Goal: Task Accomplishment & Management: Use online tool/utility

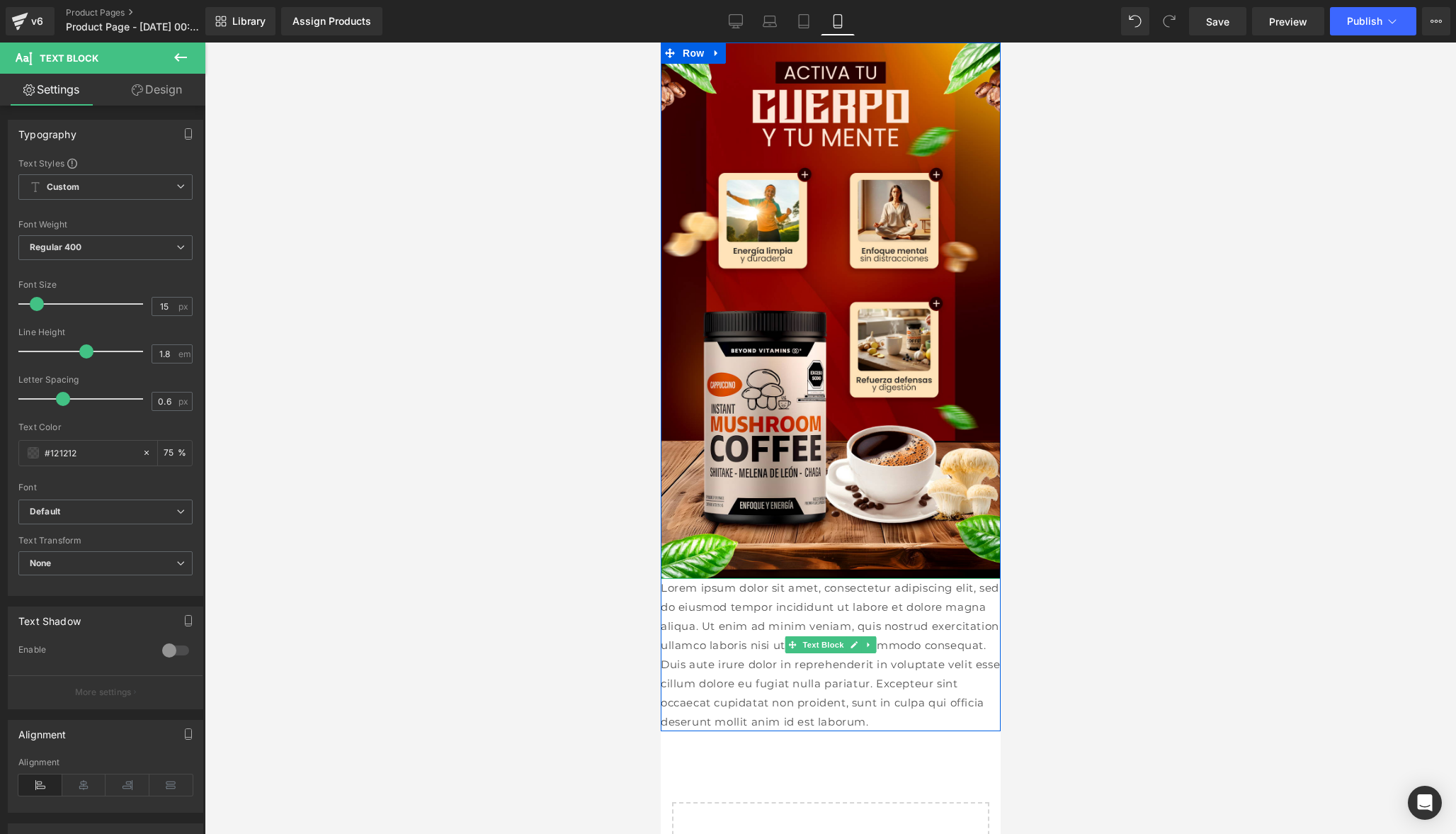
click at [750, 636] on p "Lorem ipsum dolor sit amet, consectetur adipiscing elit, sed do eiusmod tempor …" at bounding box center [830, 654] width 340 height 153
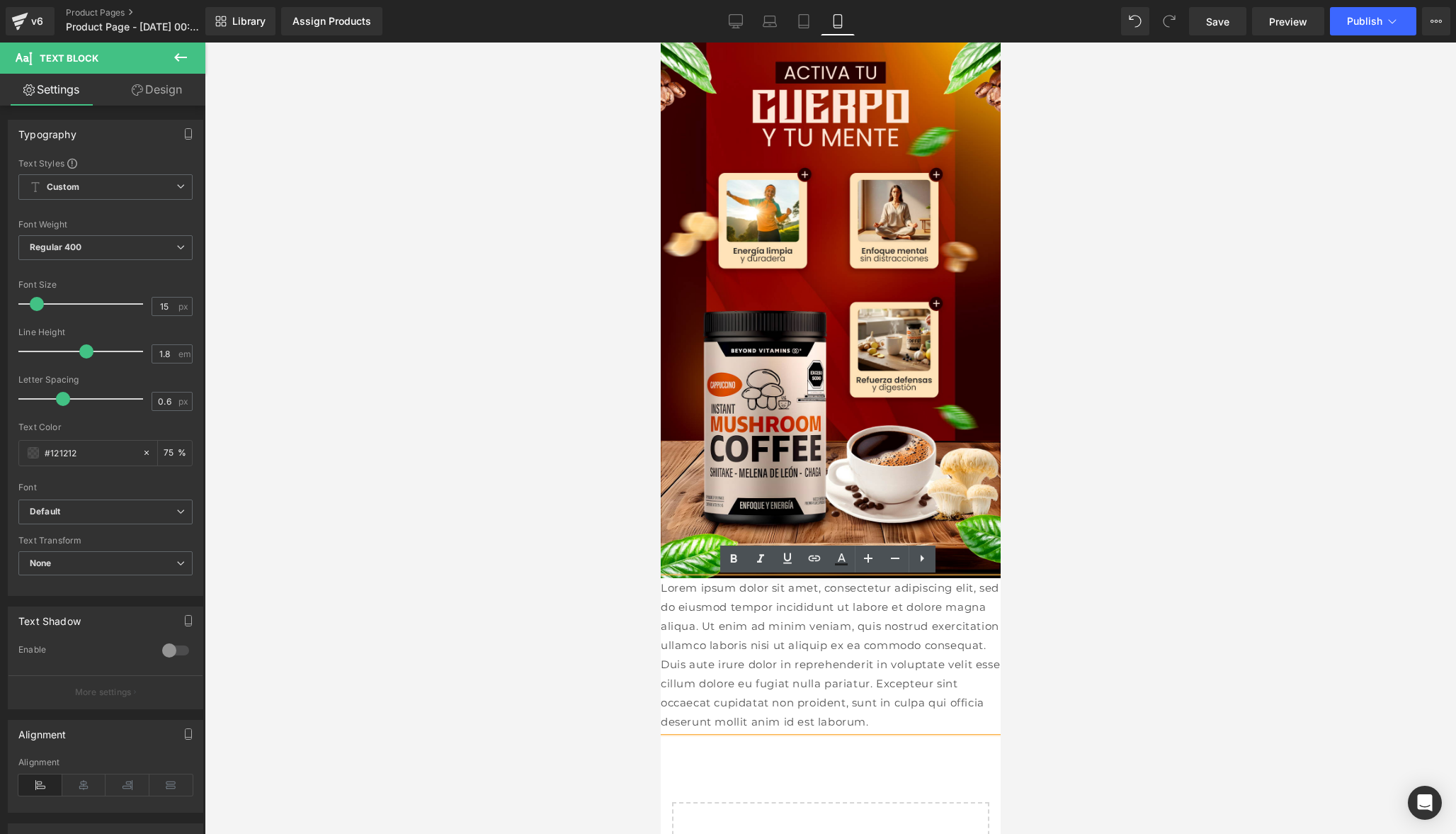
click at [820, 631] on p "Lorem ipsum dolor sit amet, consectetur adipiscing elit, sed do eiusmod tempor …" at bounding box center [830, 654] width 340 height 153
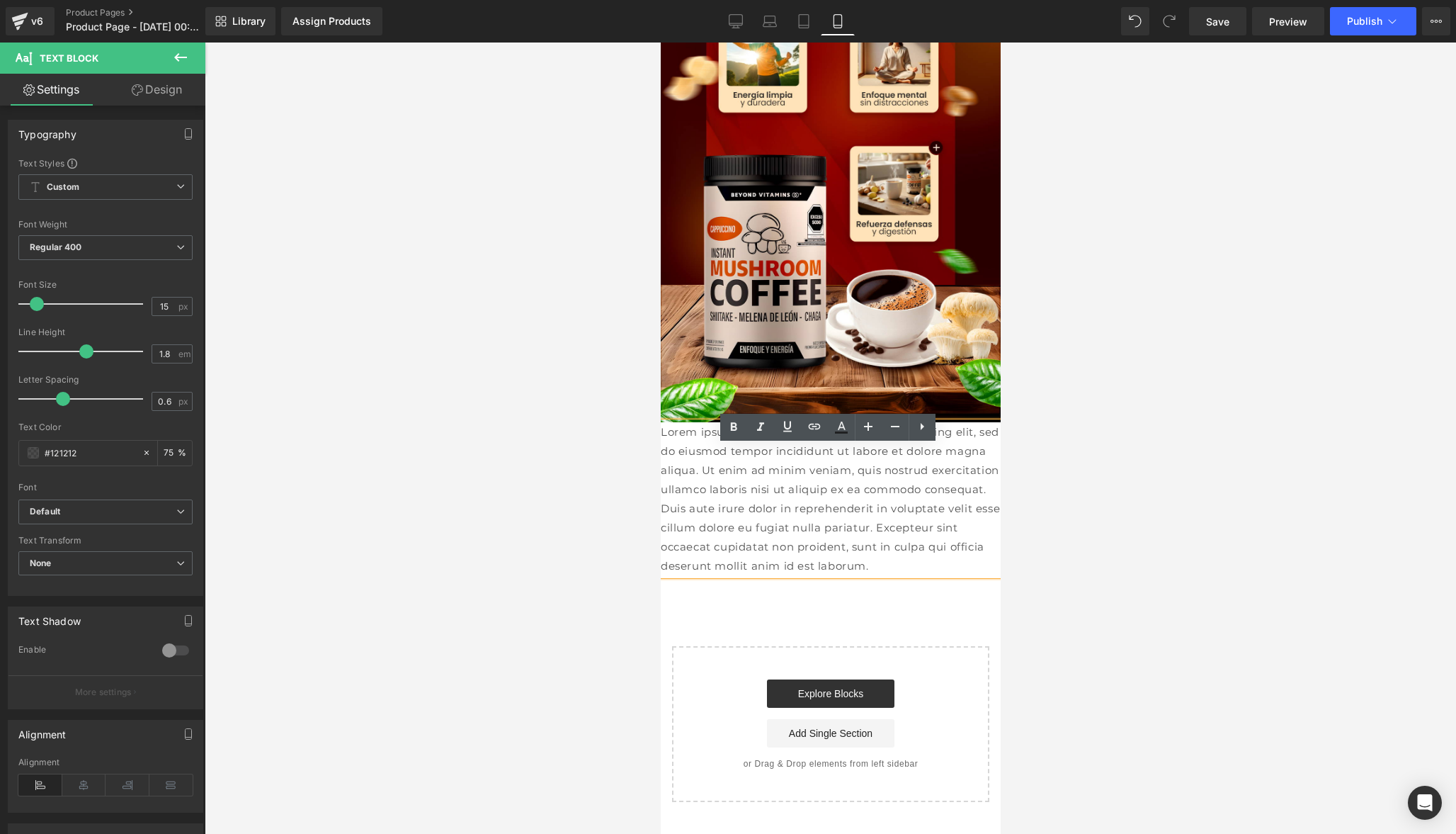
scroll to position [128, 0]
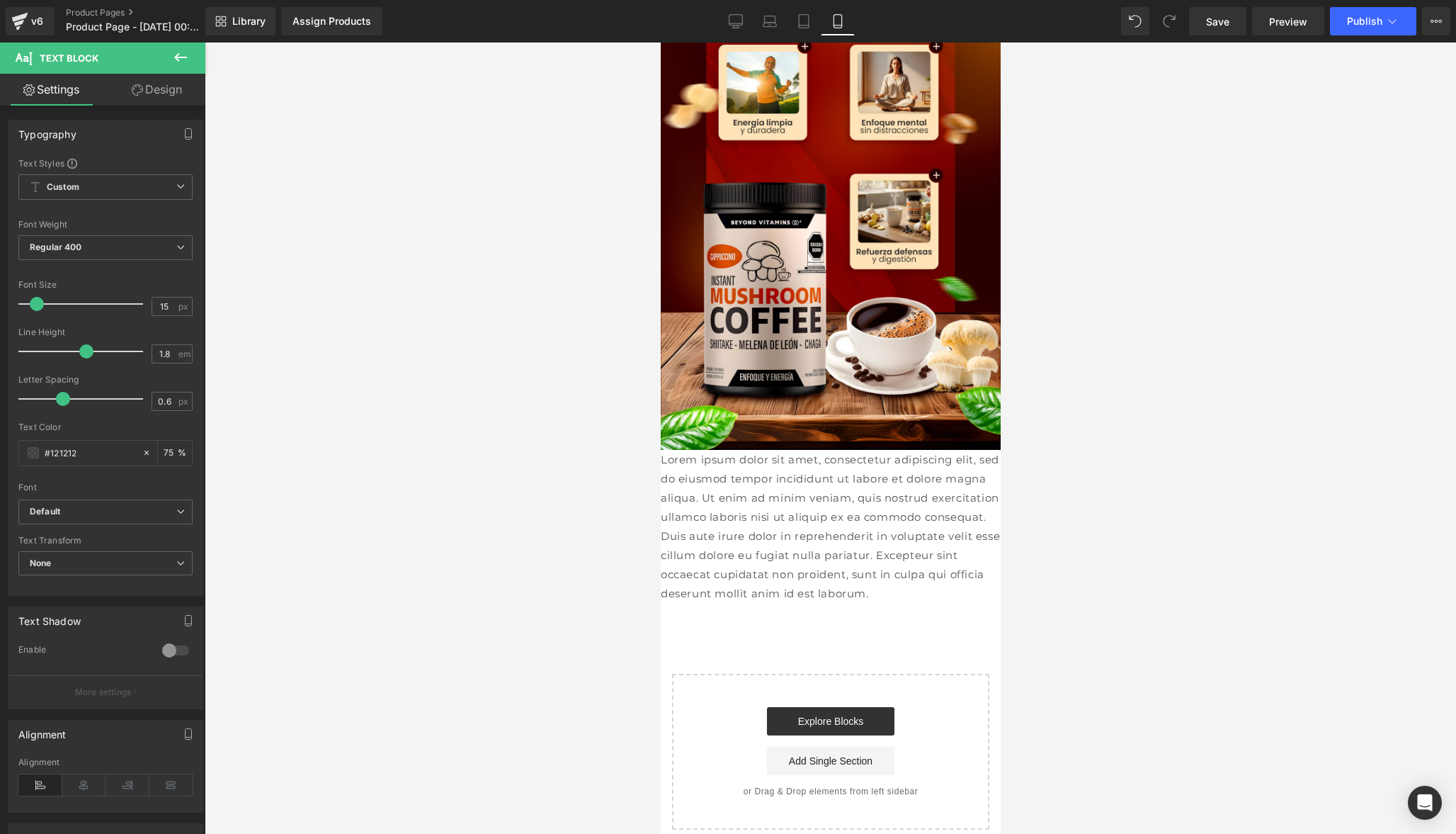
click at [96, 63] on span "Text Block" at bounding box center [68, 58] width 59 height 11
click at [176, 59] on icon at bounding box center [180, 57] width 13 height 8
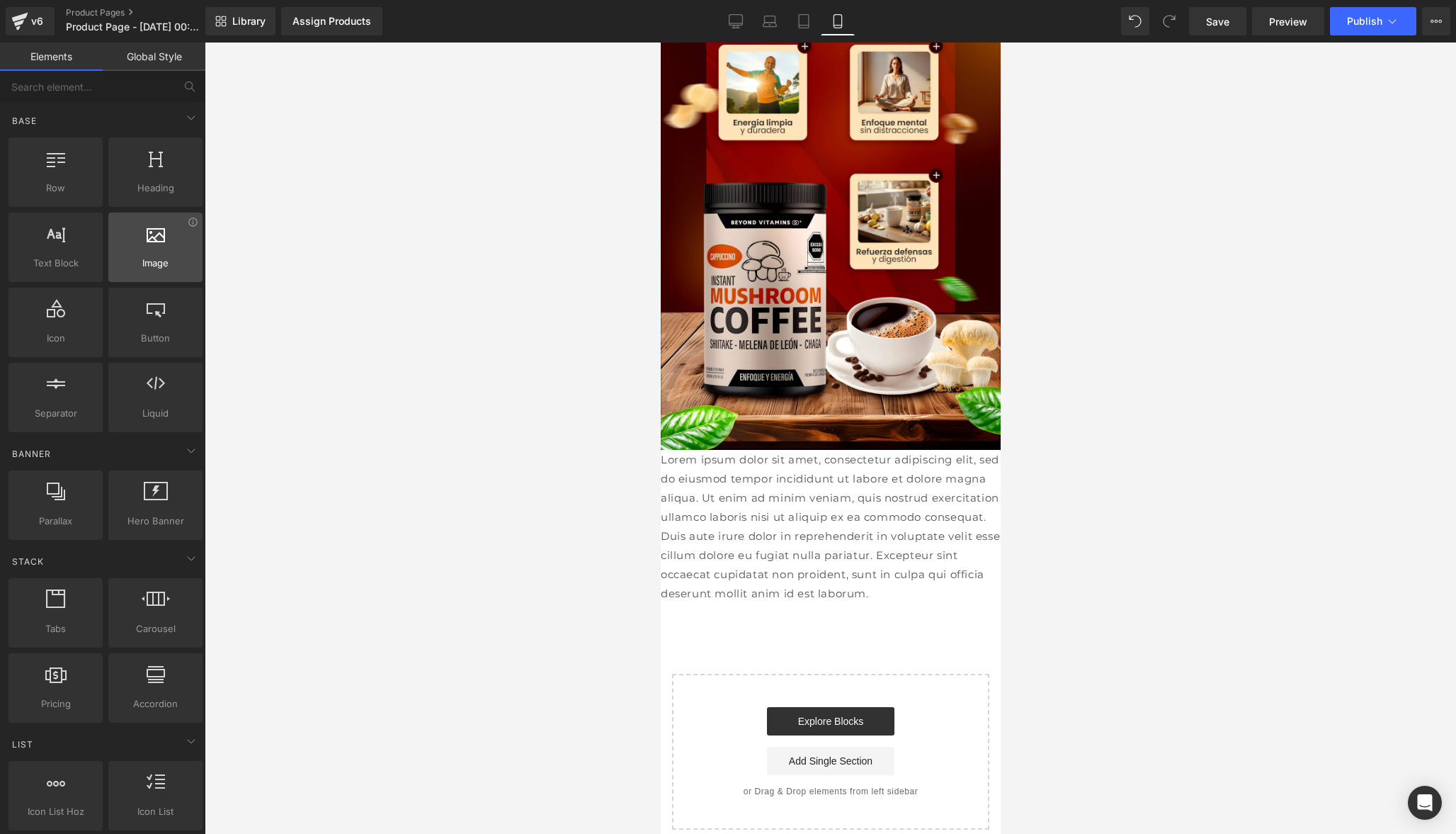
click at [142, 252] on div at bounding box center [156, 240] width 86 height 32
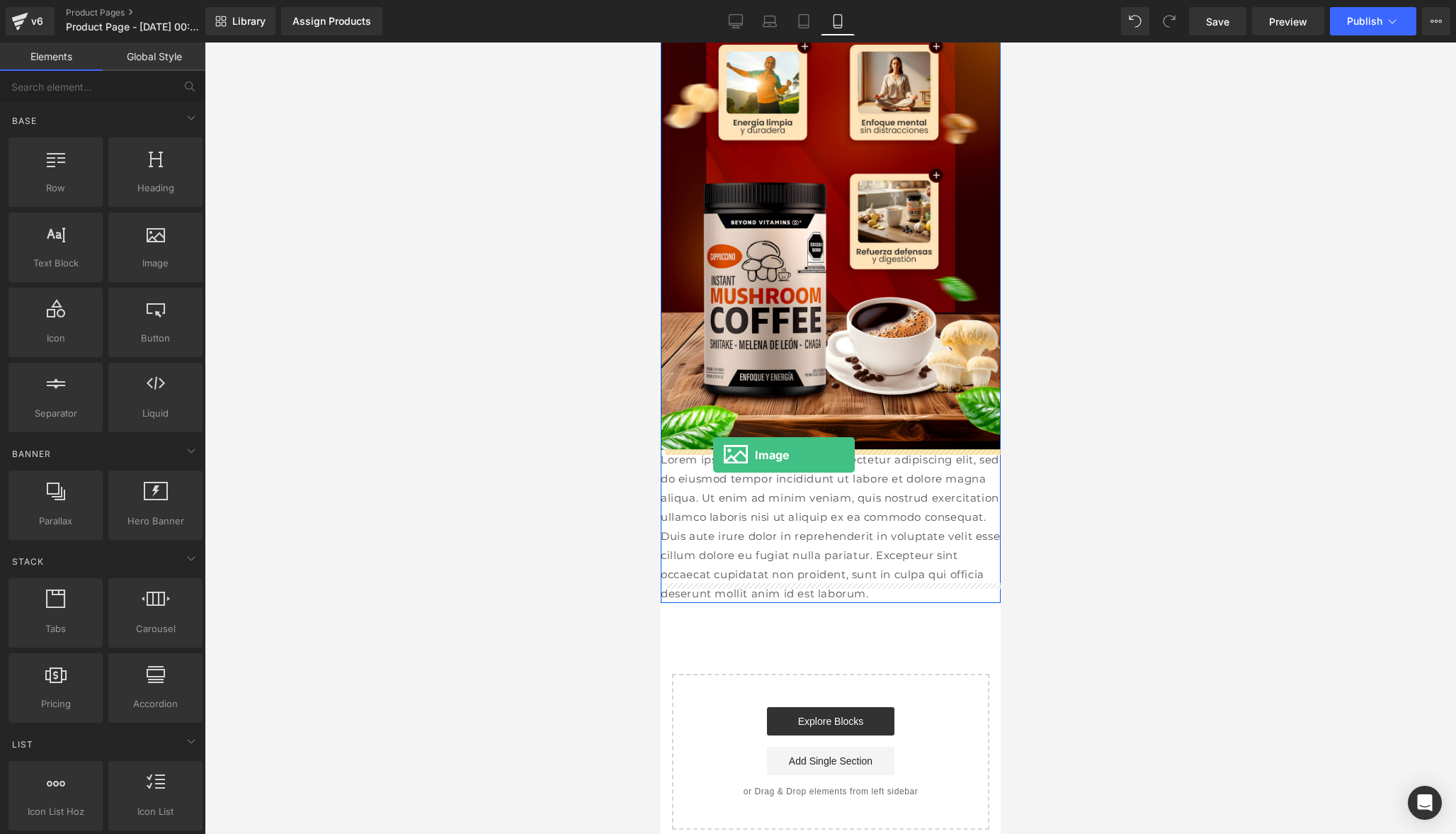
drag, startPoint x: 830, startPoint y: 293, endPoint x: 712, endPoint y: 456, distance: 201.2
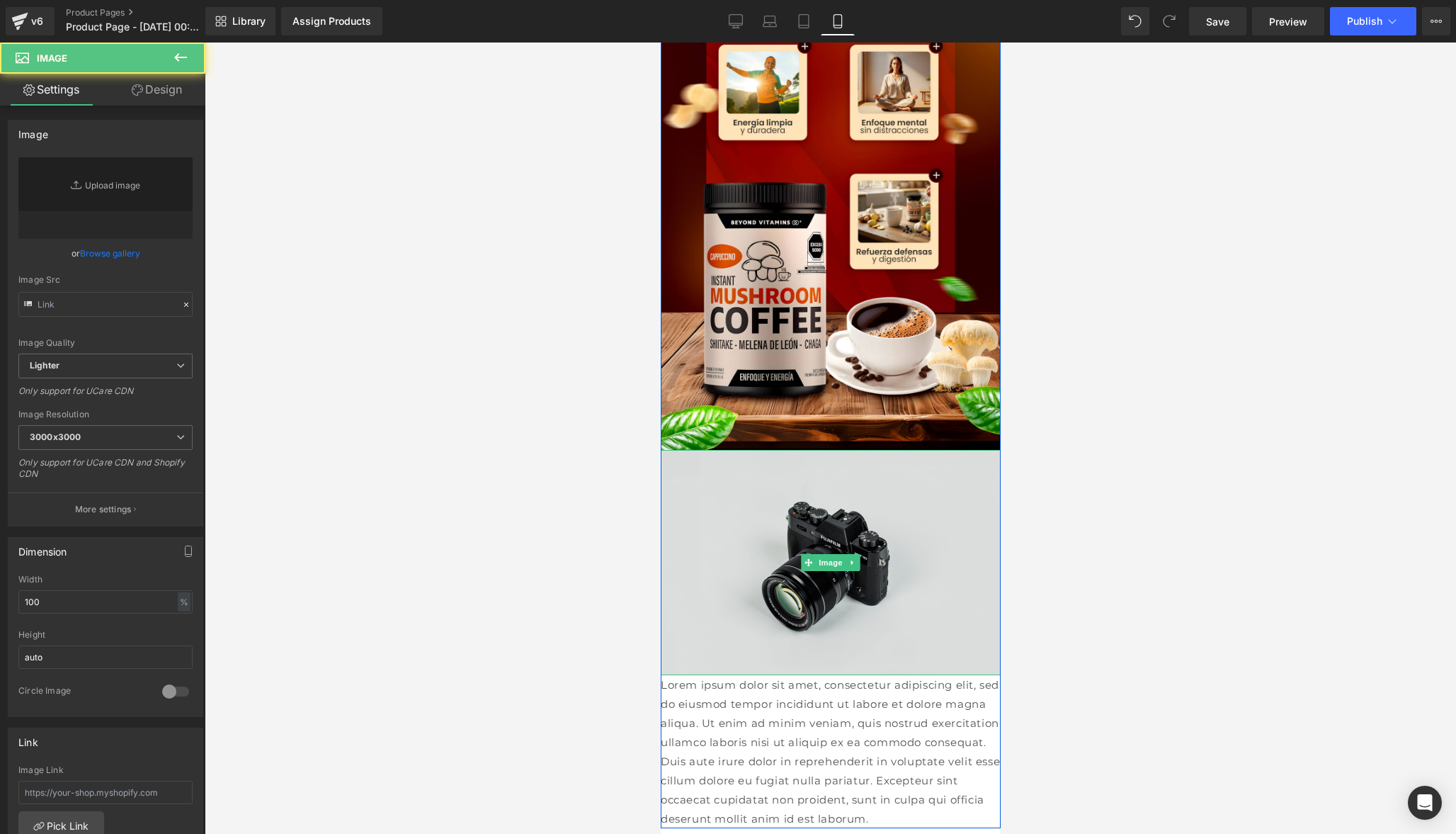
type input "//[DOMAIN_NAME][URL]"
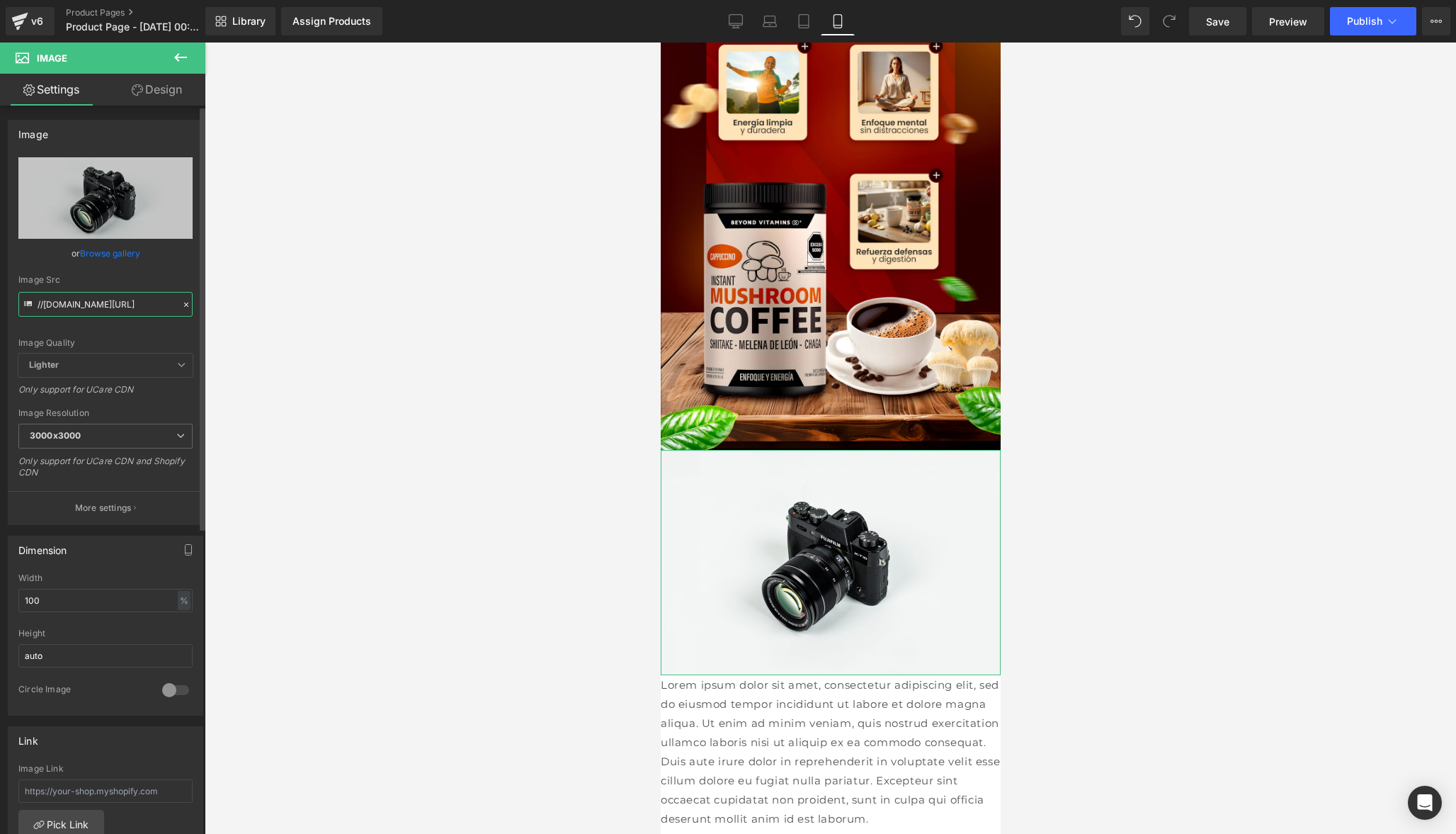
click at [90, 310] on input "//[DOMAIN_NAME][URL]" at bounding box center [105, 303] width 174 height 24
click at [181, 304] on icon at bounding box center [185, 304] width 10 height 10
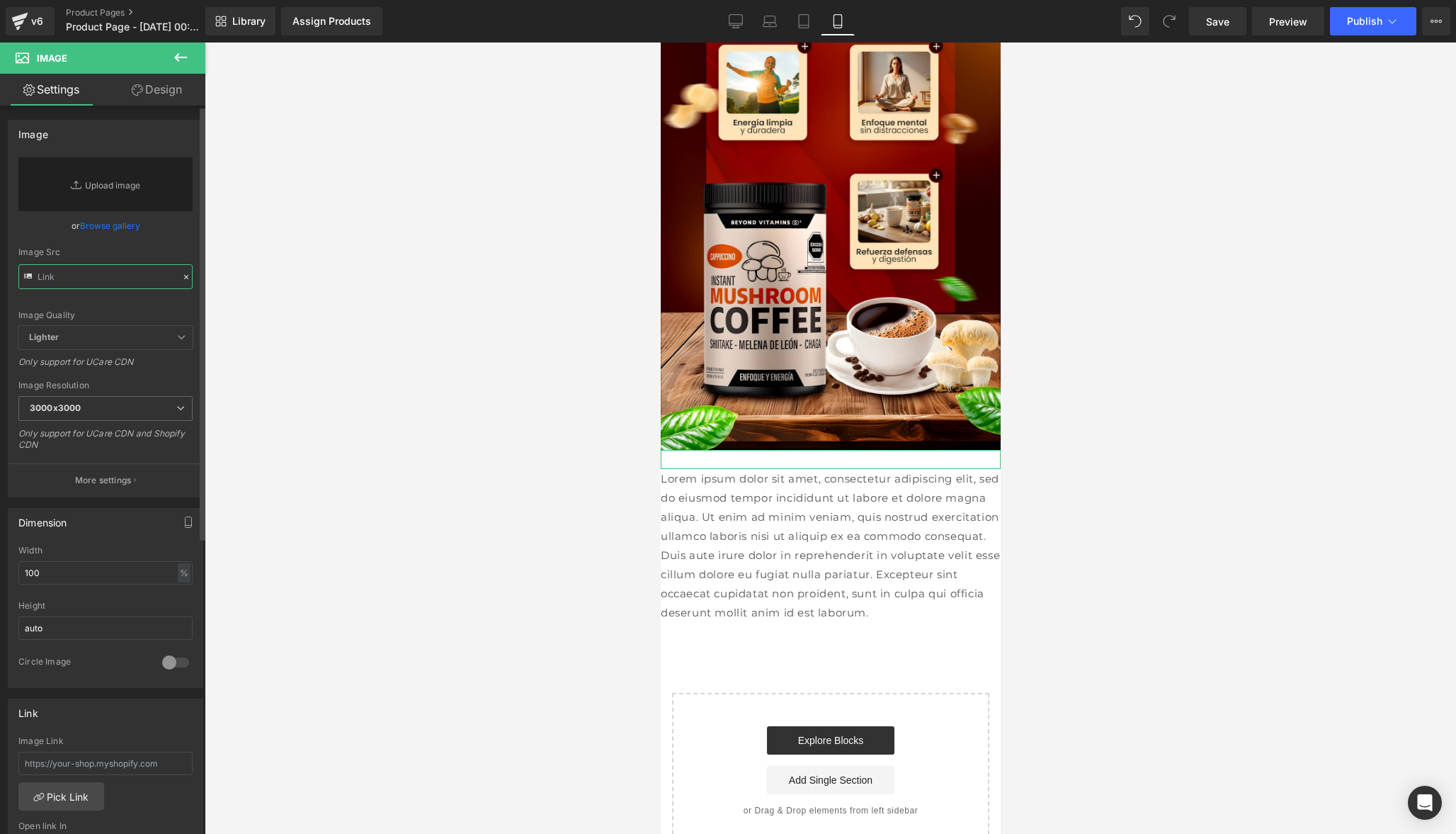
click at [66, 286] on input "text" at bounding box center [105, 276] width 174 height 24
paste input "[URL][DOMAIN_NAME]"
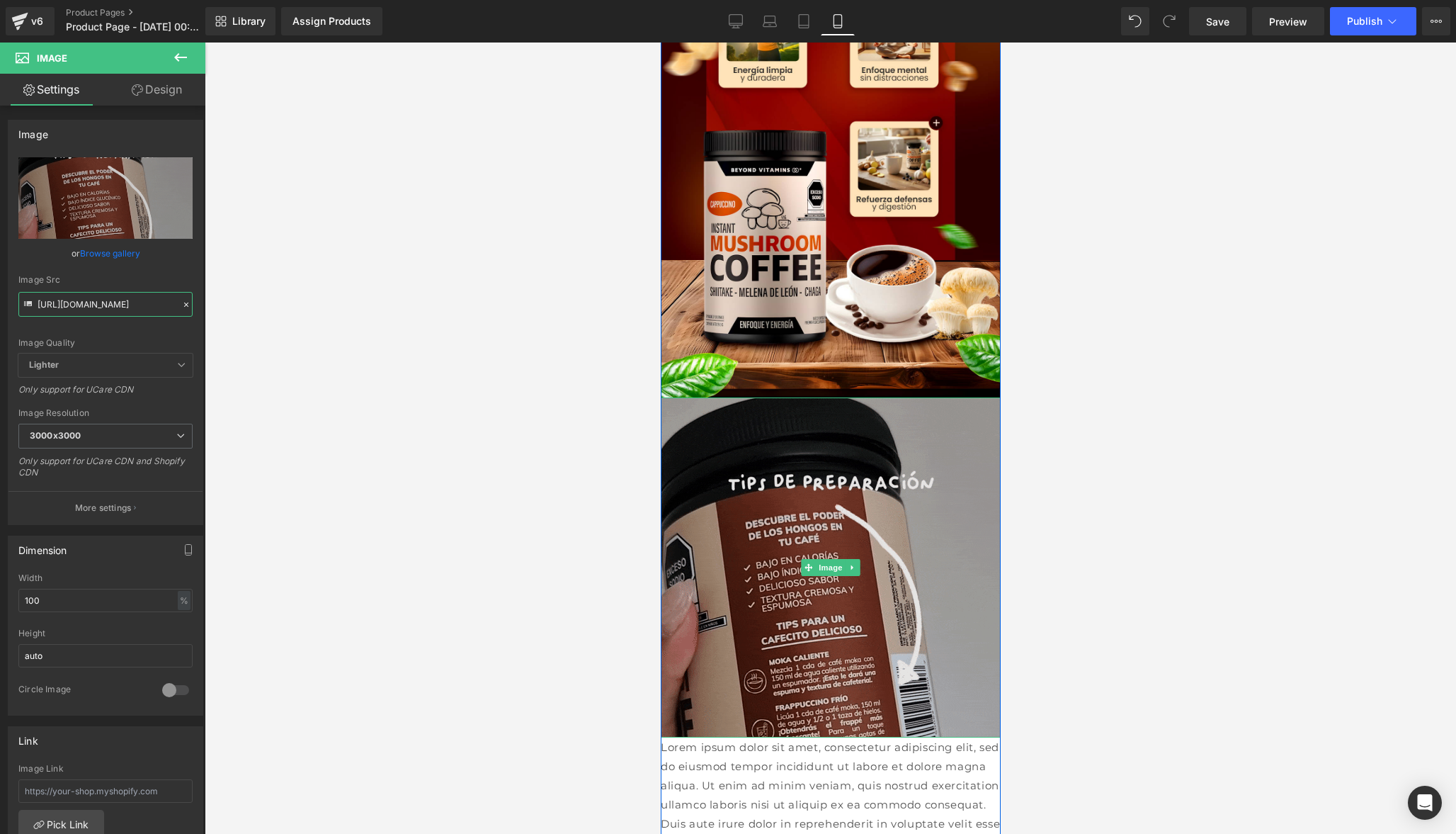
scroll to position [180, 0]
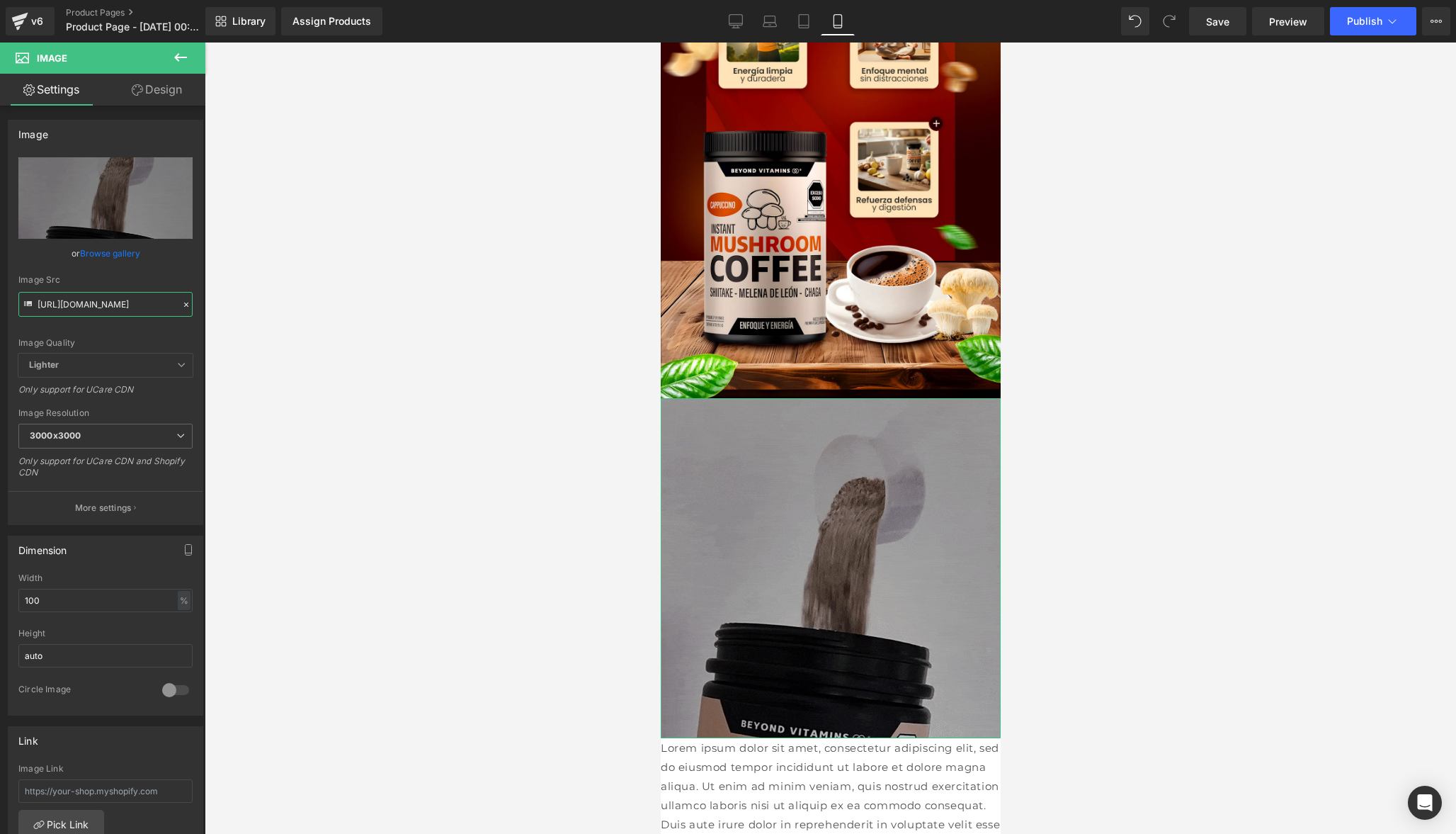
type input "[URL][DOMAIN_NAME]"
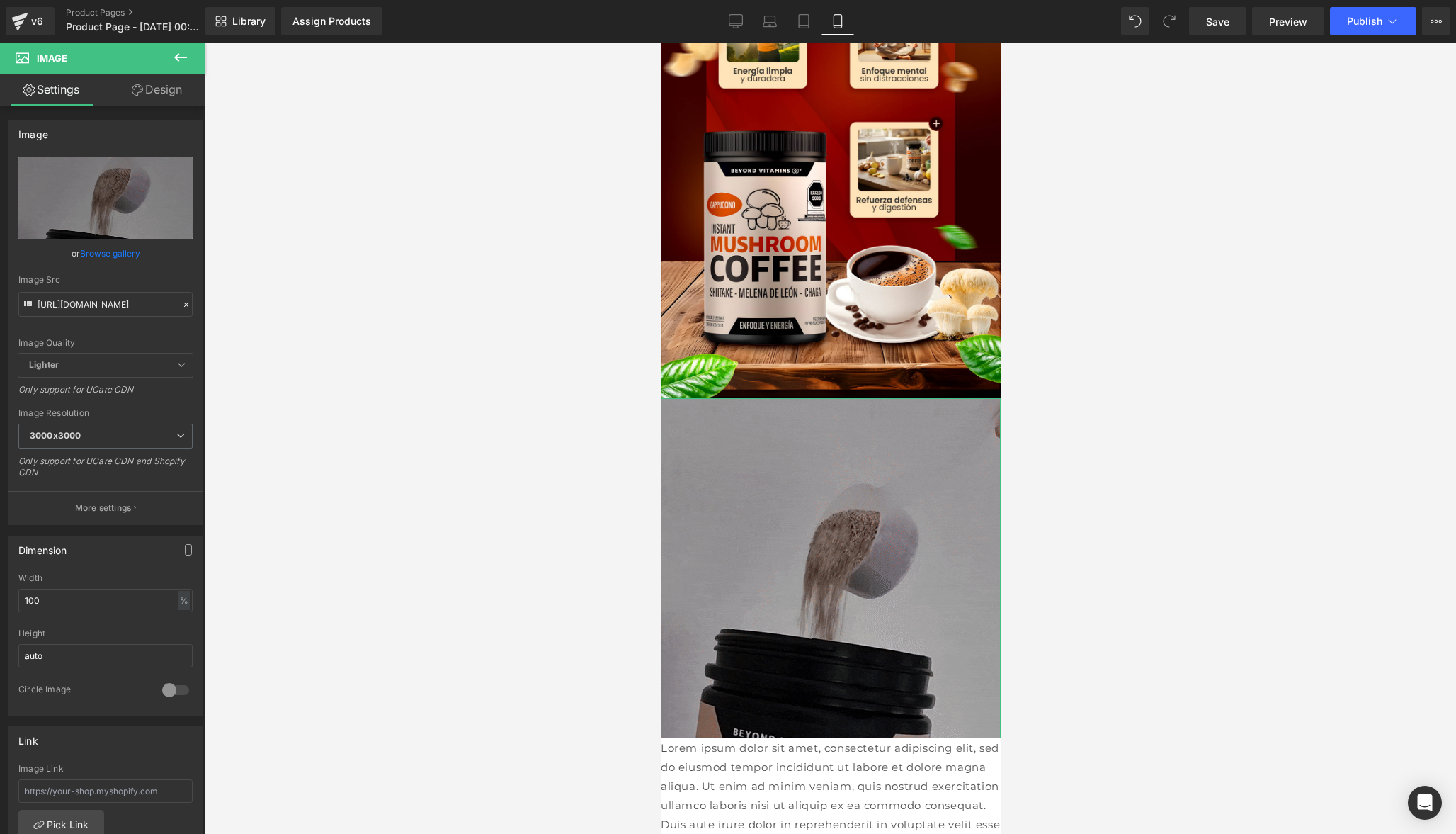
click at [174, 99] on link "Design" at bounding box center [157, 89] width 102 height 32
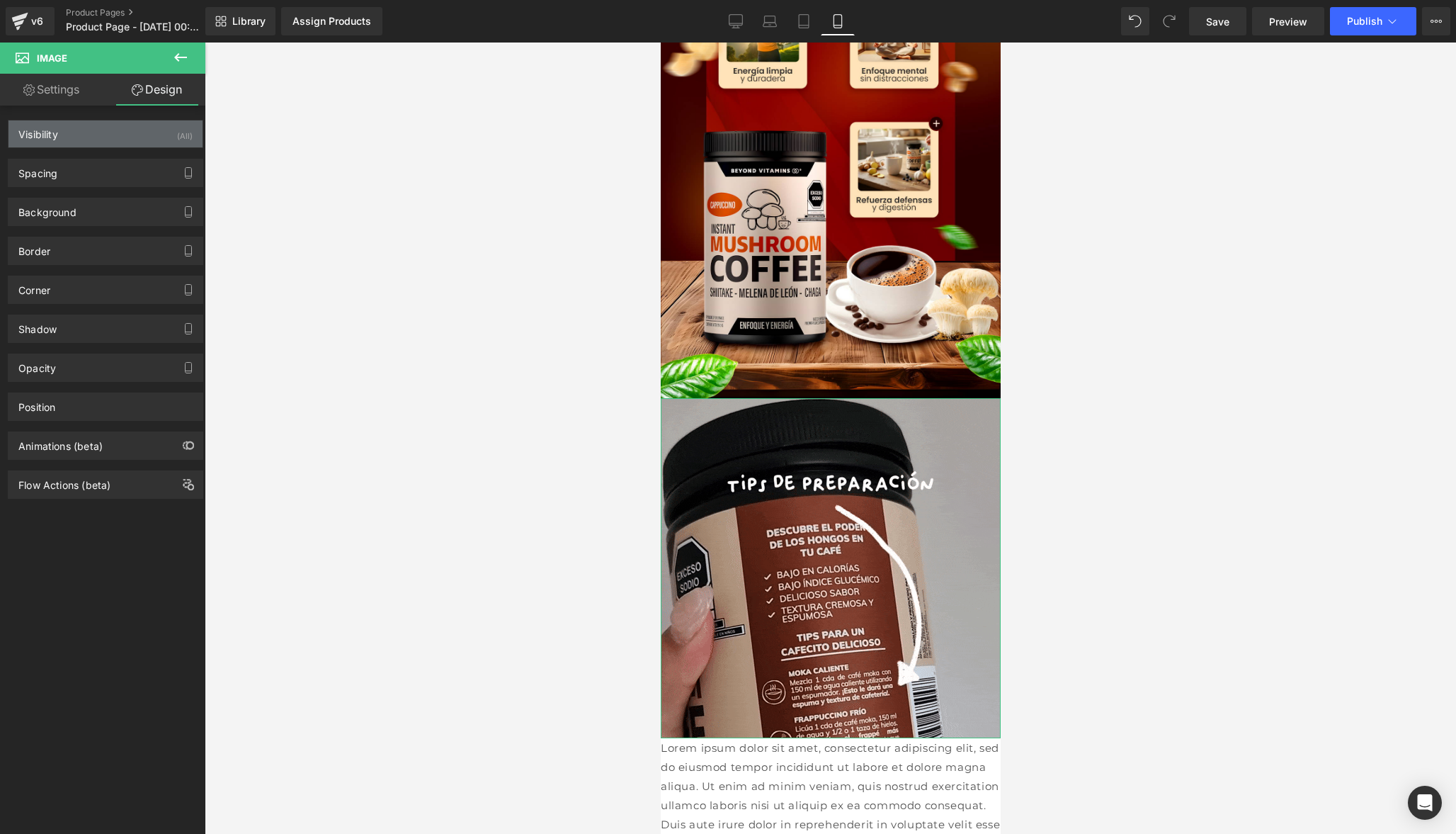
click at [133, 139] on div "Visibility (All)" at bounding box center [105, 134] width 194 height 27
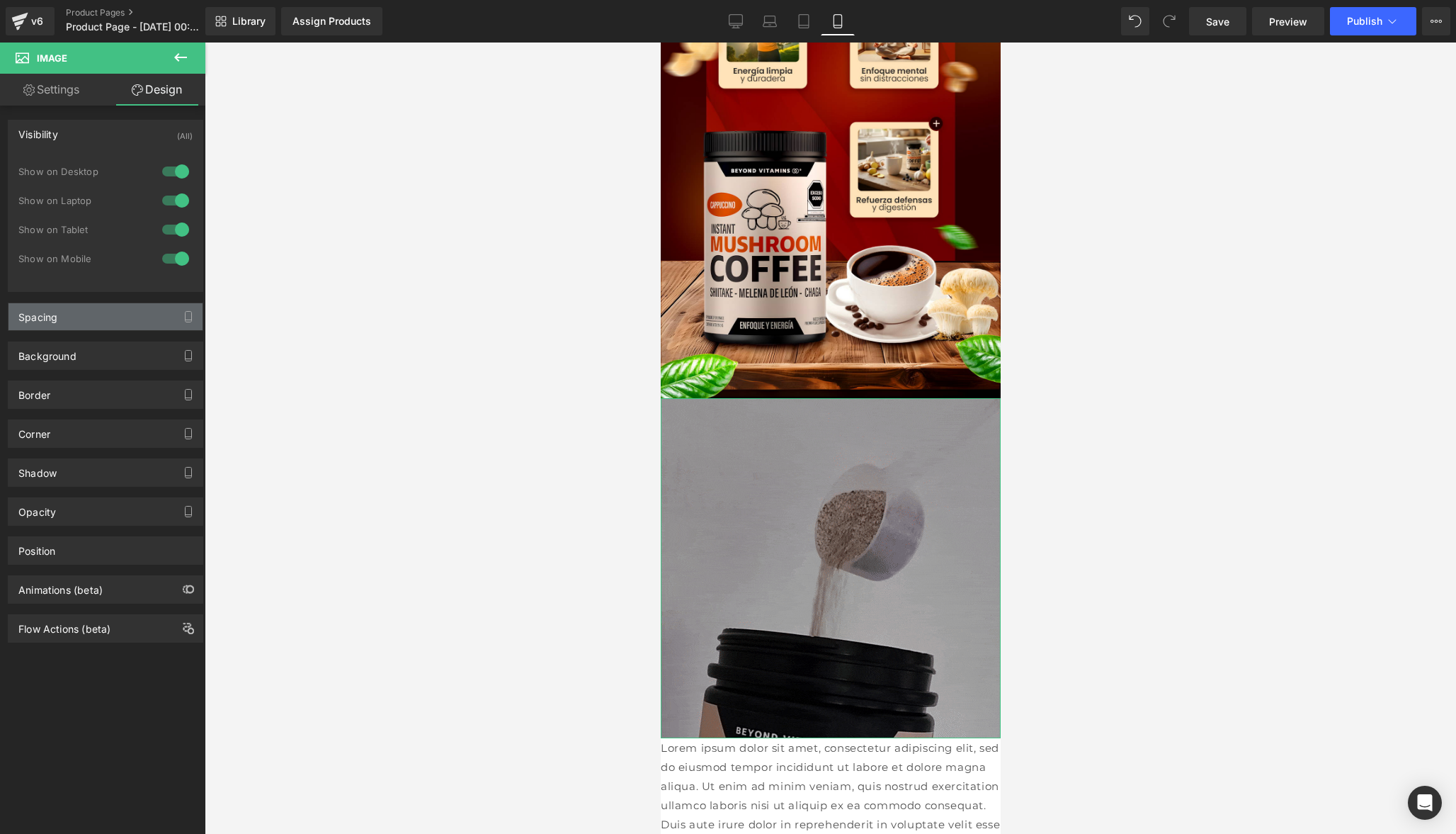
click at [73, 326] on div "Spacing" at bounding box center [105, 317] width 194 height 27
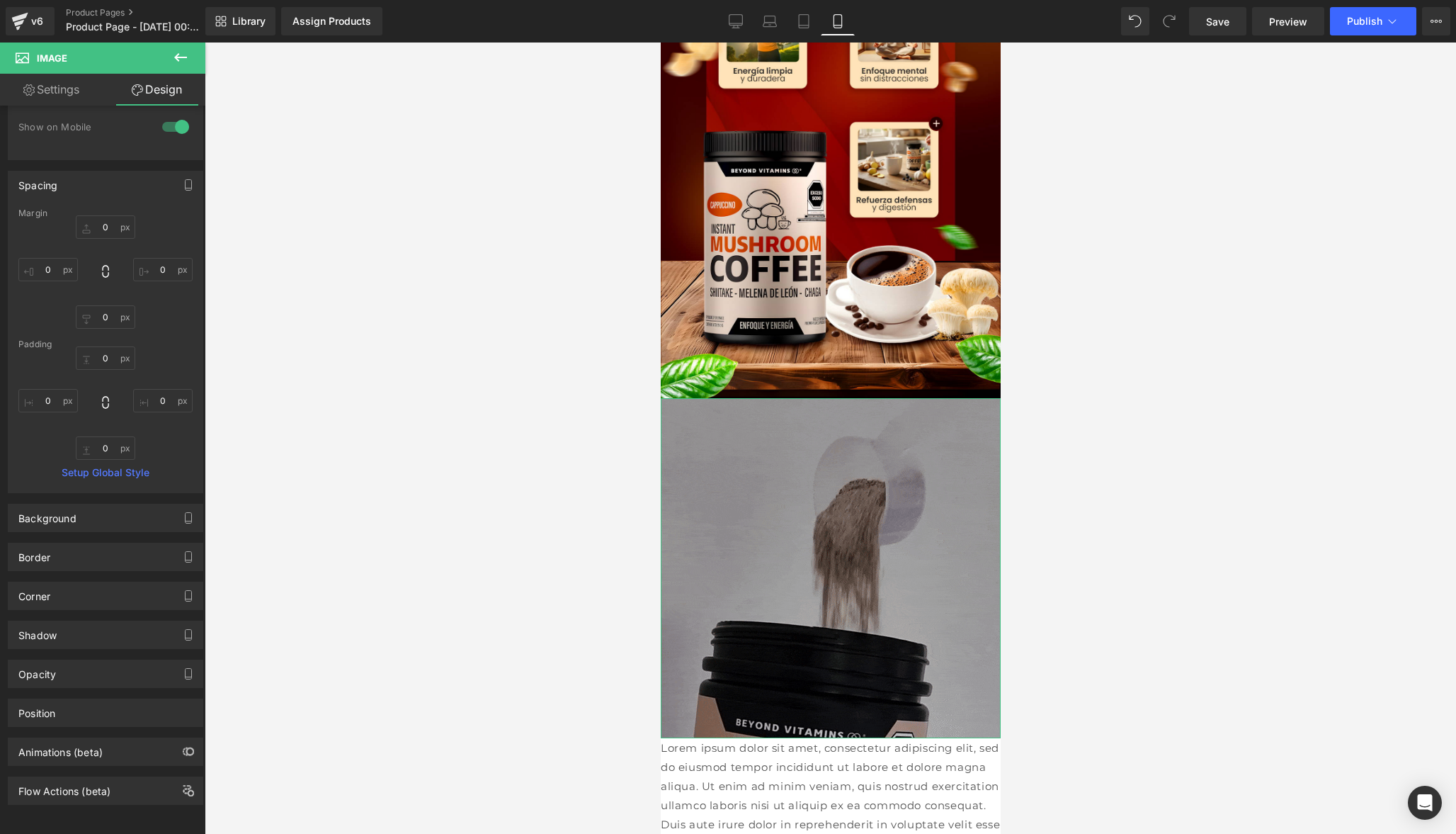
scroll to position [142, 0]
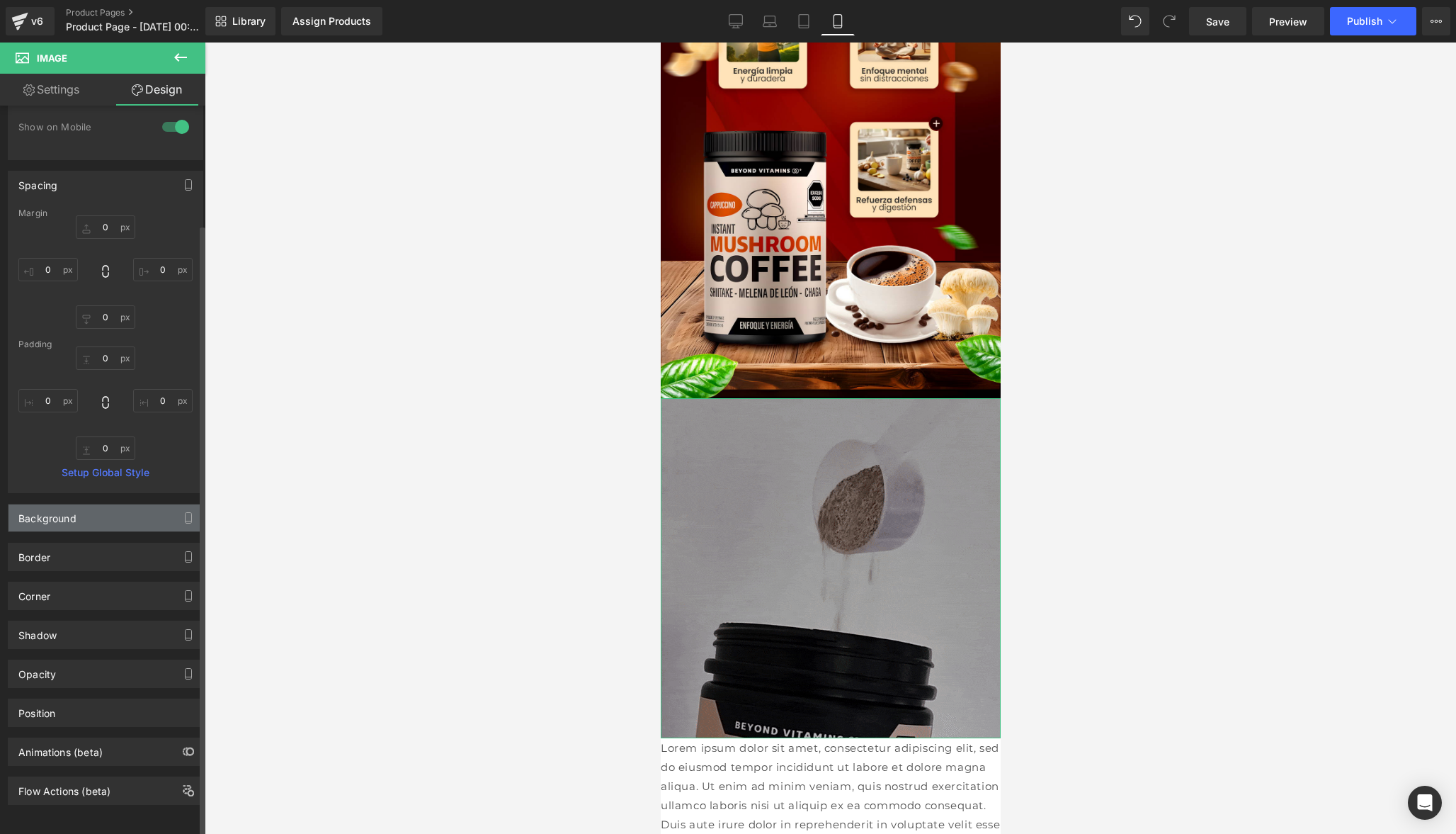
click at [70, 513] on div "Background" at bounding box center [47, 514] width 58 height 20
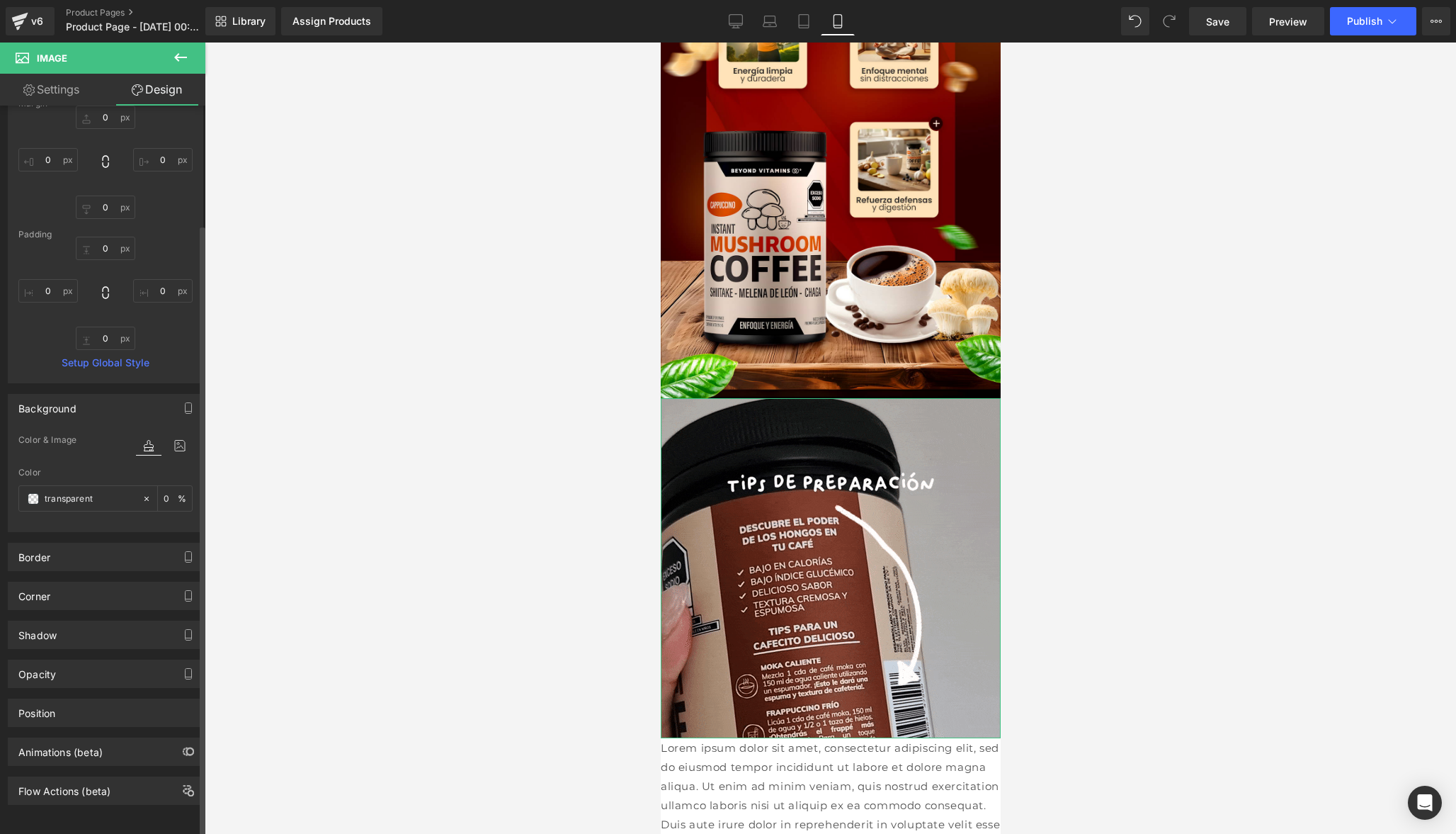
scroll to position [252, 0]
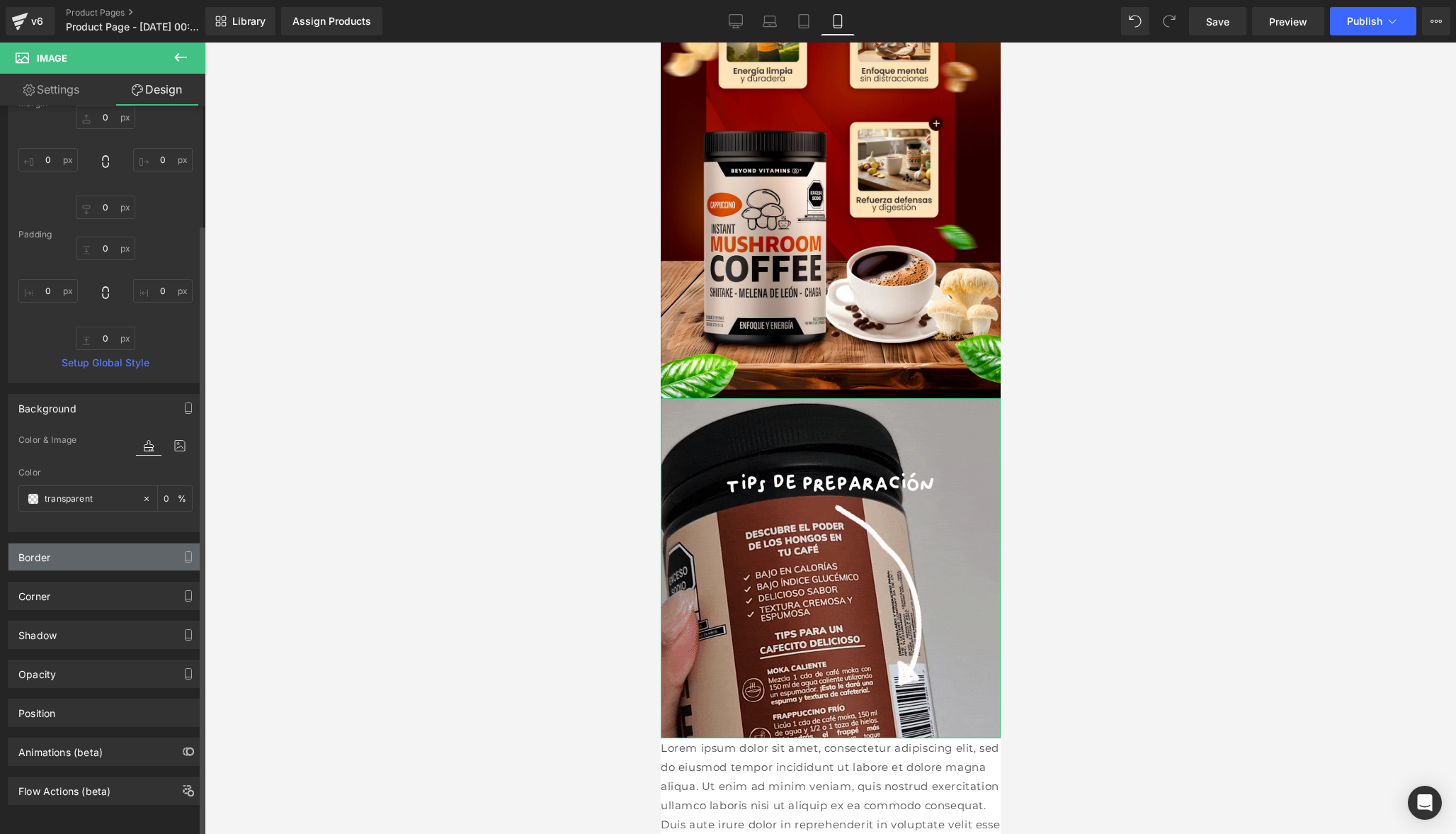
click at [70, 551] on div "Border" at bounding box center [105, 556] width 194 height 27
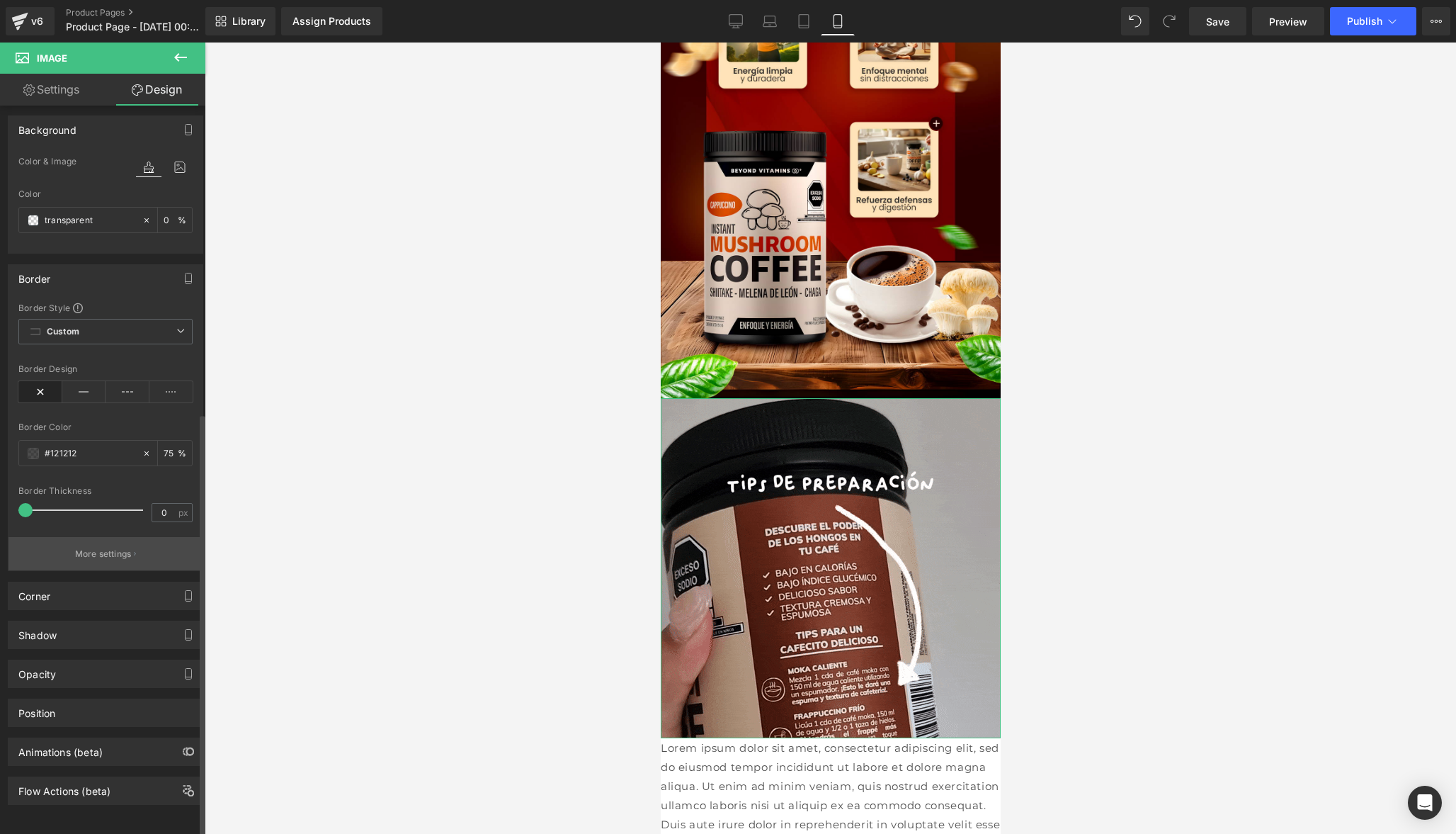
scroll to position [530, 0]
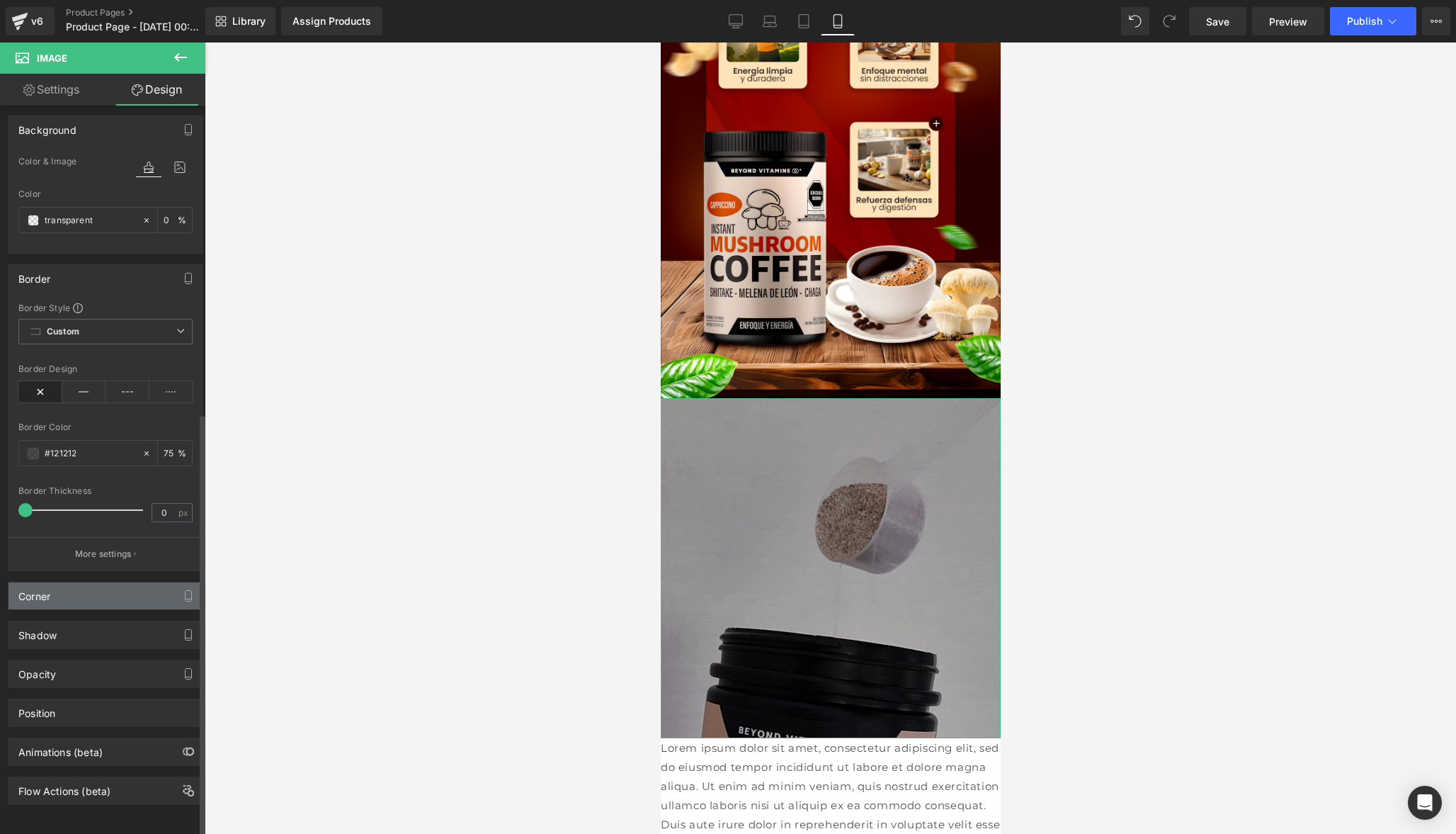
click at [100, 599] on div "Corner" at bounding box center [105, 596] width 194 height 27
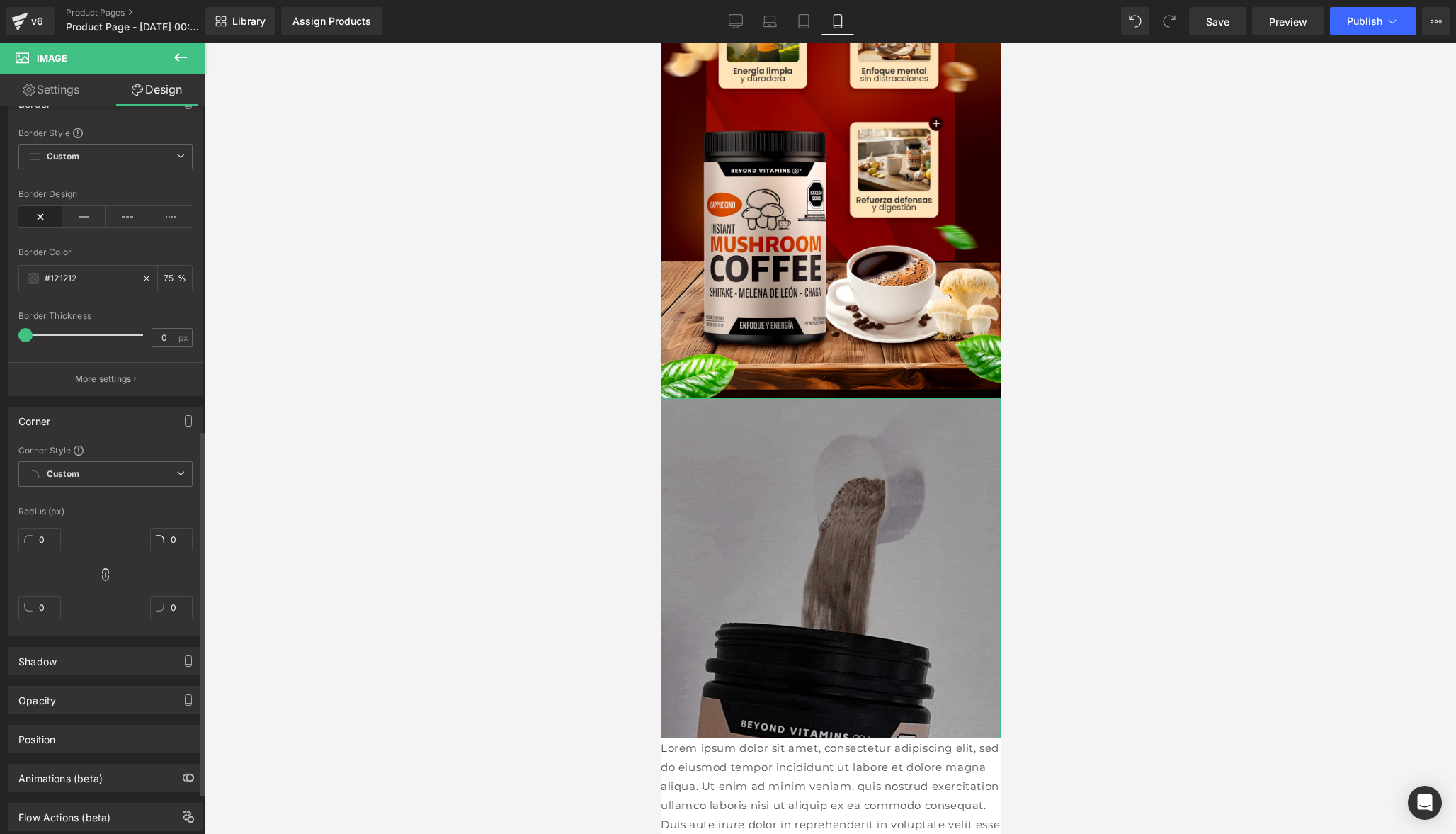
scroll to position [716, 0]
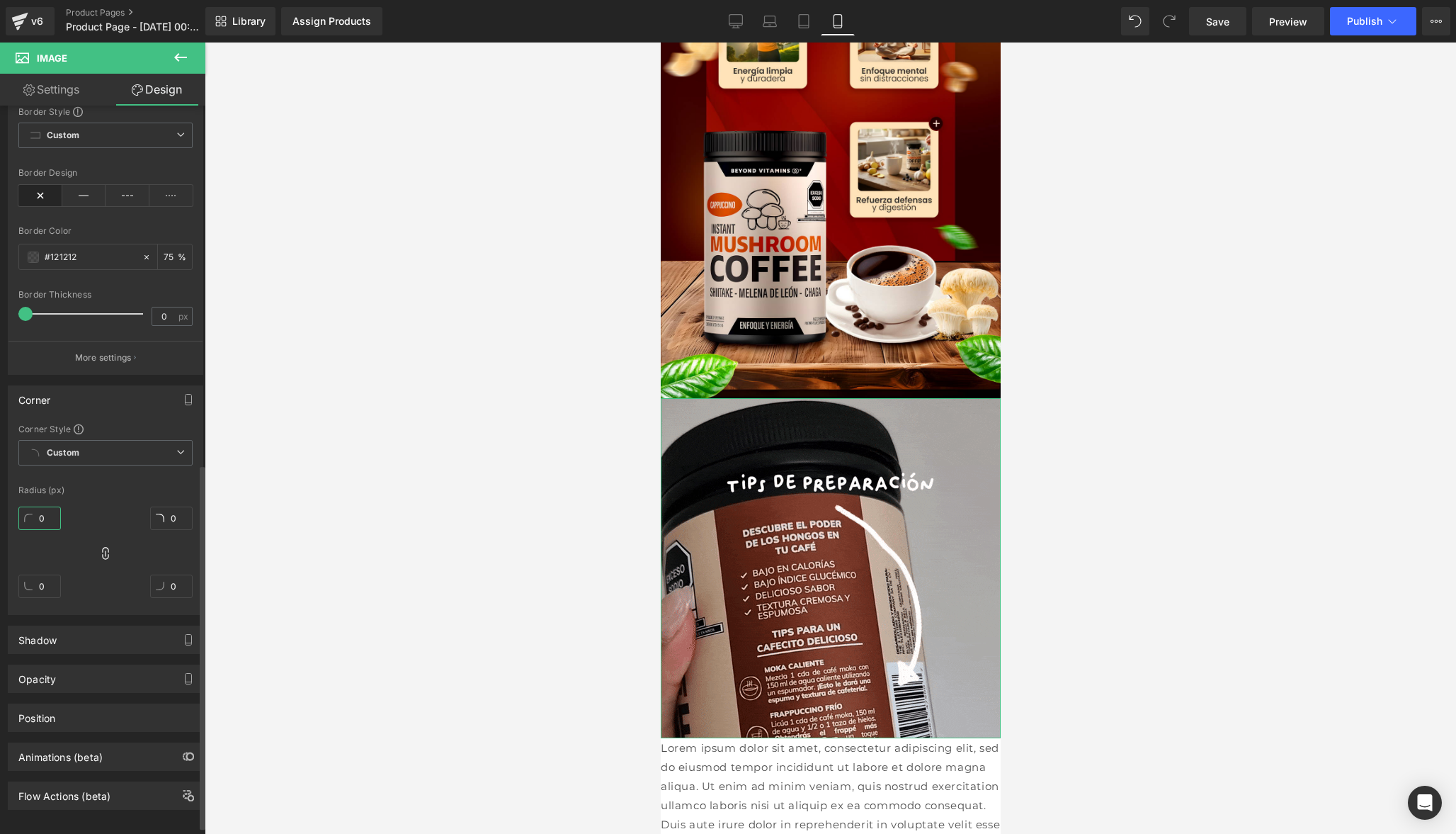
click at [45, 522] on input "0" at bounding box center [39, 519] width 42 height 24
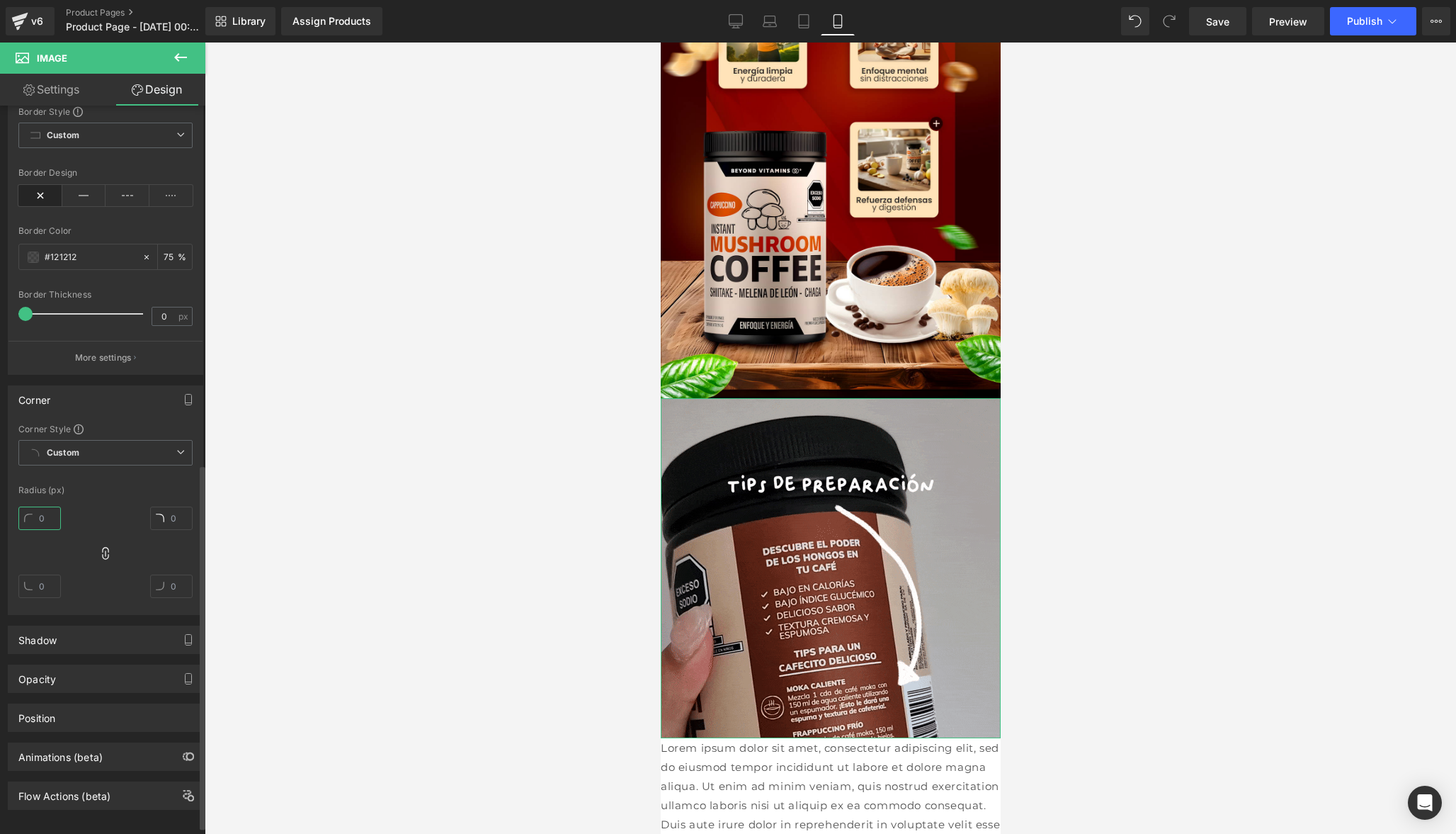
type input "2"
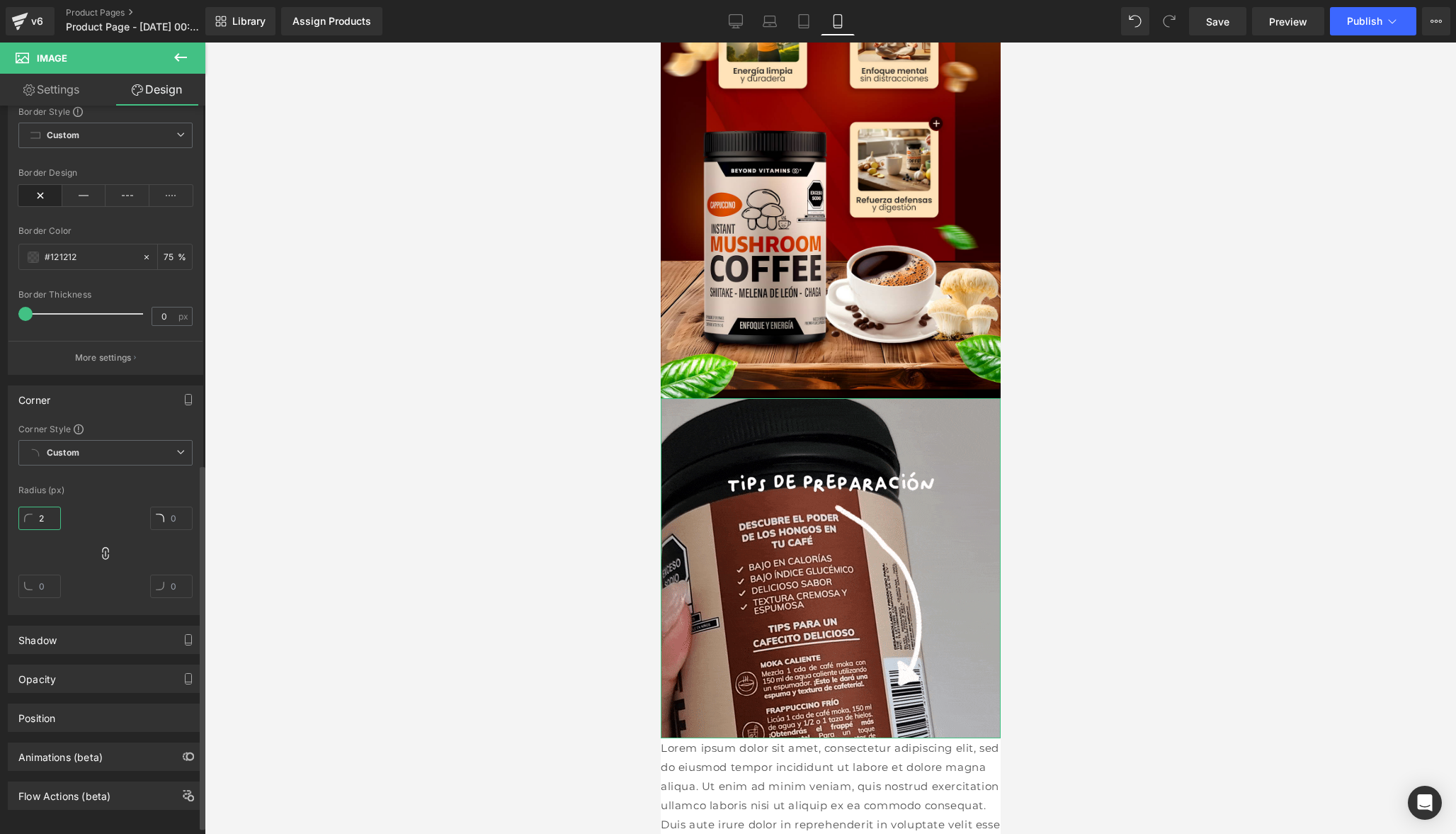
type input "2"
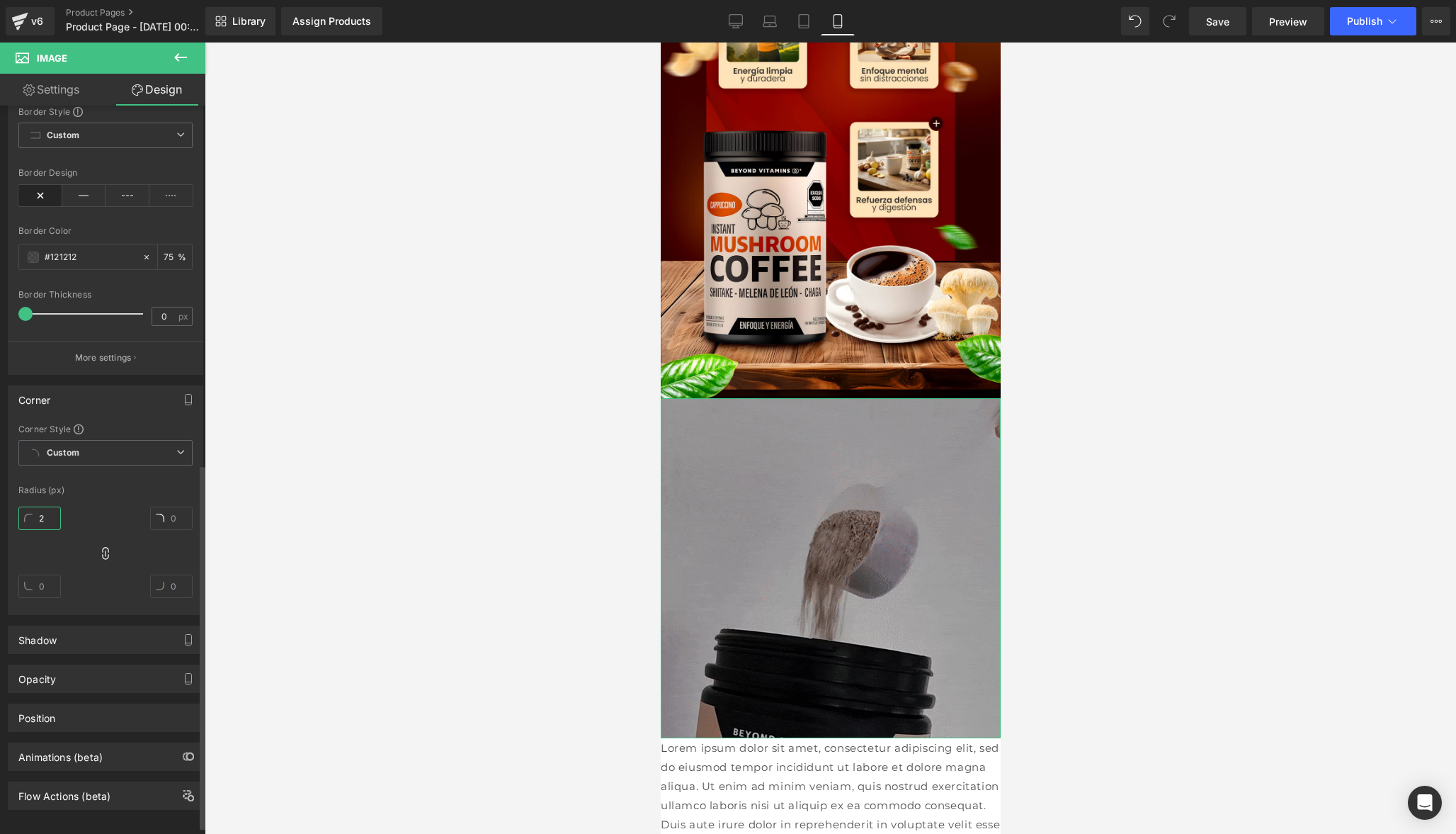
type input "2"
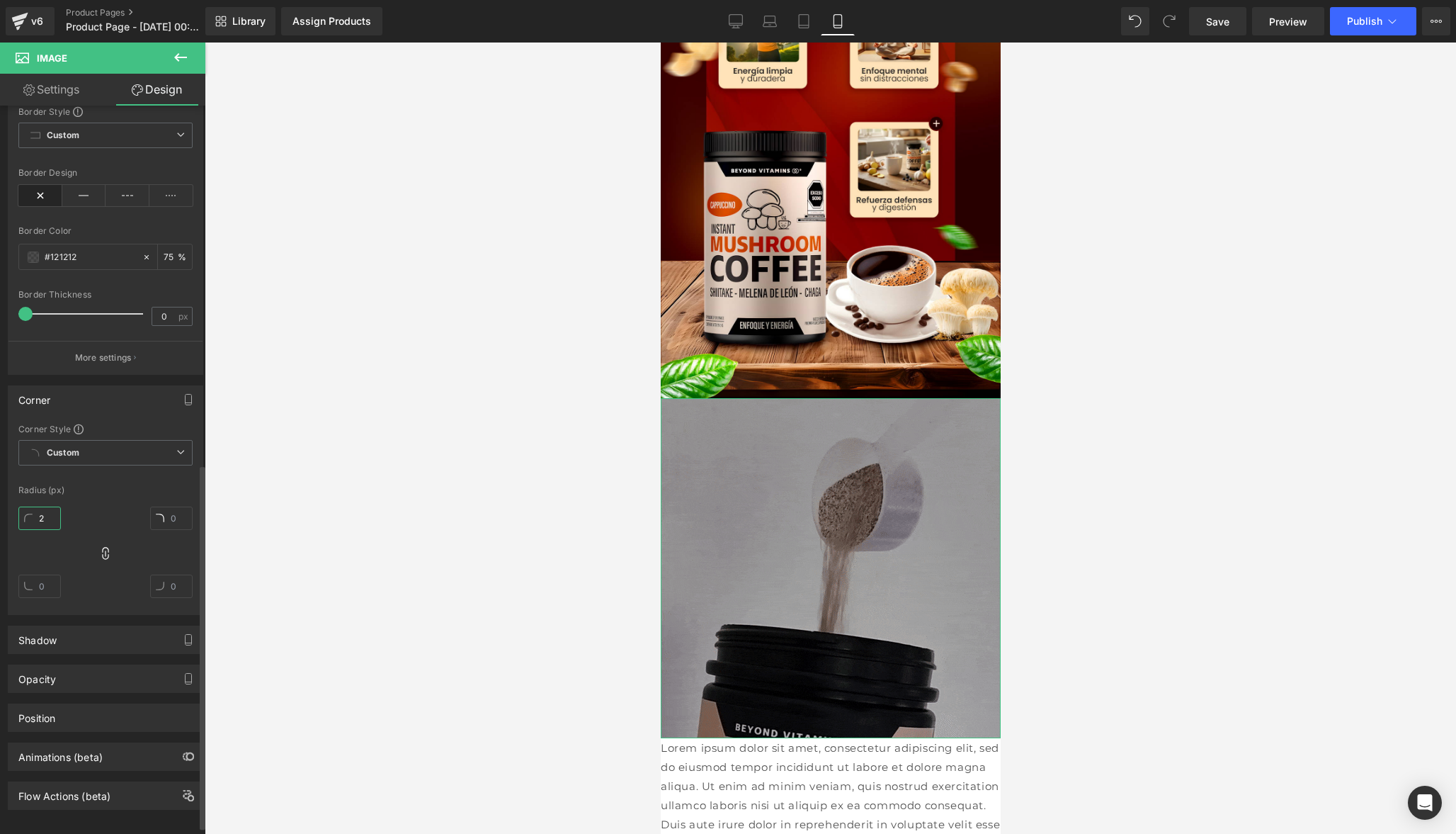
type input "2"
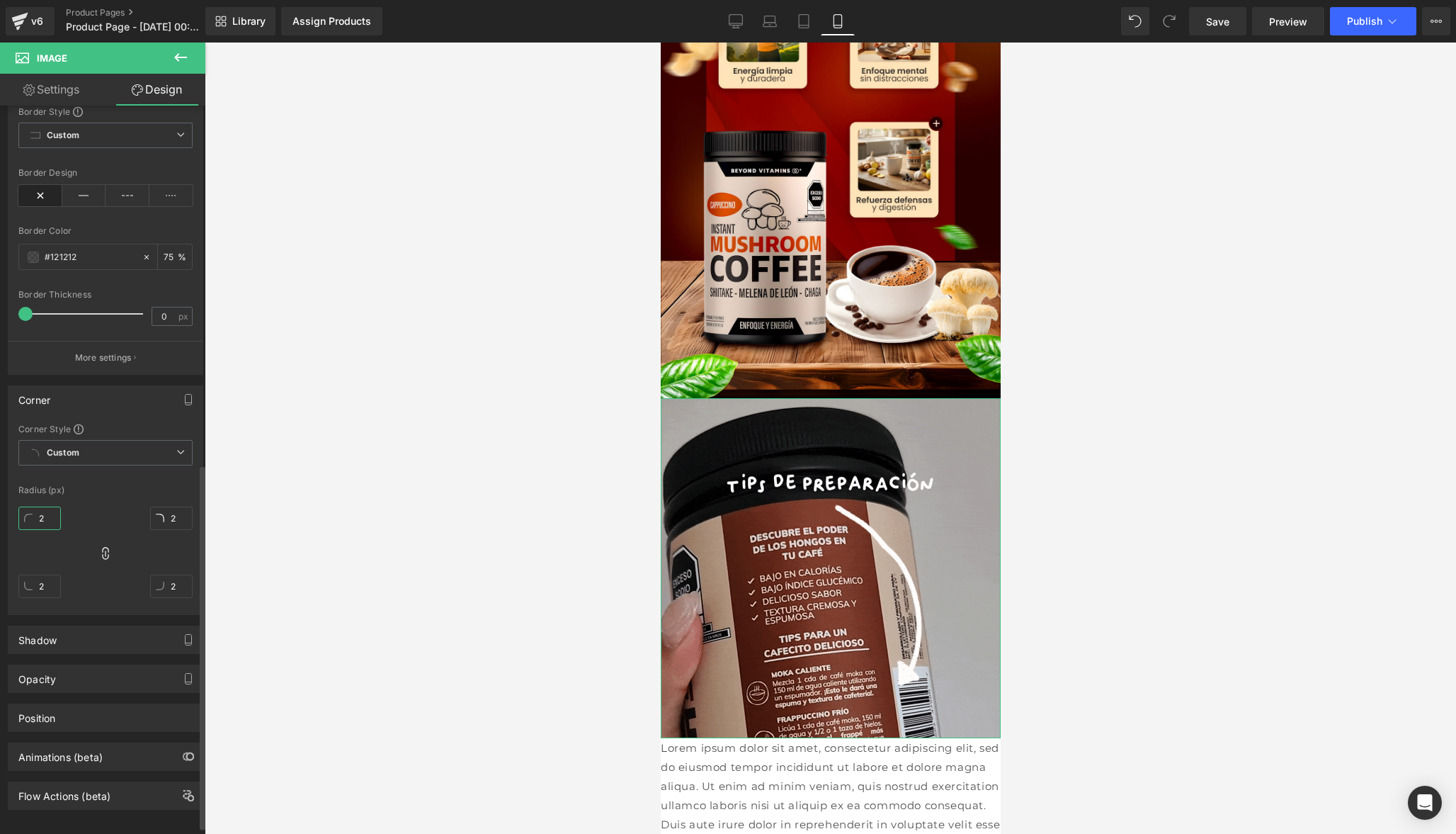
type input "20"
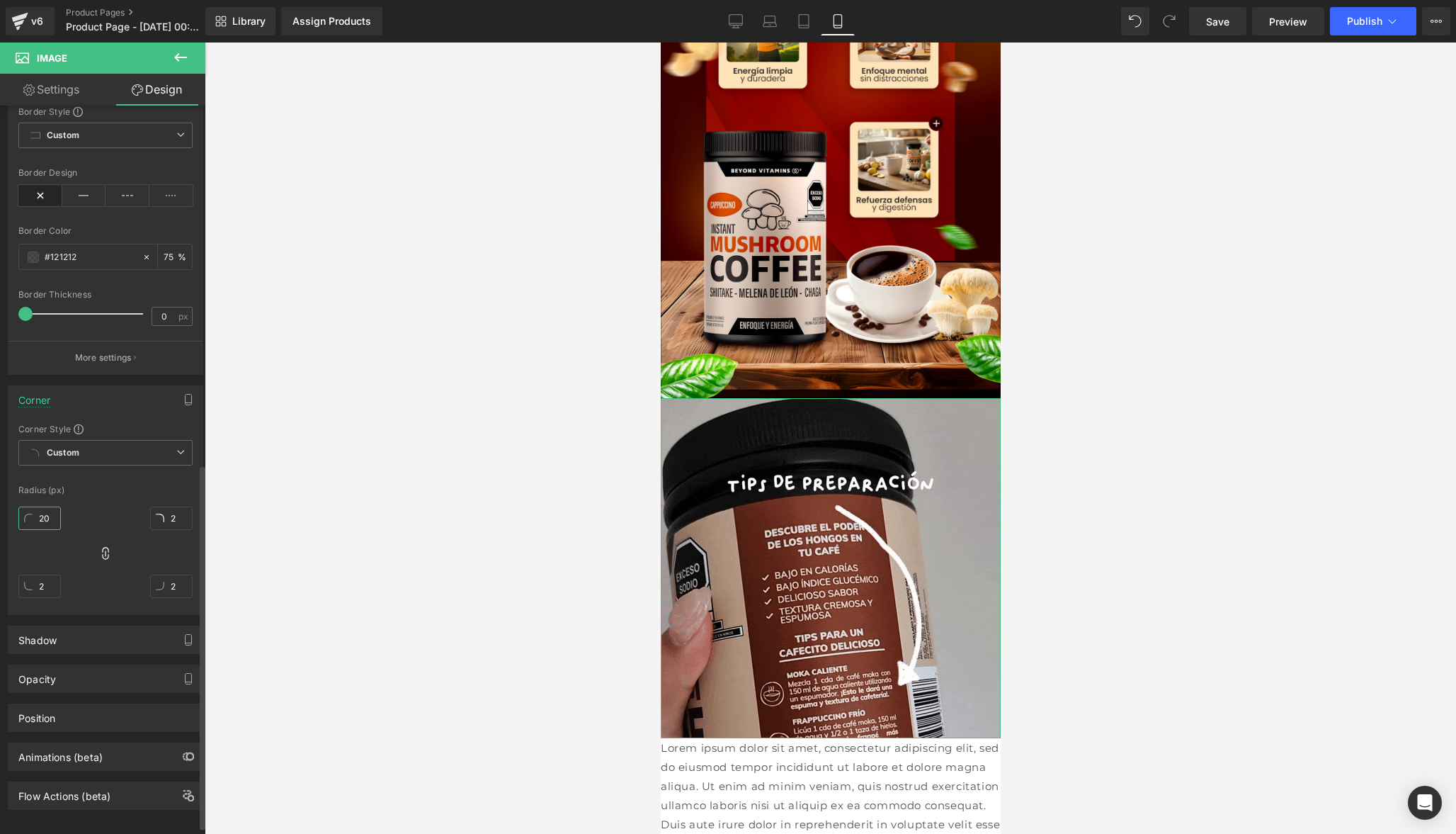
type input "20"
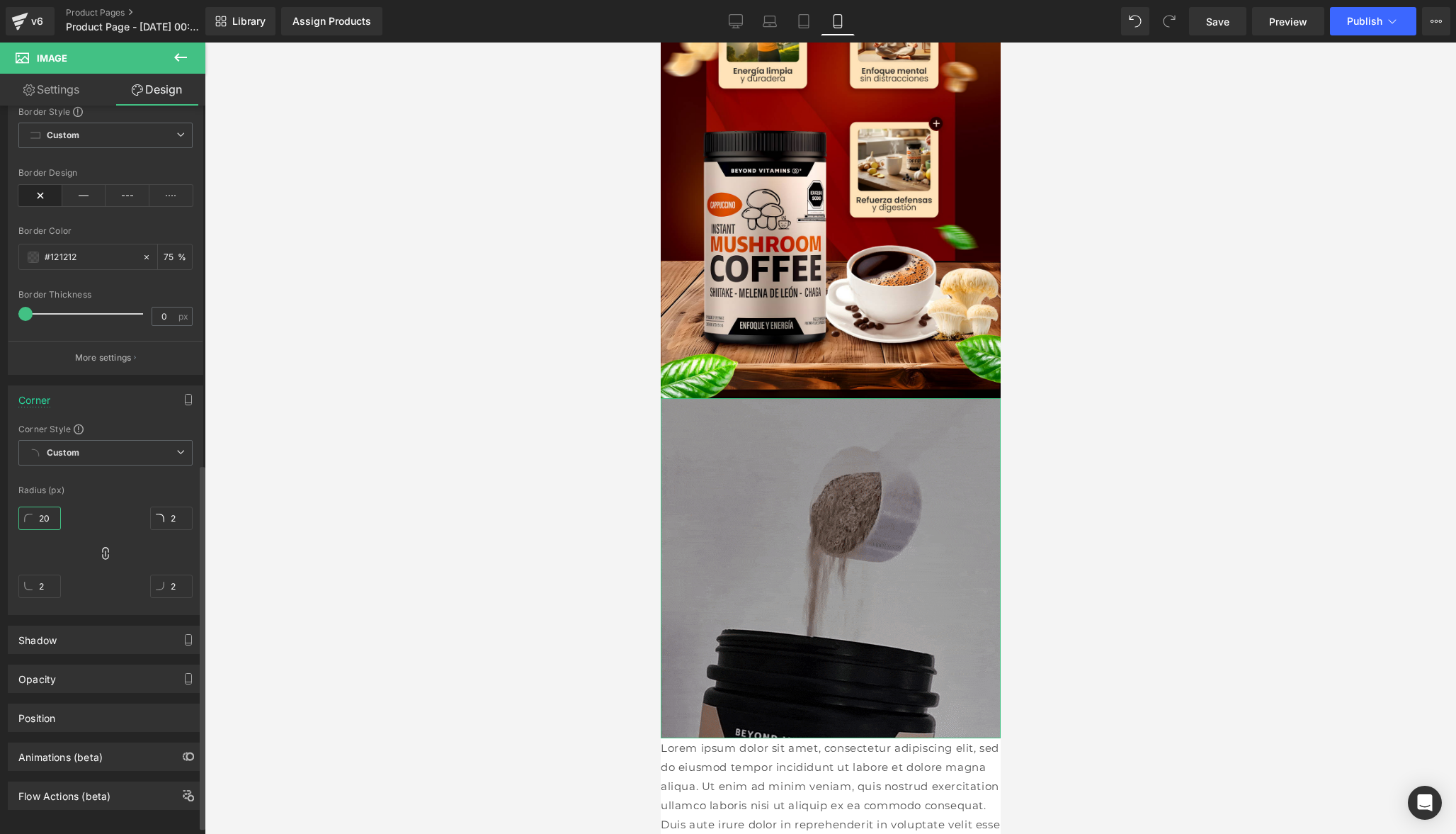
type input "20"
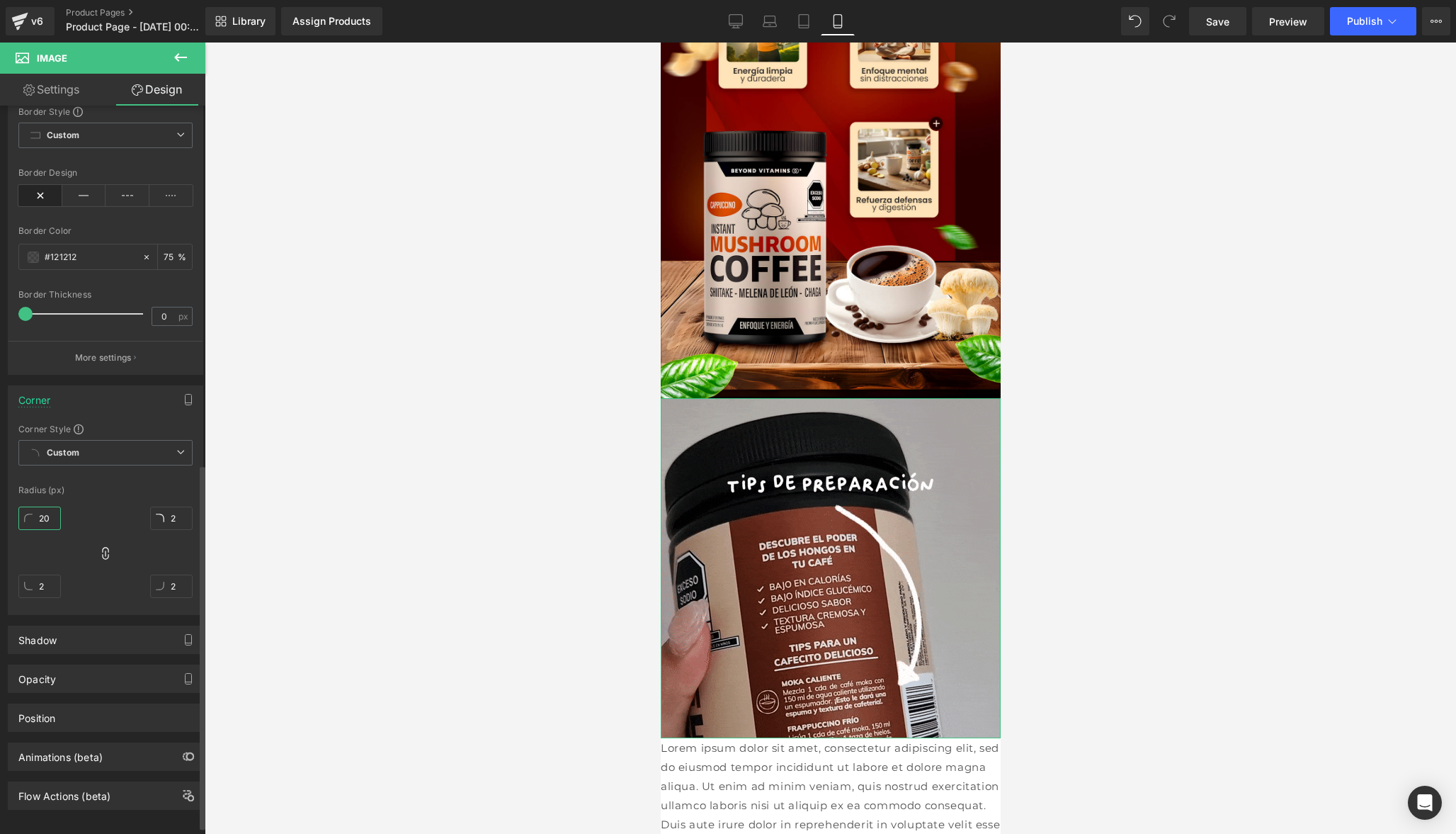
type input "20"
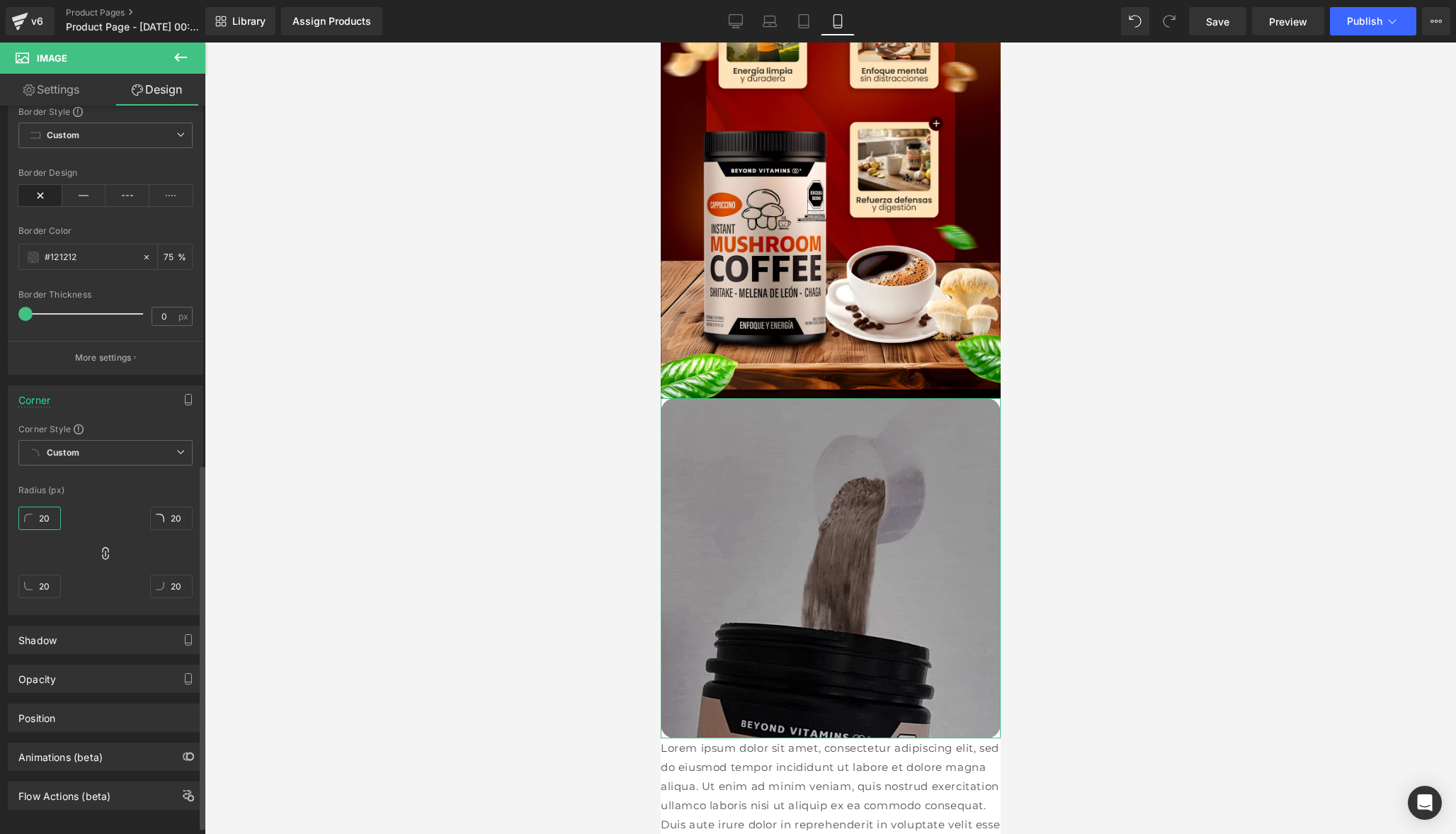
type input "20"
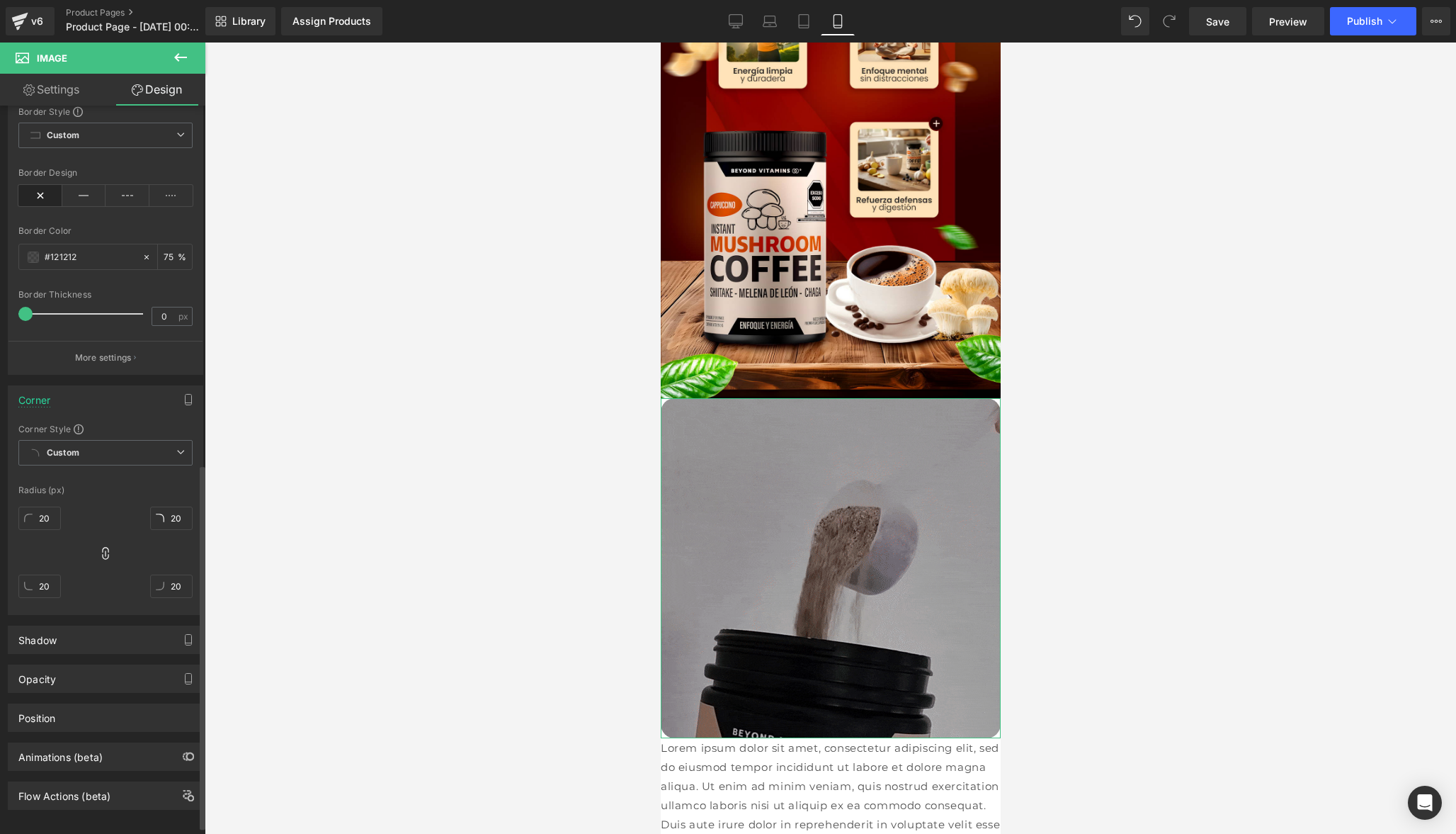
click at [106, 585] on div "20px 20 20px 20 20px 20 20px 20" at bounding box center [105, 557] width 174 height 114
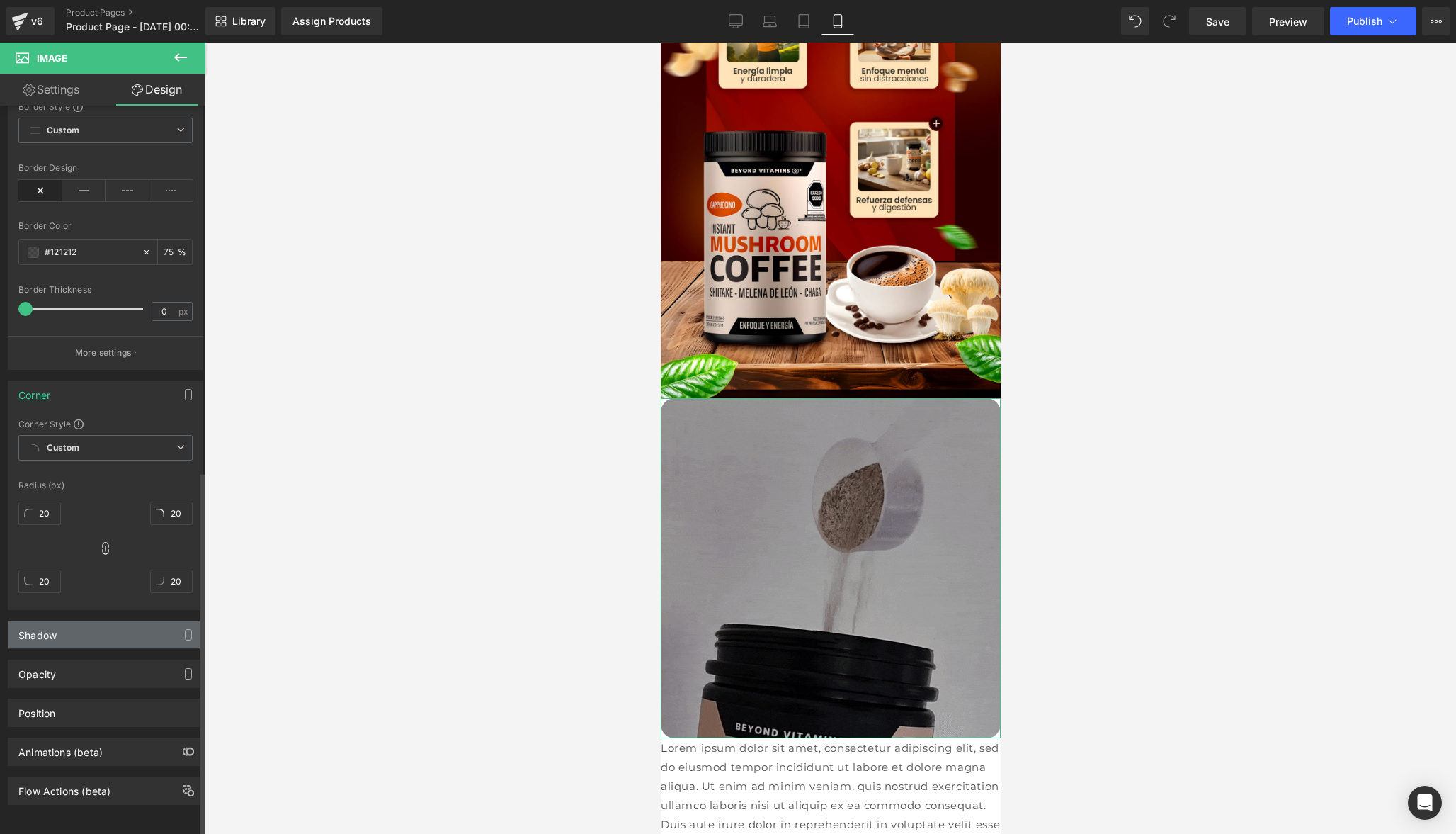
scroll to position [731, 0]
click at [73, 628] on div "Shadow" at bounding box center [105, 634] width 194 height 27
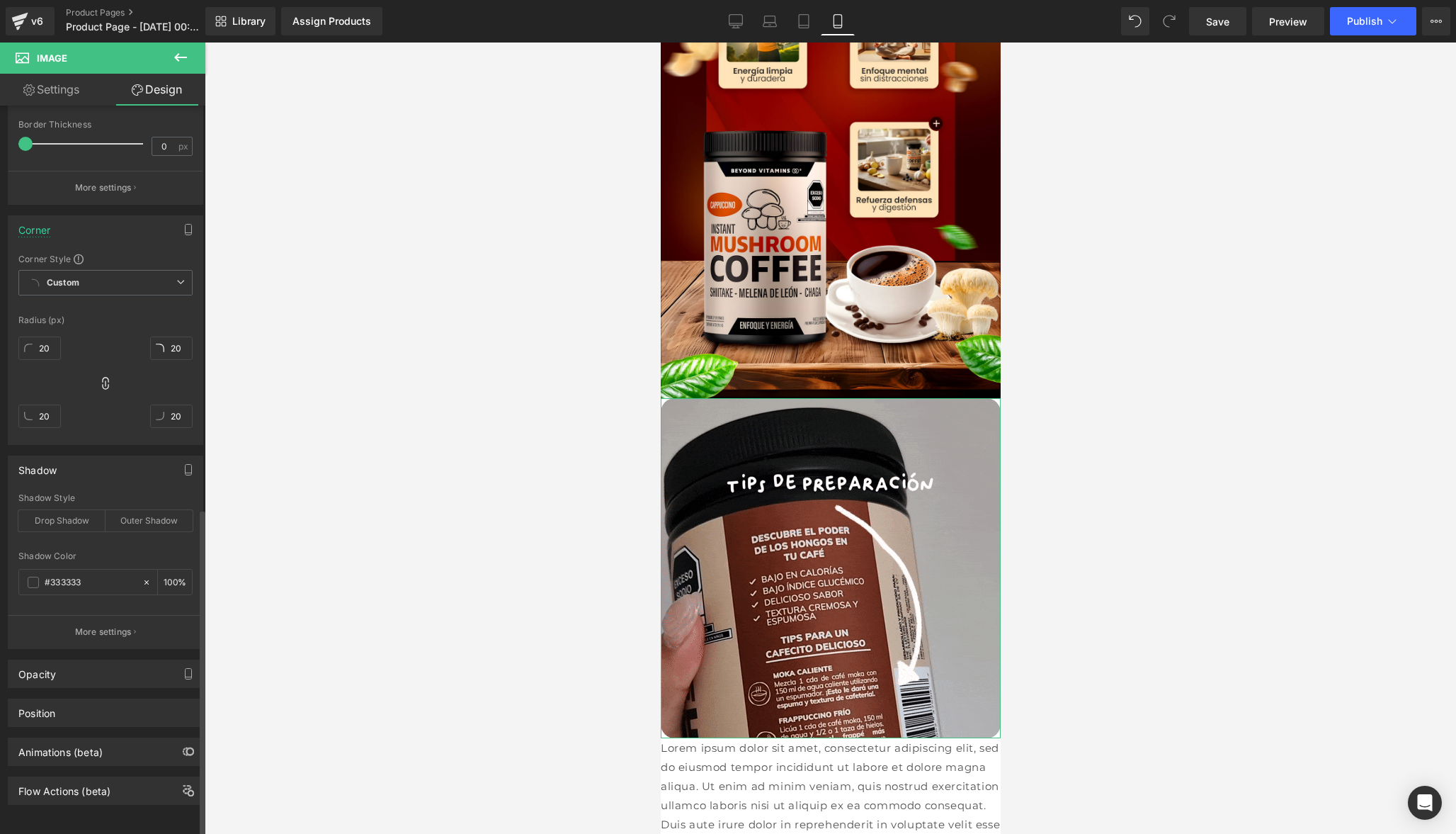
scroll to position [896, 0]
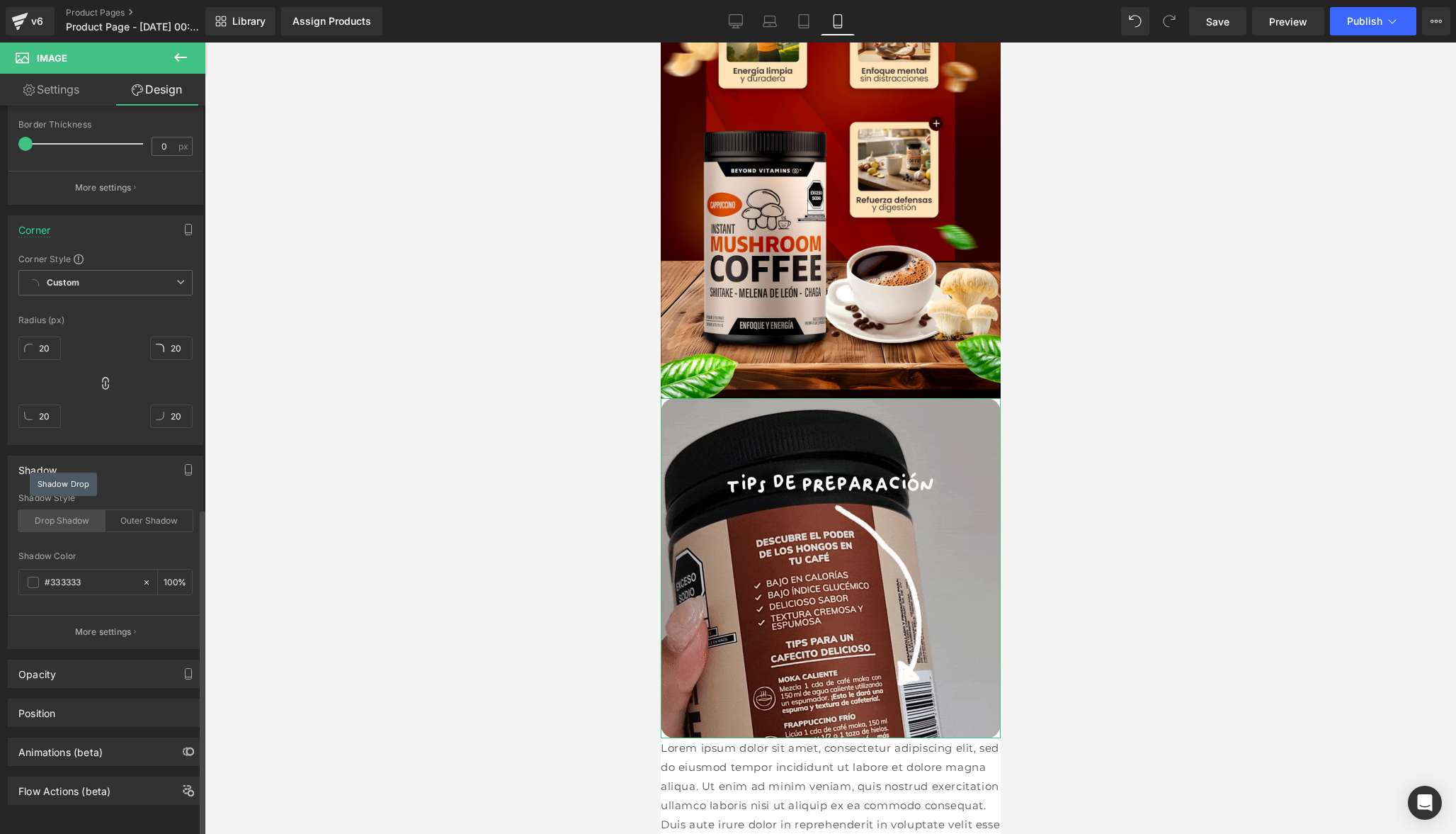
click at [59, 516] on div "Drop Shadow" at bounding box center [62, 520] width 87 height 22
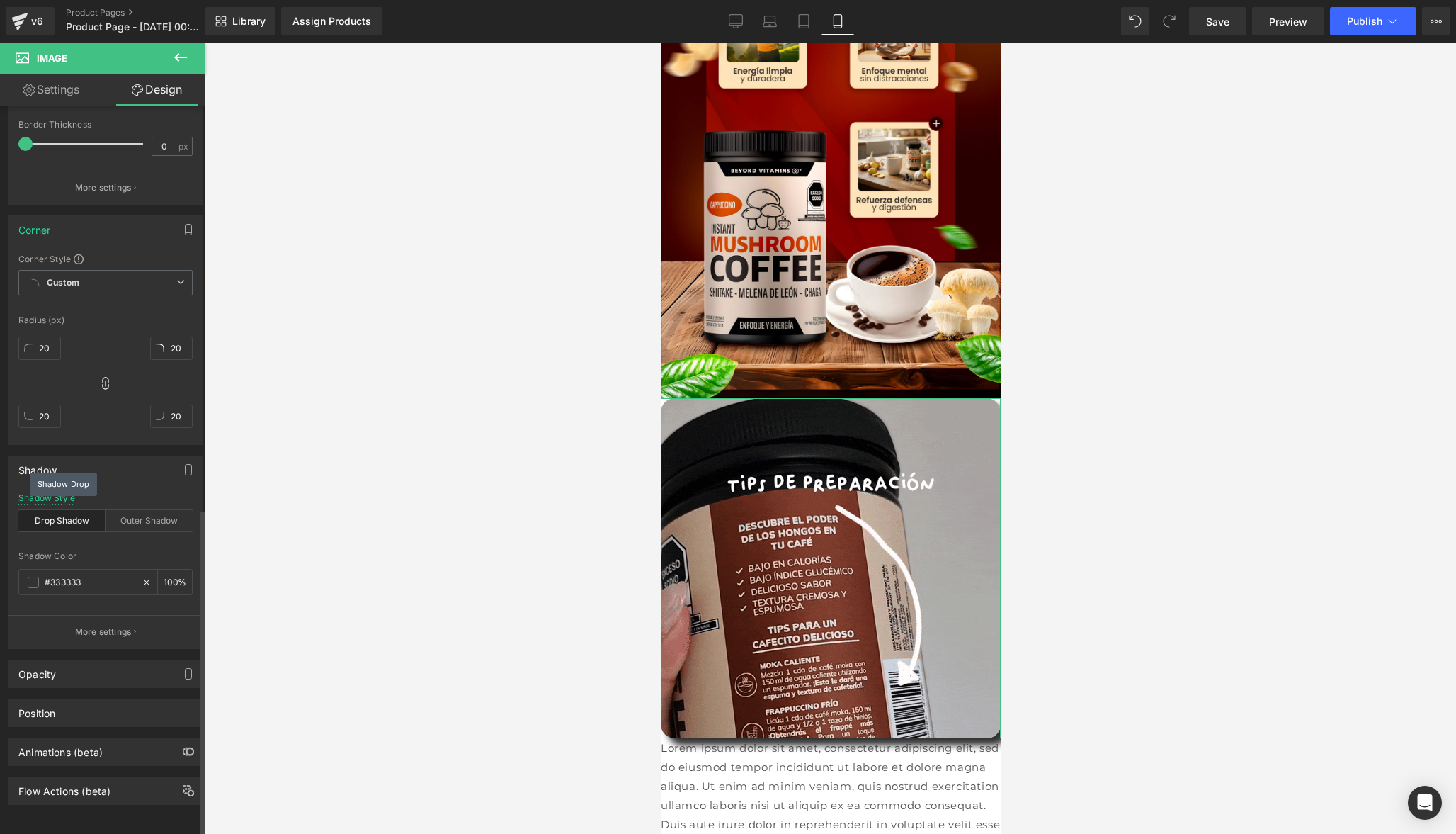
click at [59, 516] on div "Drop Shadow" at bounding box center [62, 520] width 87 height 22
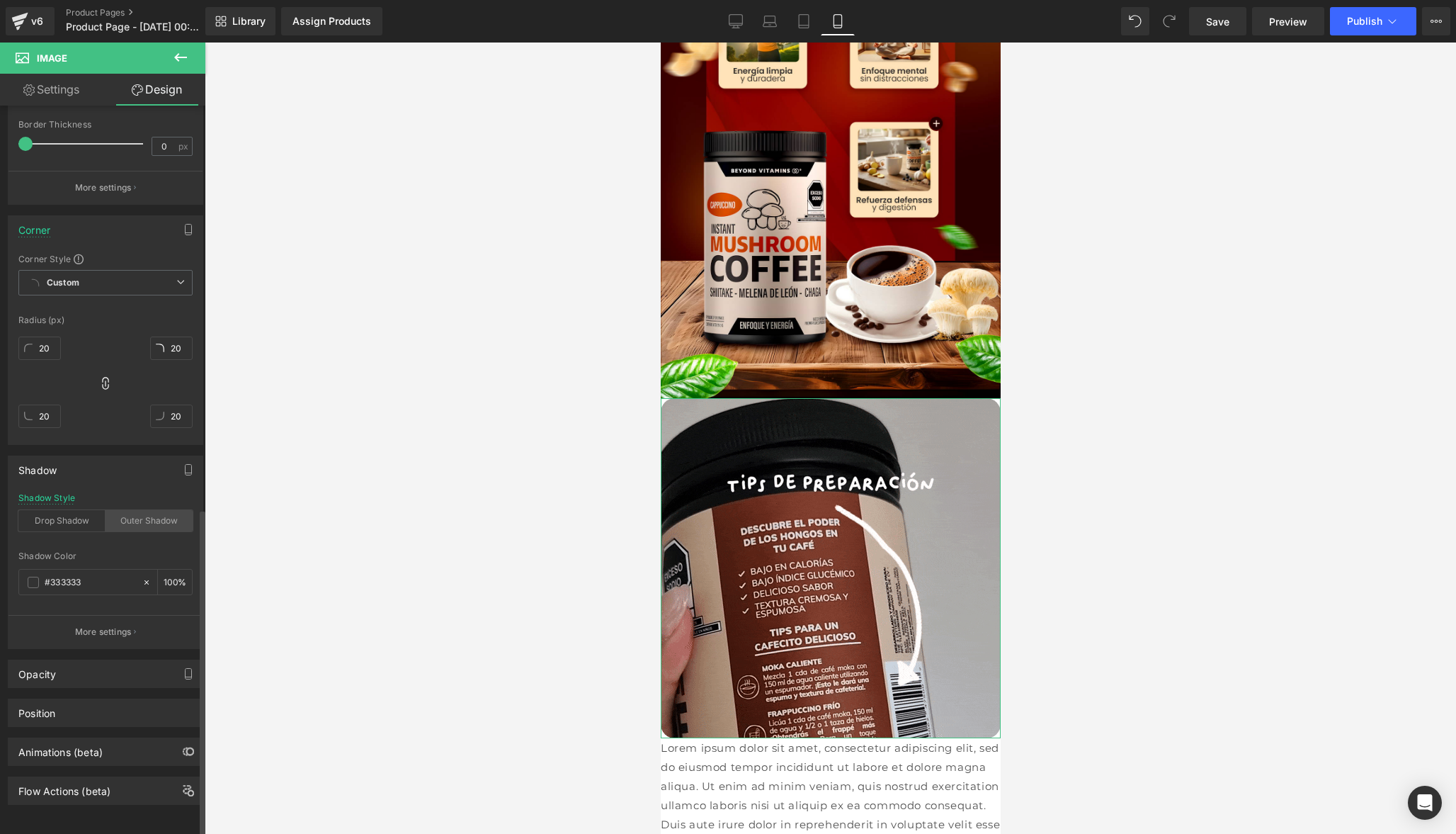
click at [142, 510] on div "Outer Shadow" at bounding box center [148, 520] width 87 height 22
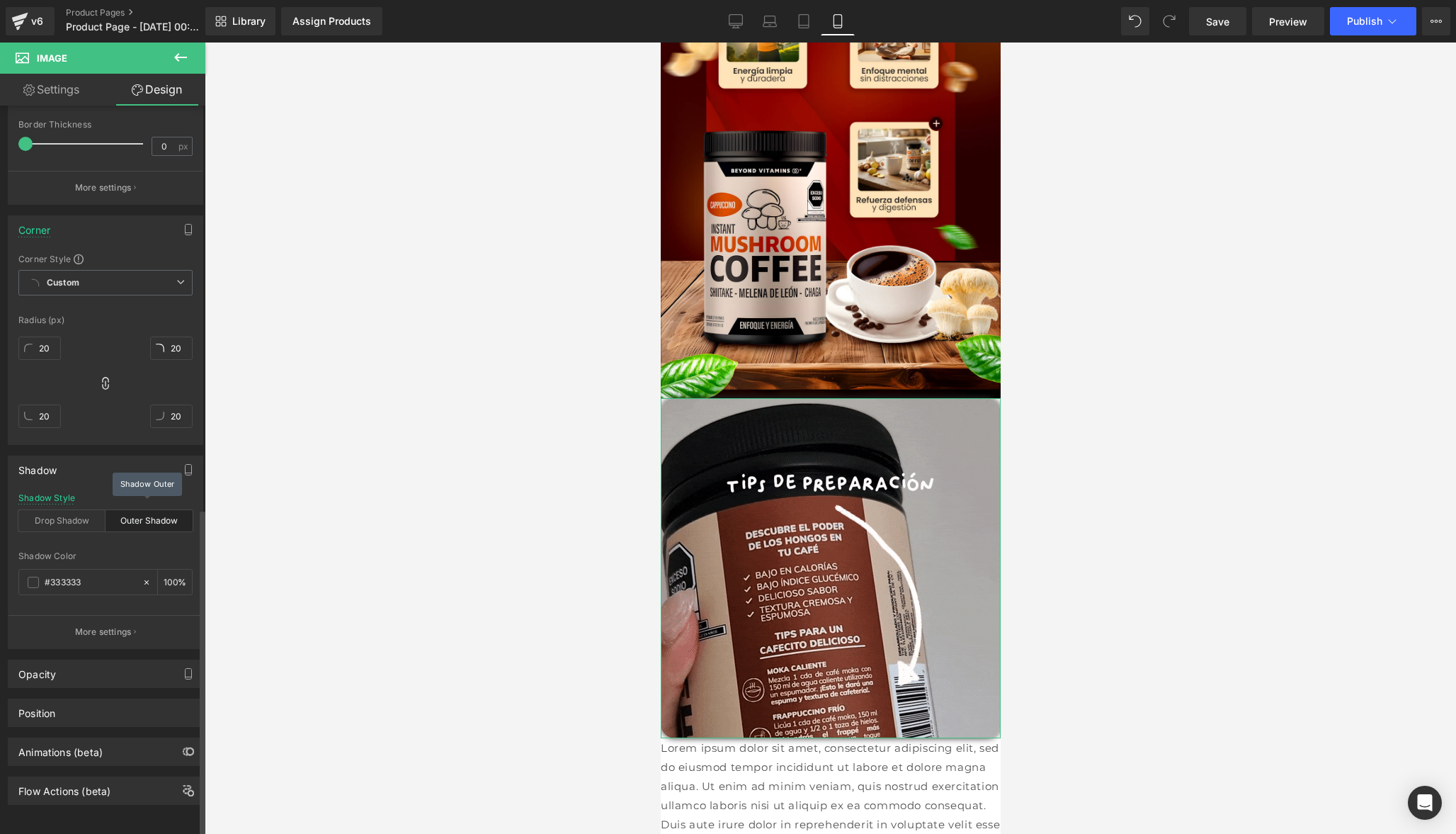
click at [142, 510] on div "Outer Shadow" at bounding box center [148, 520] width 87 height 22
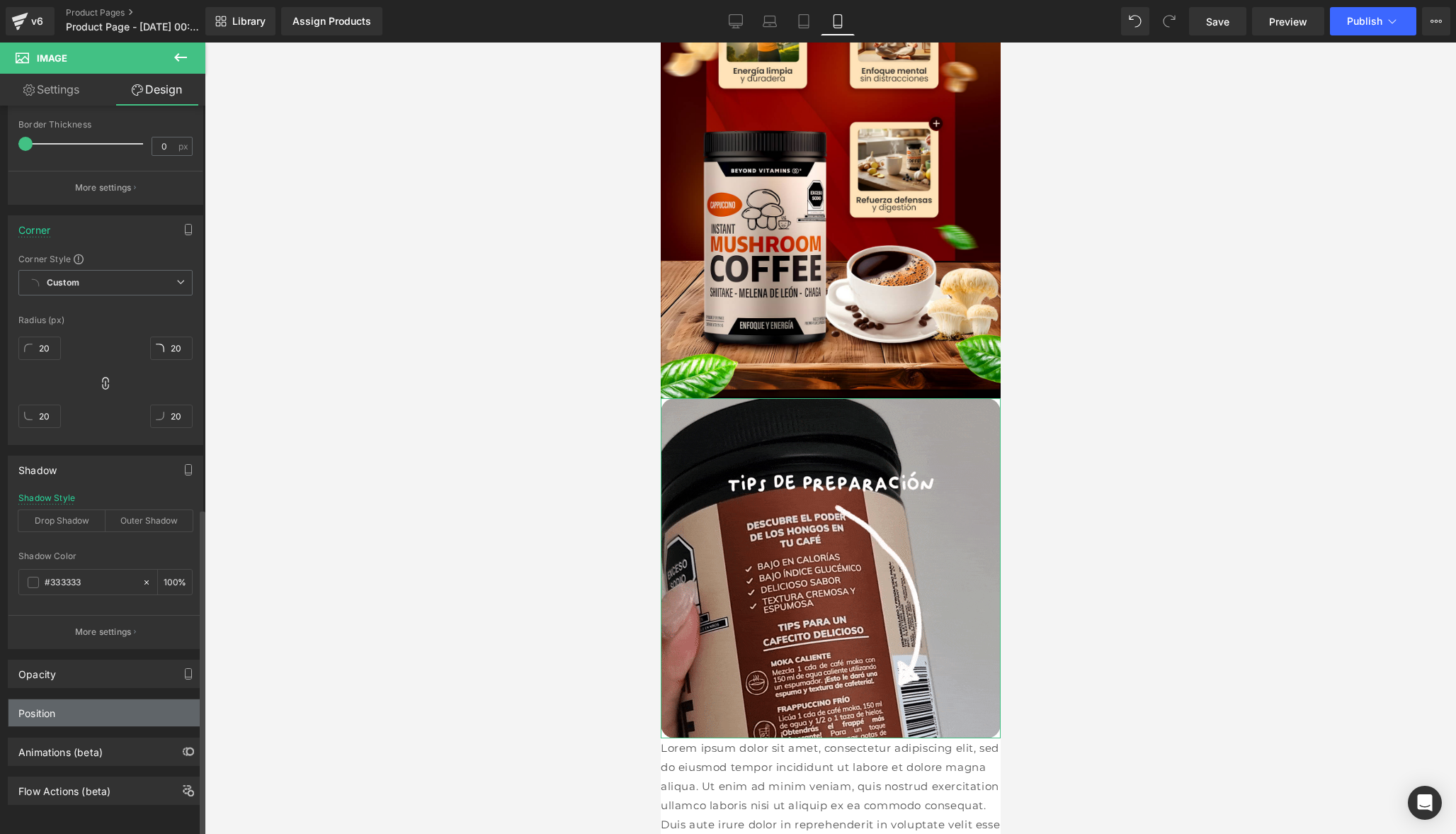
click at [78, 706] on div "Position" at bounding box center [105, 712] width 194 height 27
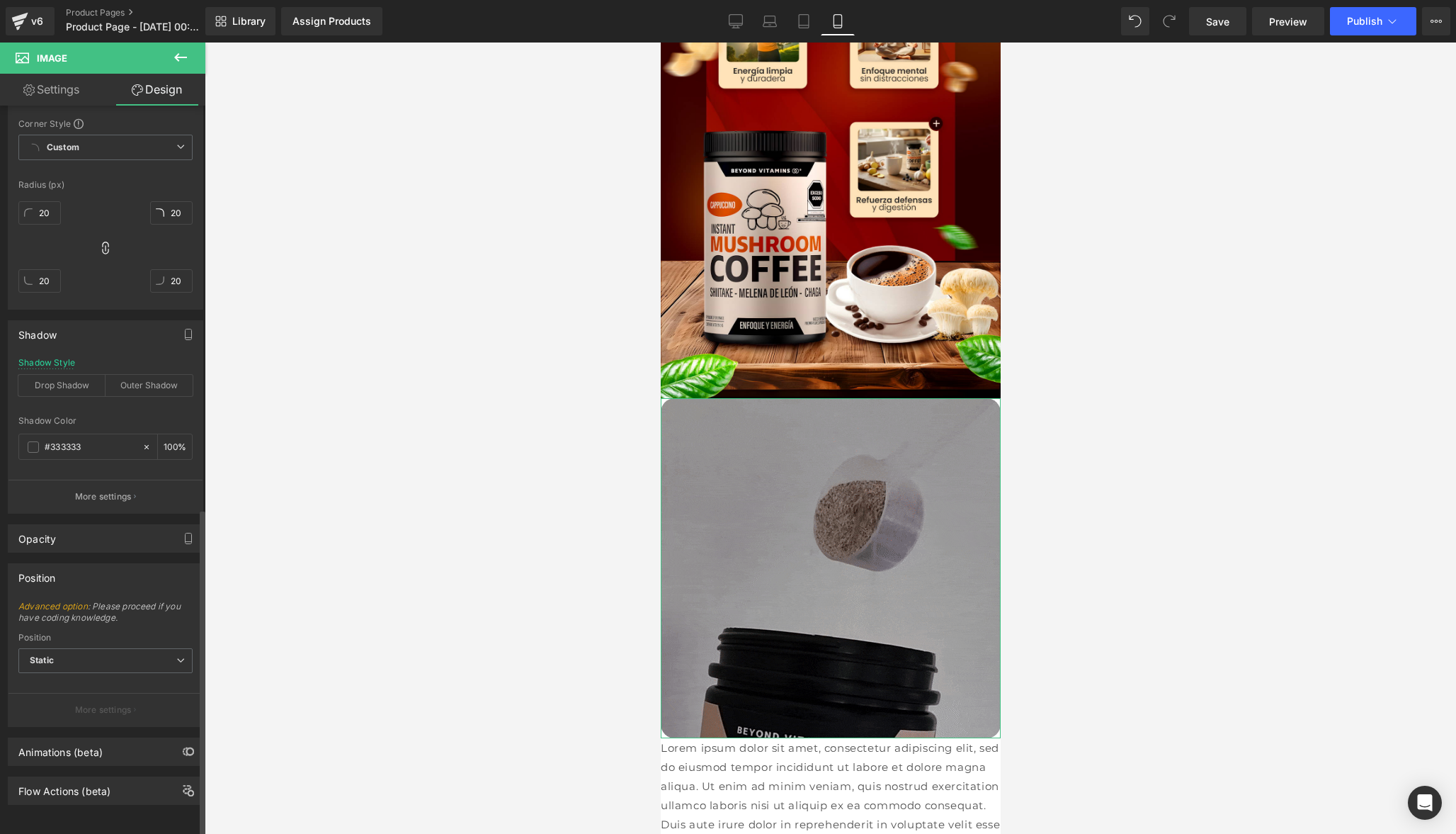
scroll to position [1031, 0]
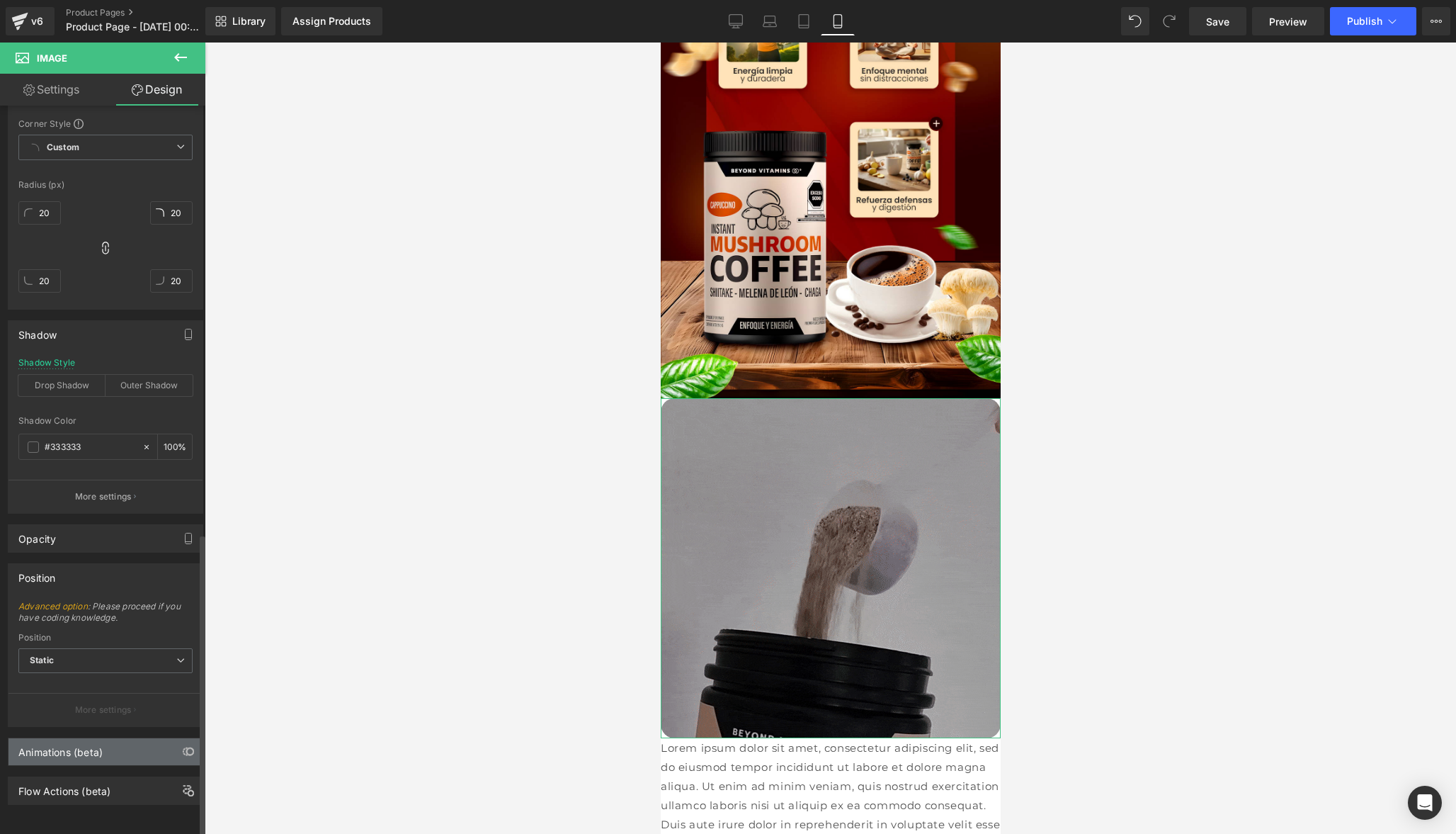
click at [107, 744] on div "Animations (beta)" at bounding box center [105, 752] width 194 height 27
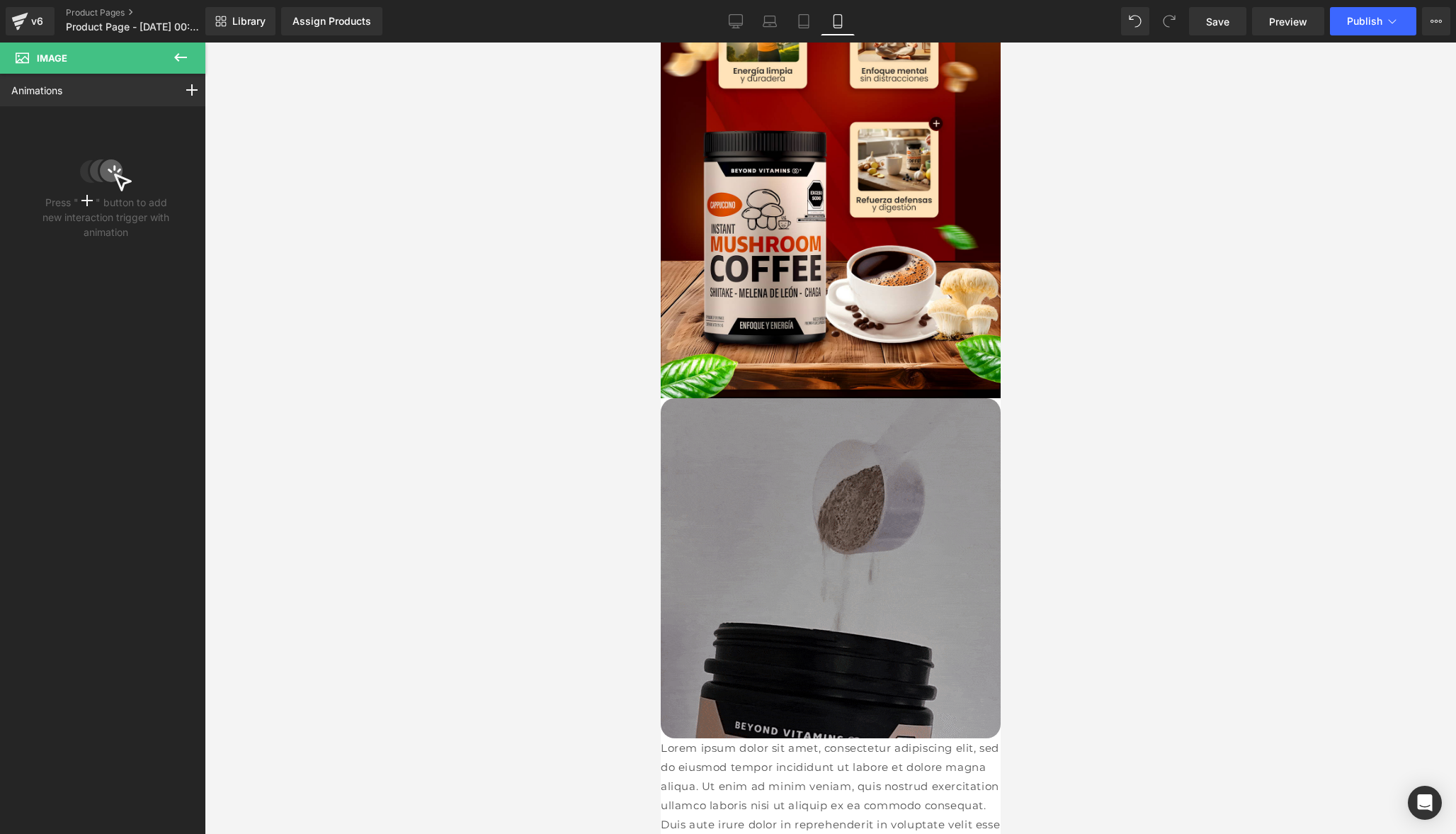
click at [179, 59] on icon at bounding box center [180, 57] width 17 height 17
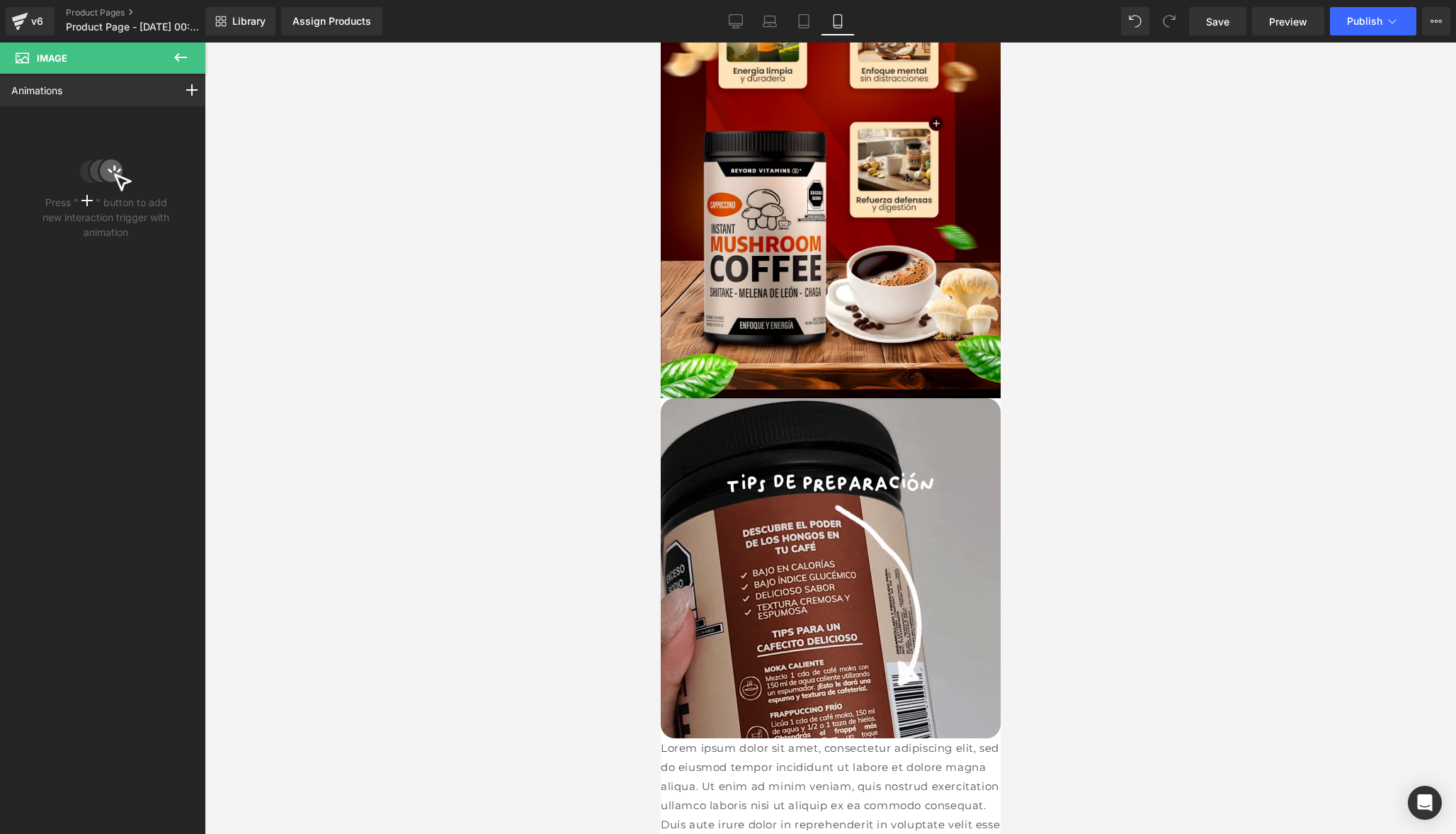
type input "0"
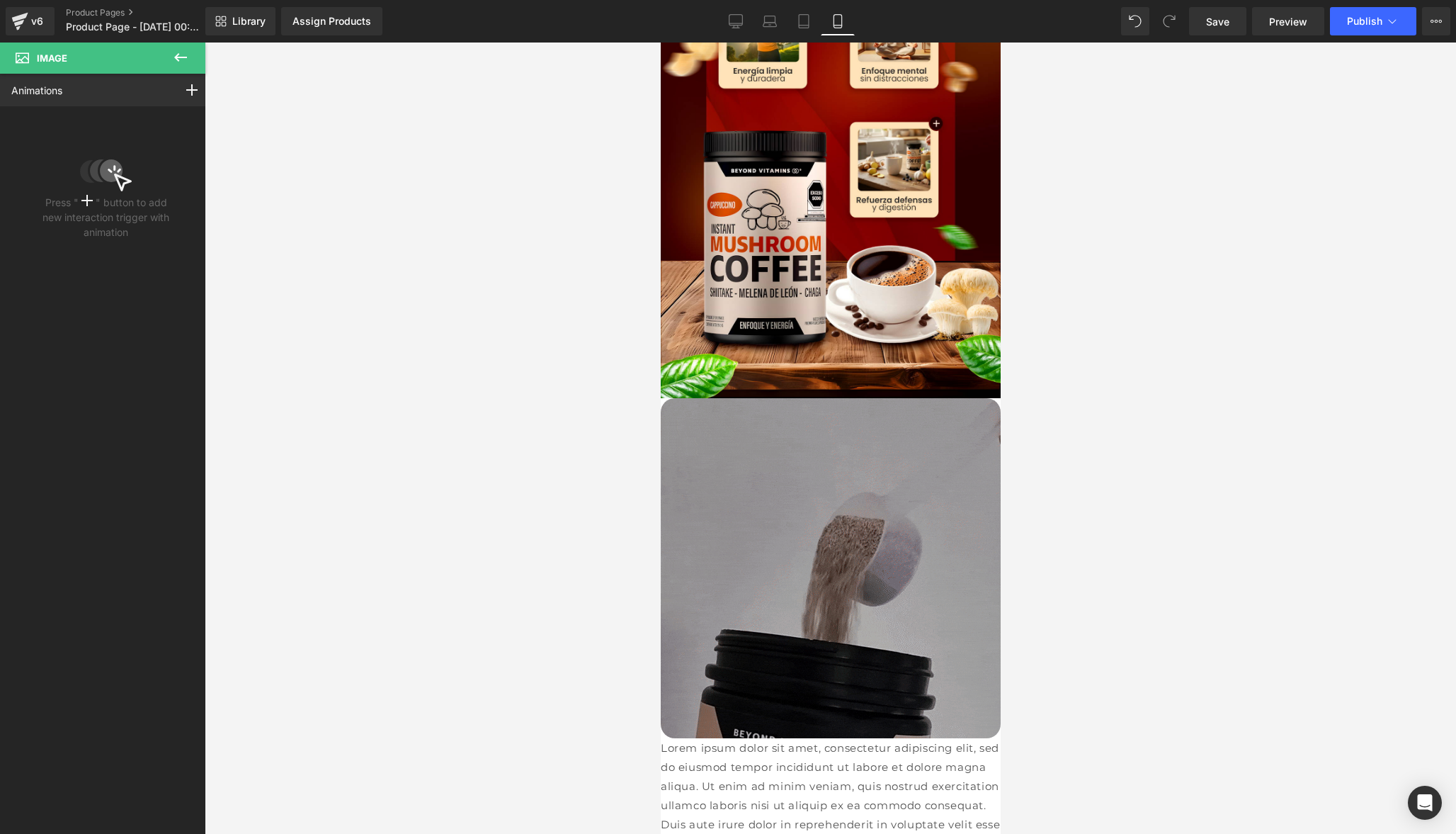
type input "0"
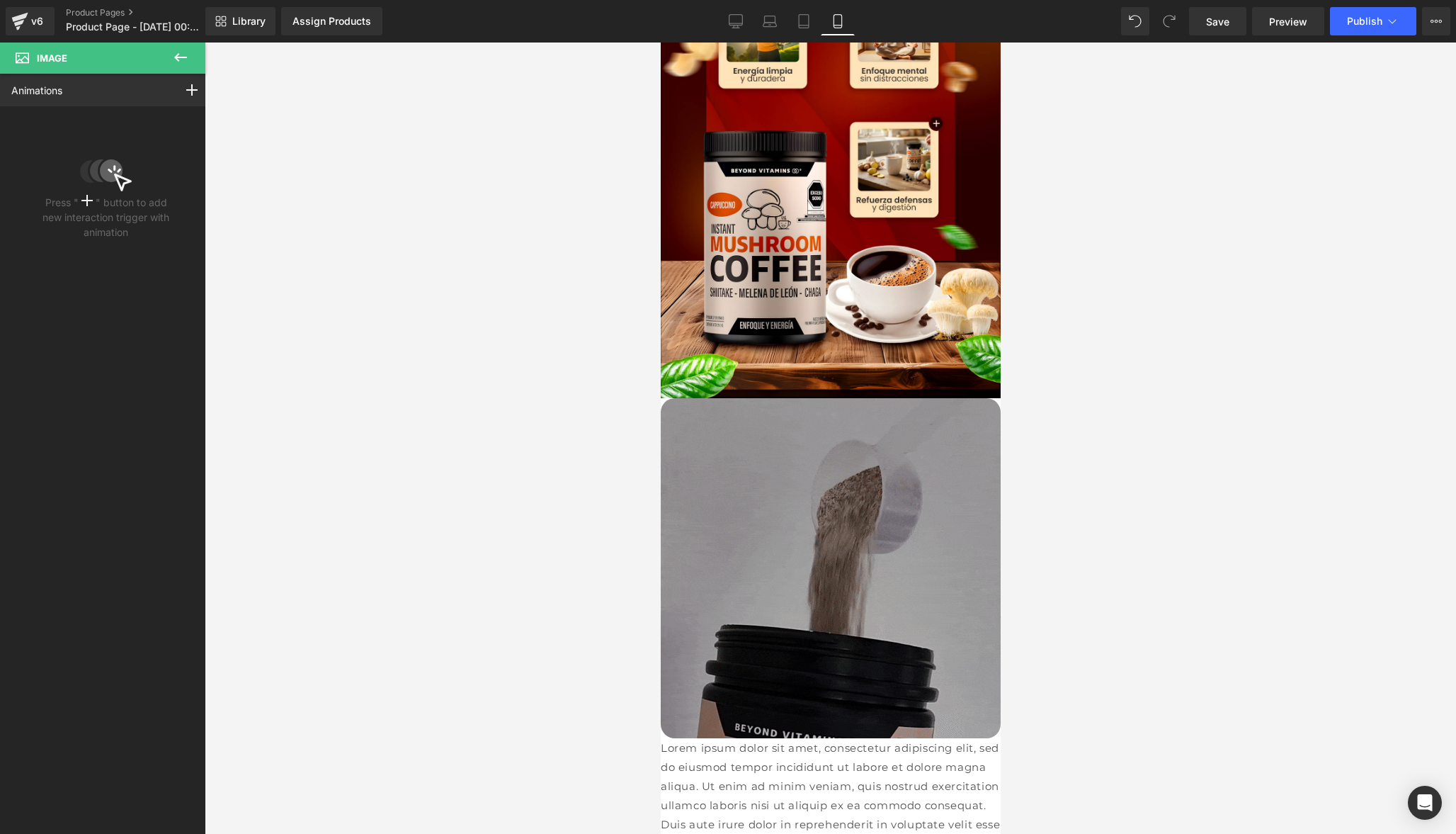
type input "0"
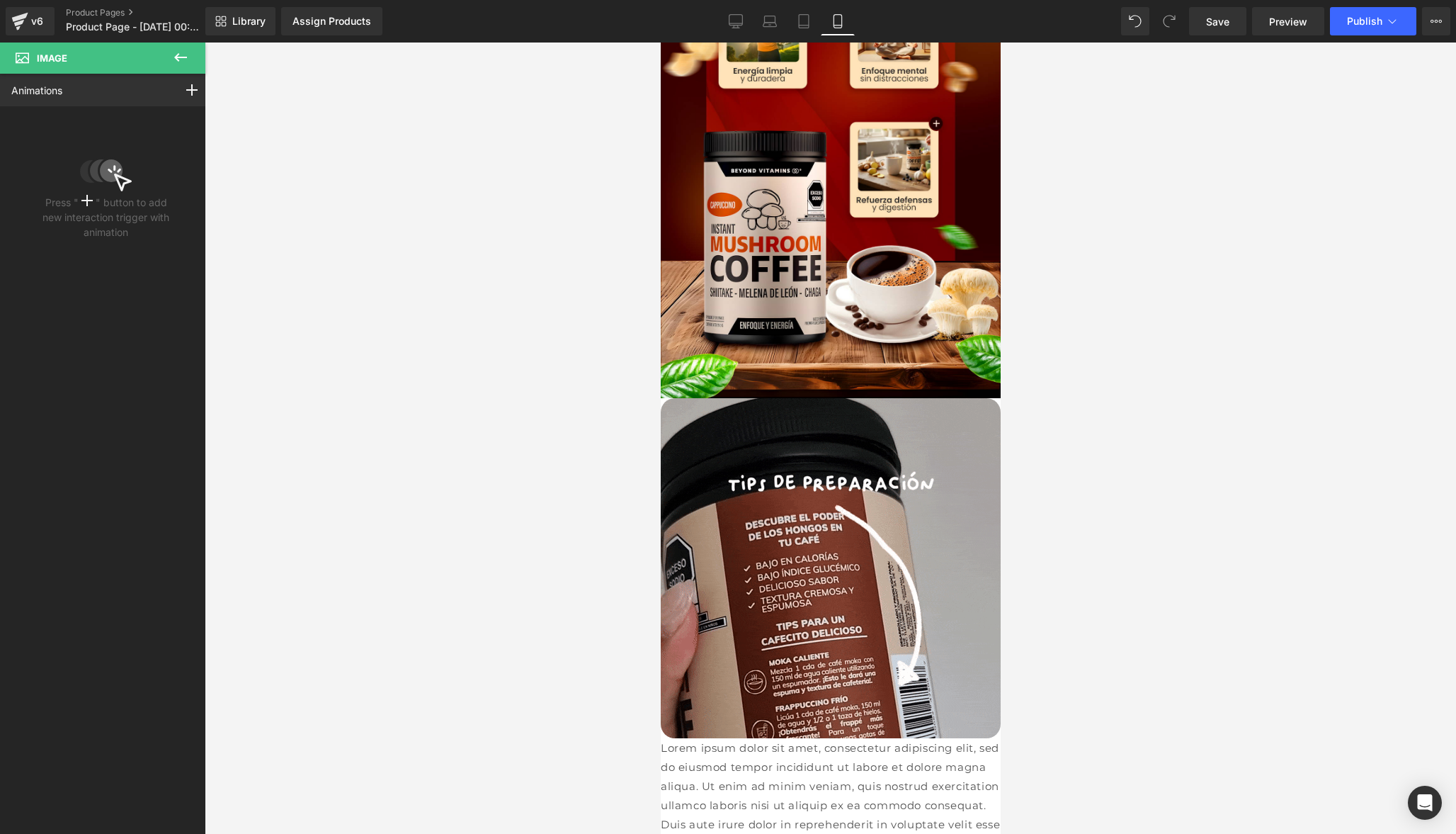
type input "0"
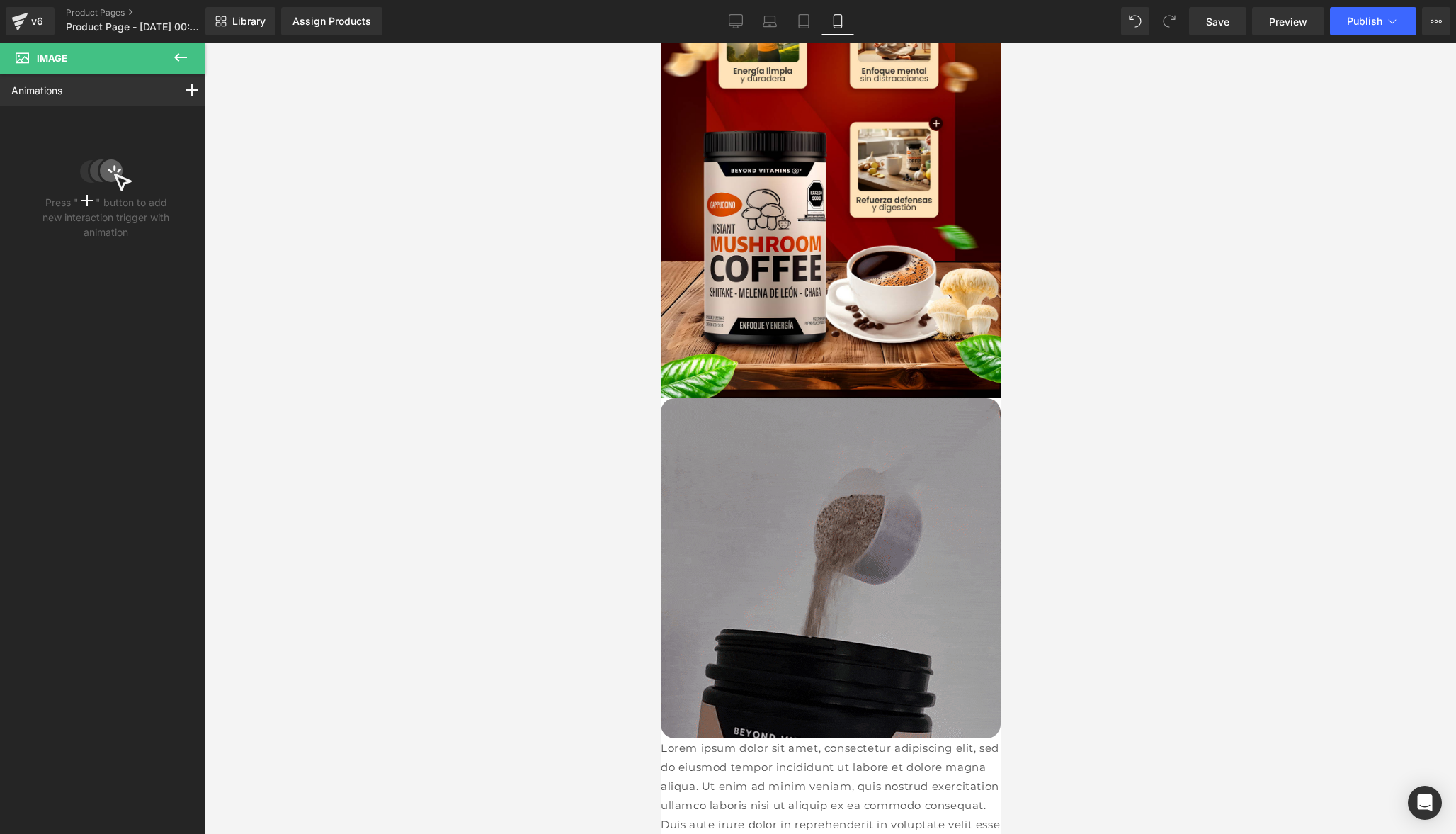
type input "0"
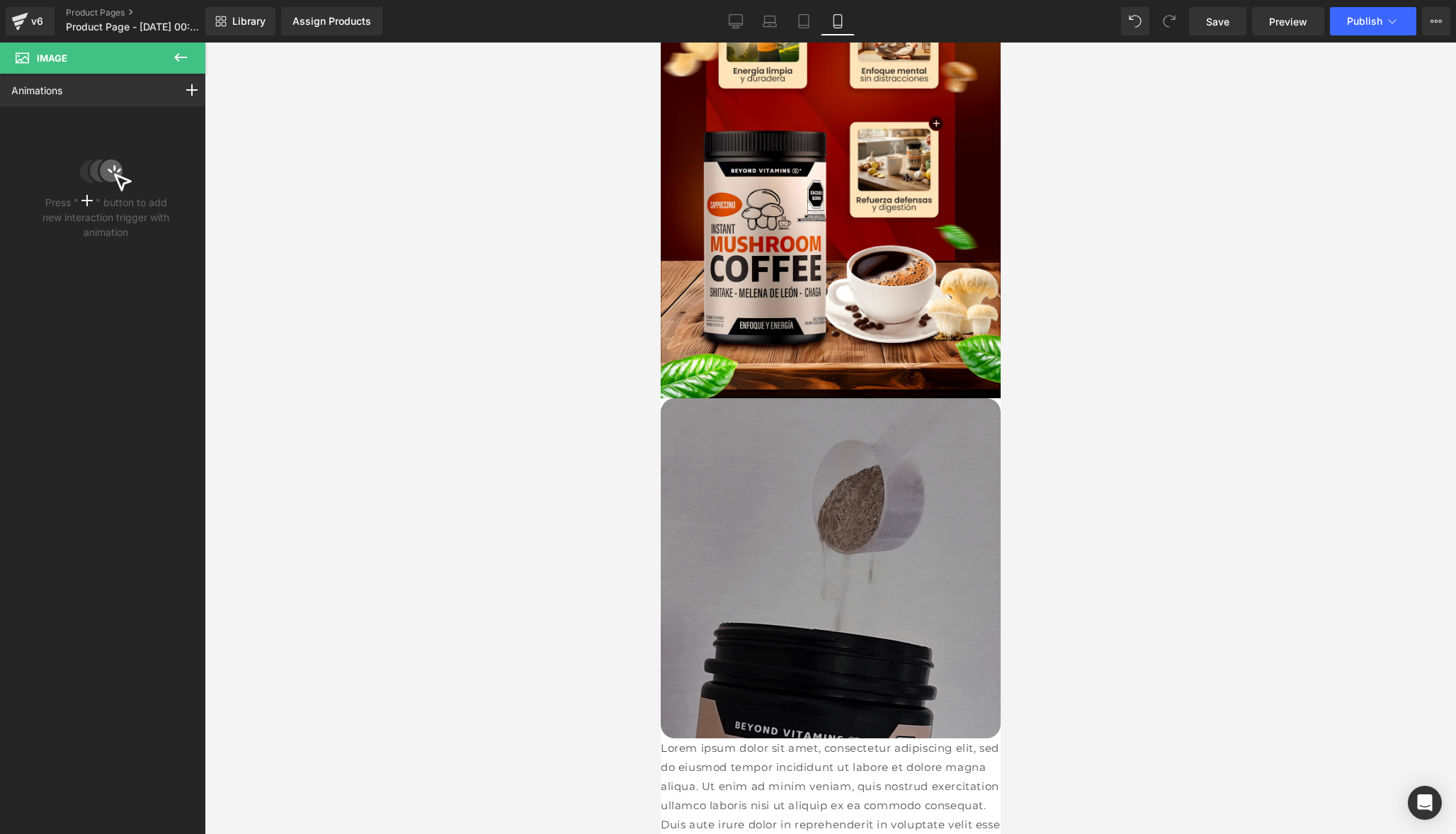
type input "0"
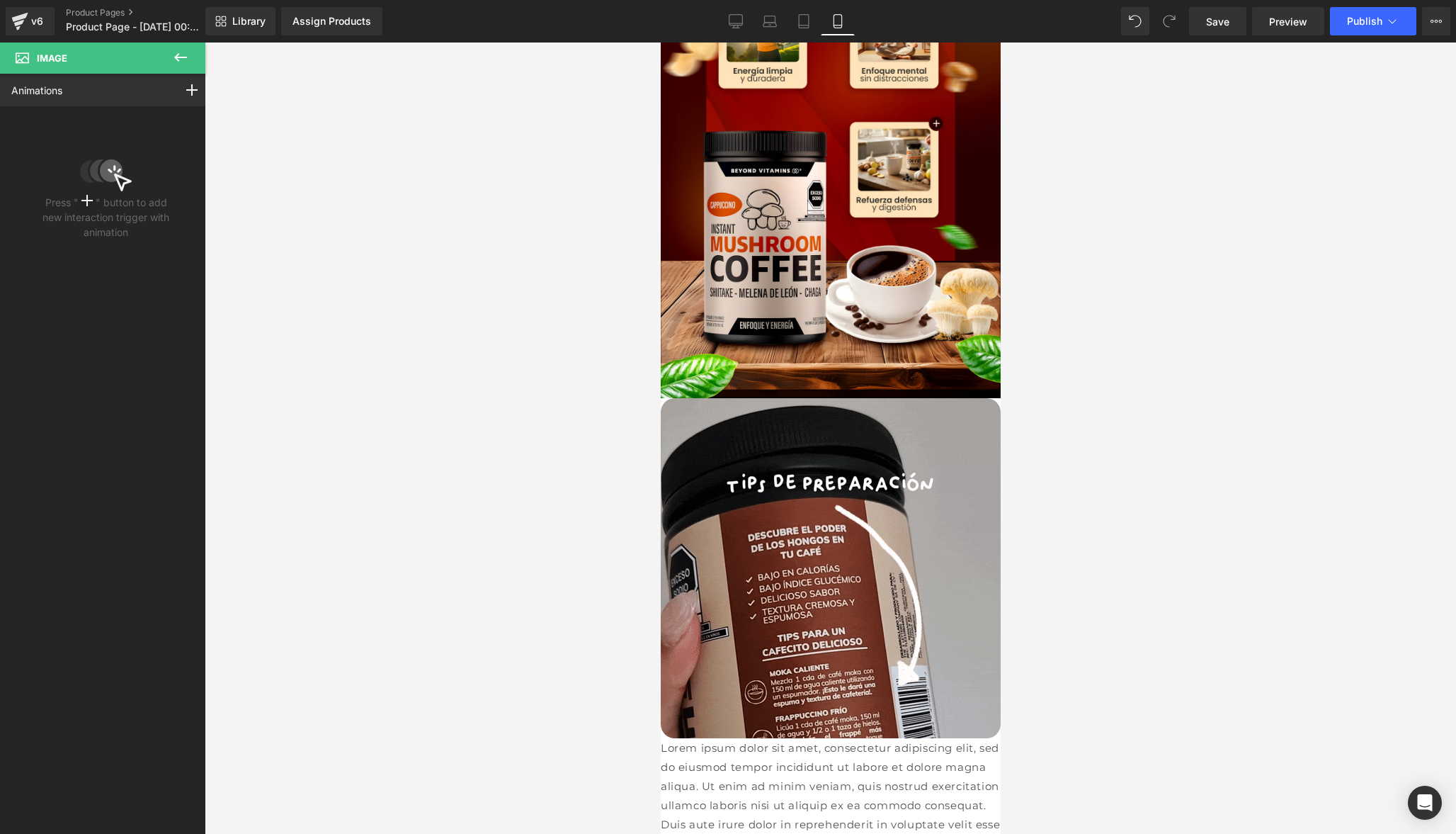
type input "0"
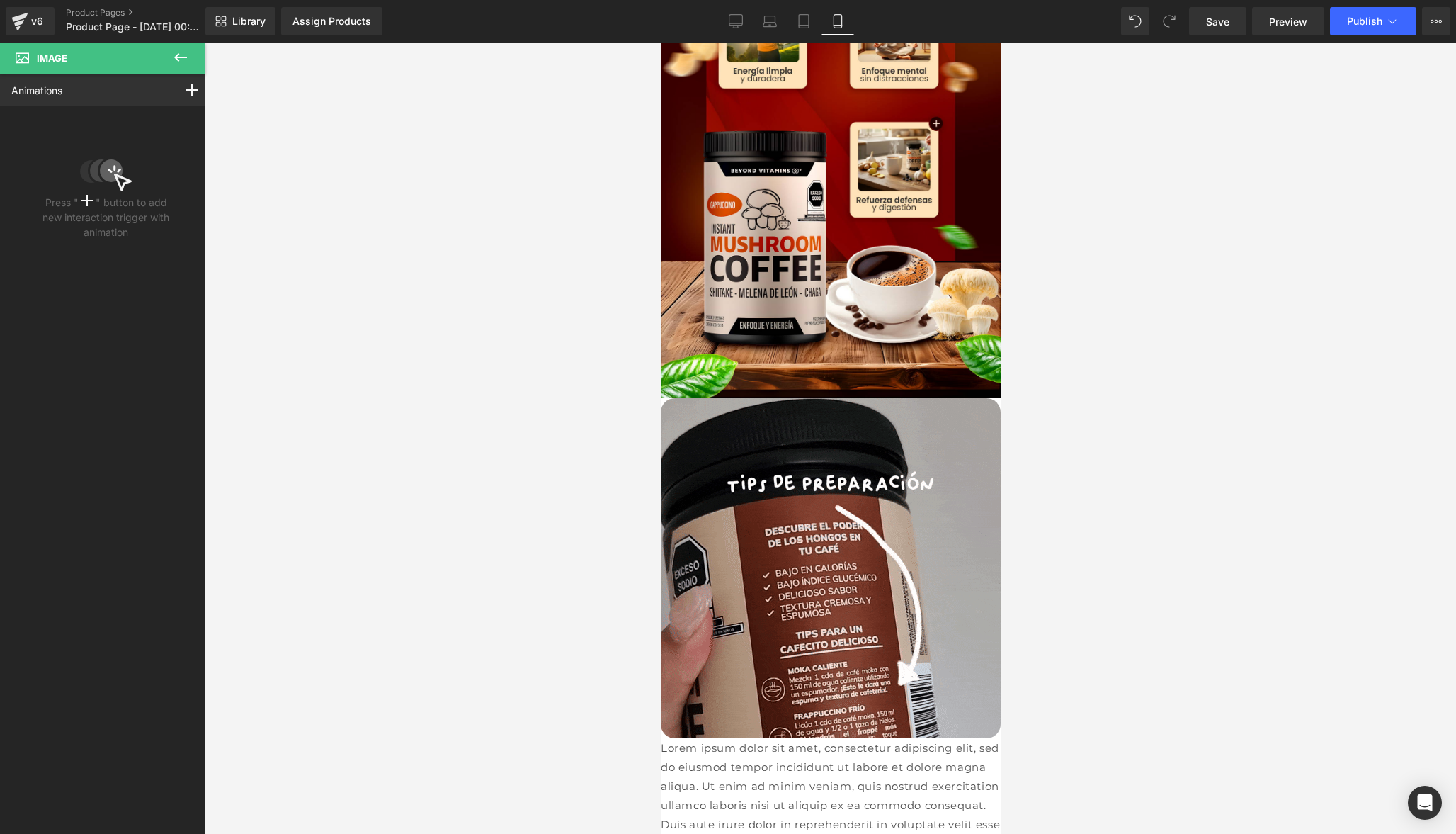
type input "0"
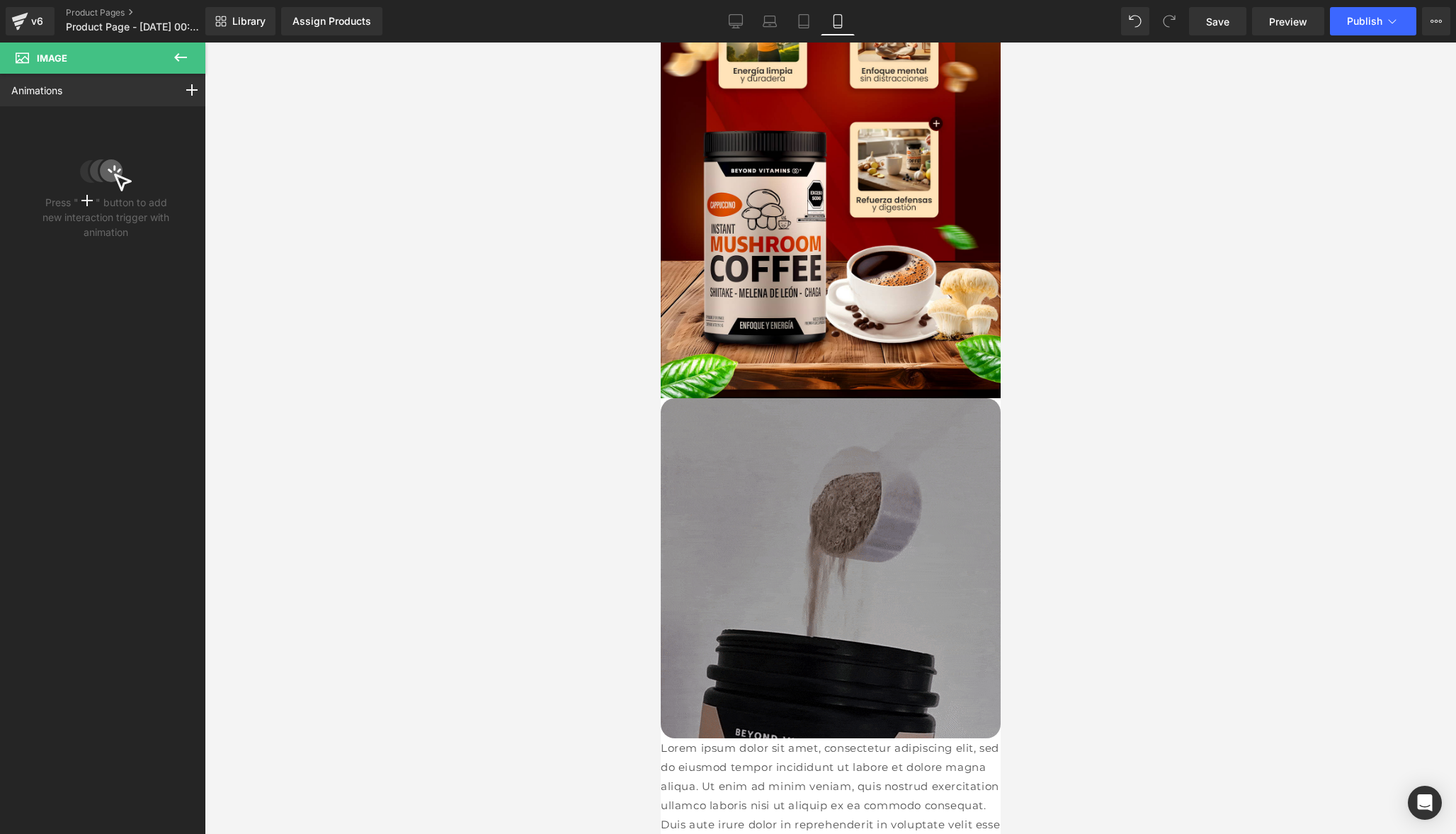
type input "0"
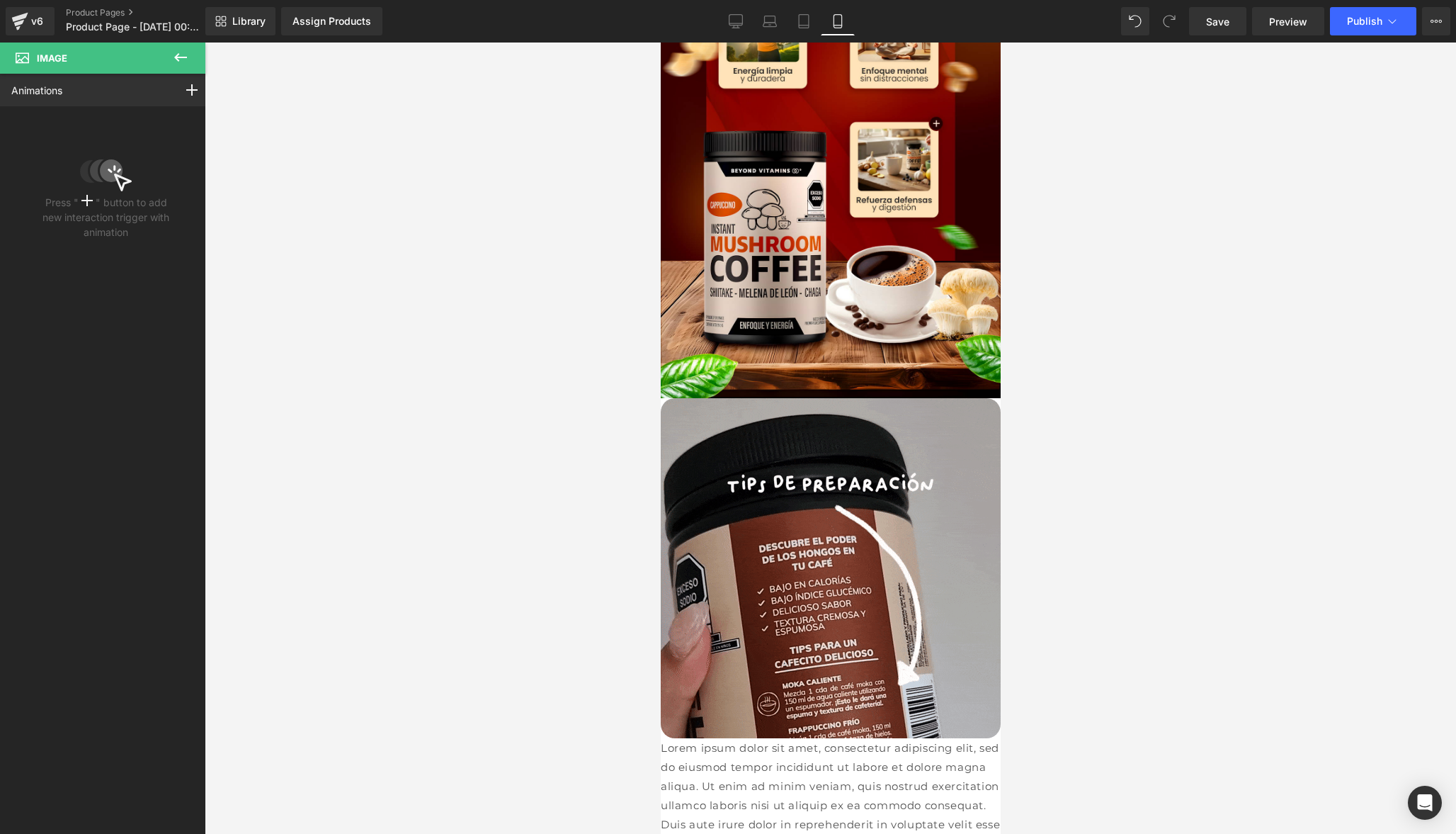
type input "75"
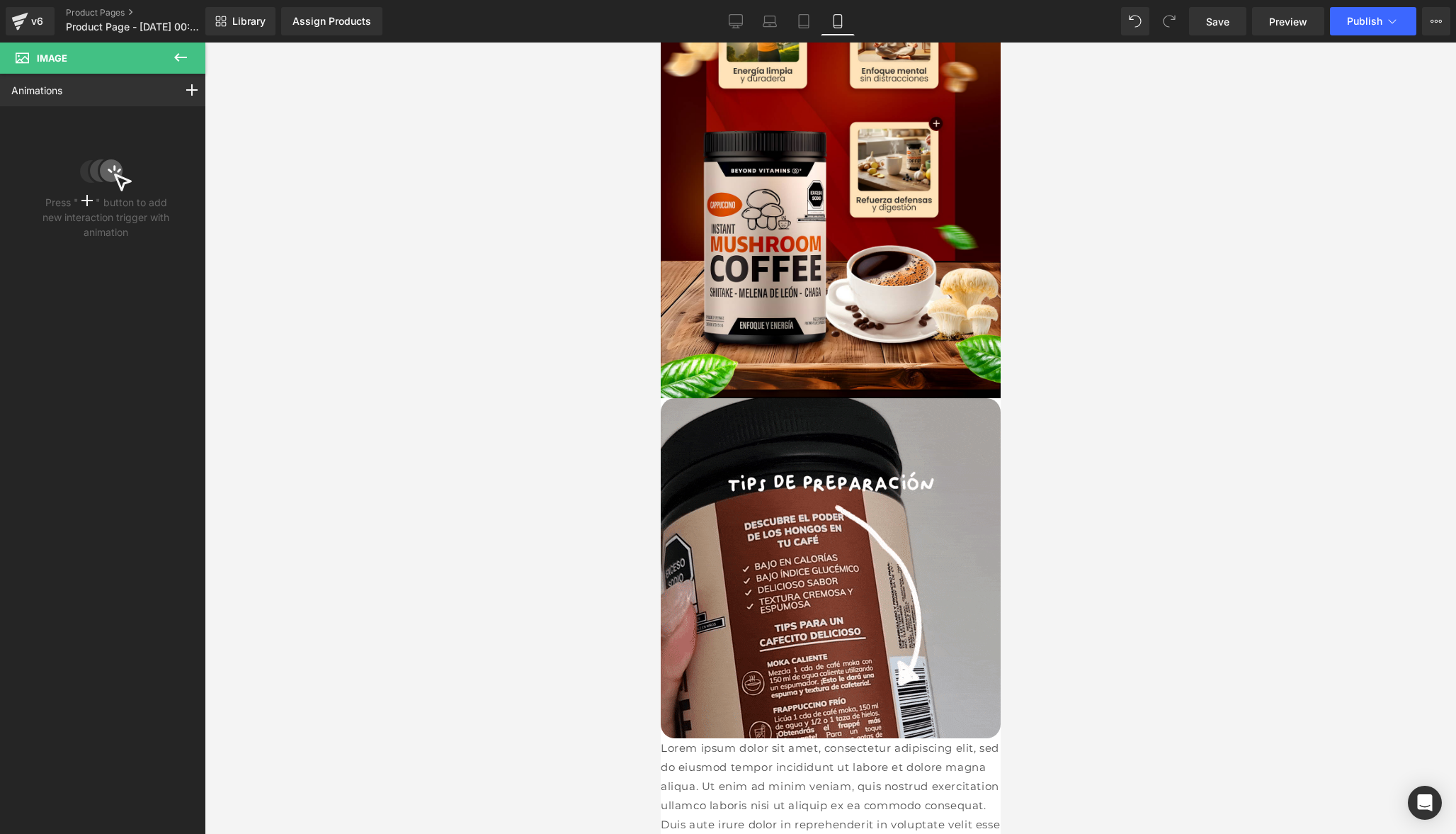
type input "100"
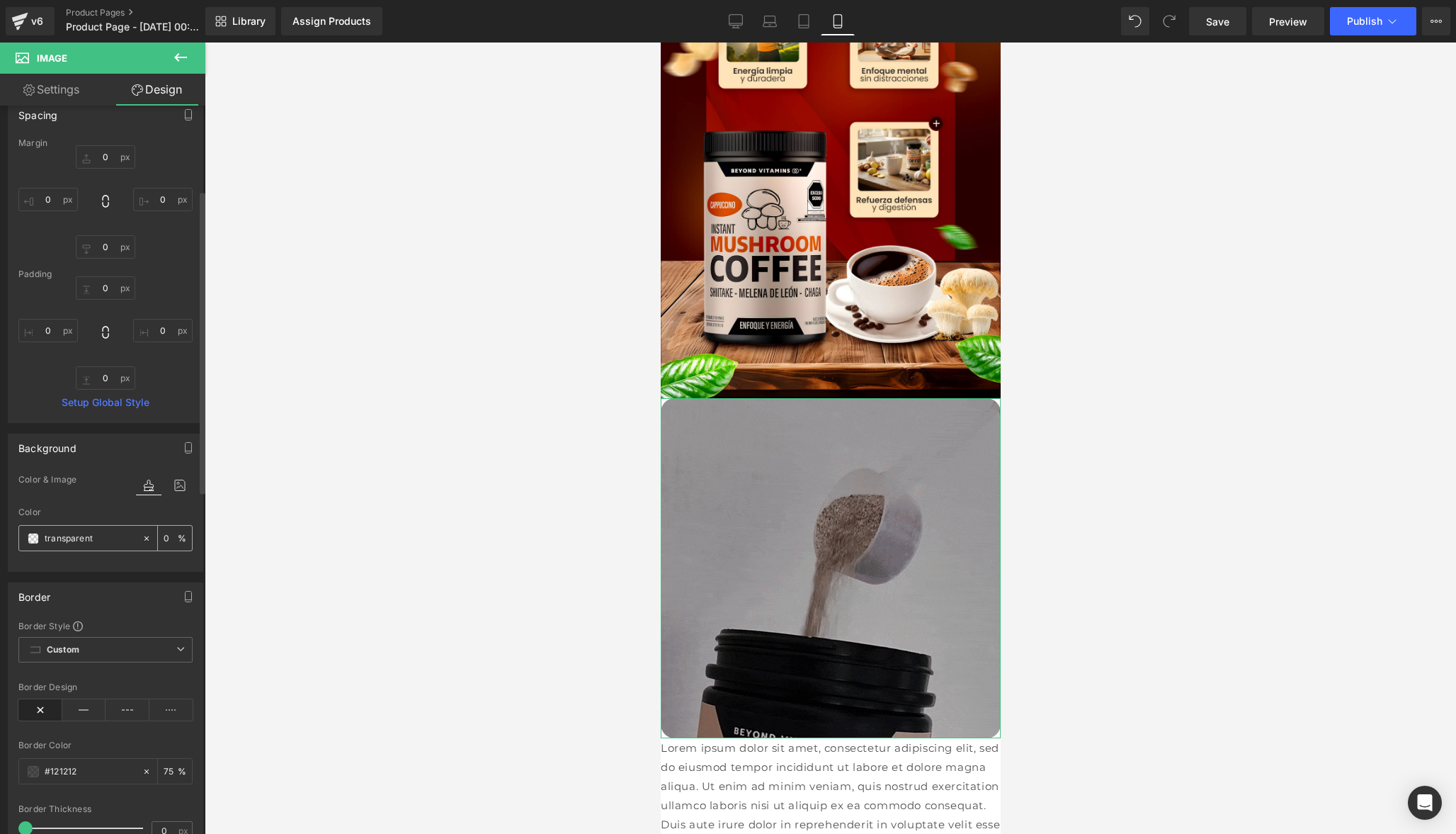
scroll to position [200, 0]
click at [53, 75] on link "Settings" at bounding box center [51, 89] width 102 height 32
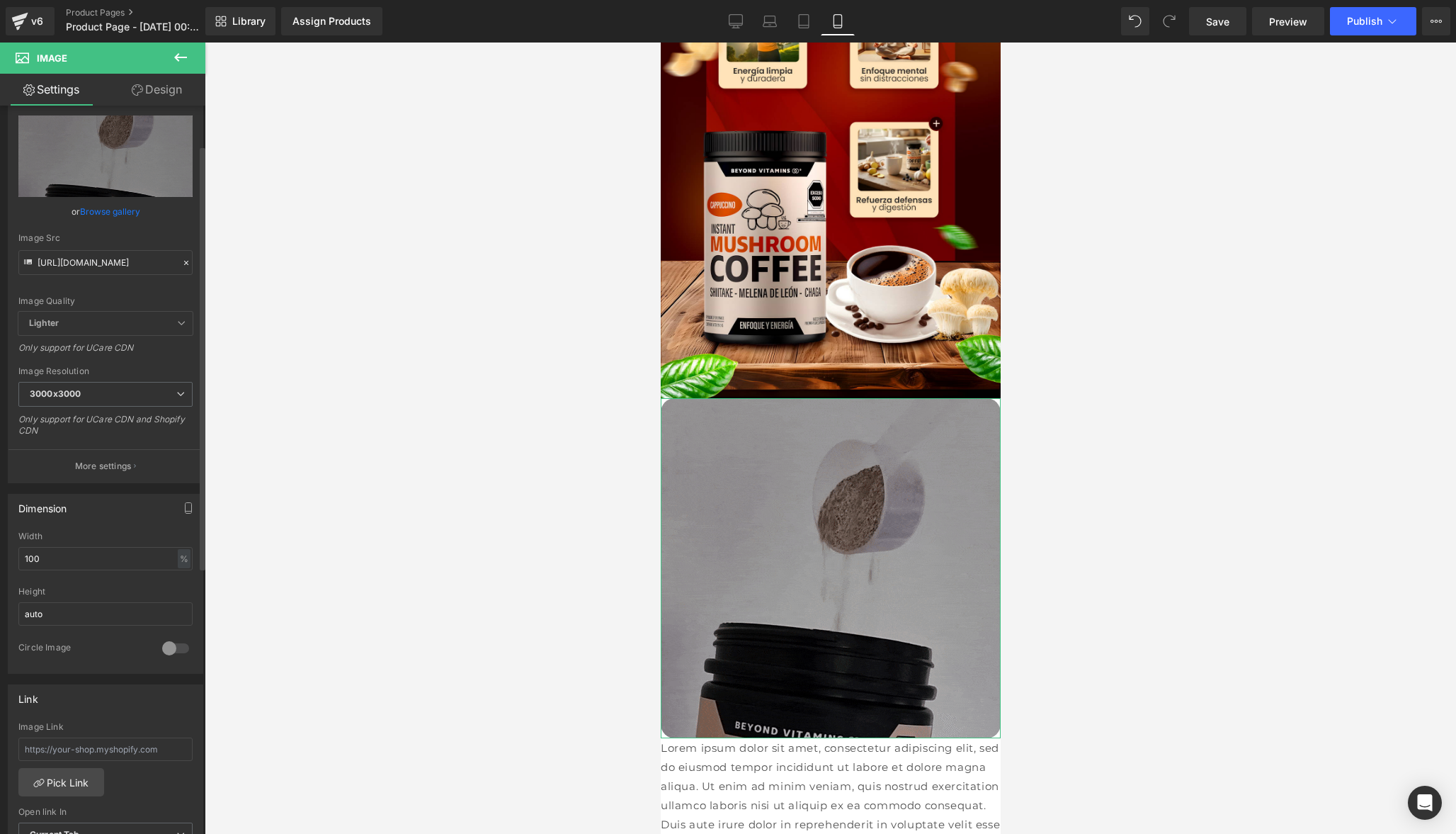
scroll to position [70, 0]
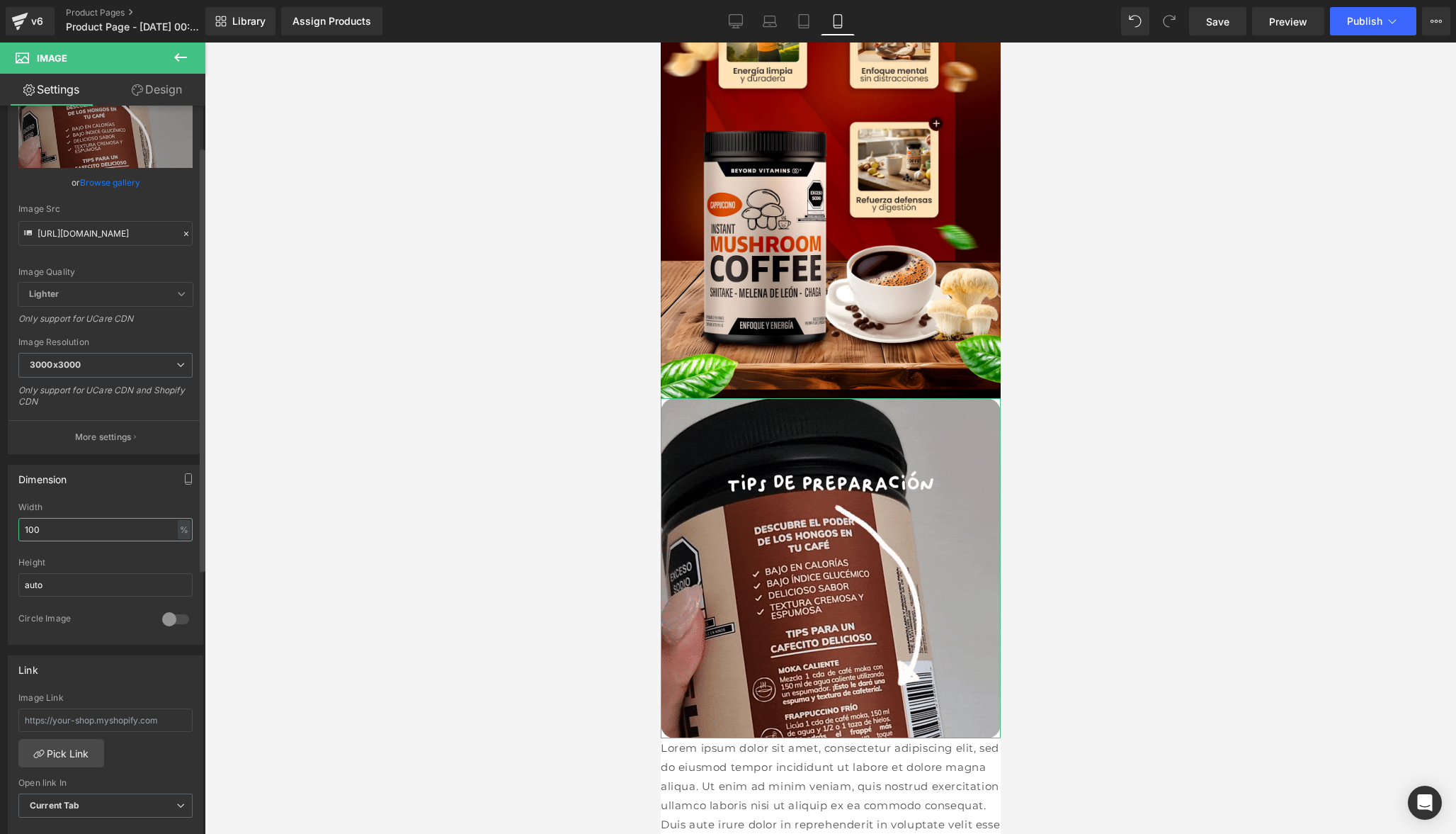
click at [93, 533] on input "100" at bounding box center [105, 530] width 174 height 24
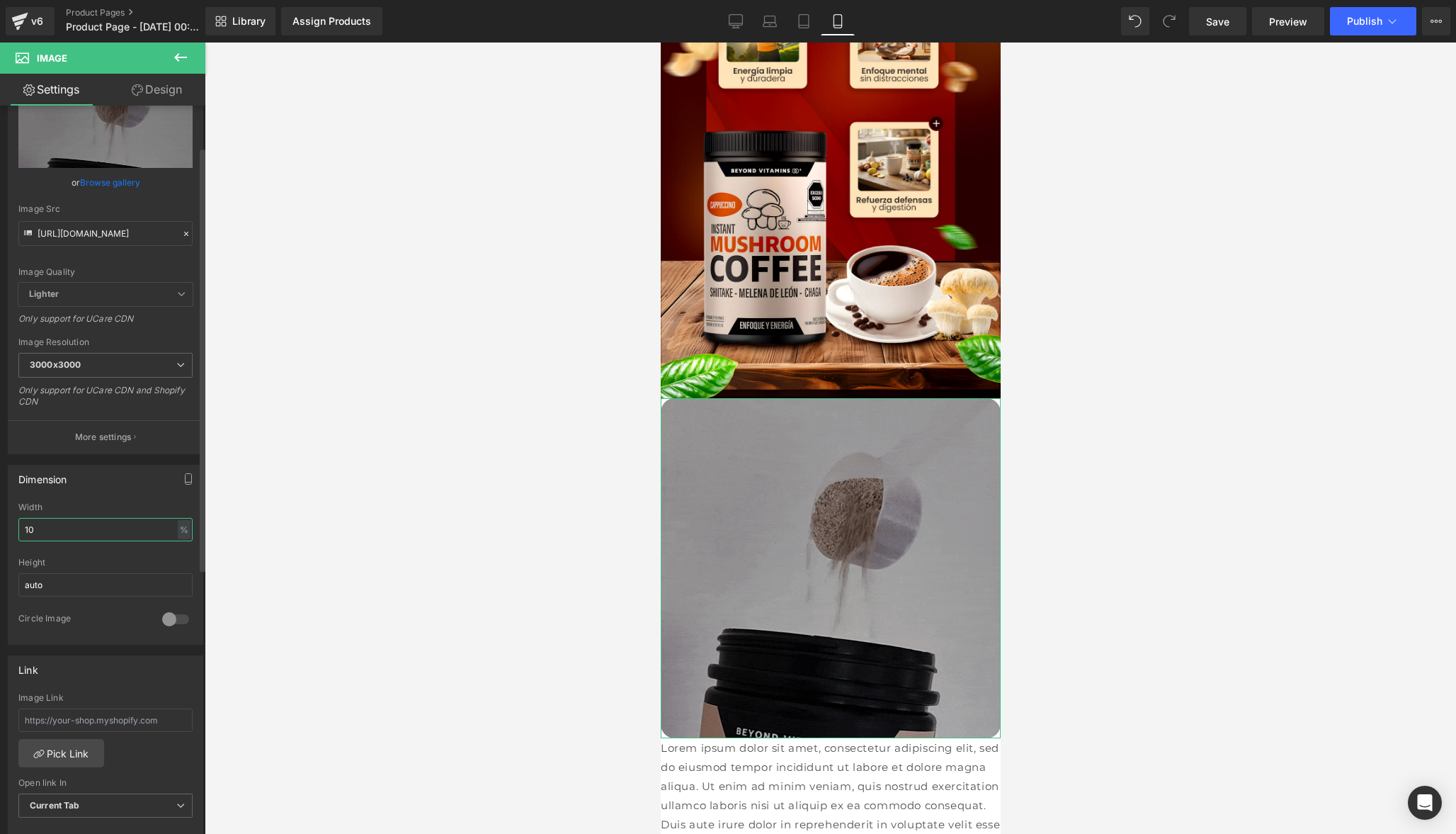
type input "1"
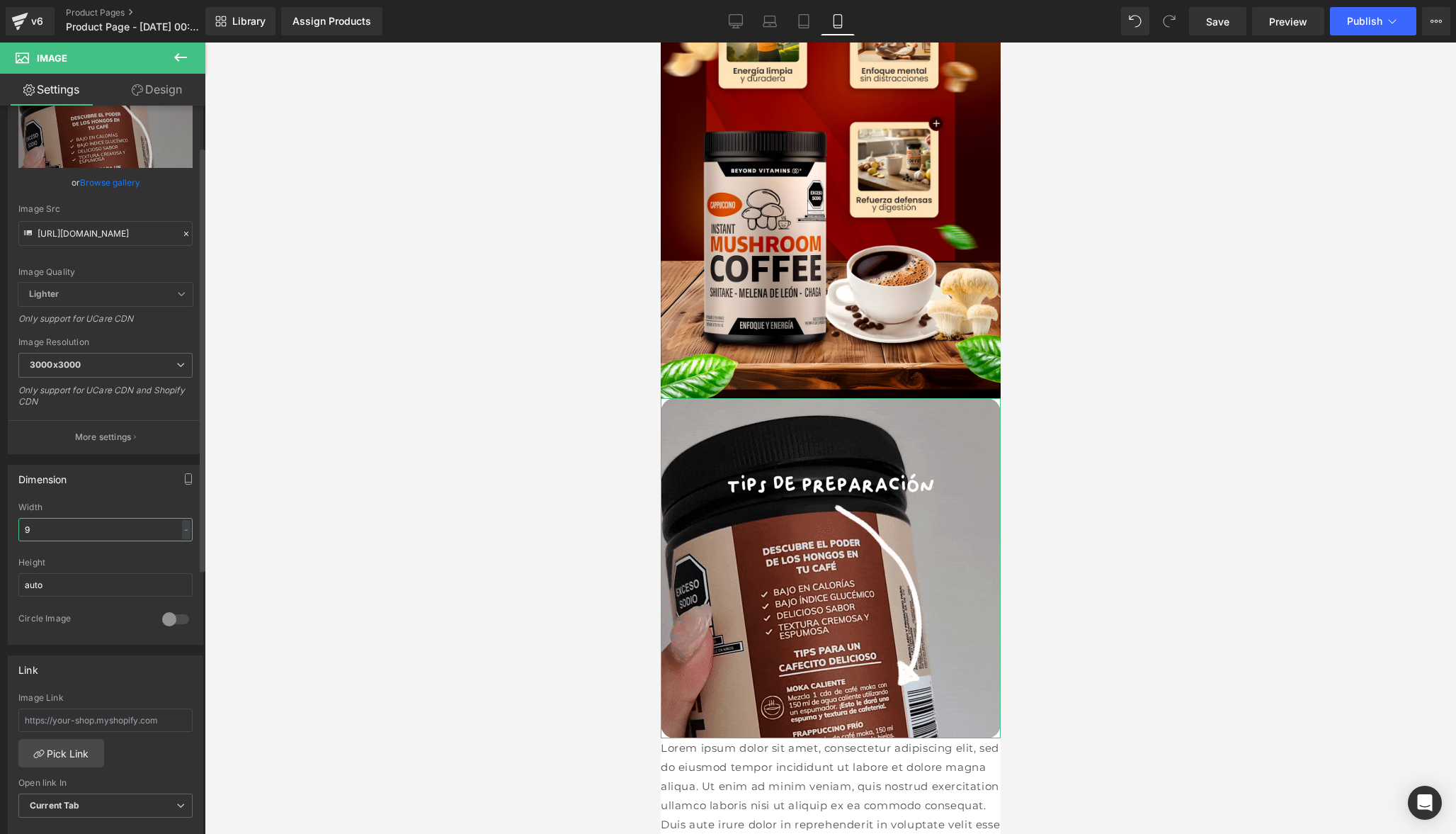
type input "90"
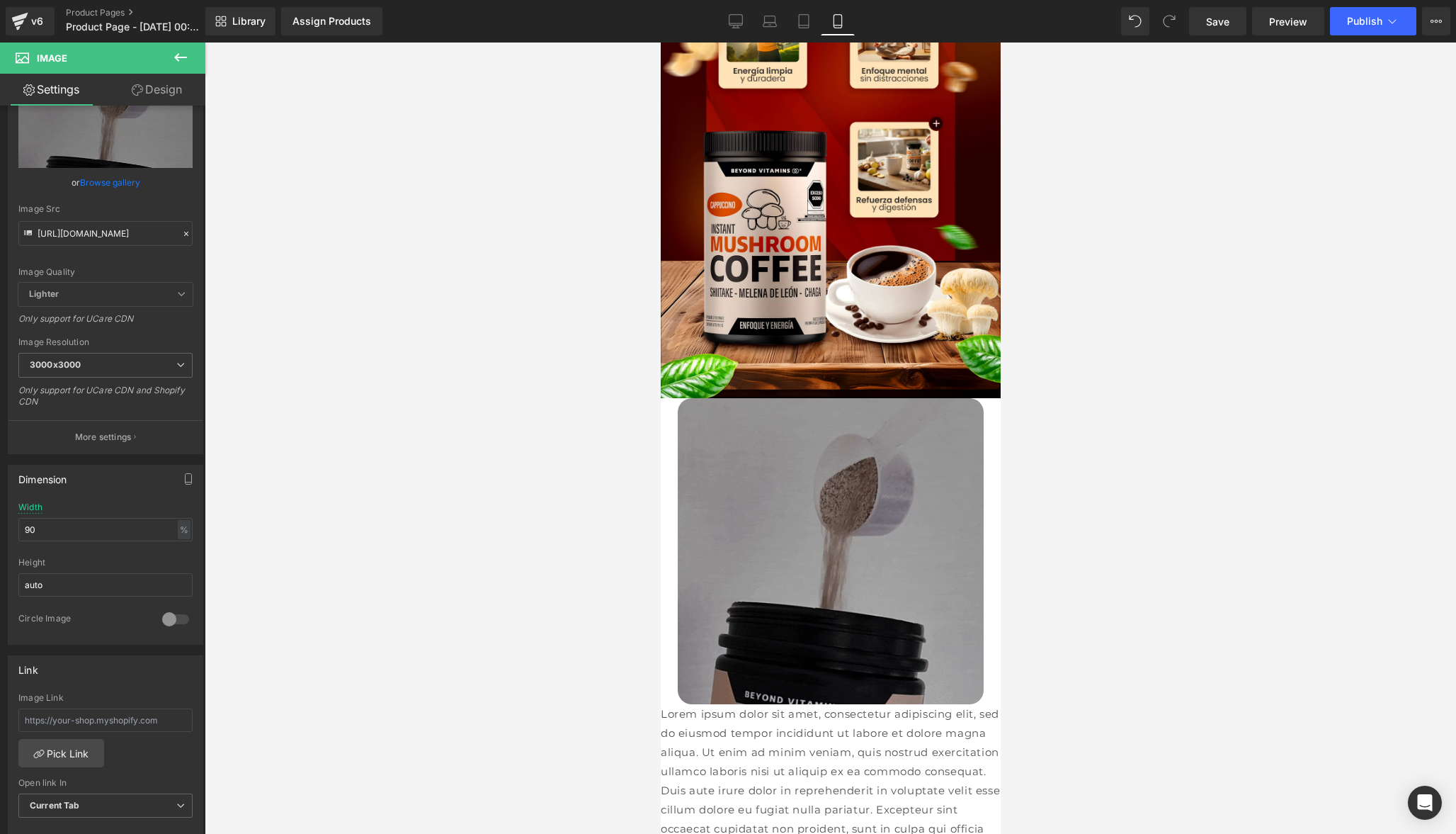
click at [285, 603] on div at bounding box center [830, 438] width 1251 height 791
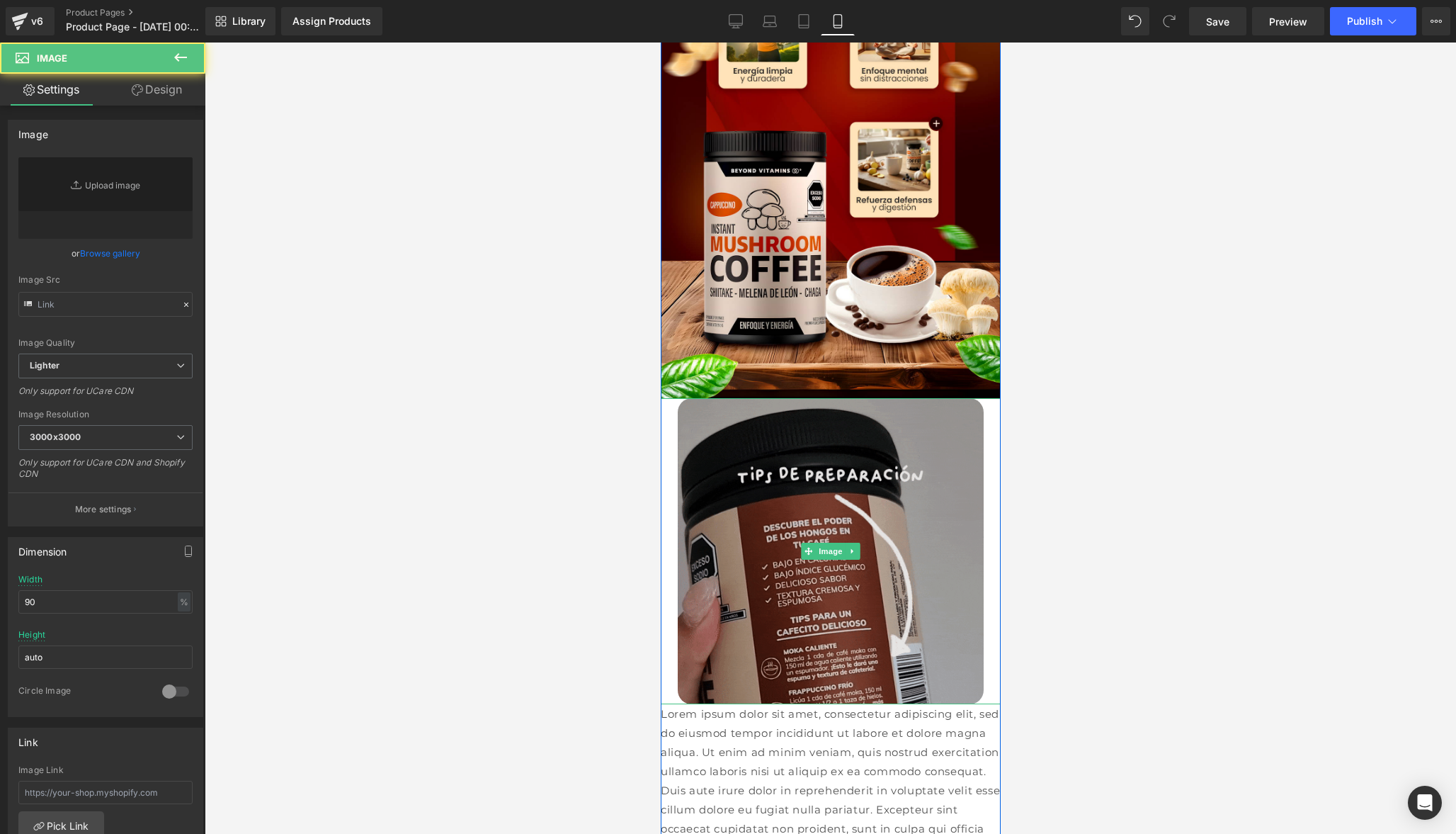
type input "[URL][DOMAIN_NAME]"
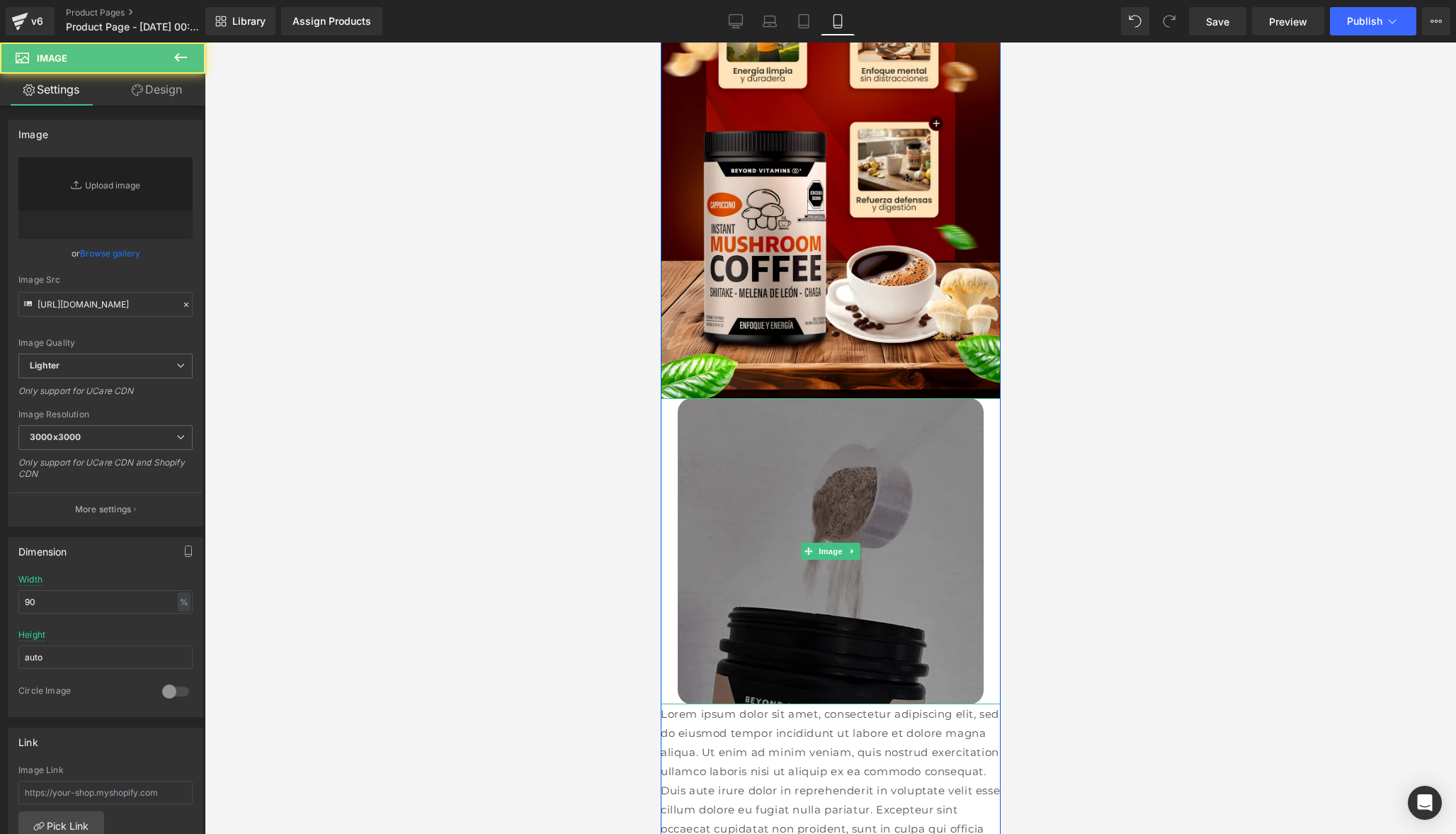
click at [812, 499] on img at bounding box center [830, 551] width 306 height 306
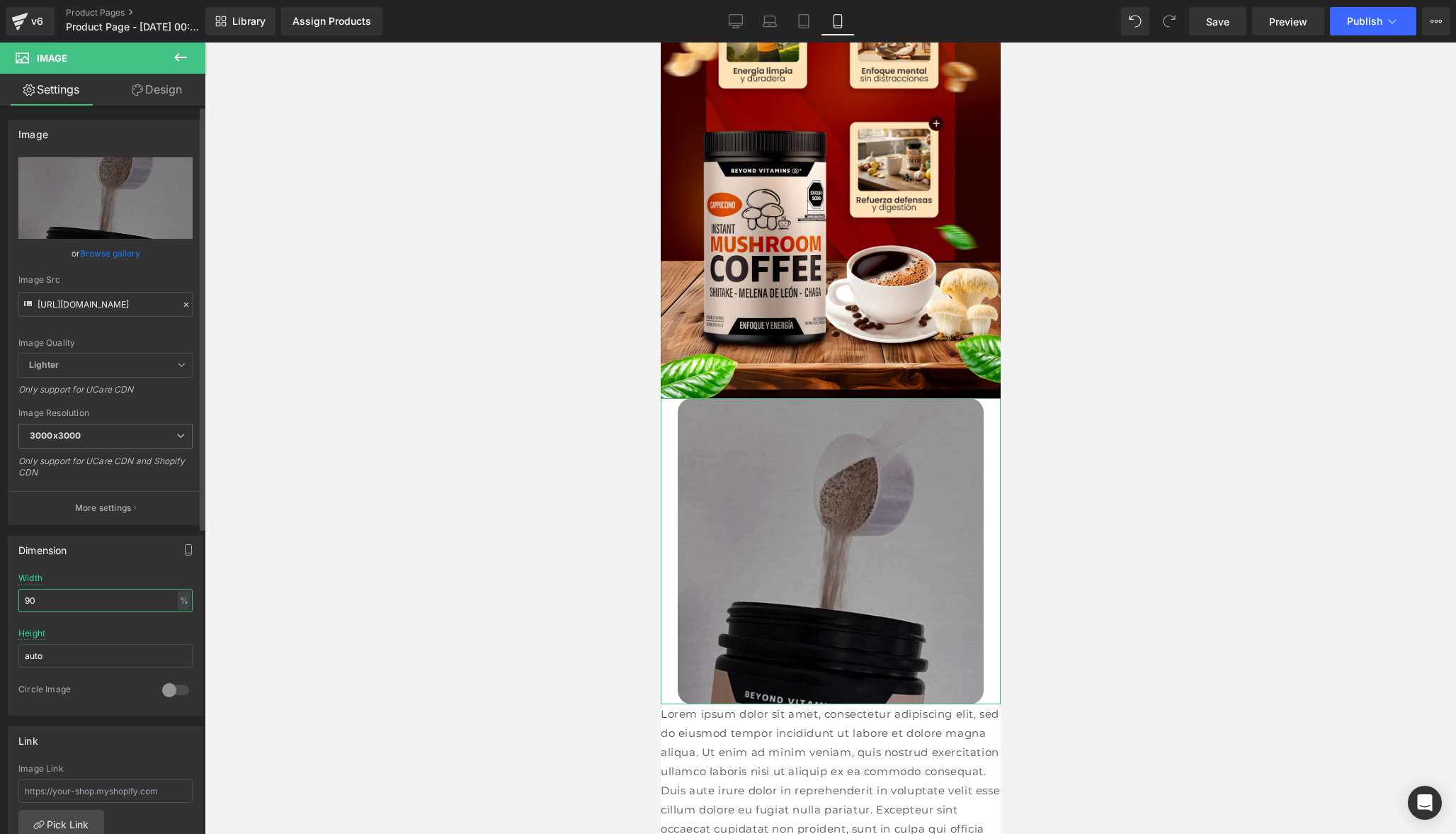
click at [55, 602] on input "90" at bounding box center [105, 600] width 174 height 24
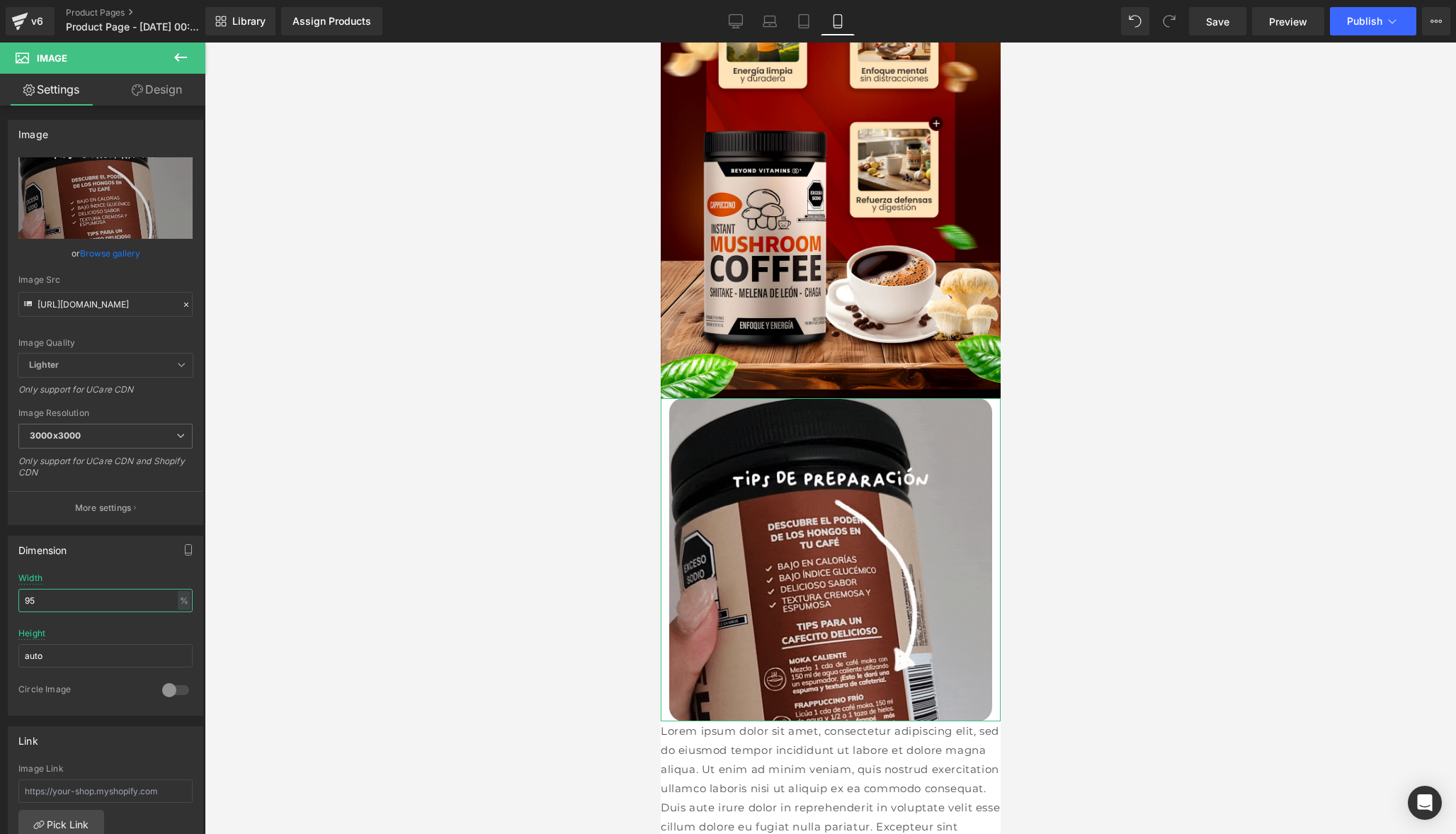
type input "95"
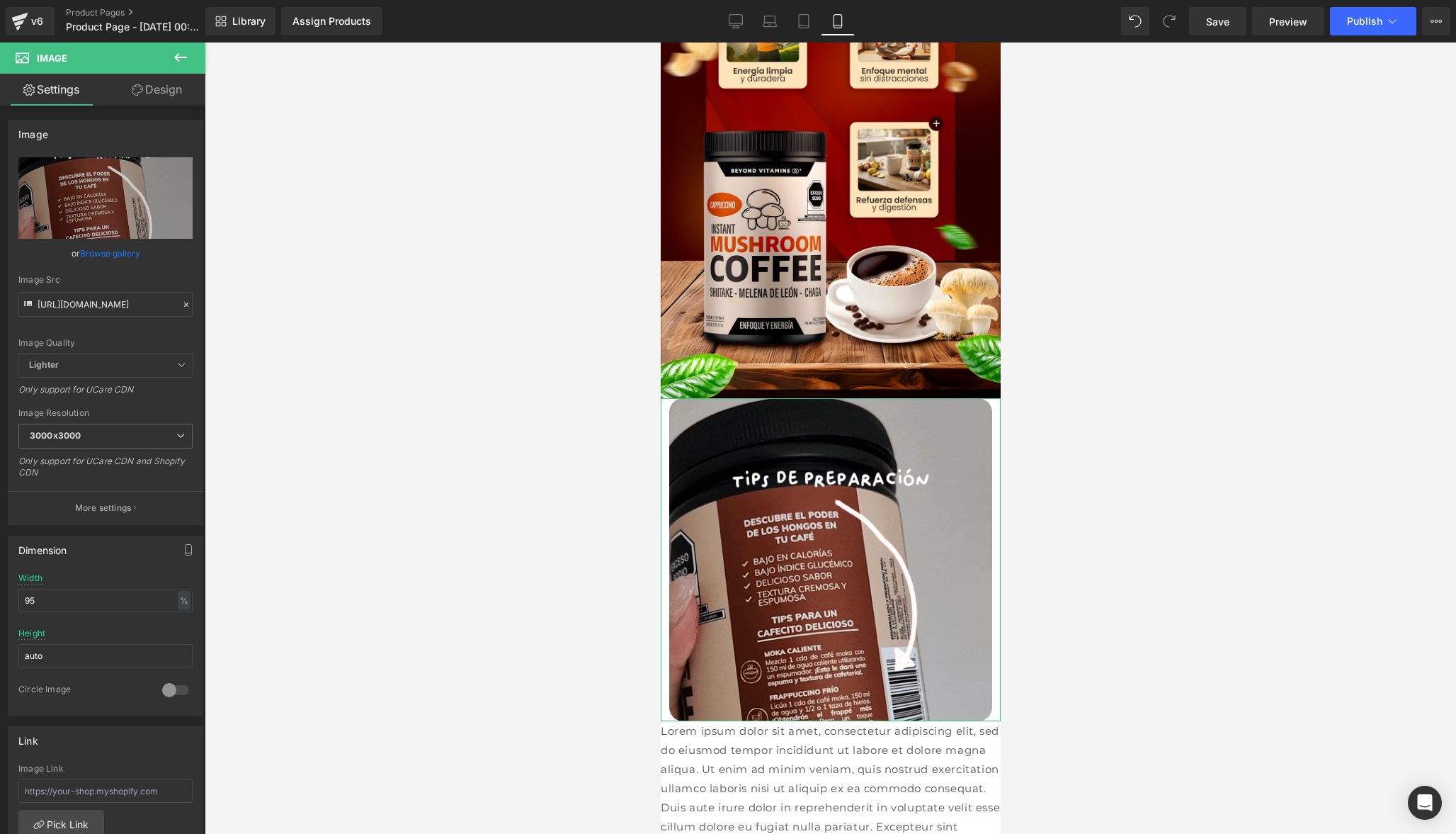
click at [162, 91] on link "Design" at bounding box center [157, 89] width 102 height 32
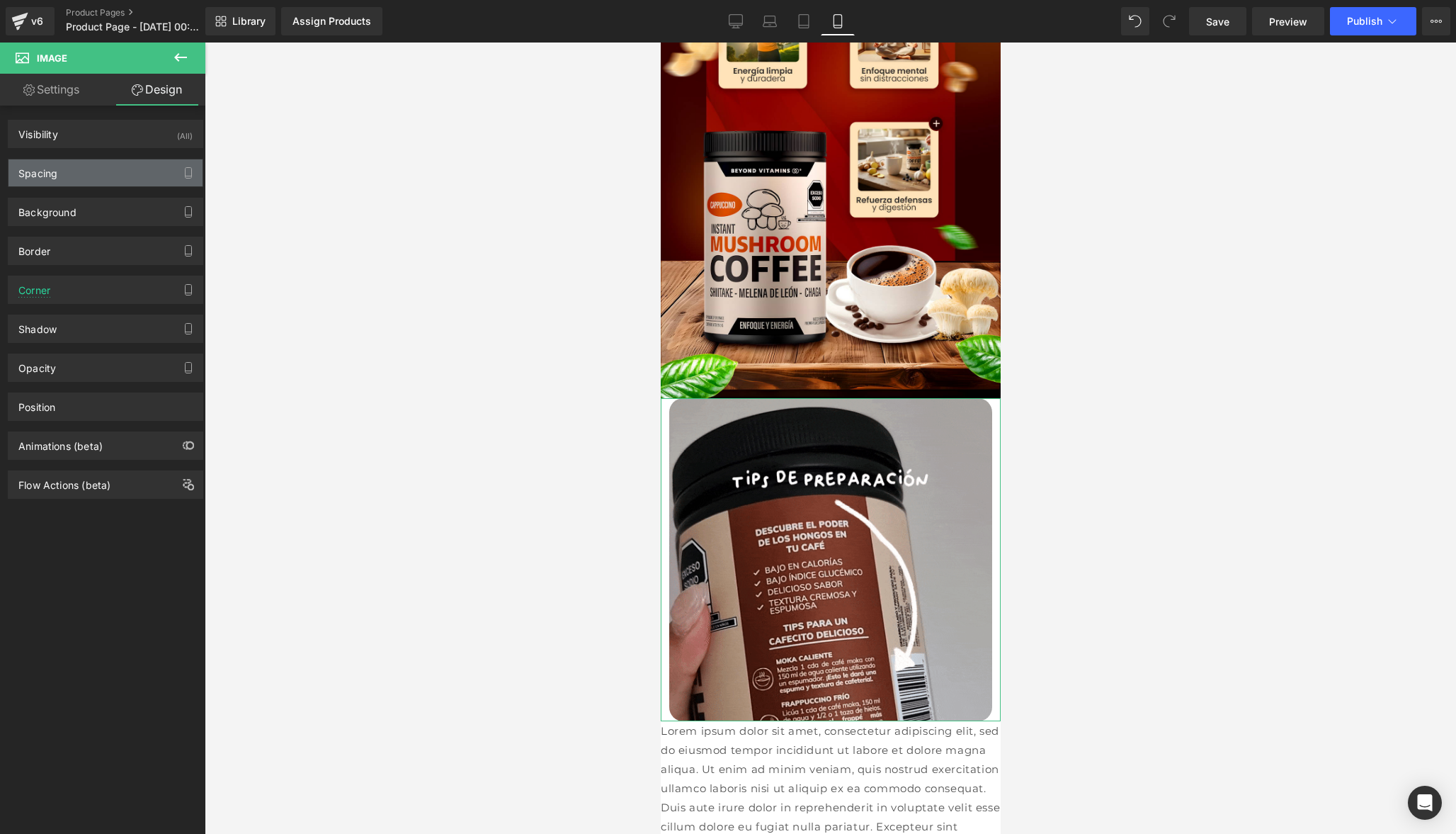
click at [105, 173] on div "Spacing" at bounding box center [105, 173] width 194 height 27
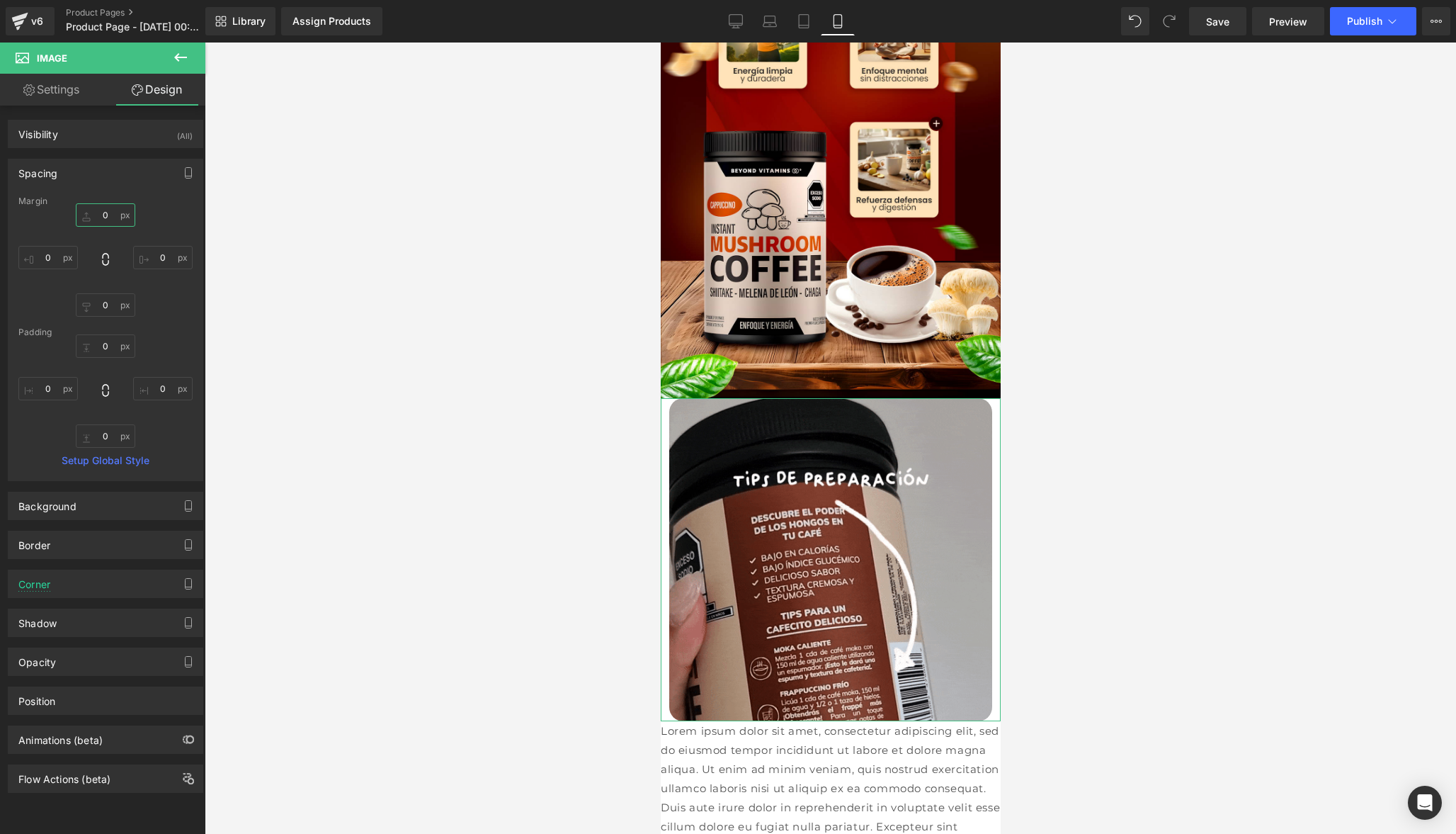
click at [111, 216] on input "0" at bounding box center [105, 215] width 59 height 24
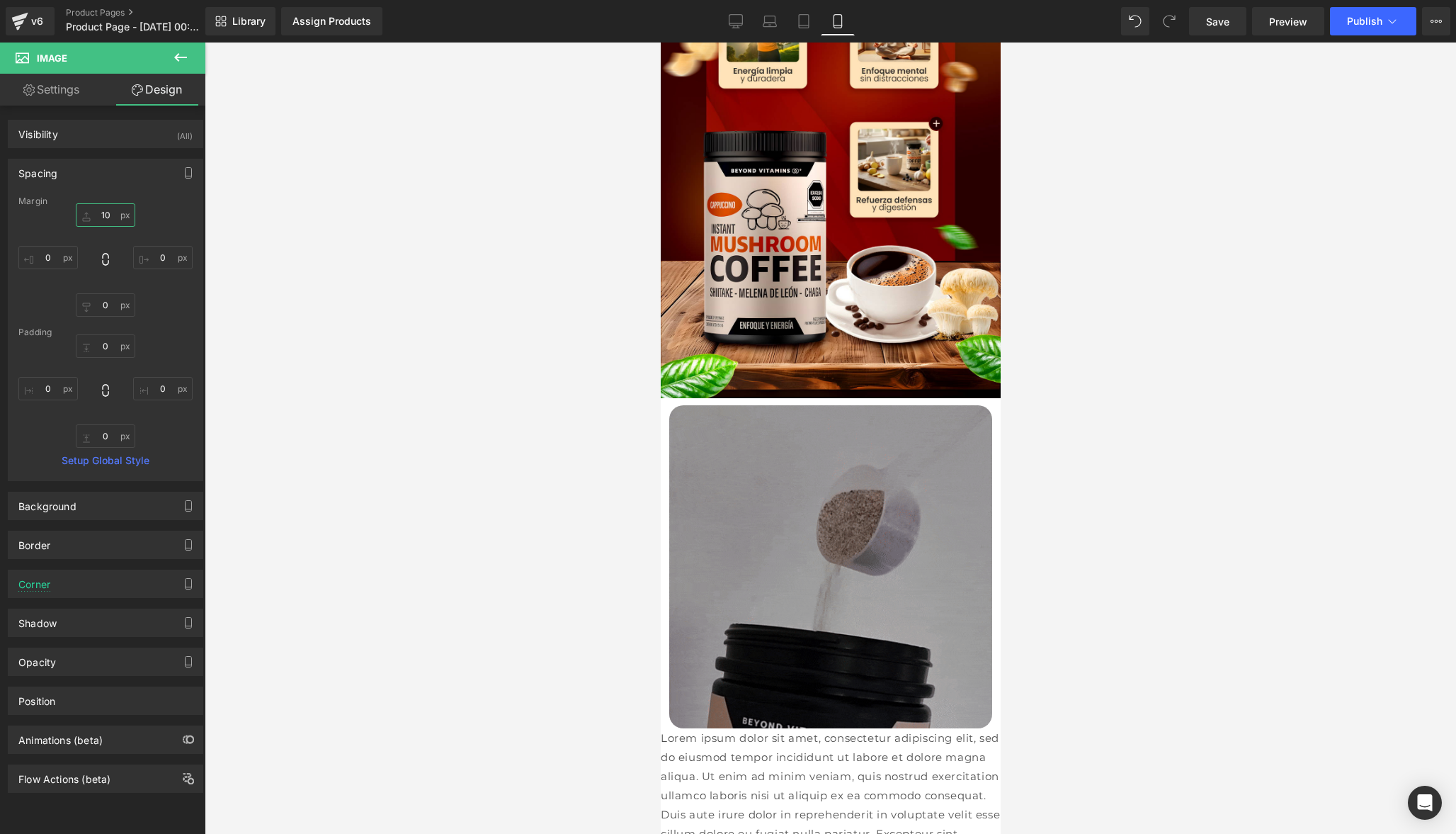
type input "1"
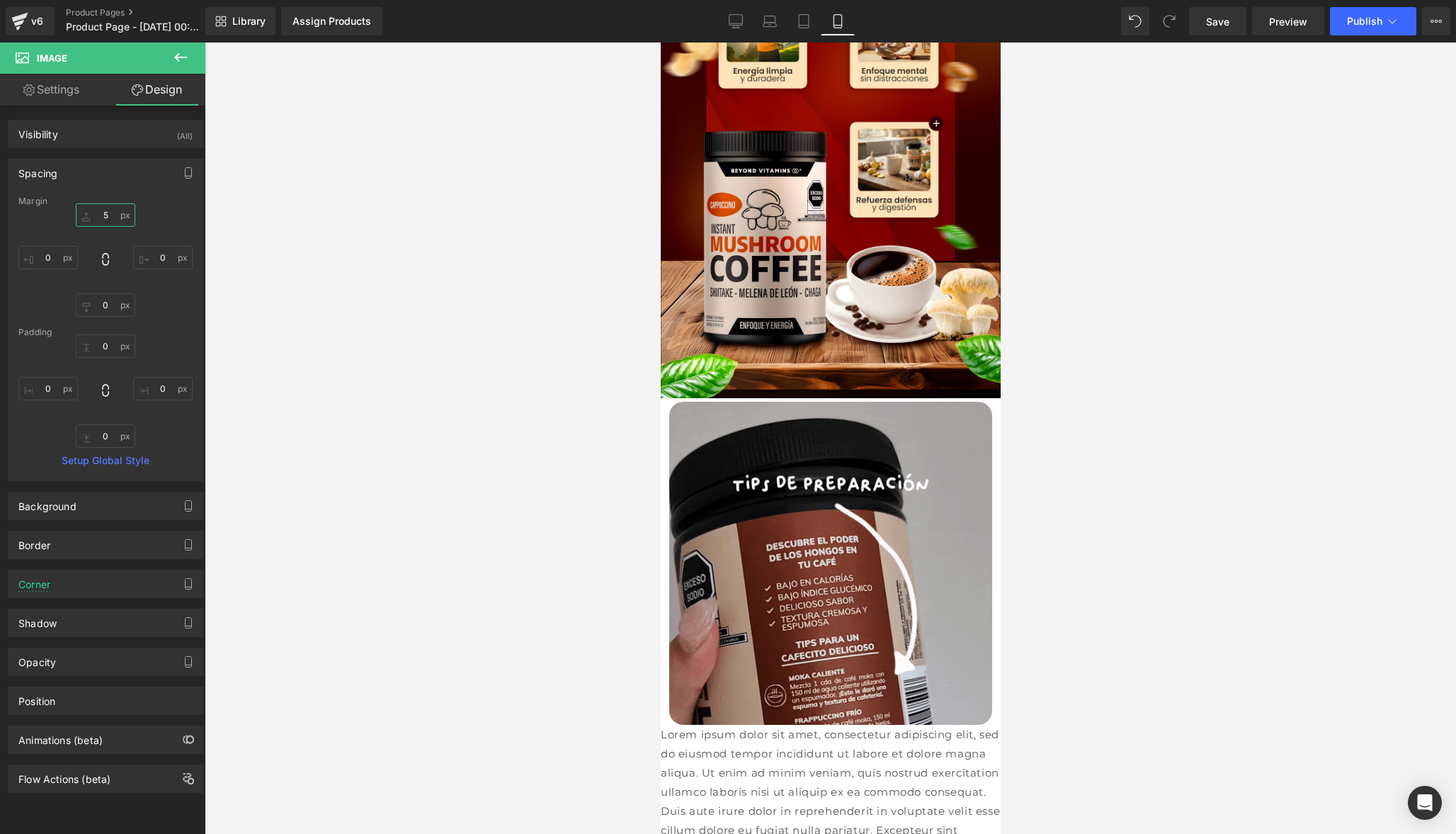
type input "5"
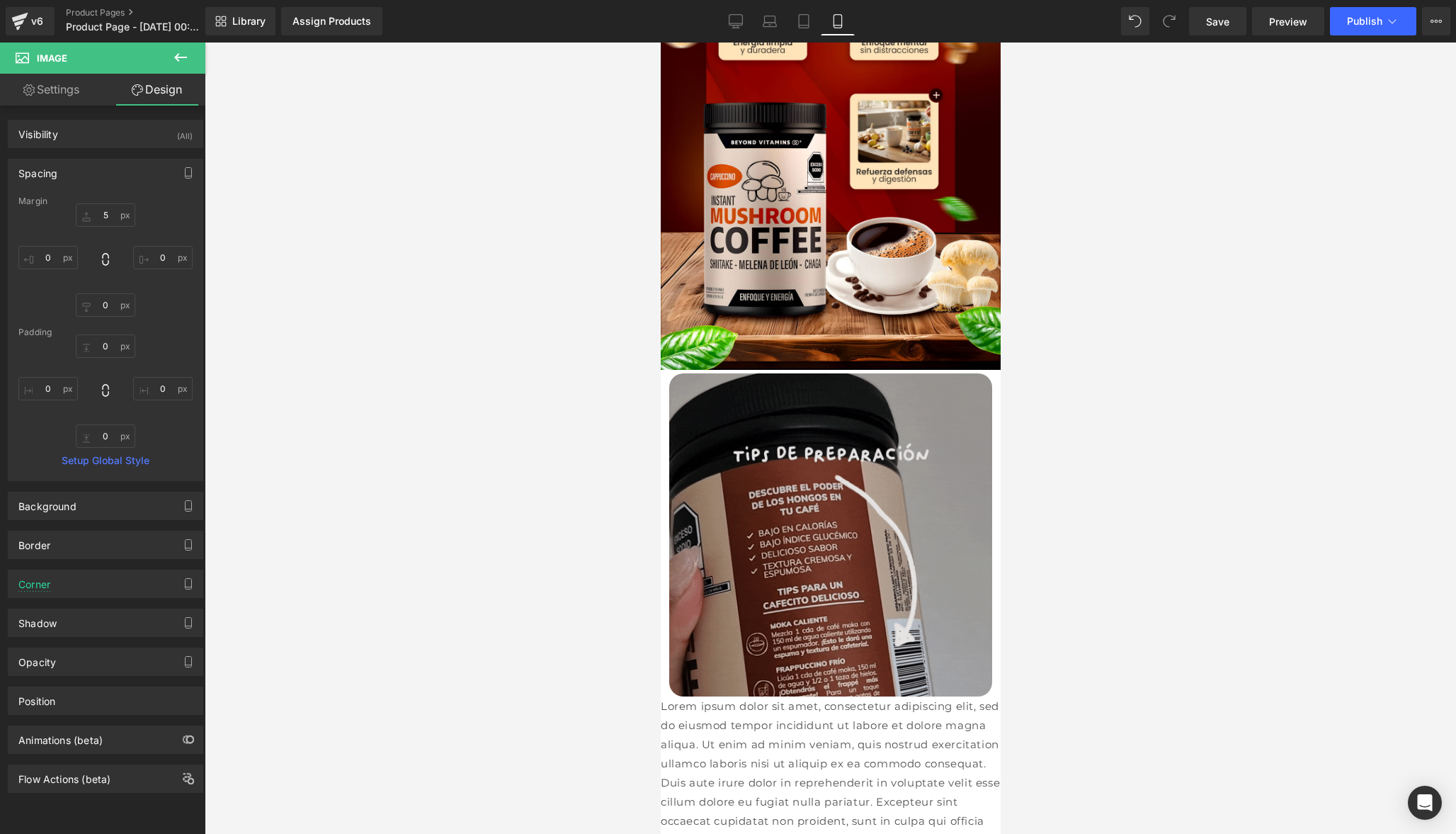
scroll to position [327, 0]
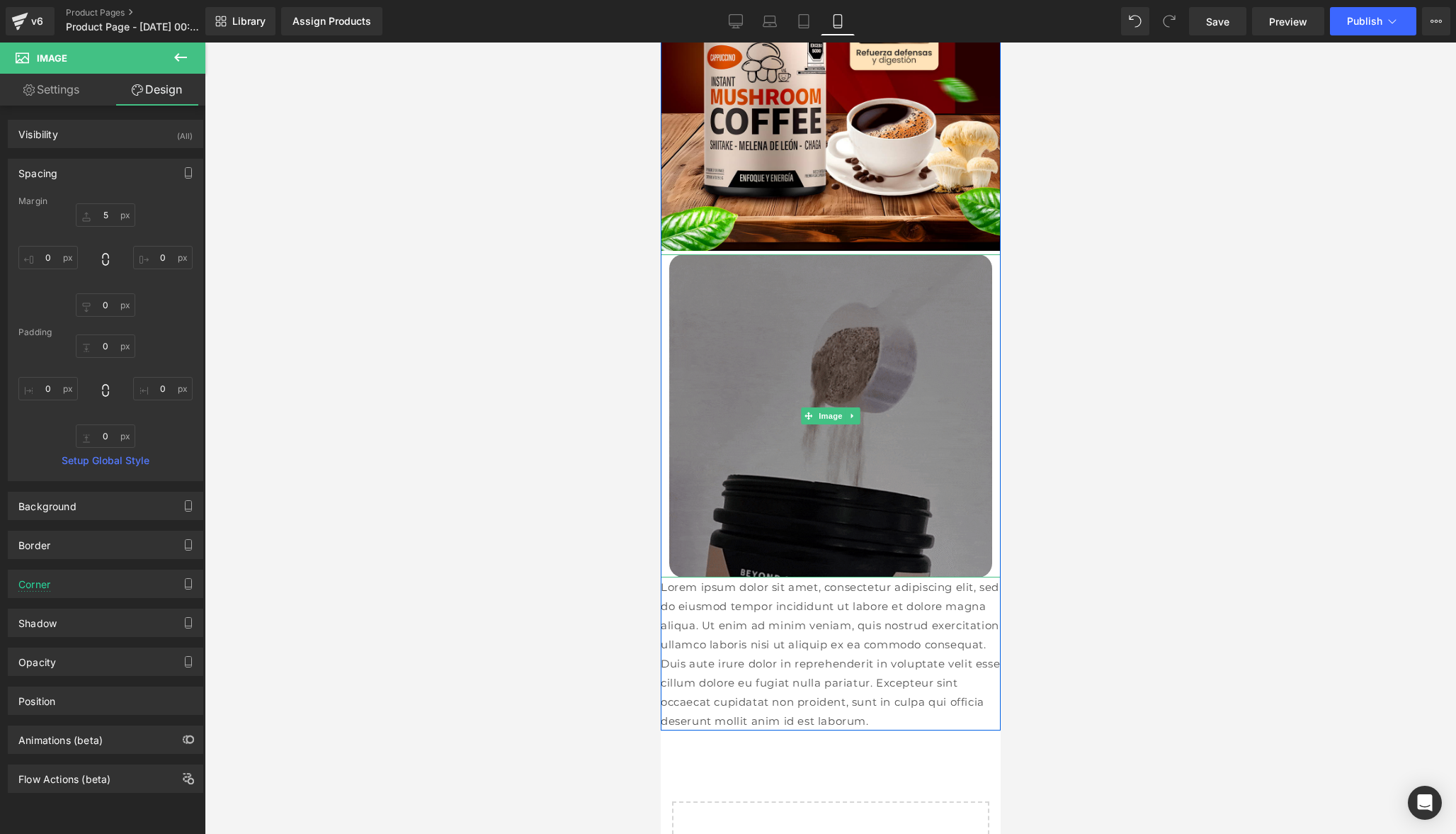
click at [824, 401] on img at bounding box center [829, 416] width 323 height 323
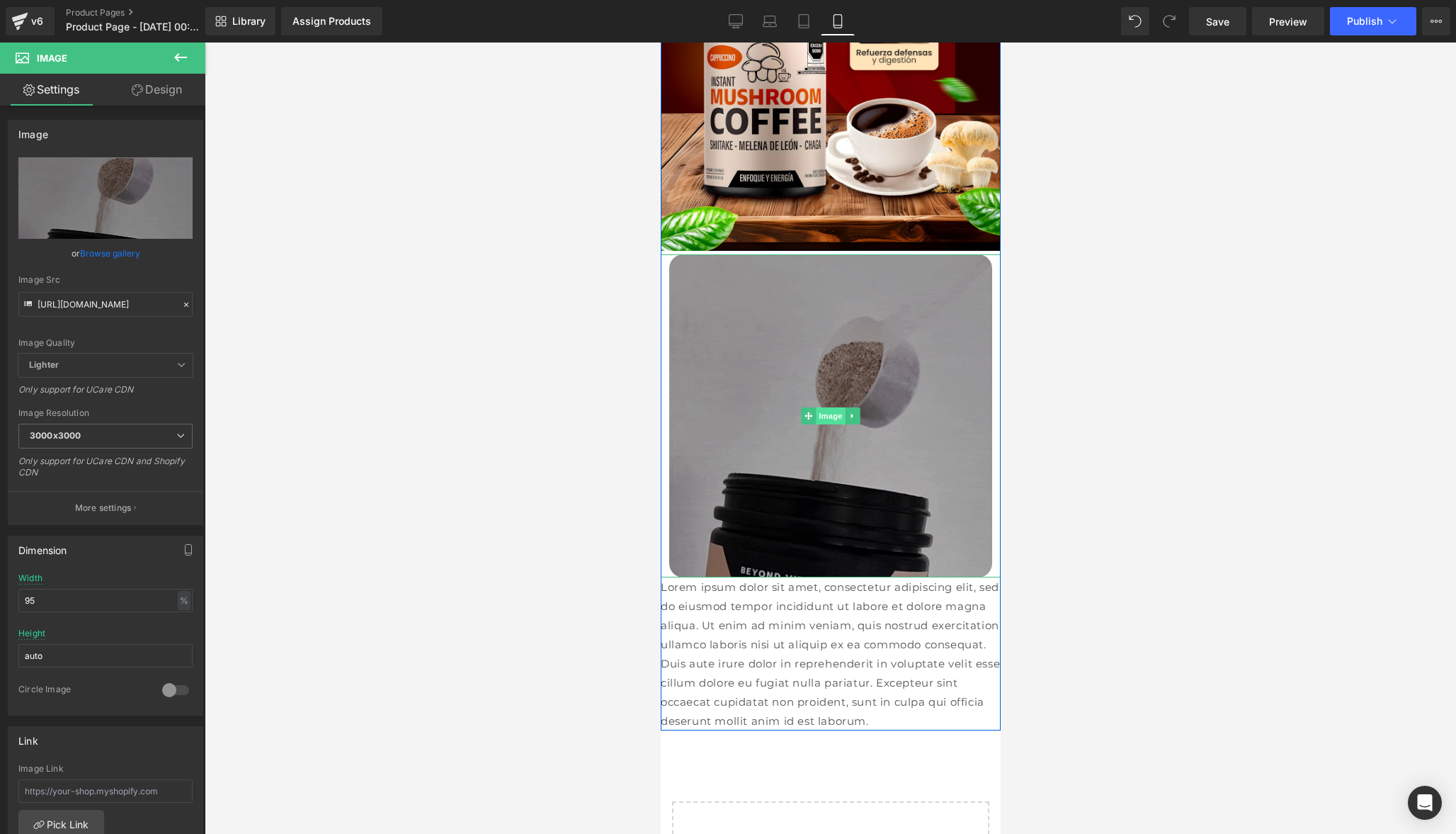
click at [827, 416] on span "Image" at bounding box center [830, 416] width 30 height 17
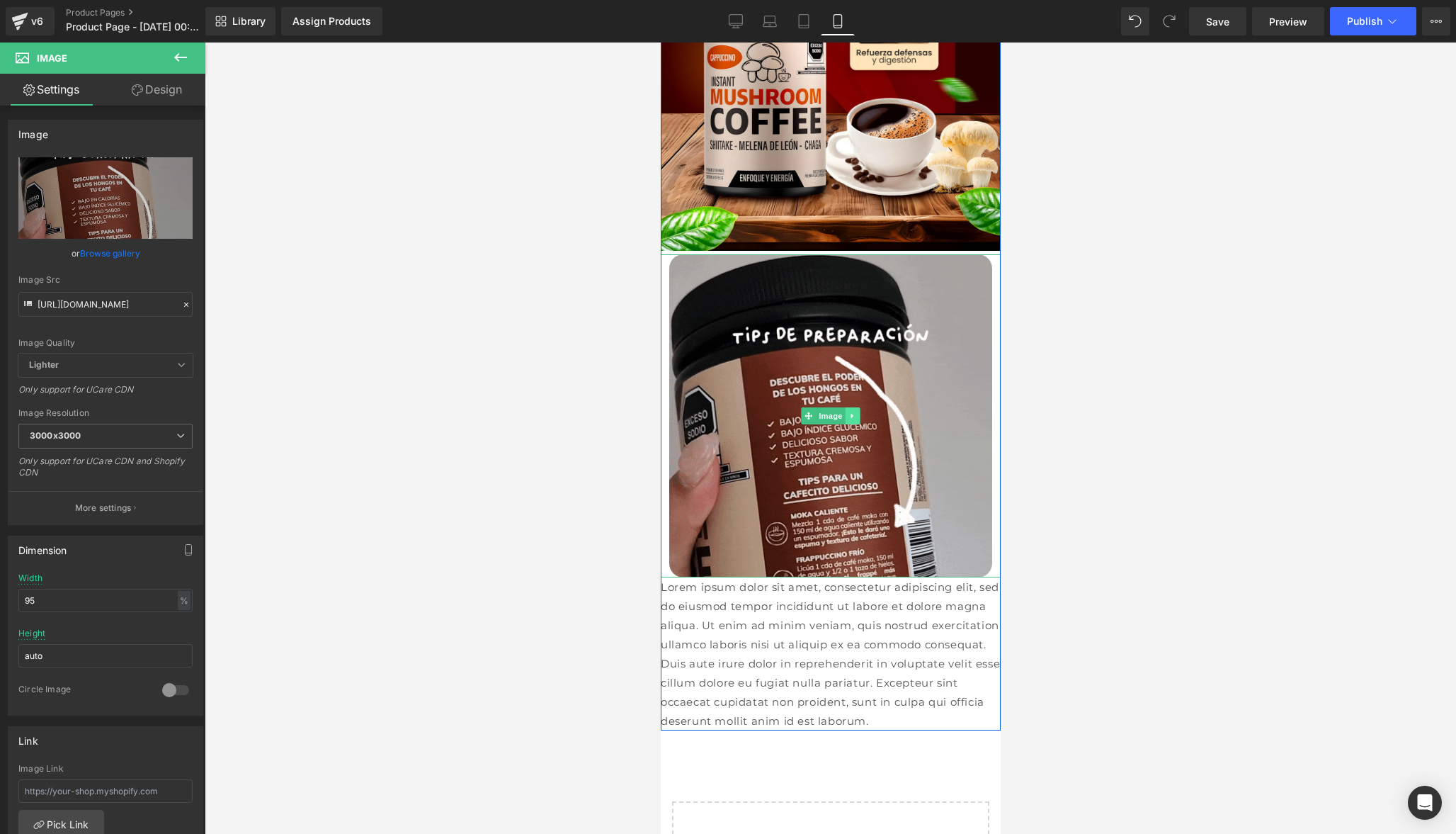
click at [851, 415] on icon at bounding box center [852, 416] width 8 height 8
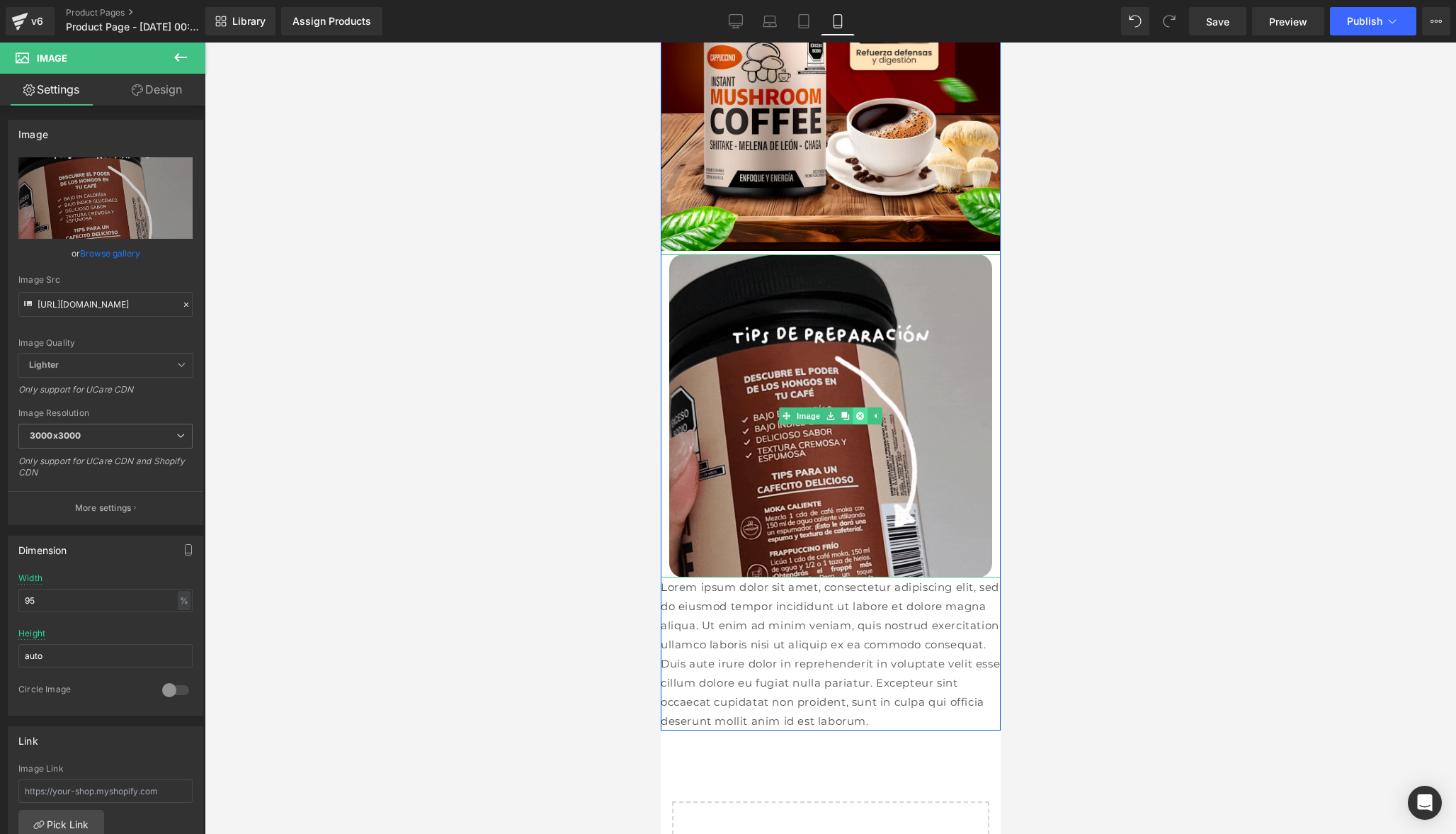
click at [854, 421] on link at bounding box center [859, 416] width 15 height 17
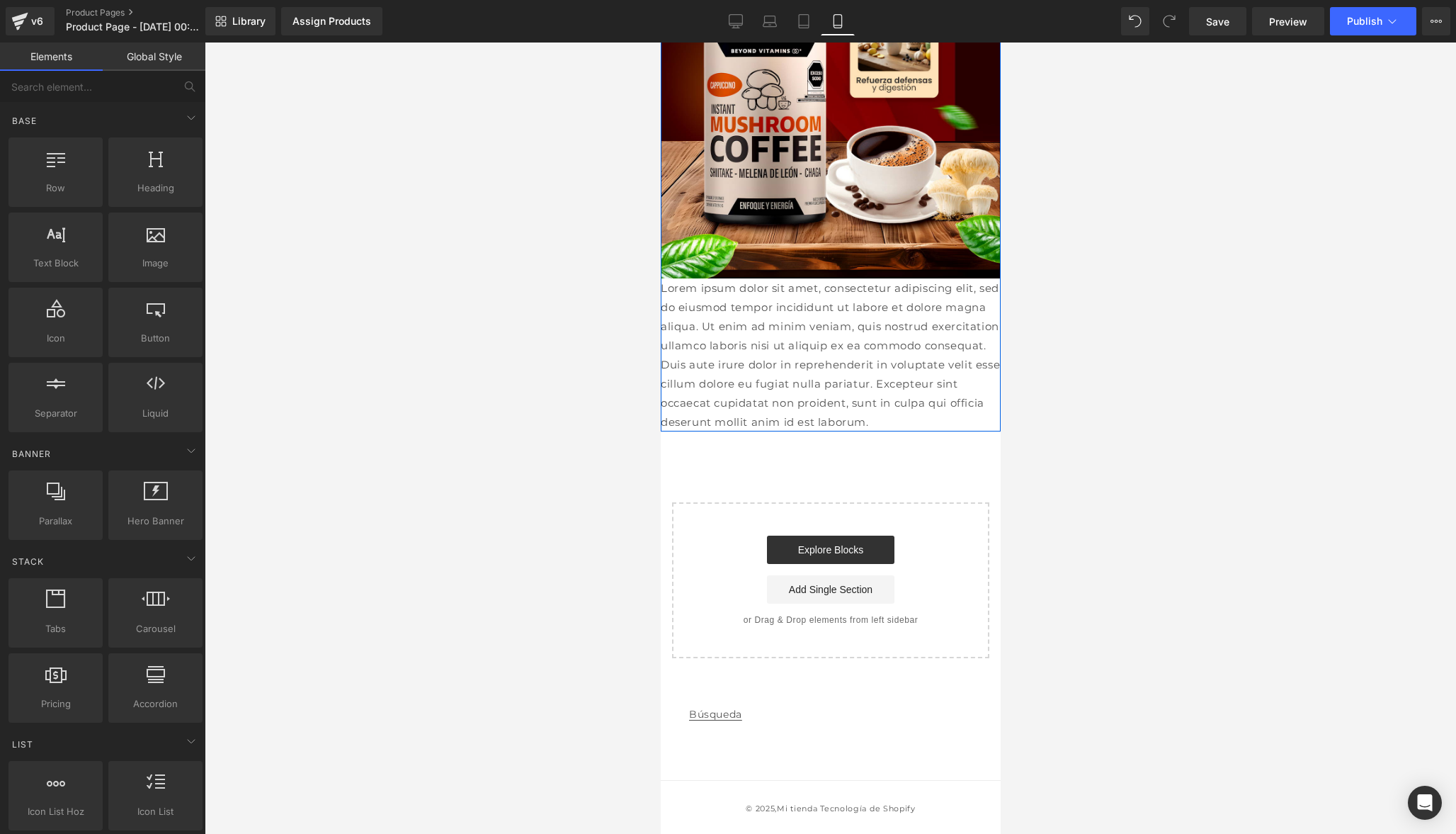
scroll to position [273, 0]
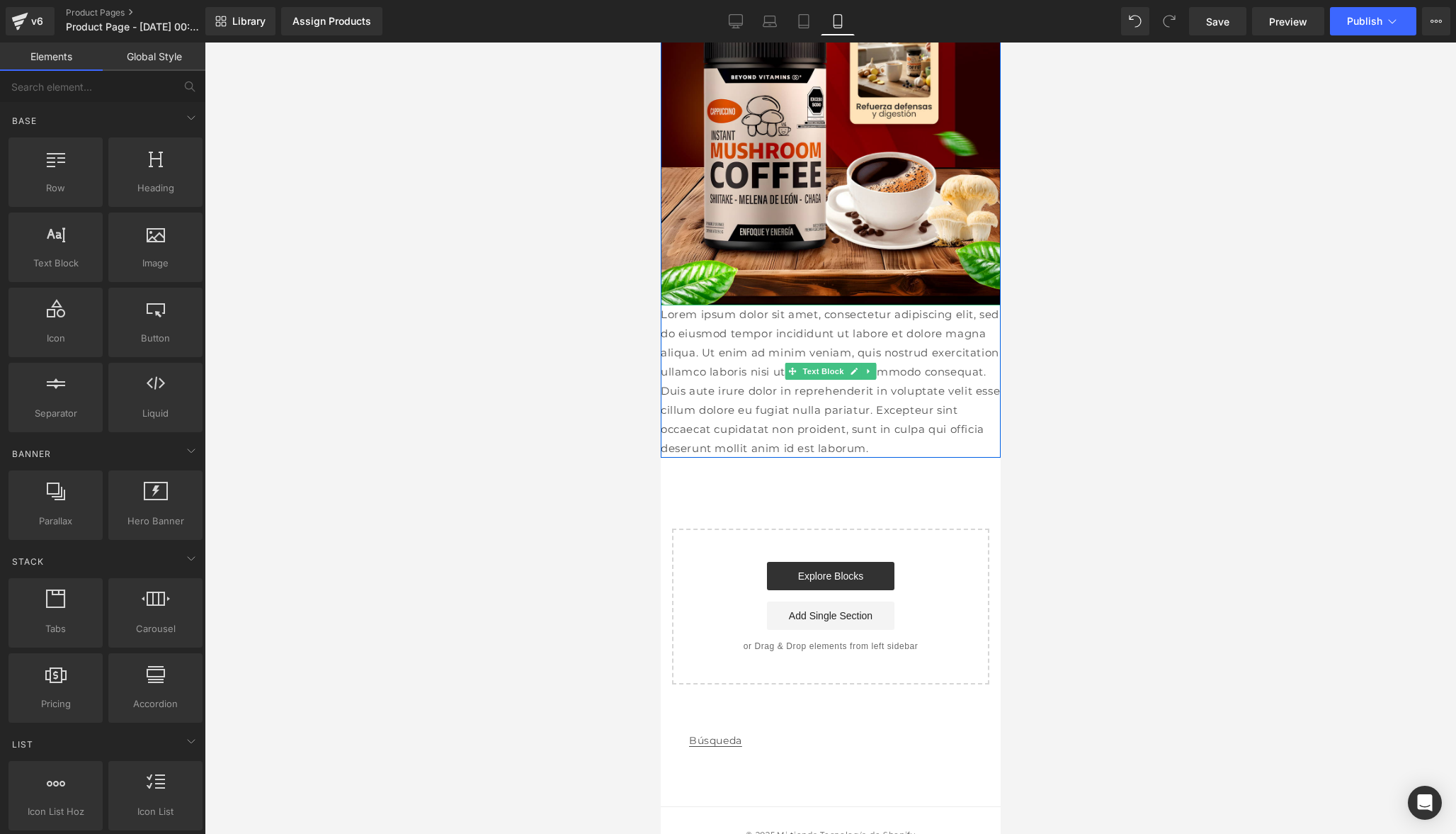
click at [771, 360] on p "Lorem ipsum dolor sit amet, consectetur adipiscing elit, sed do eiusmod tempor …" at bounding box center [830, 381] width 340 height 153
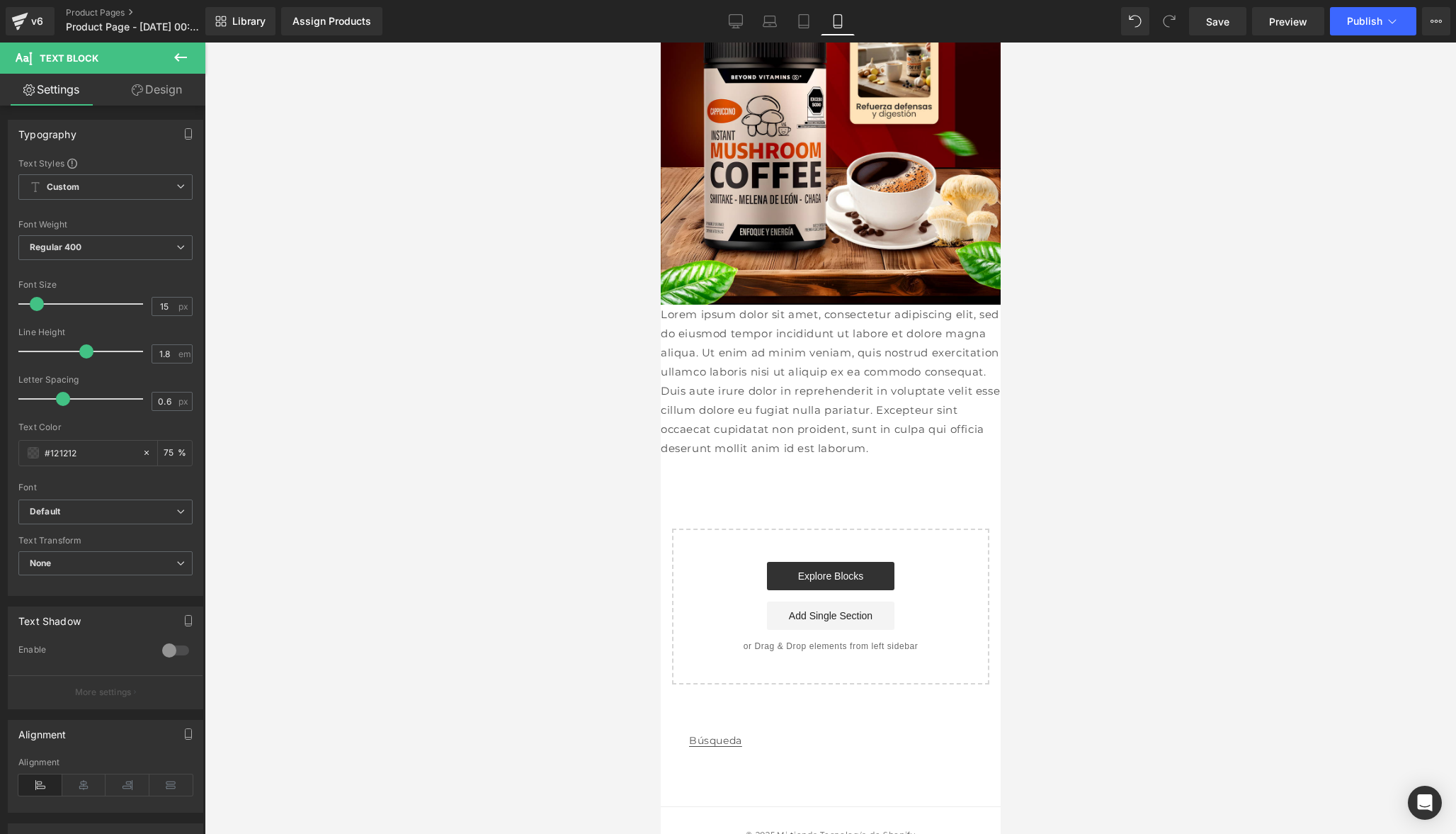
click at [182, 65] on icon at bounding box center [180, 57] width 17 height 17
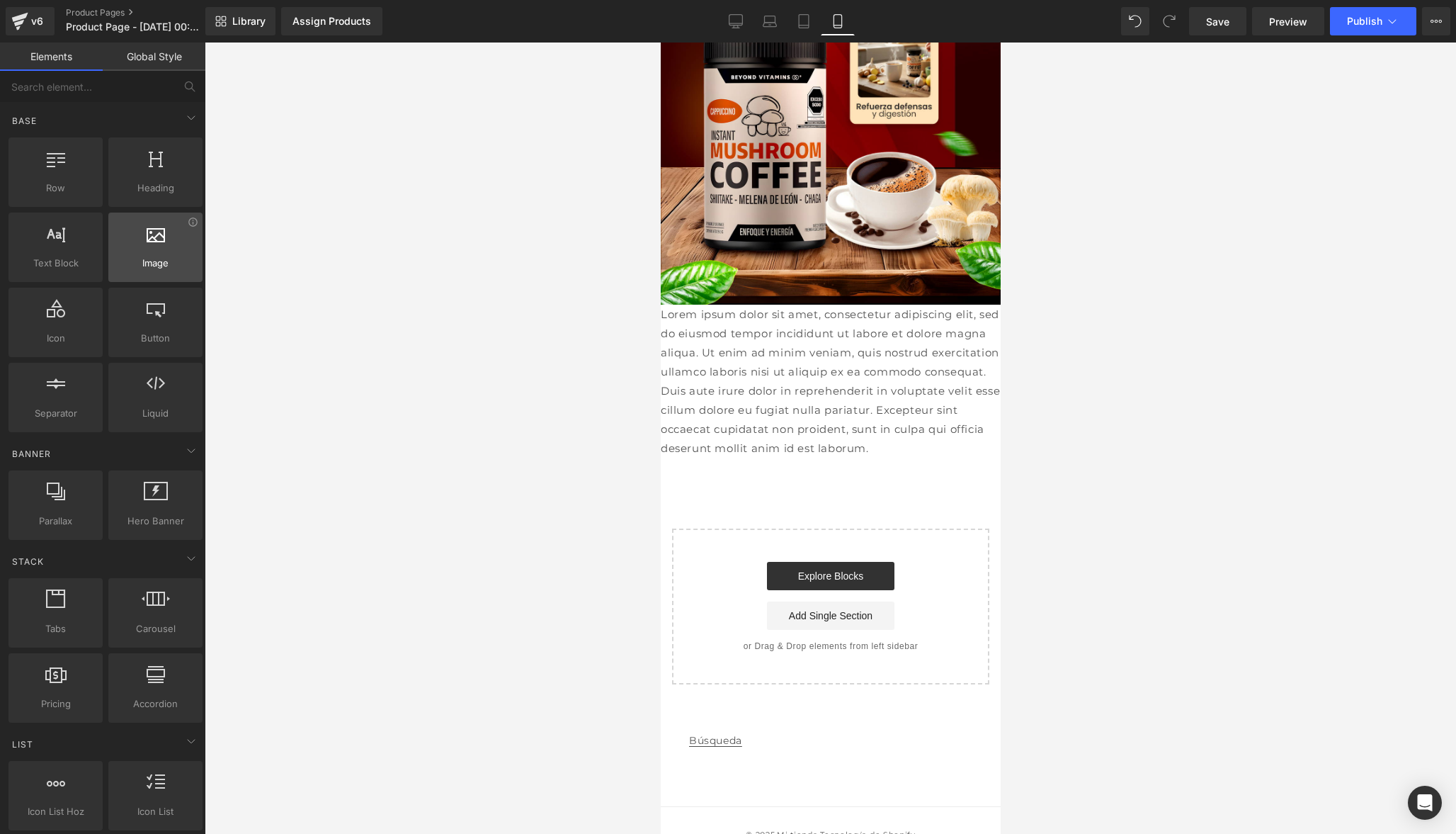
click at [157, 280] on div "Image images, photos, alts, uploads" at bounding box center [155, 247] width 94 height 70
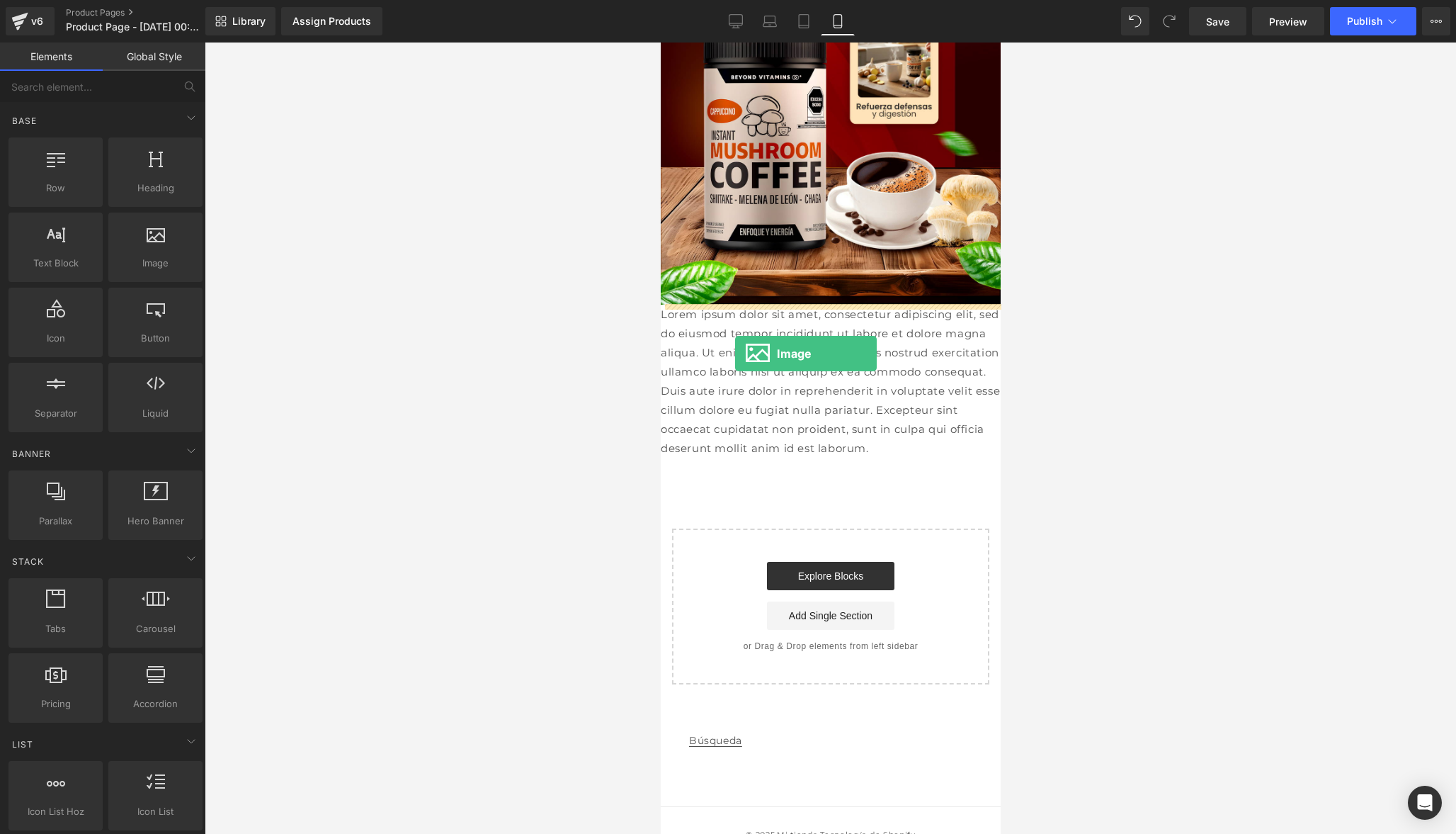
drag, startPoint x: 835, startPoint y: 301, endPoint x: 734, endPoint y: 352, distance: 113.1
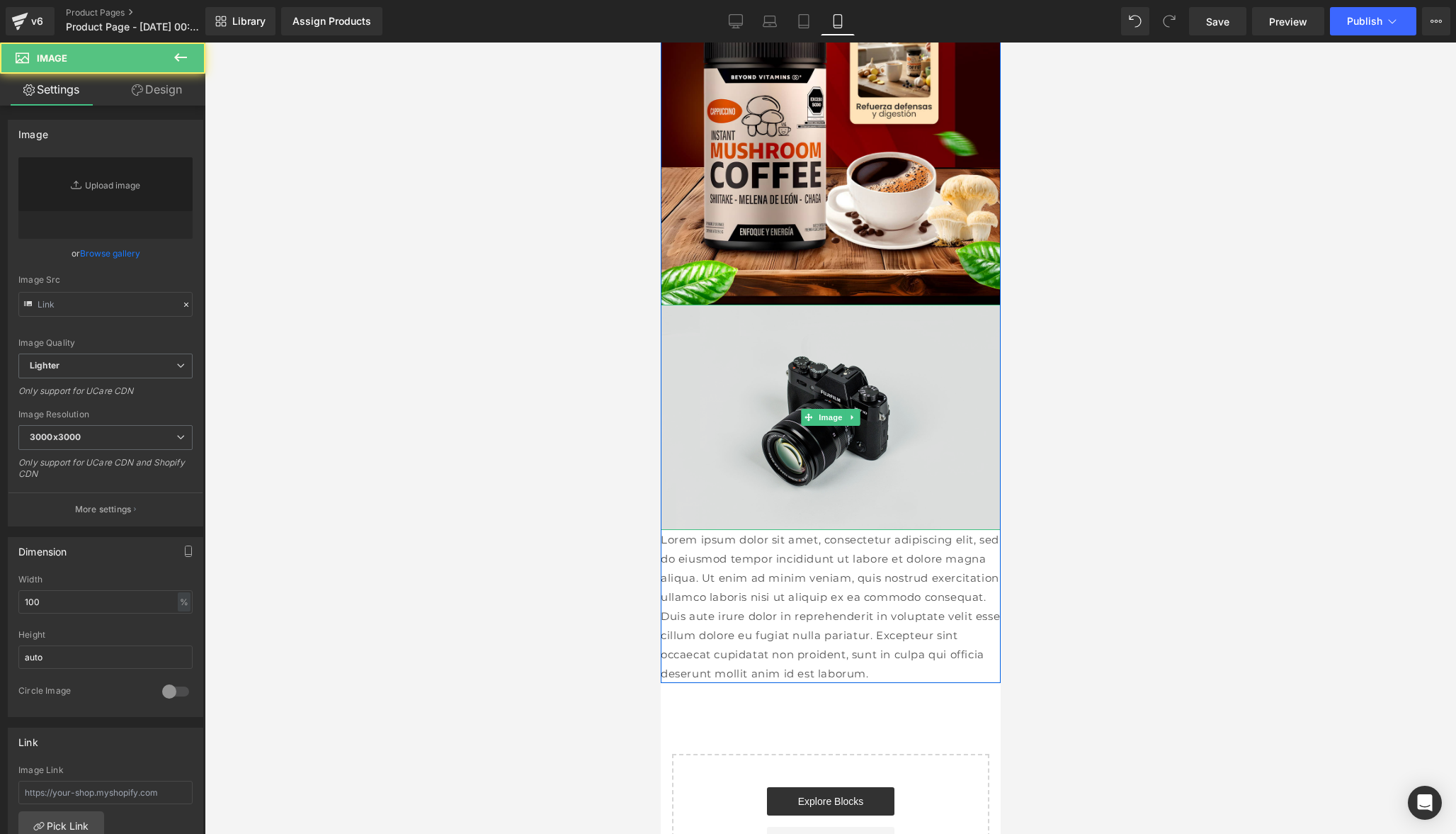
type input "//[DOMAIN_NAME][URL]"
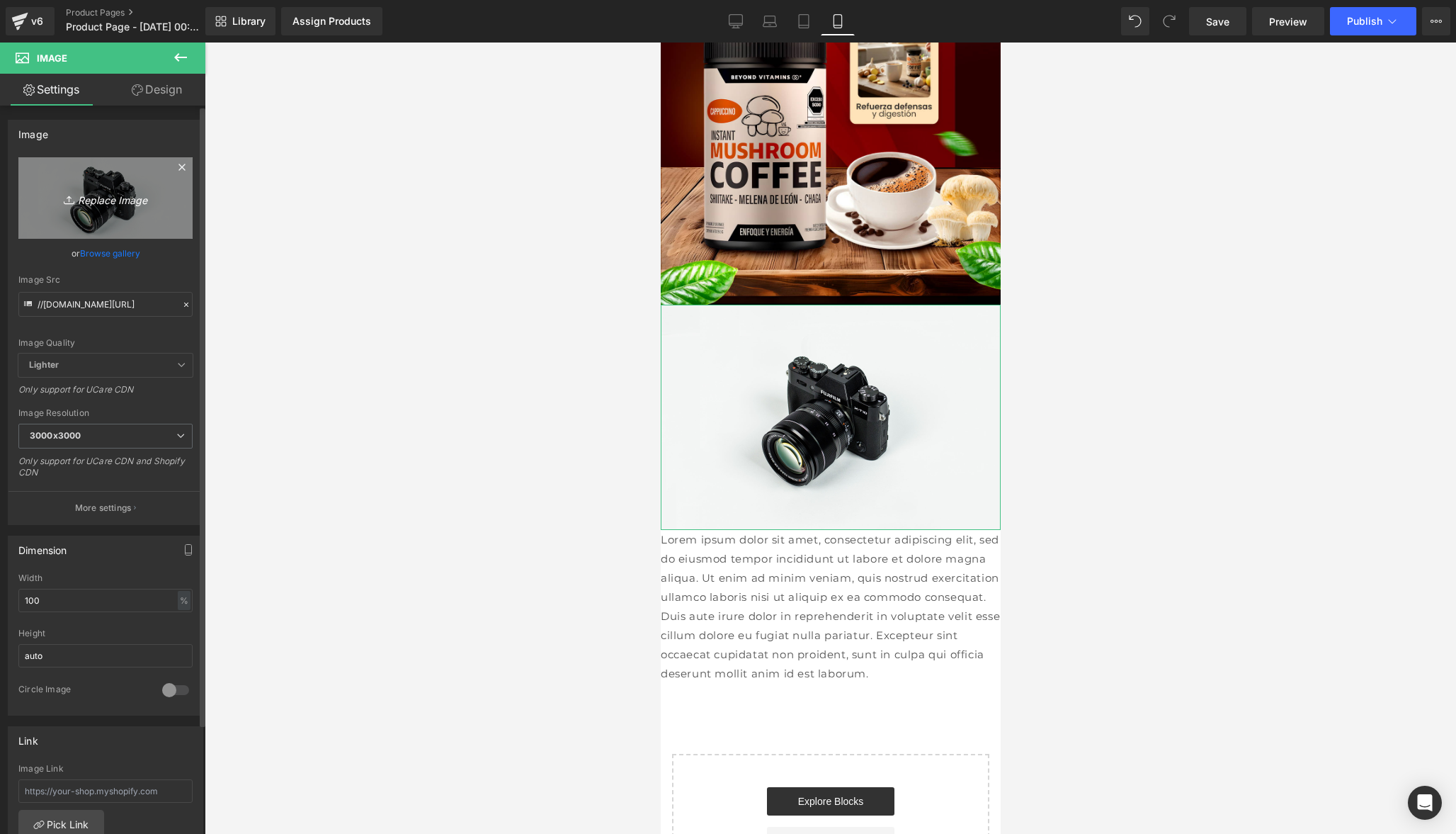
click at [113, 195] on icon "Replace Image" at bounding box center [105, 198] width 113 height 18
type input "C:\fakepath\Portada.jpg"
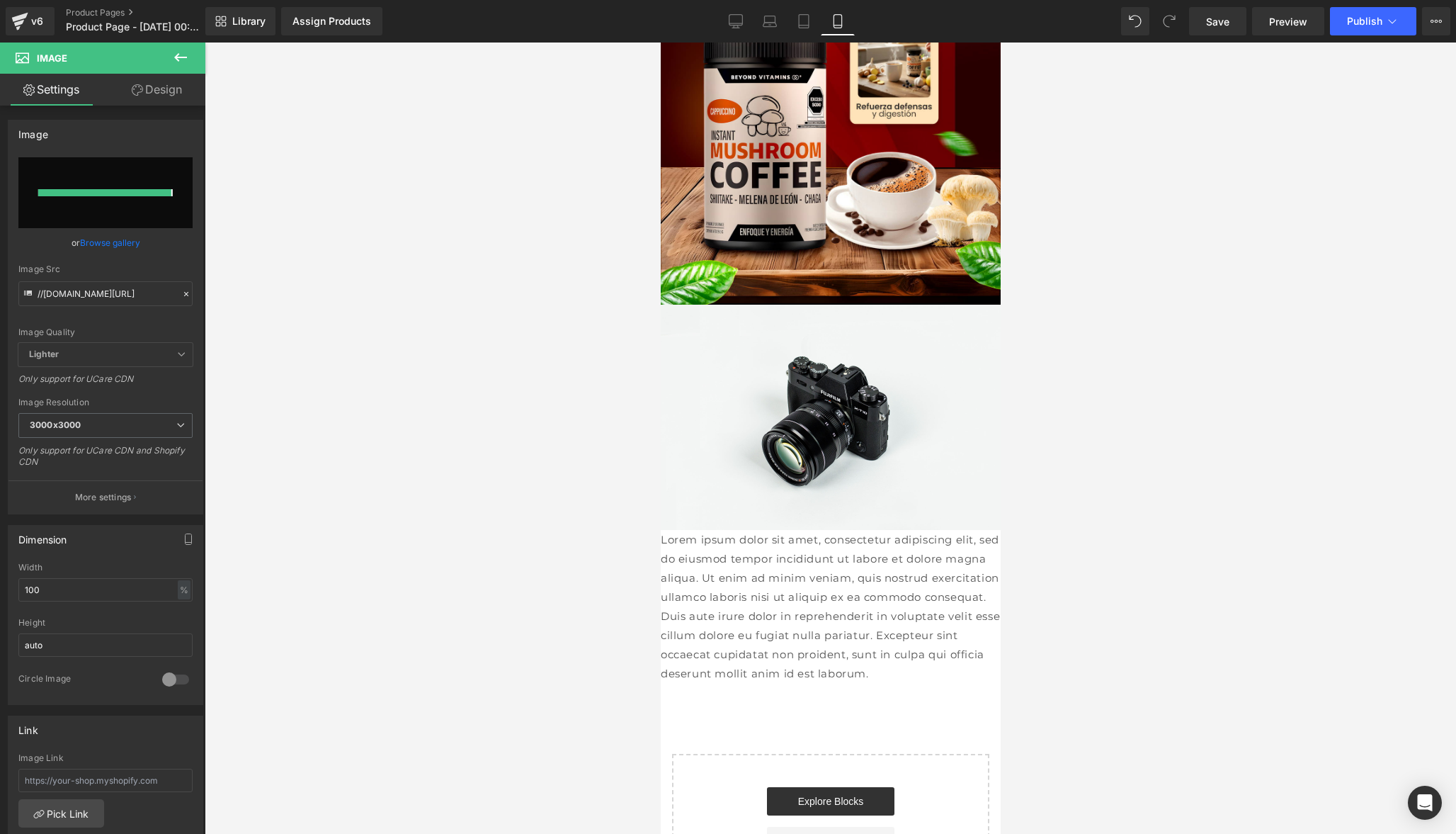
type input "[URL][DOMAIN_NAME]"
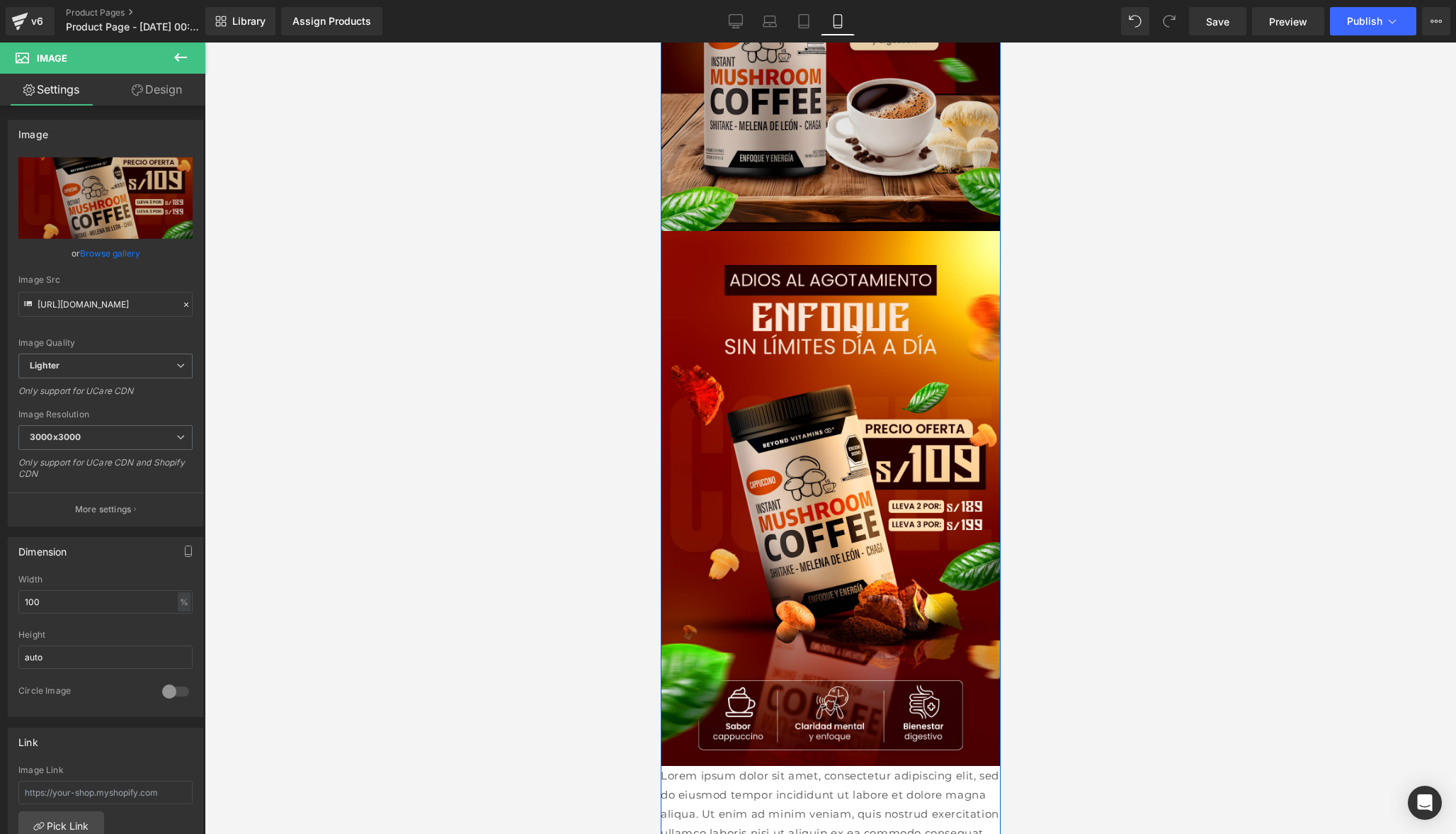
scroll to position [436, 0]
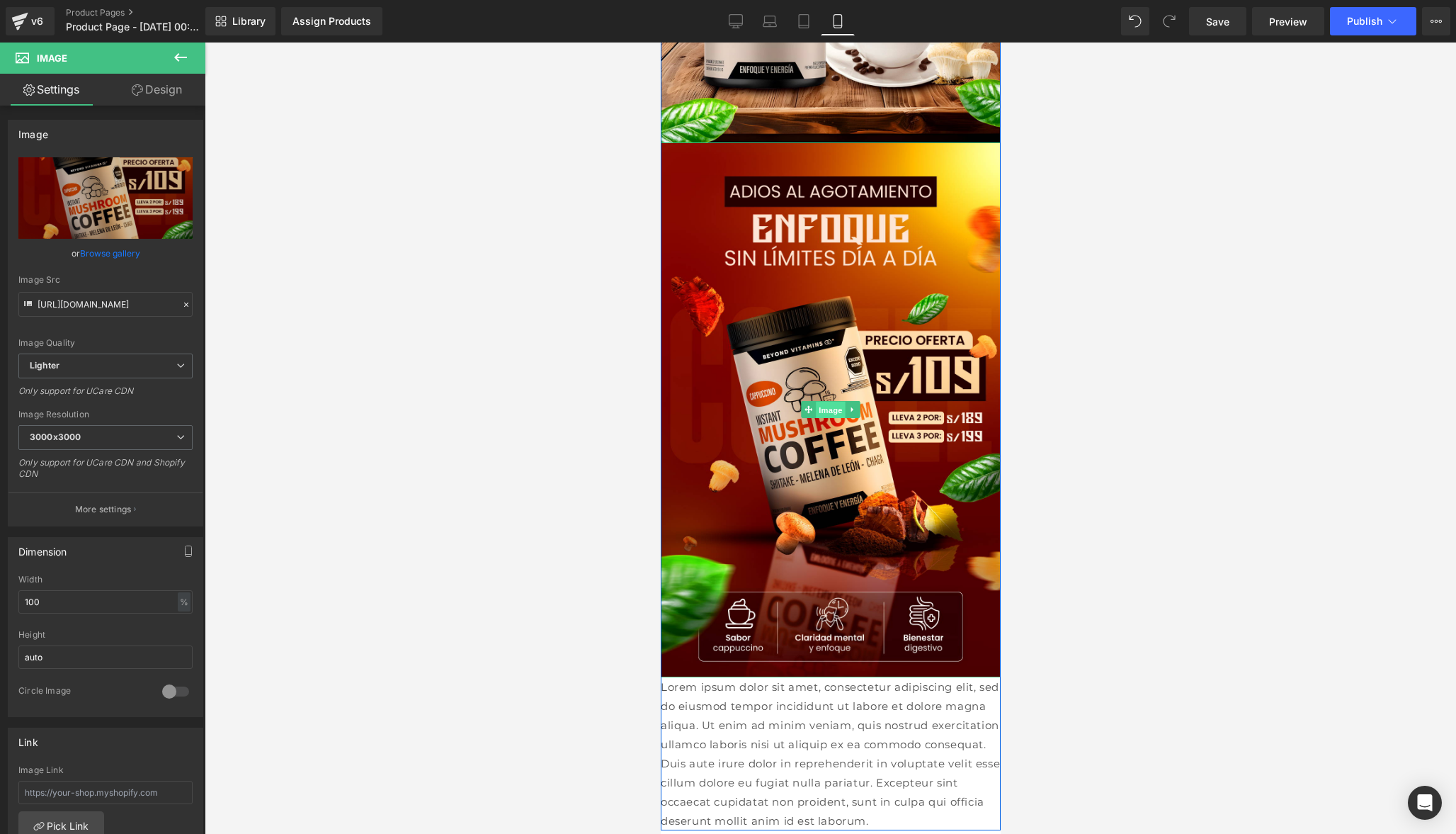
click at [828, 410] on span "Image" at bounding box center [830, 410] width 30 height 17
click at [850, 412] on icon at bounding box center [852, 409] width 8 height 8
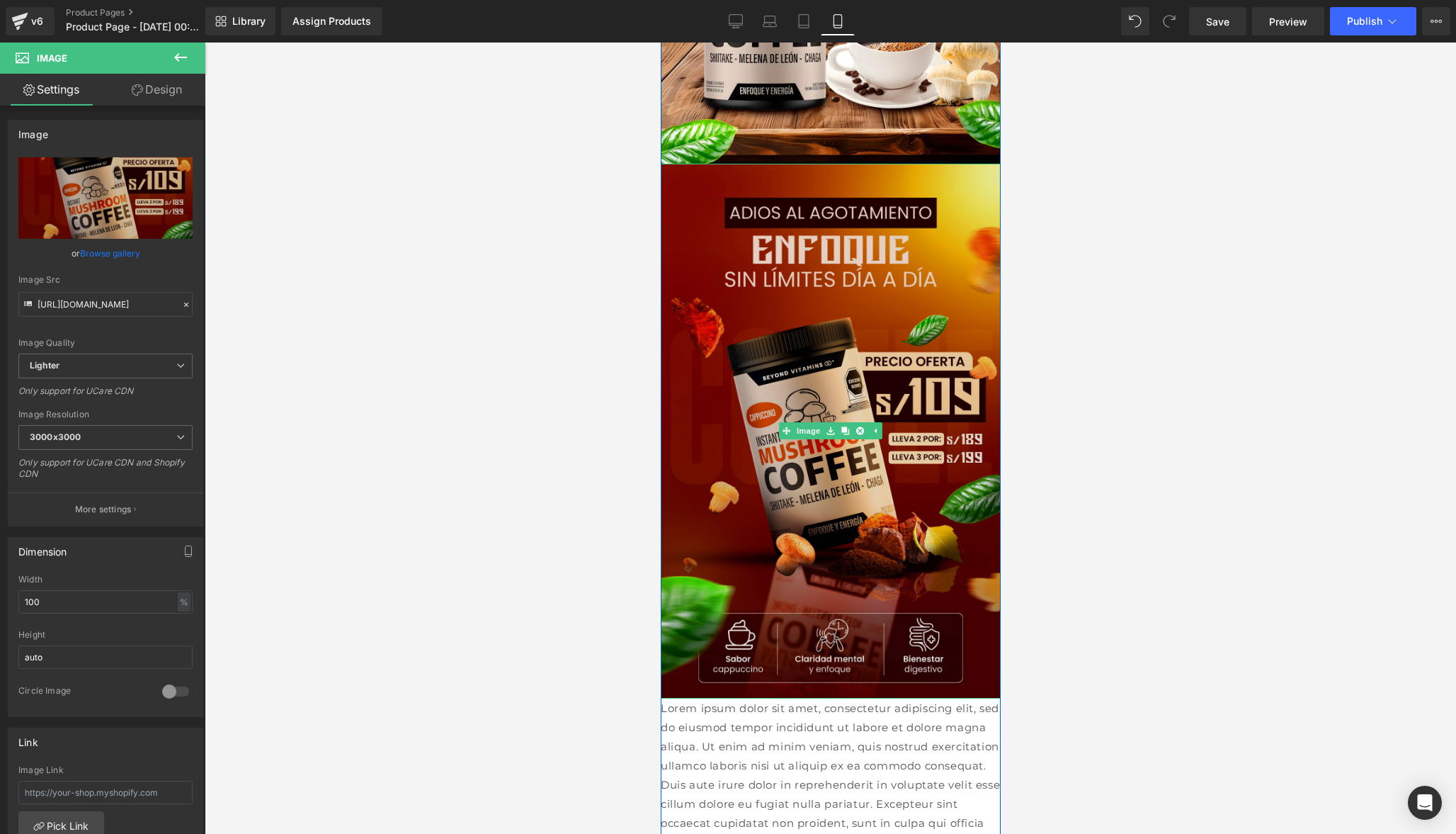
scroll to position [404, 0]
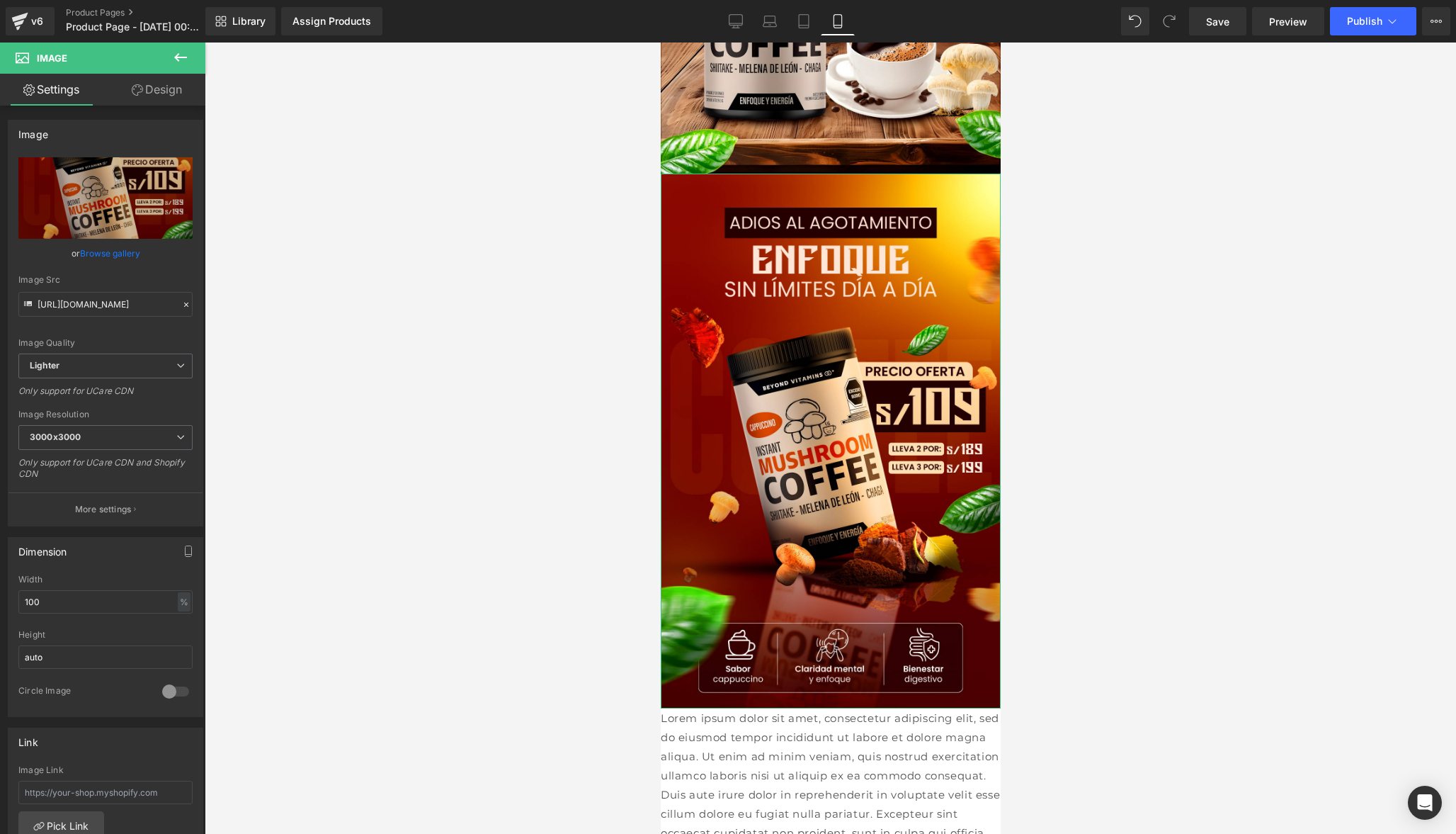
click at [168, 103] on link "Design" at bounding box center [157, 89] width 102 height 32
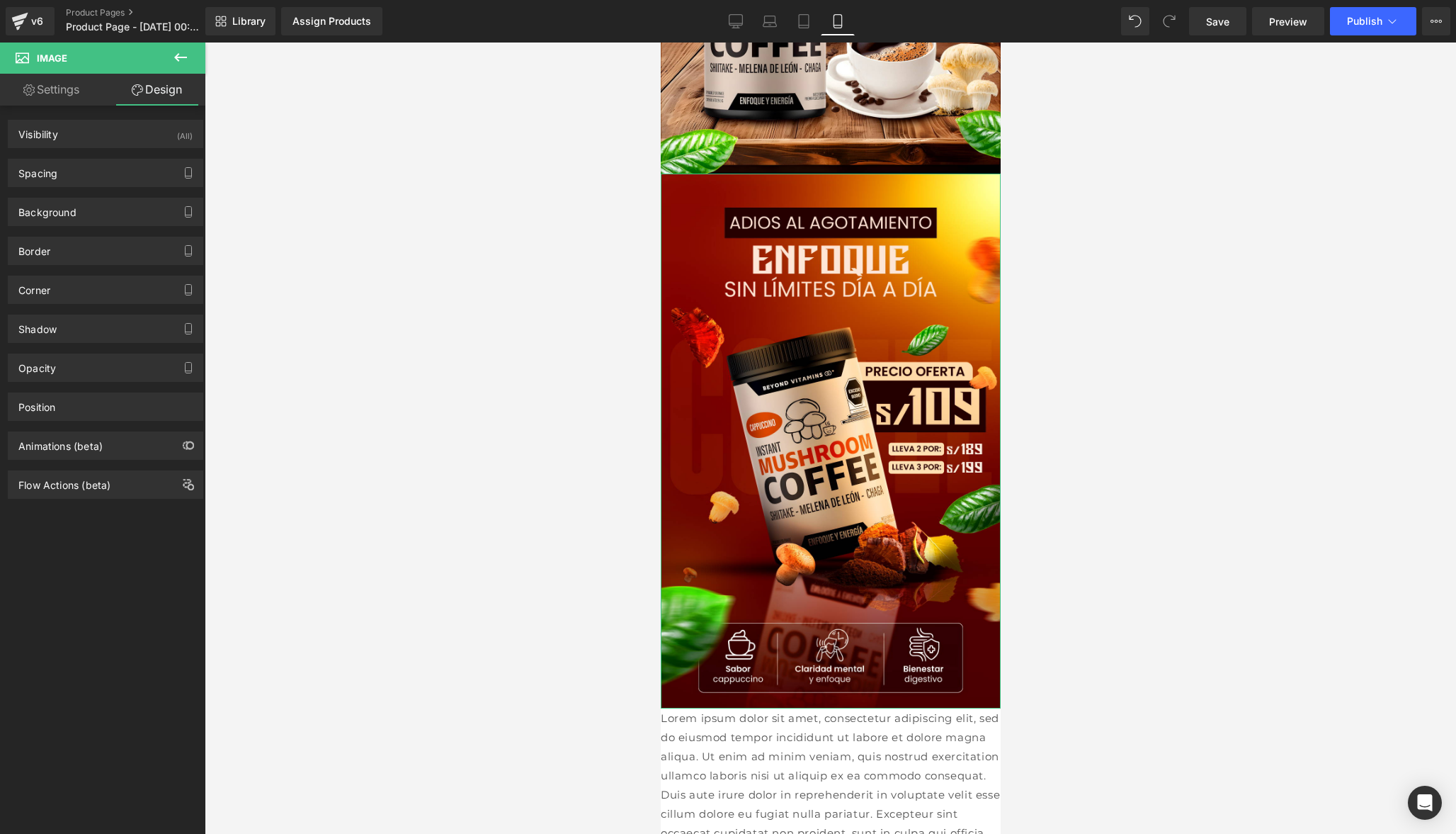
click at [70, 101] on link "Settings" at bounding box center [51, 89] width 102 height 32
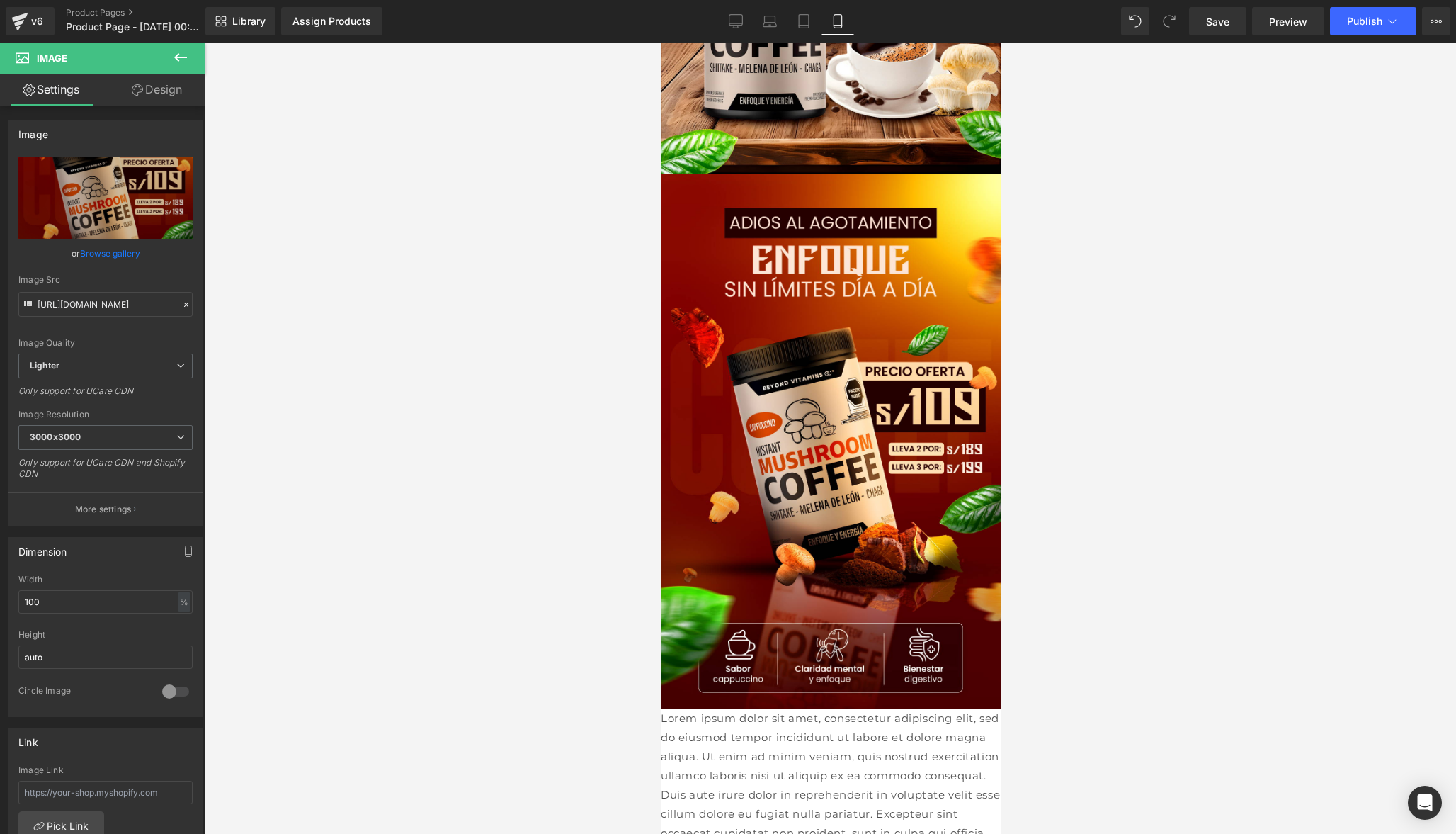
click at [184, 57] on icon at bounding box center [180, 57] width 13 height 8
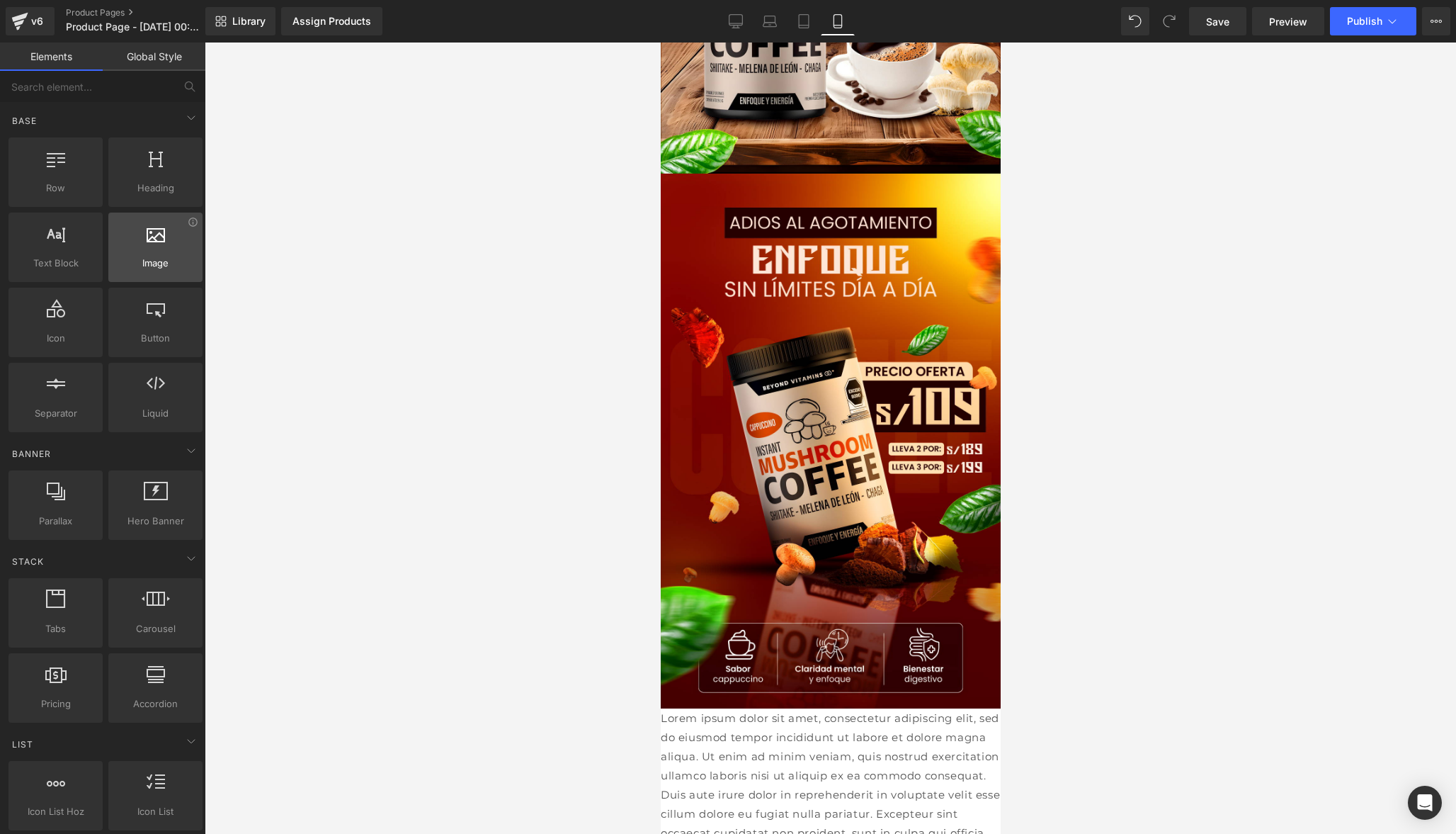
click at [166, 251] on div at bounding box center [156, 240] width 86 height 32
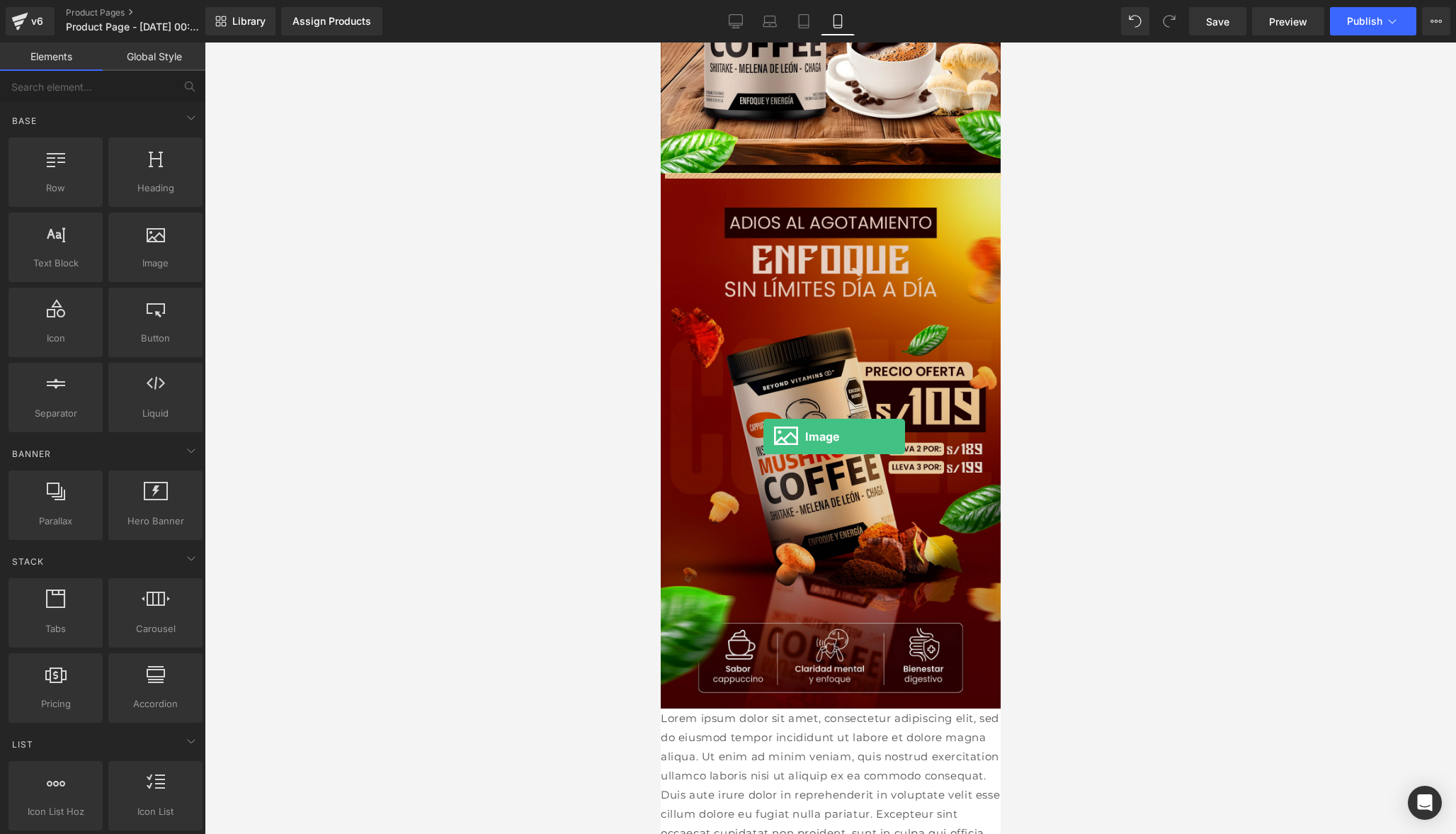
drag, startPoint x: 811, startPoint y: 303, endPoint x: 762, endPoint y: 434, distance: 139.9
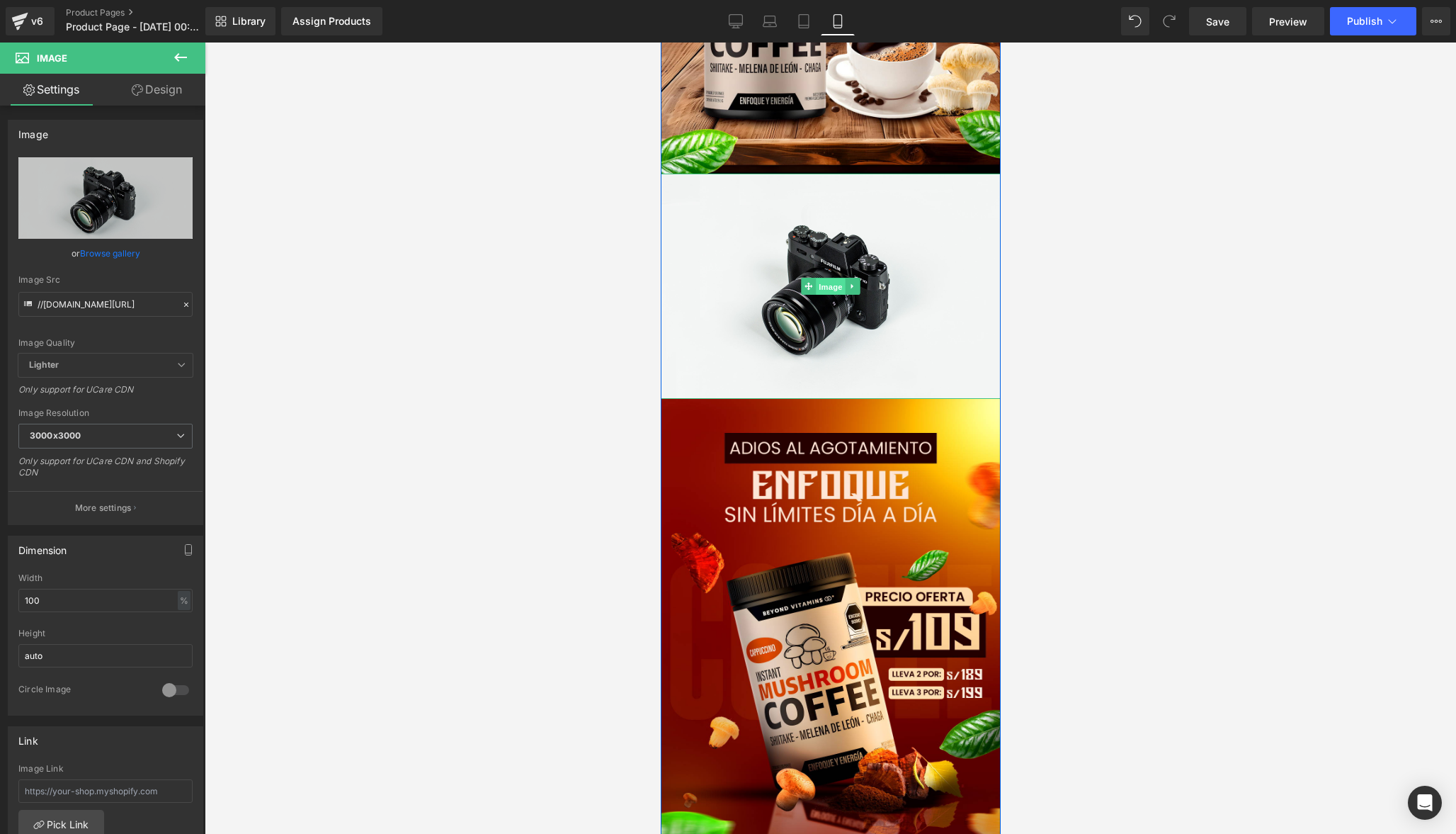
click at [832, 283] on span "Image" at bounding box center [830, 286] width 30 height 17
click at [851, 288] on icon at bounding box center [852, 286] width 8 height 8
click at [857, 288] on icon at bounding box center [859, 286] width 8 height 8
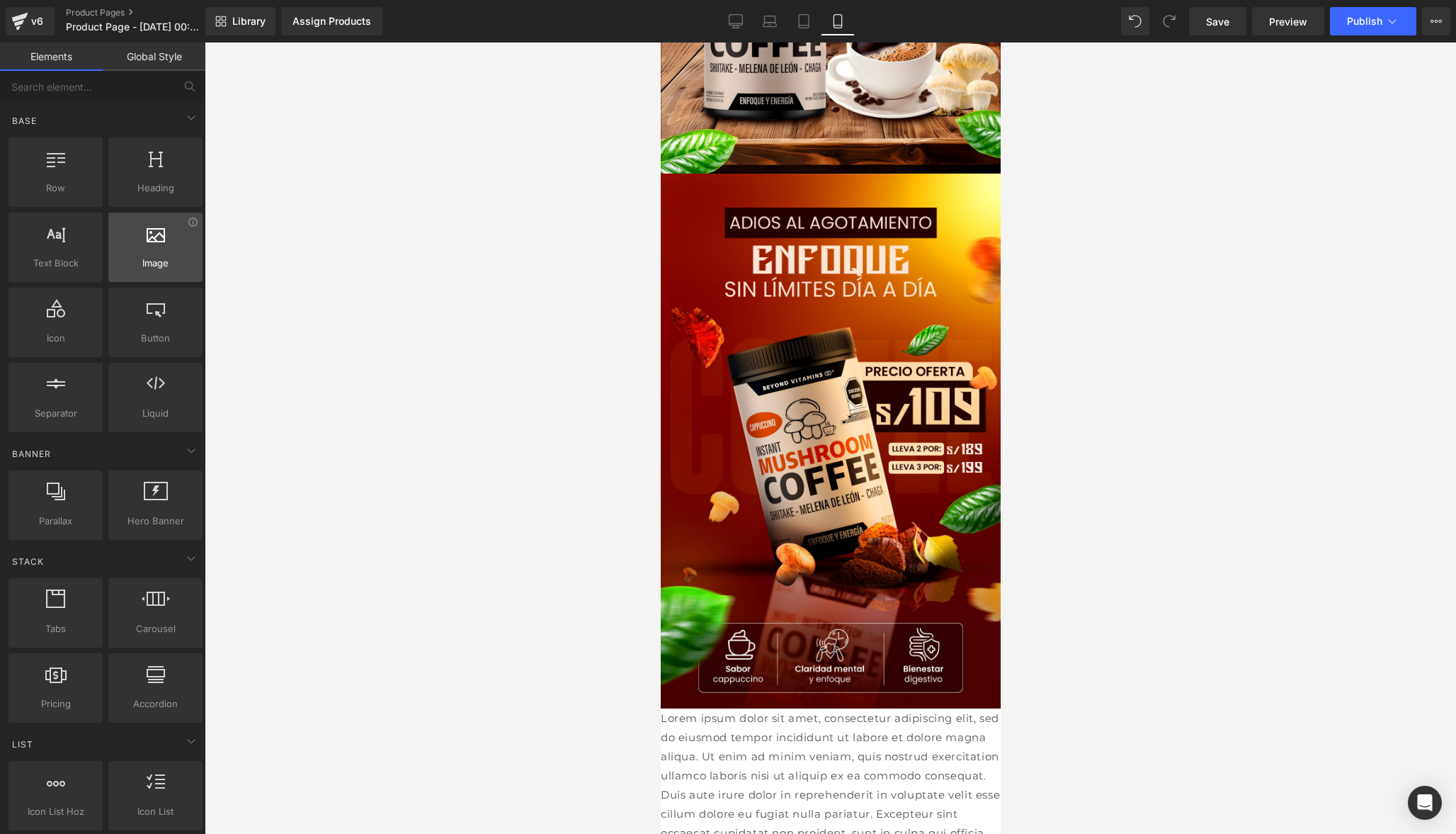
click at [154, 273] on div "Image images, photos, alts, uploads" at bounding box center [155, 247] width 94 height 70
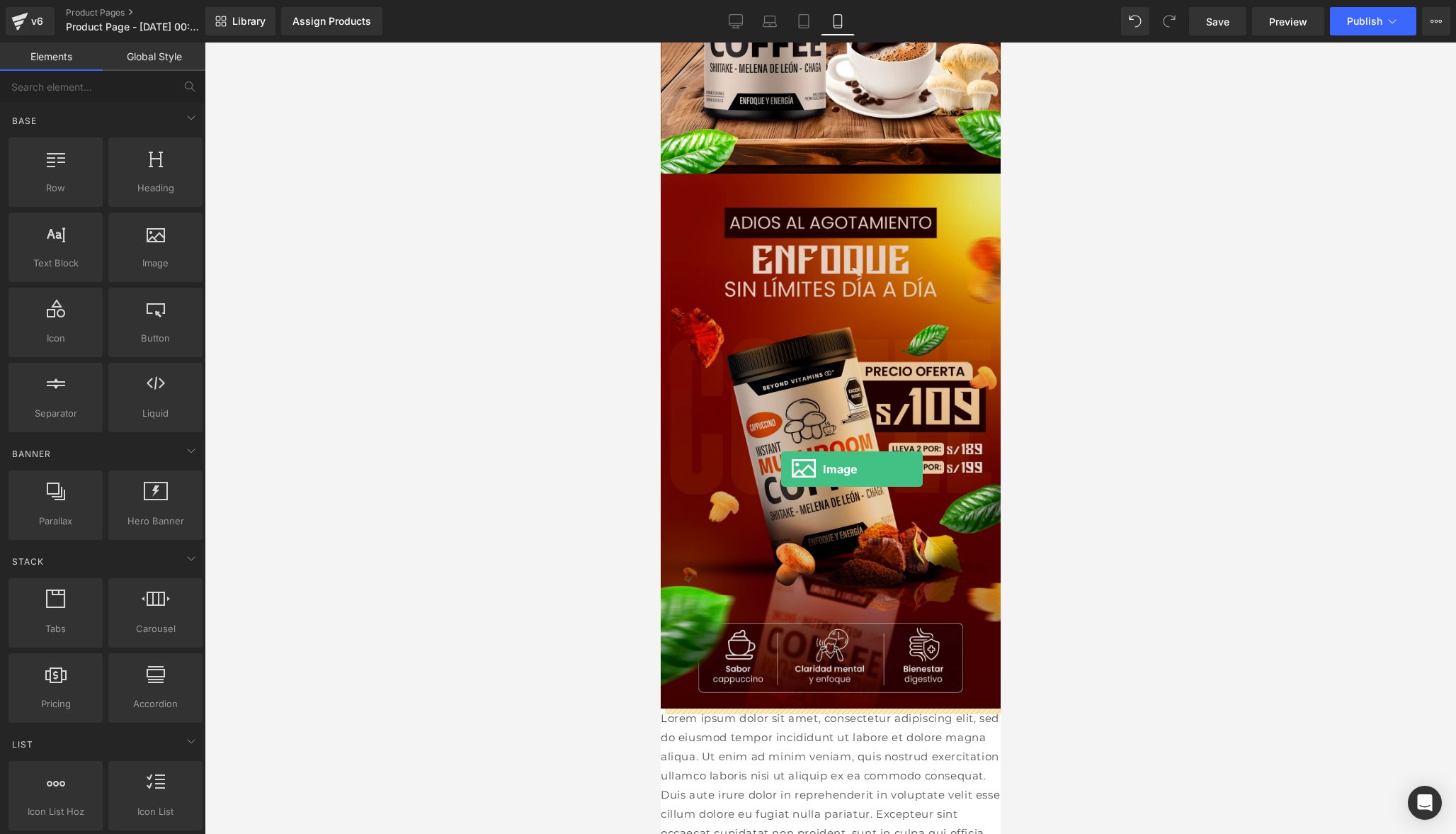
drag, startPoint x: 814, startPoint y: 315, endPoint x: 780, endPoint y: 469, distance: 157.7
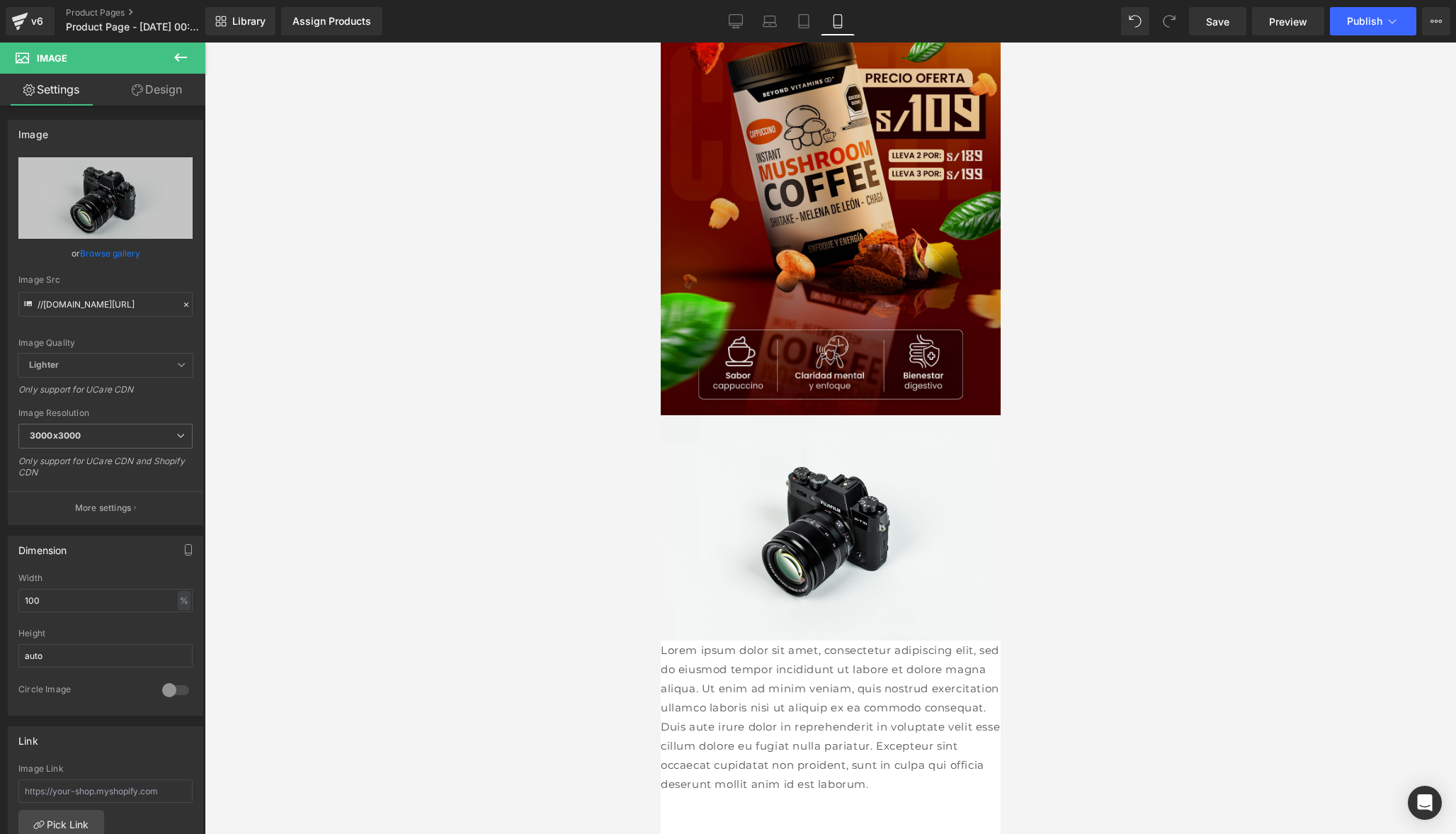
scroll to position [767, 0]
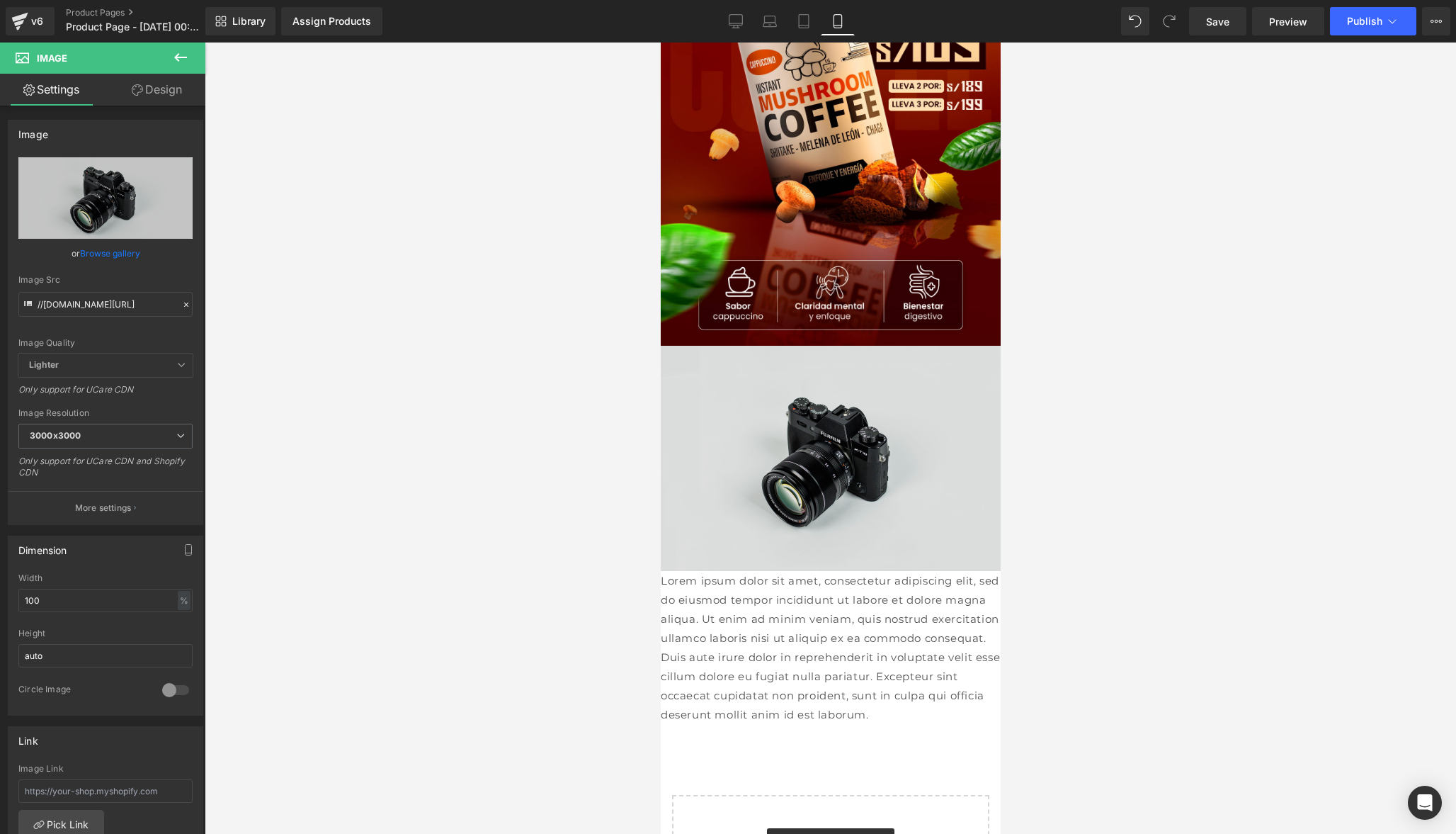
click at [876, 429] on img at bounding box center [830, 459] width 340 height 226
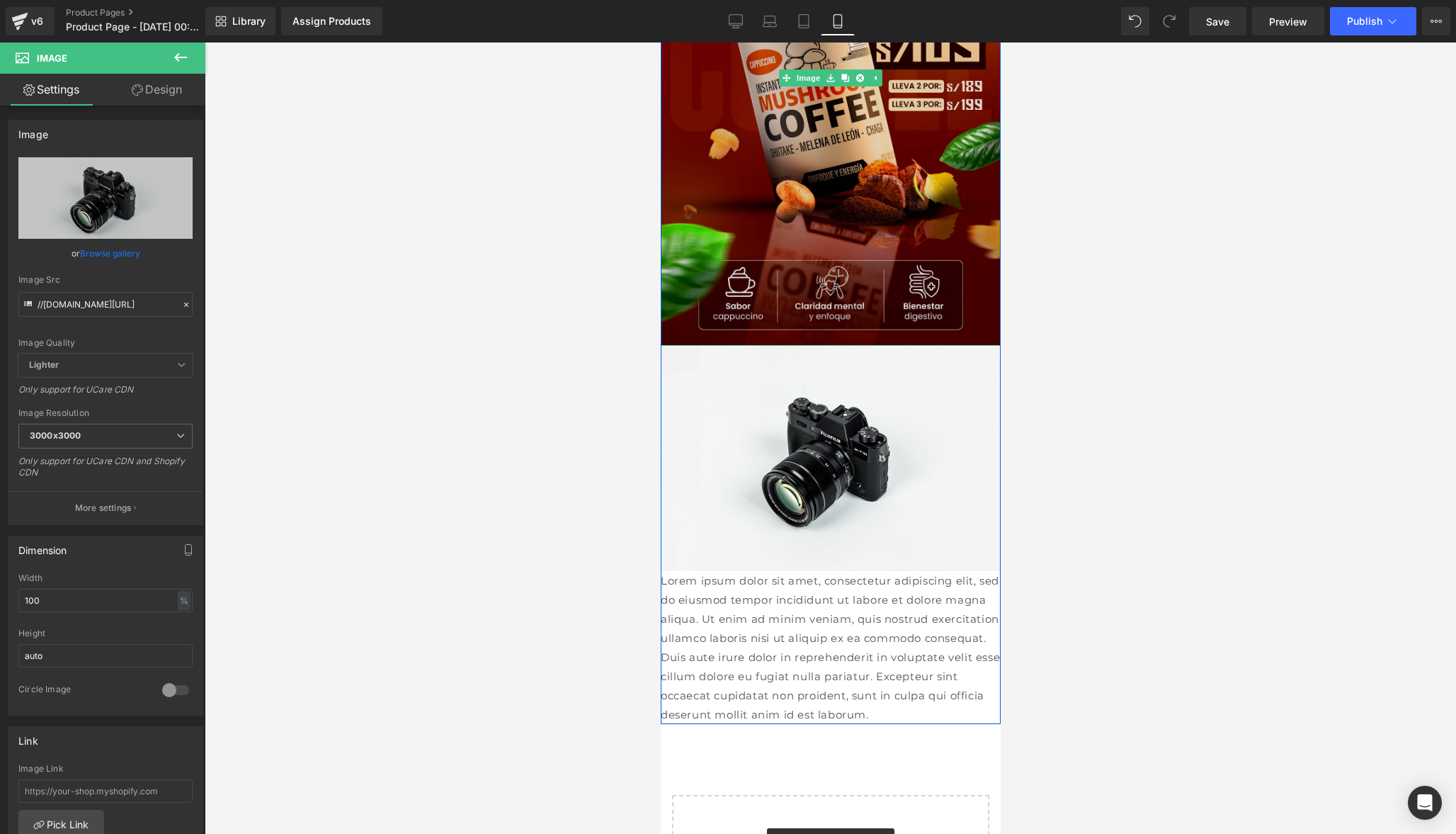
click at [916, 108] on img at bounding box center [830, 79] width 340 height 536
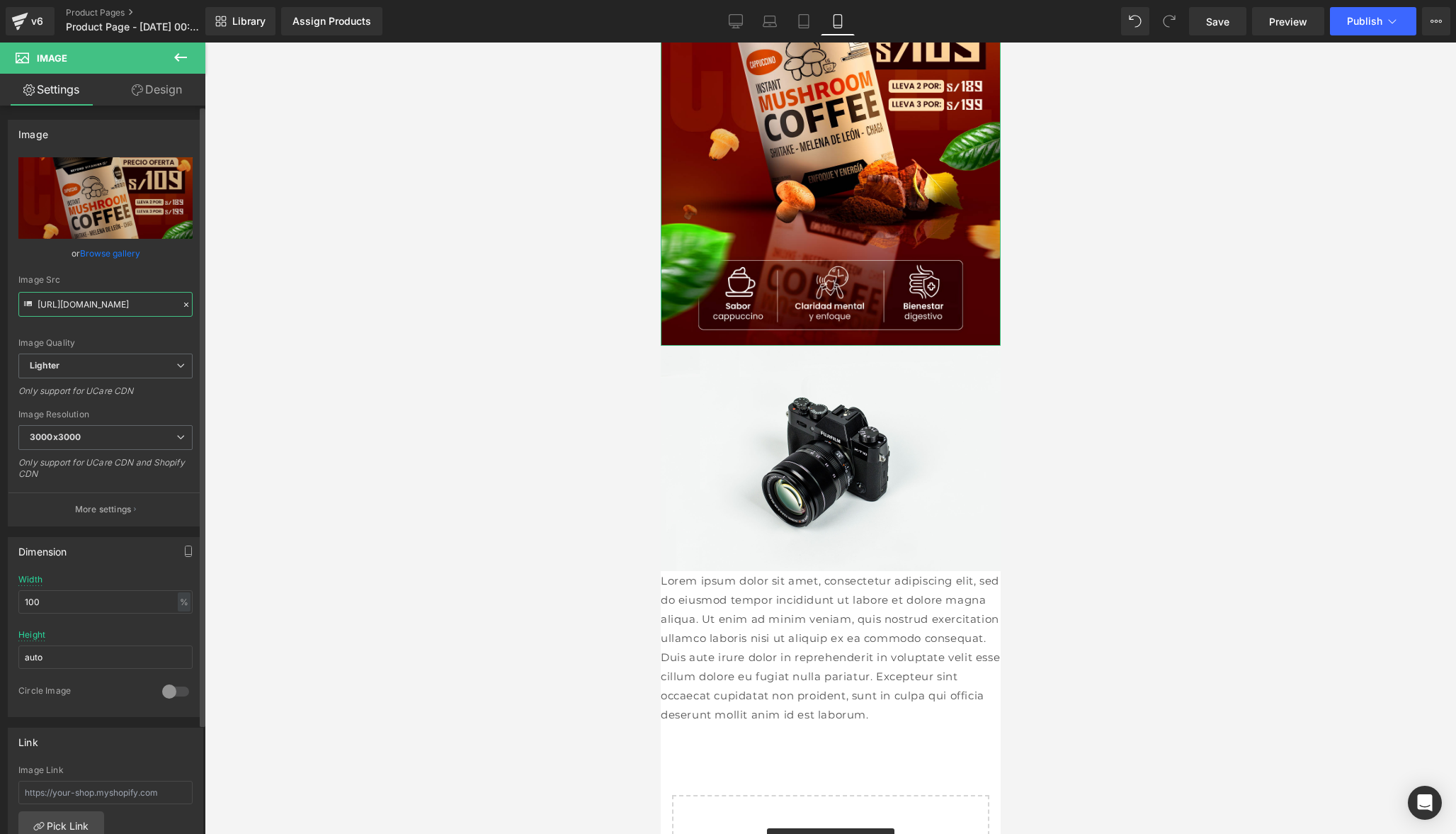
click at [125, 302] on input "[URL][DOMAIN_NAME]" at bounding box center [105, 303] width 174 height 24
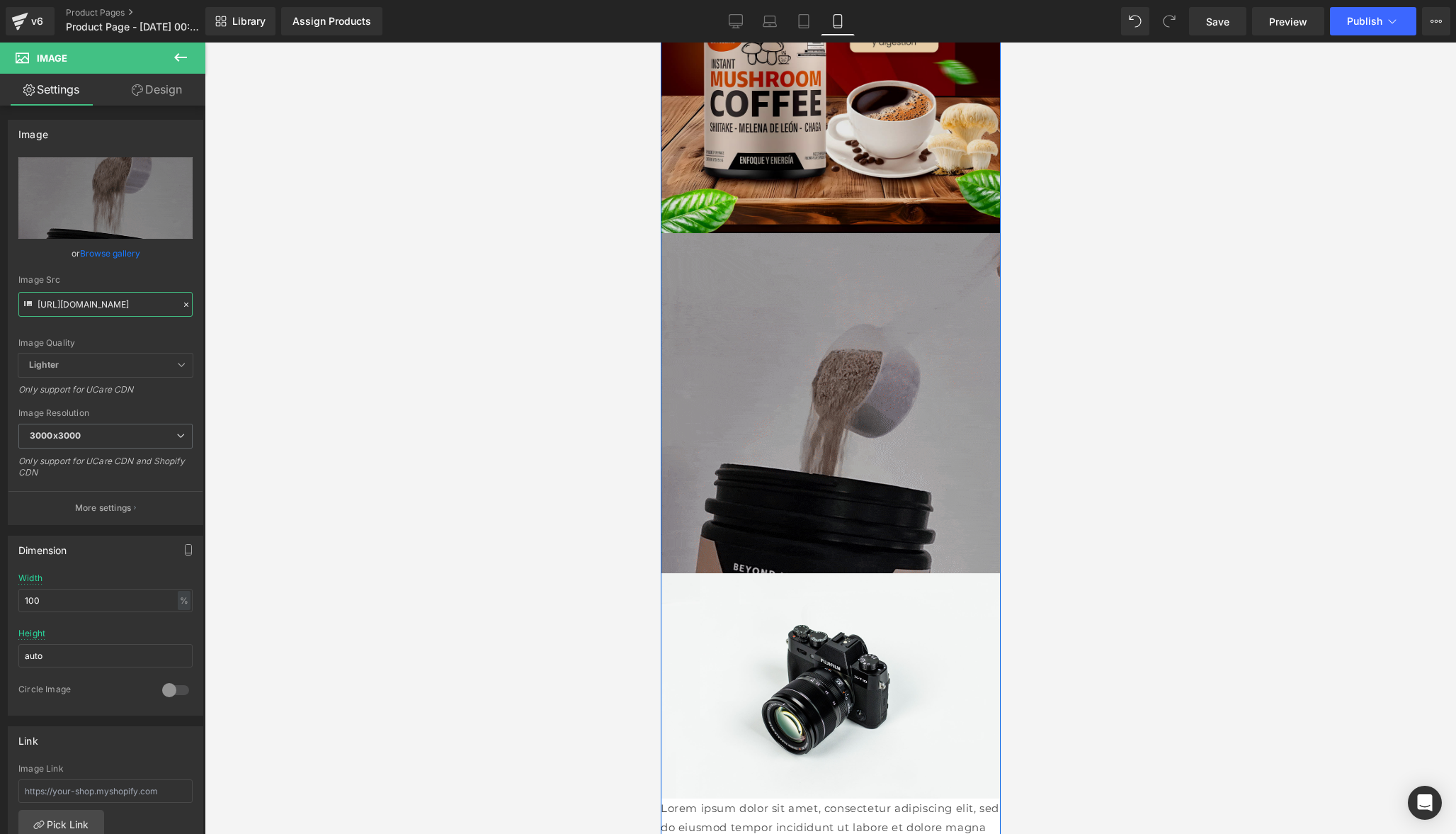
scroll to position [431, 0]
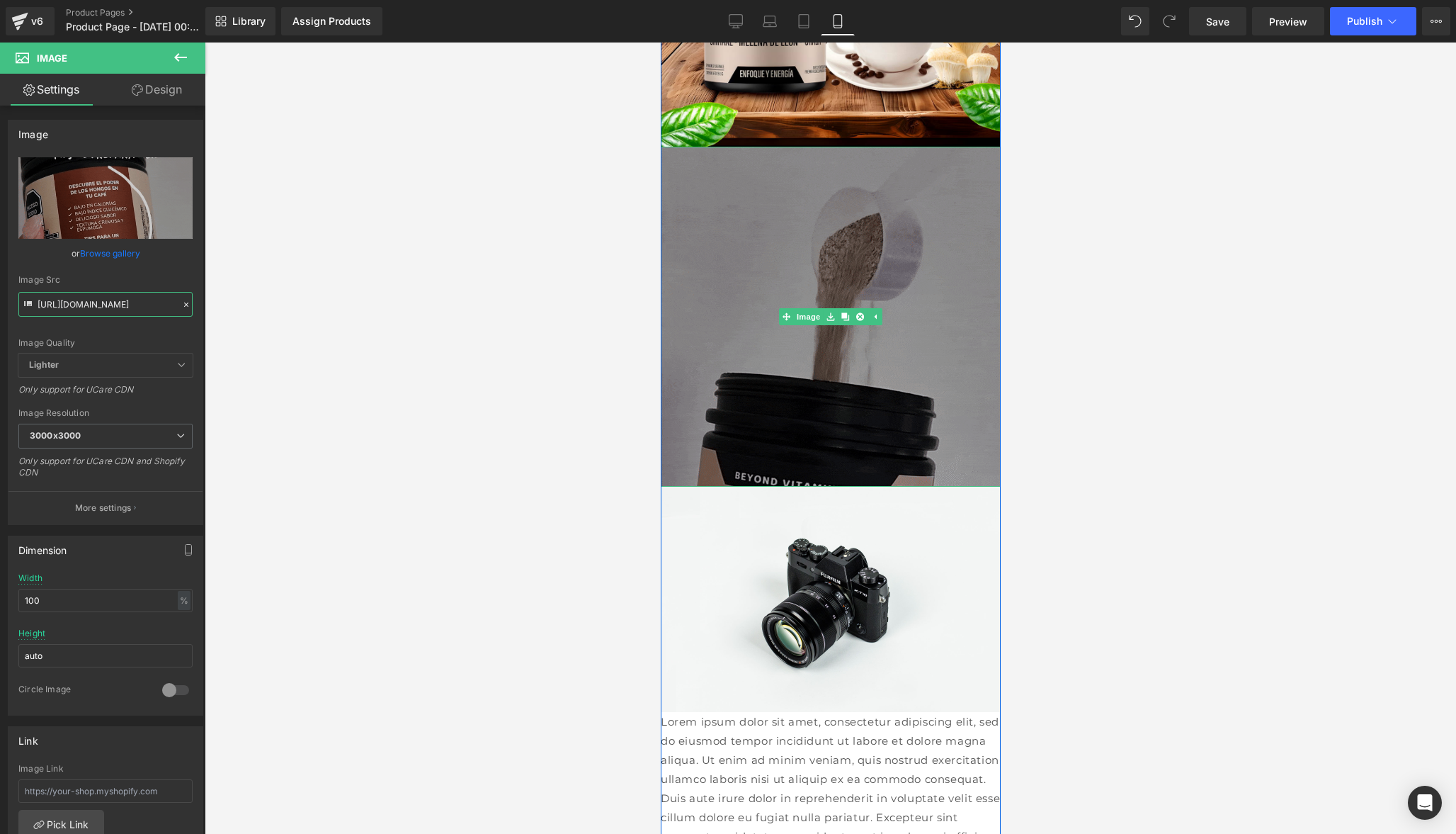
type input "[URL][DOMAIN_NAME]"
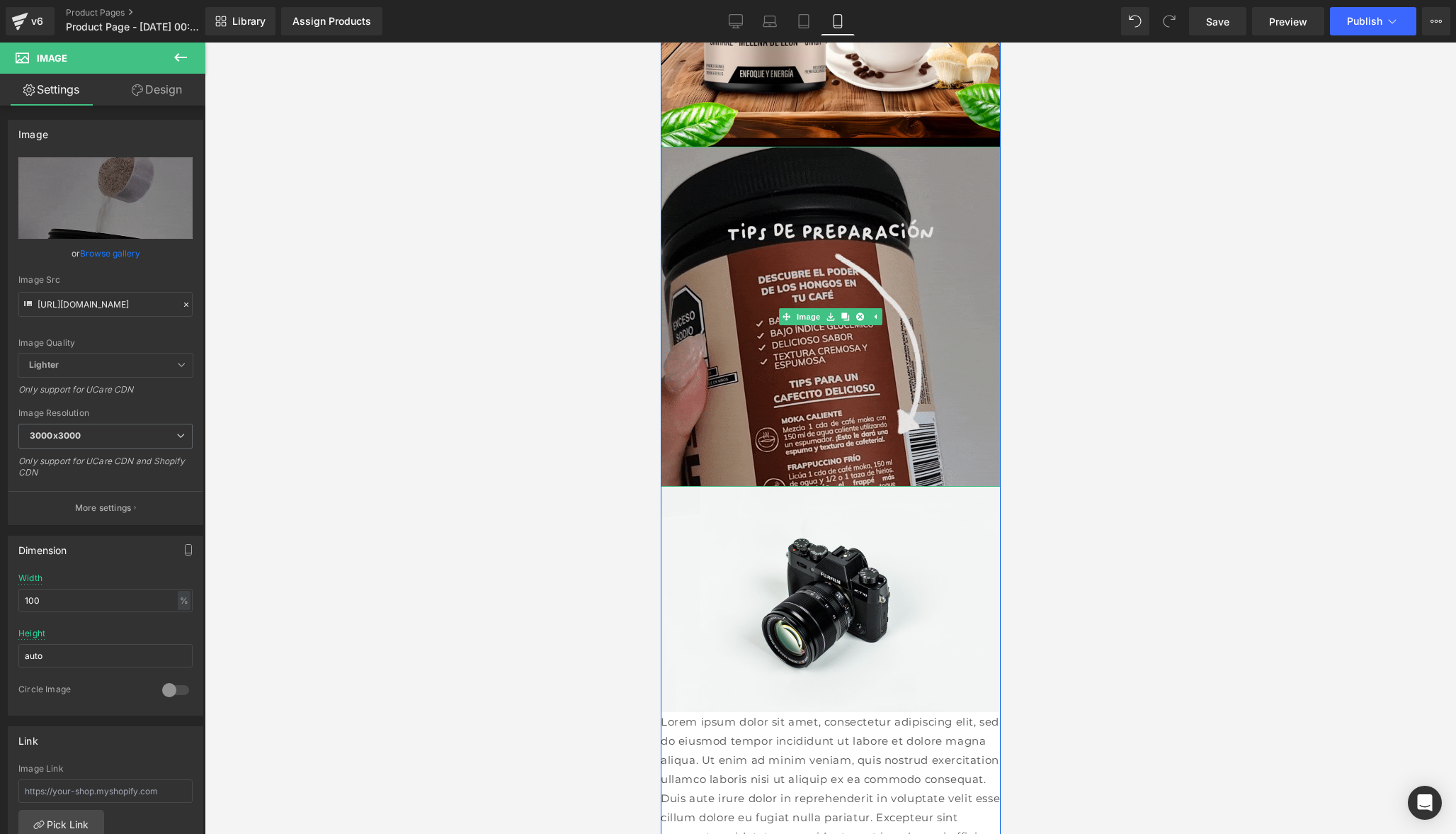
click at [798, 402] on img at bounding box center [830, 317] width 340 height 340
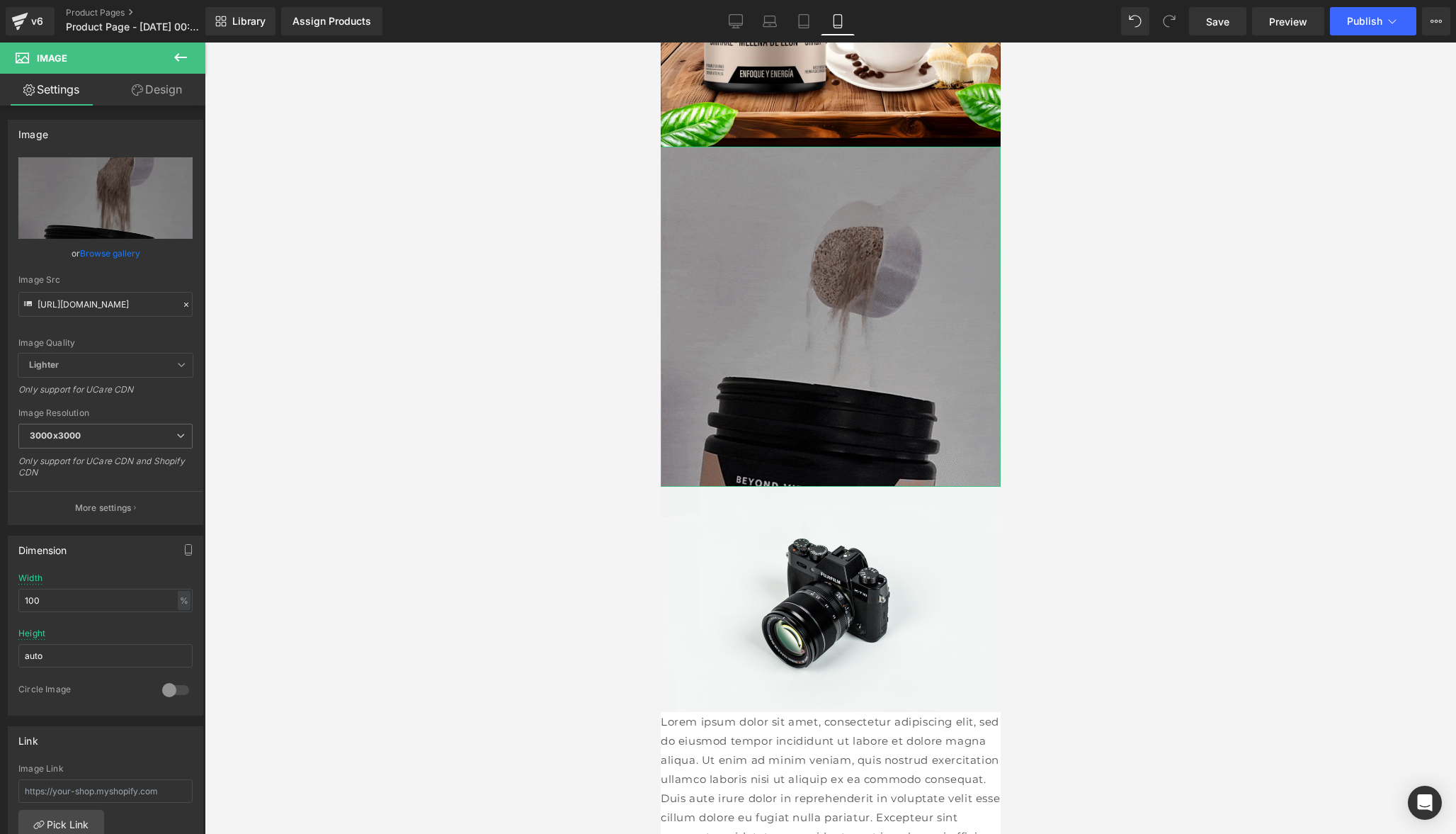
scroll to position [0, 0]
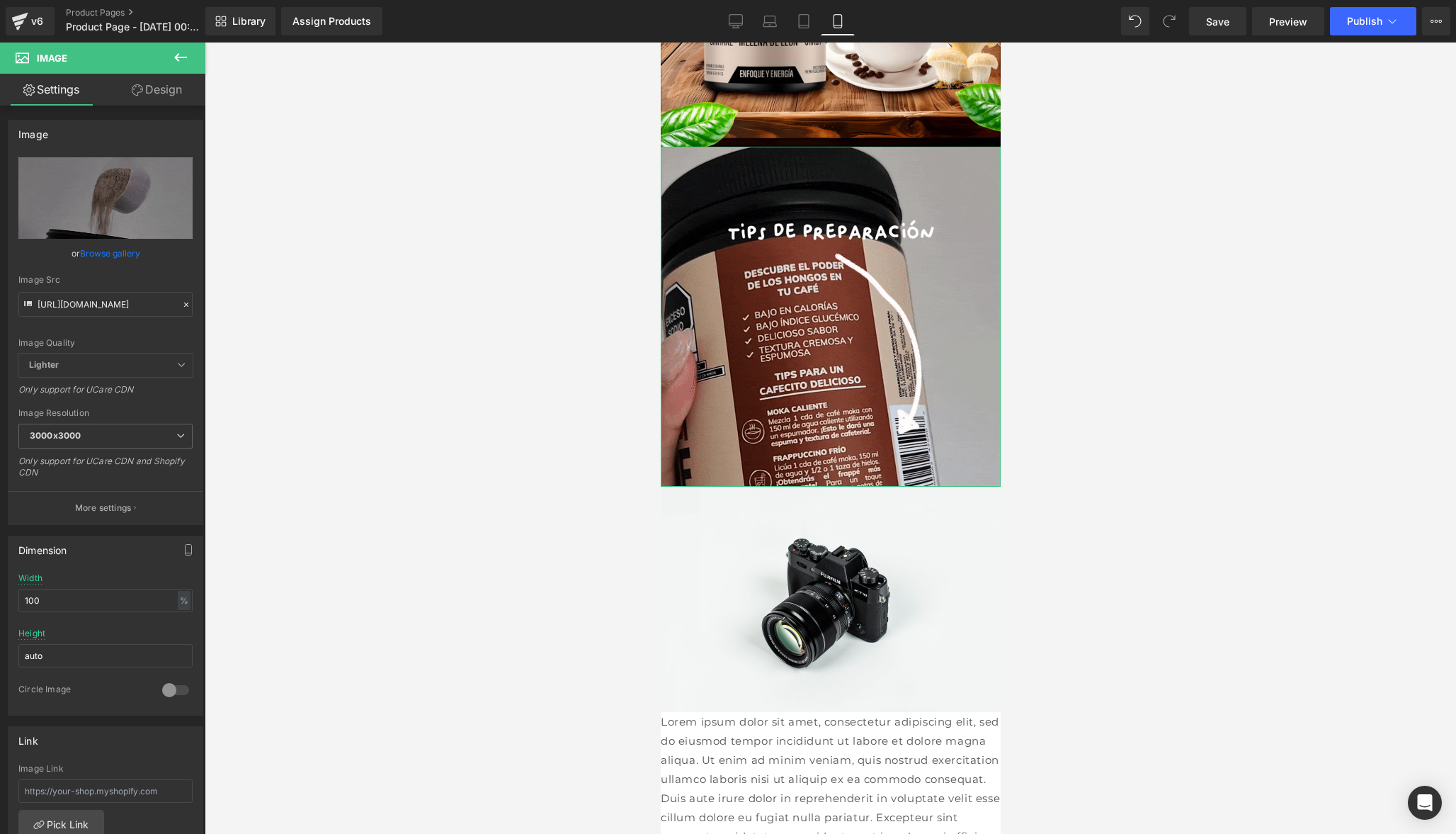
click at [151, 91] on link "Design" at bounding box center [157, 89] width 102 height 32
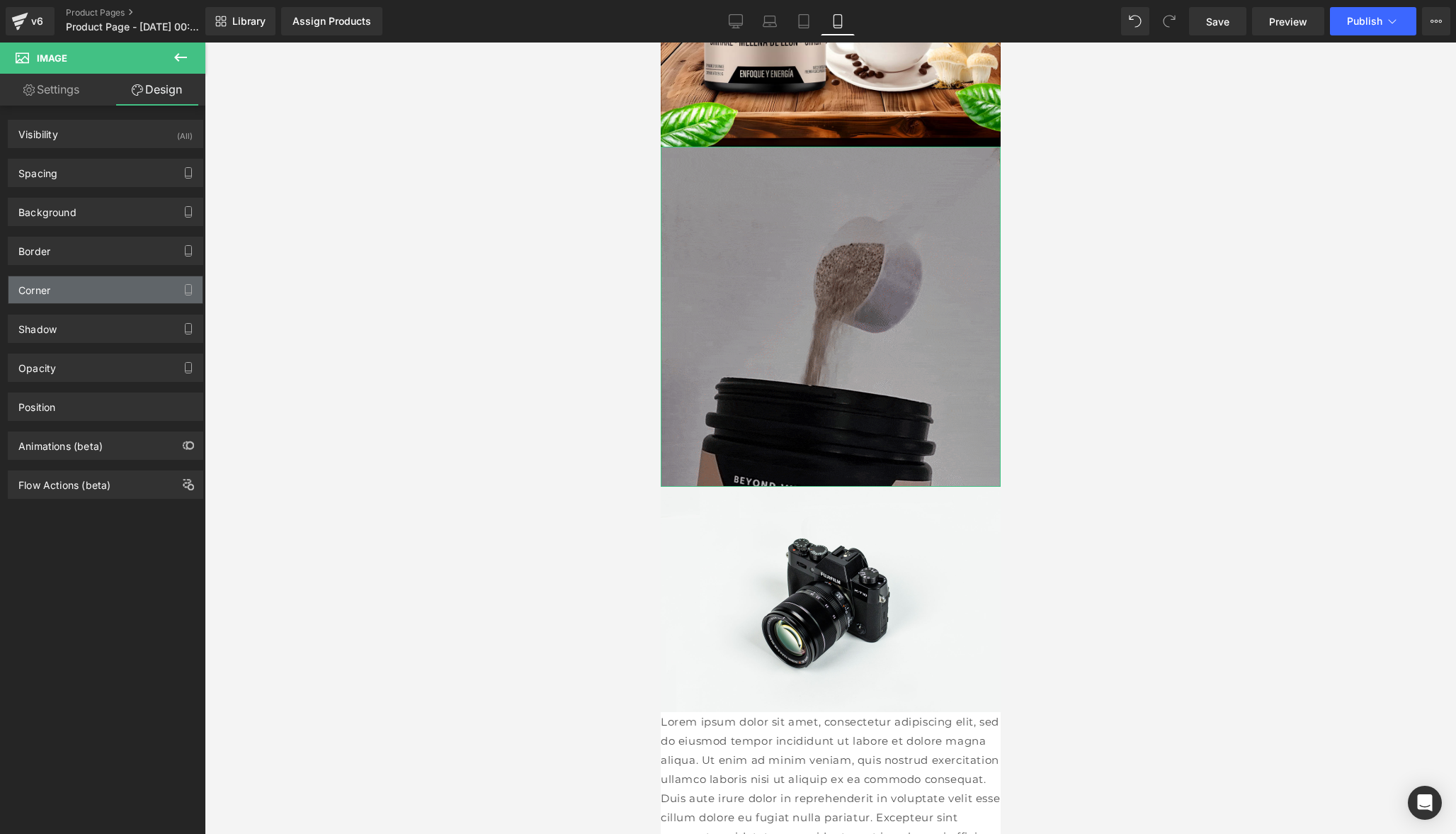
click at [93, 294] on div "Corner" at bounding box center [105, 289] width 194 height 27
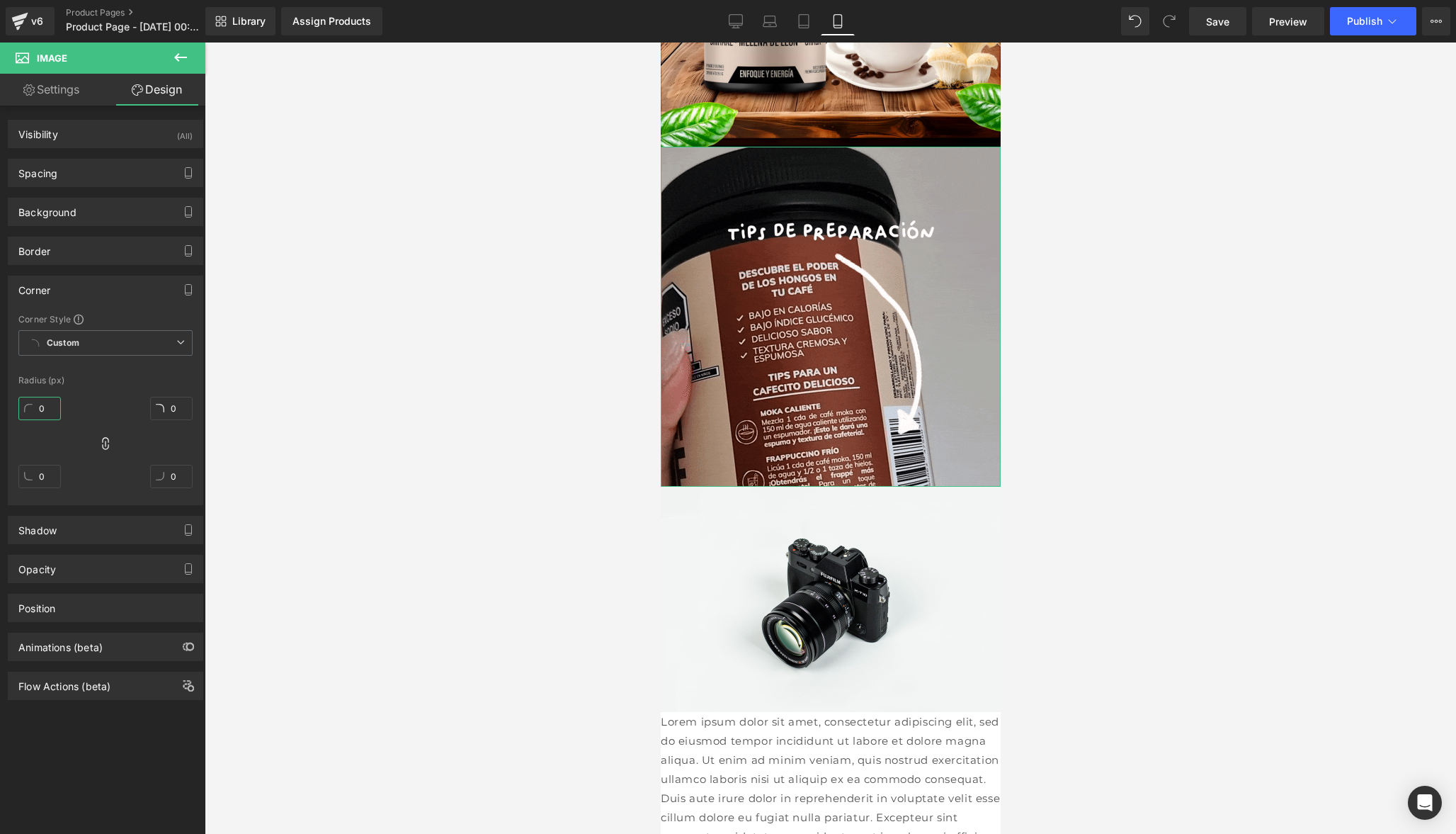
click at [45, 414] on input "0" at bounding box center [39, 409] width 42 height 24
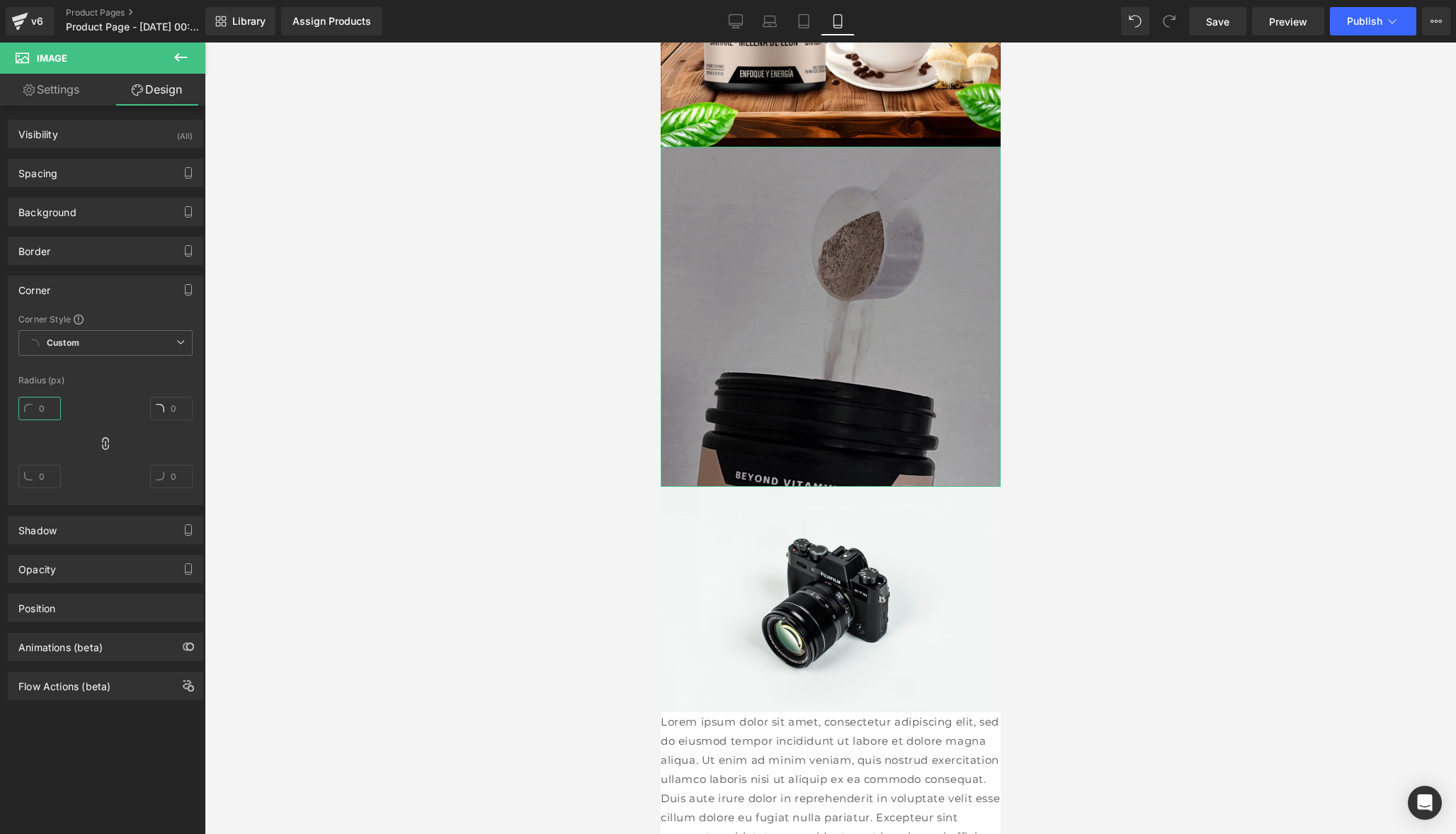
type input "2"
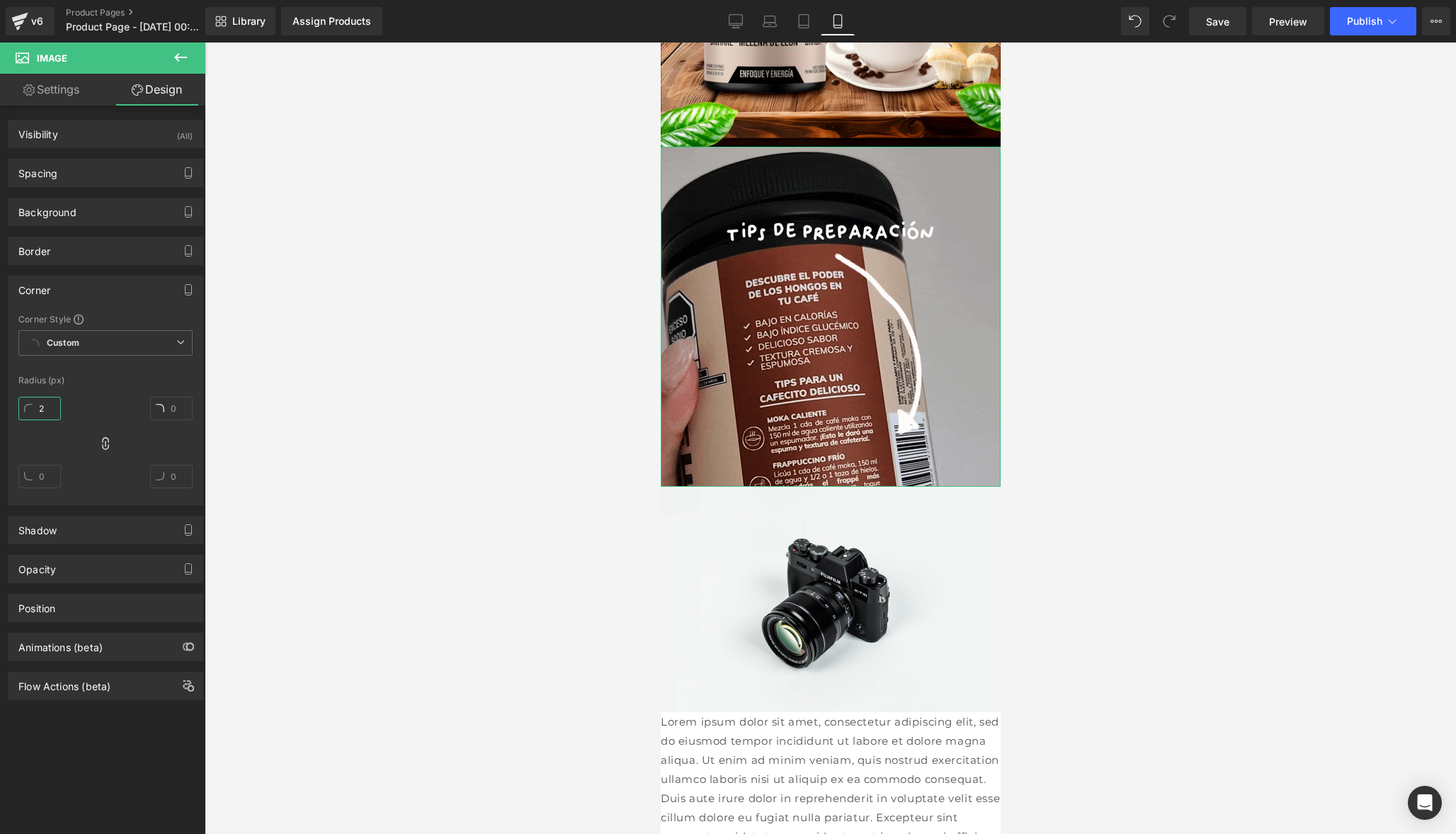
type input "2"
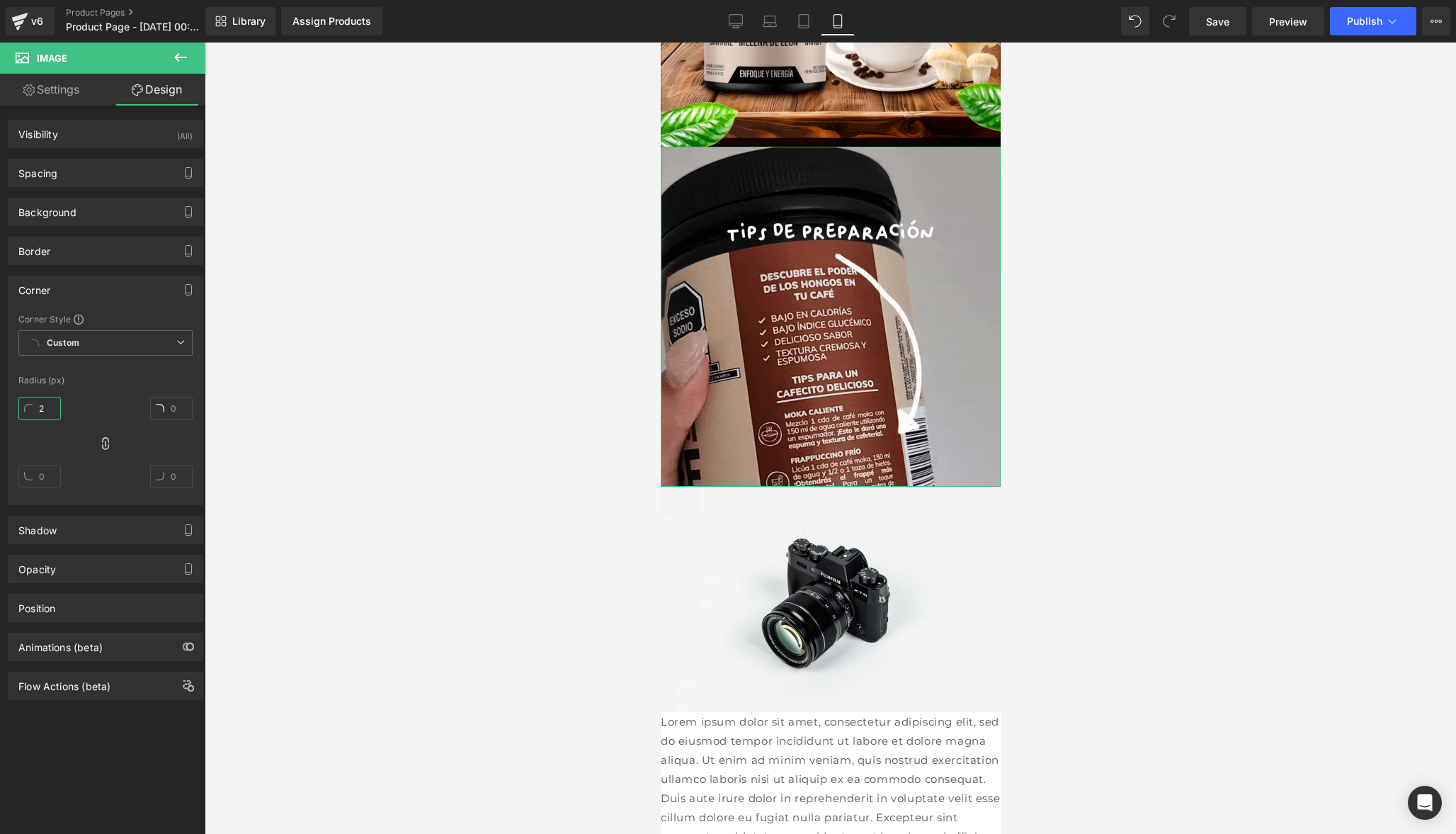
type input "2"
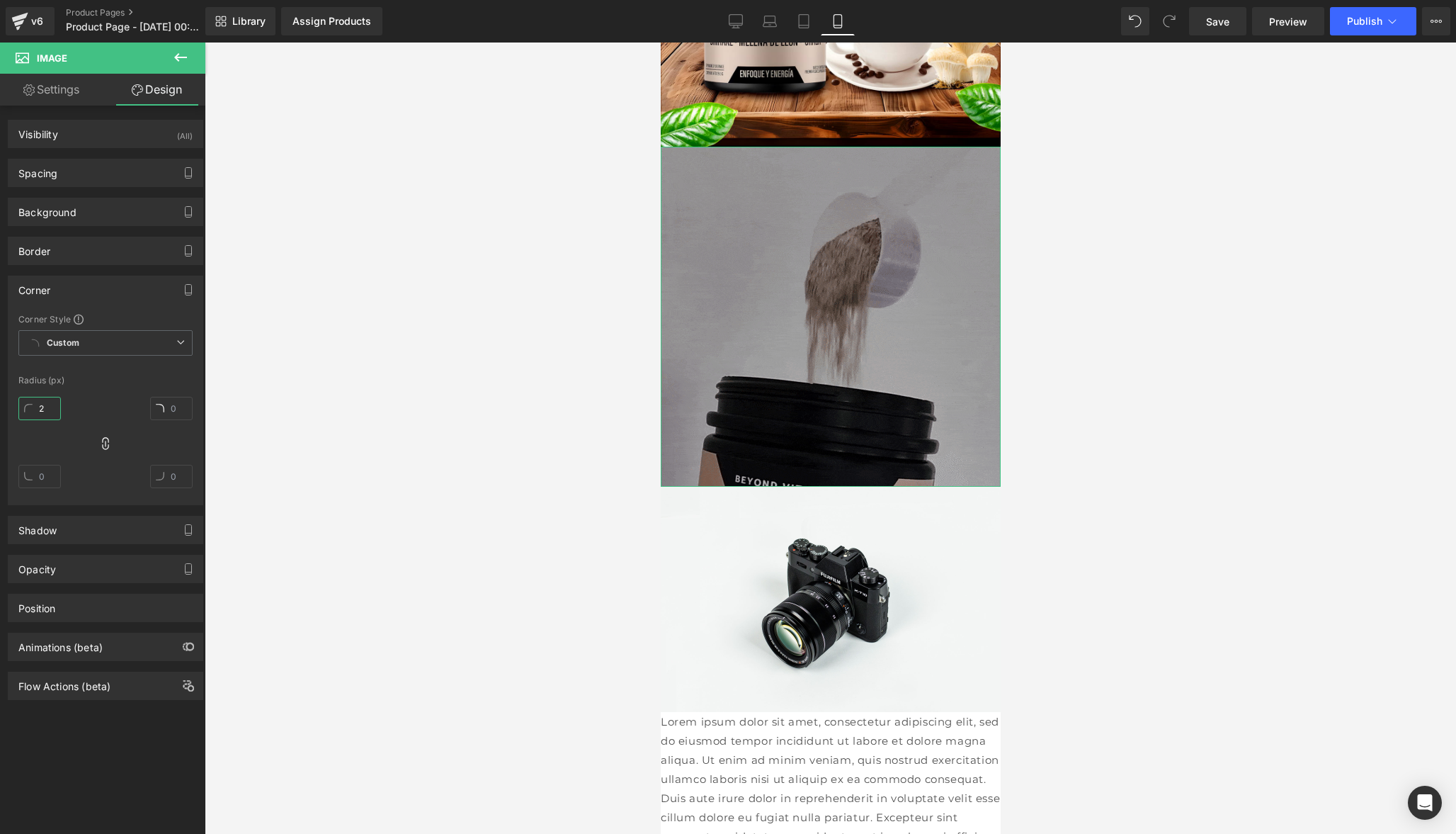
type input "2"
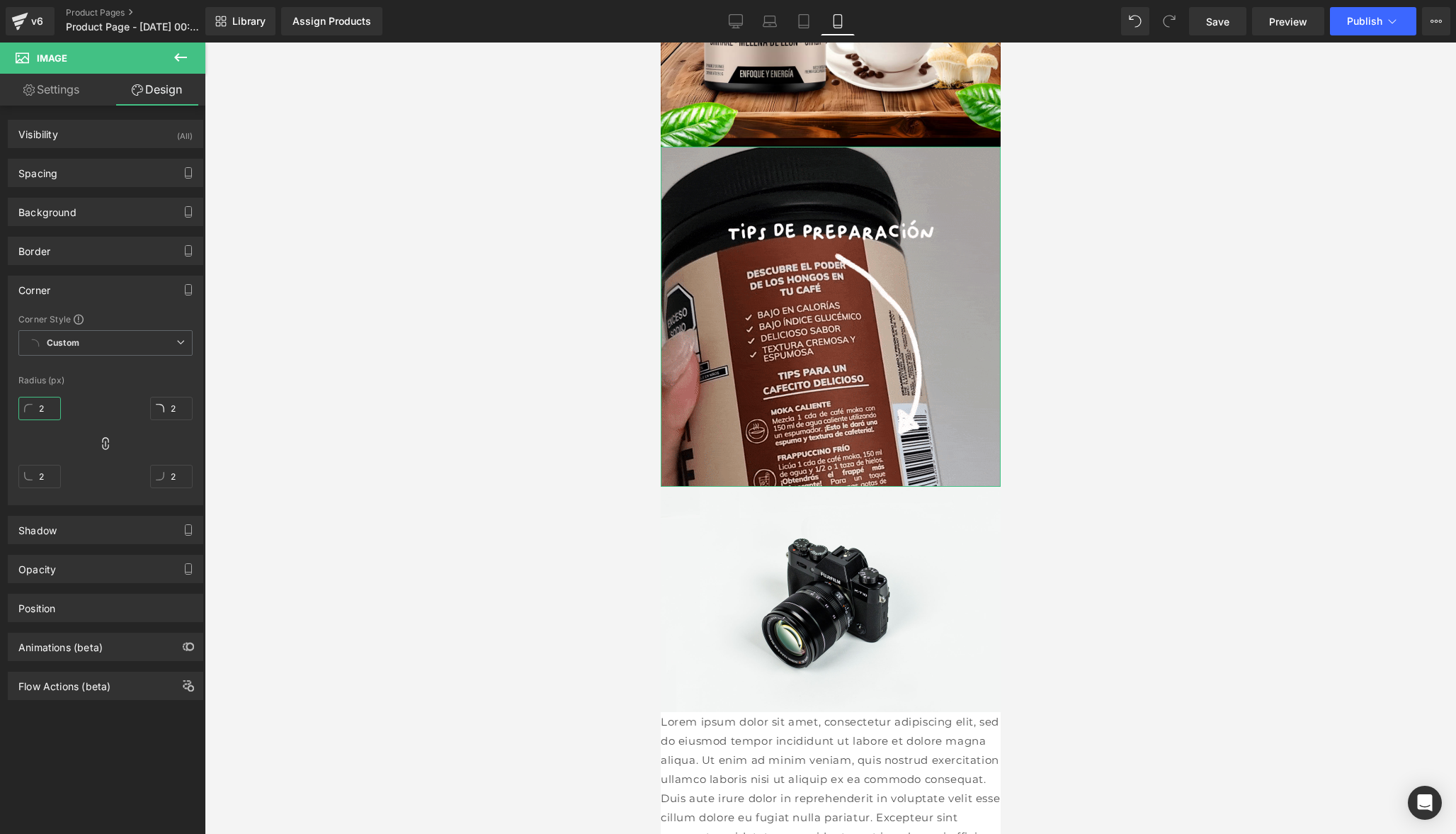
type input "20"
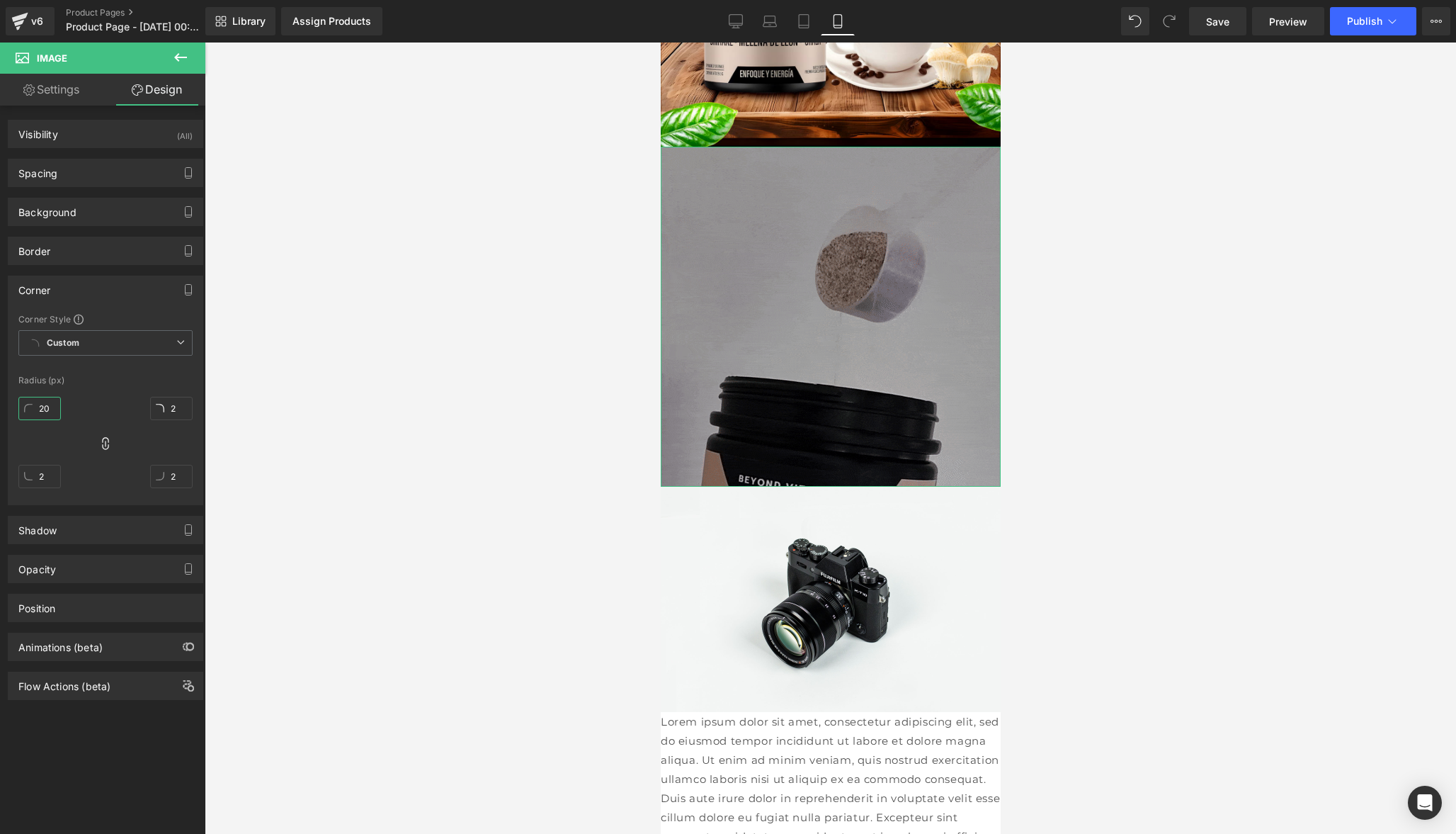
type input "20"
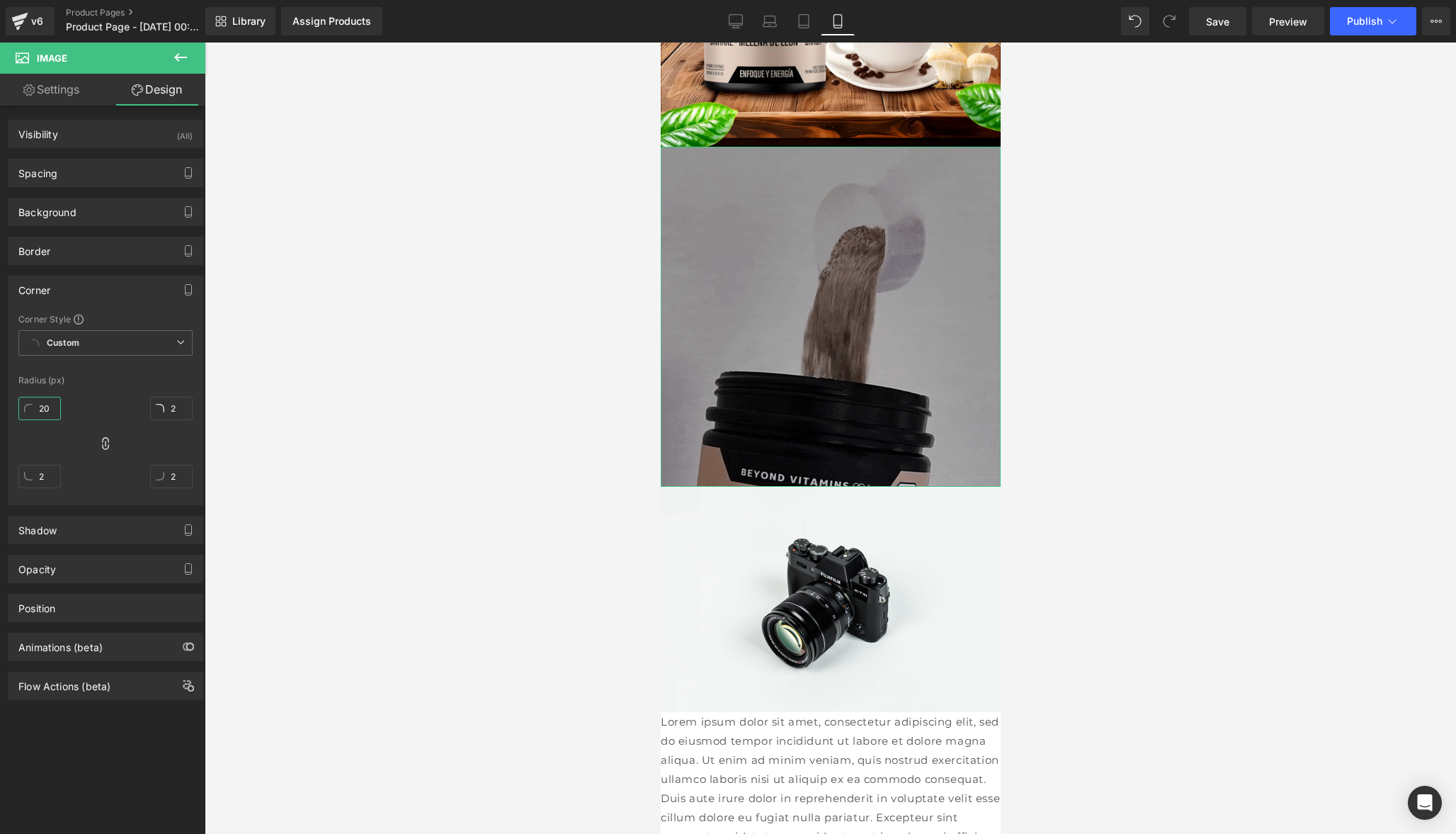
type input "20"
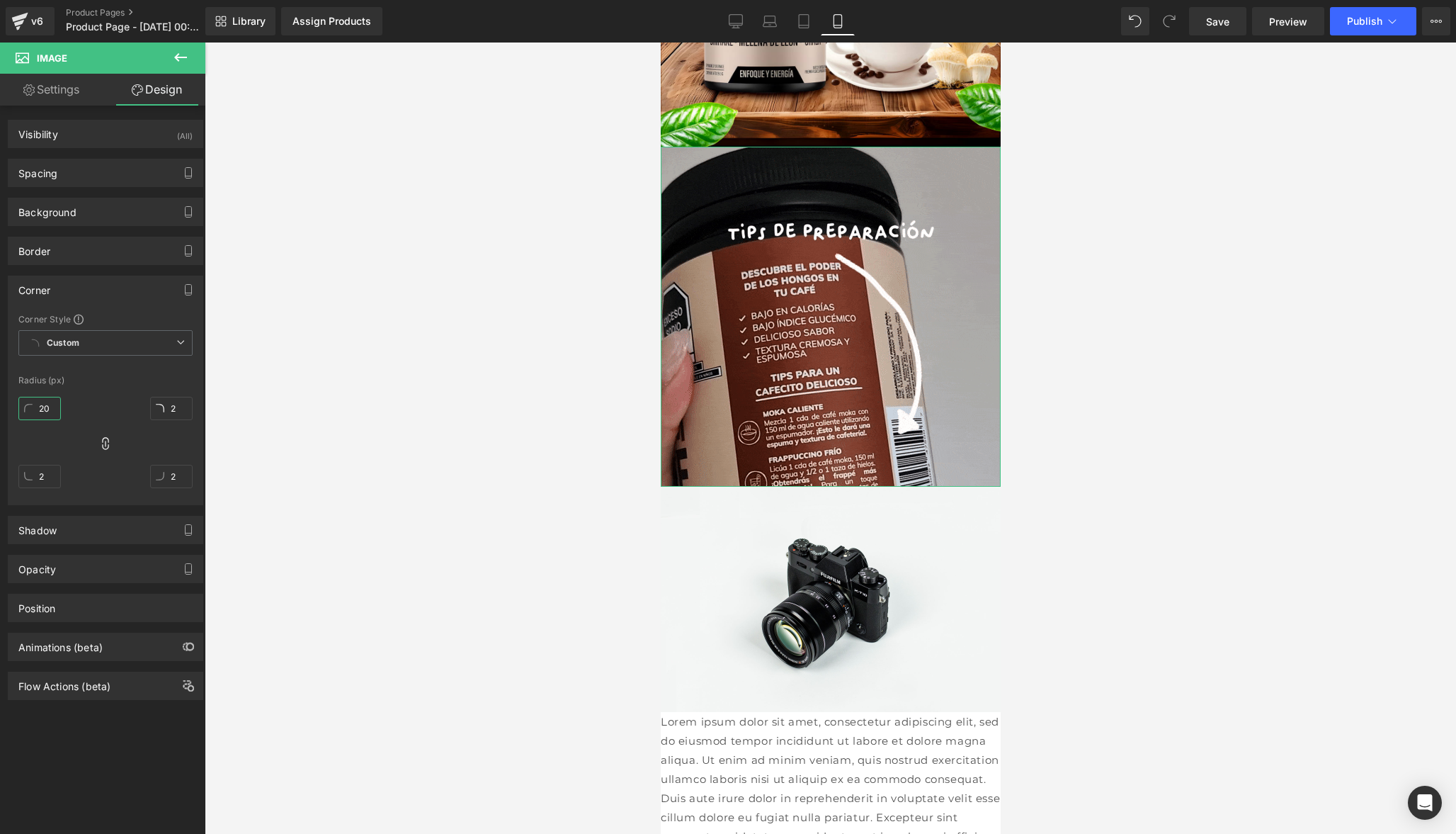
type input "20"
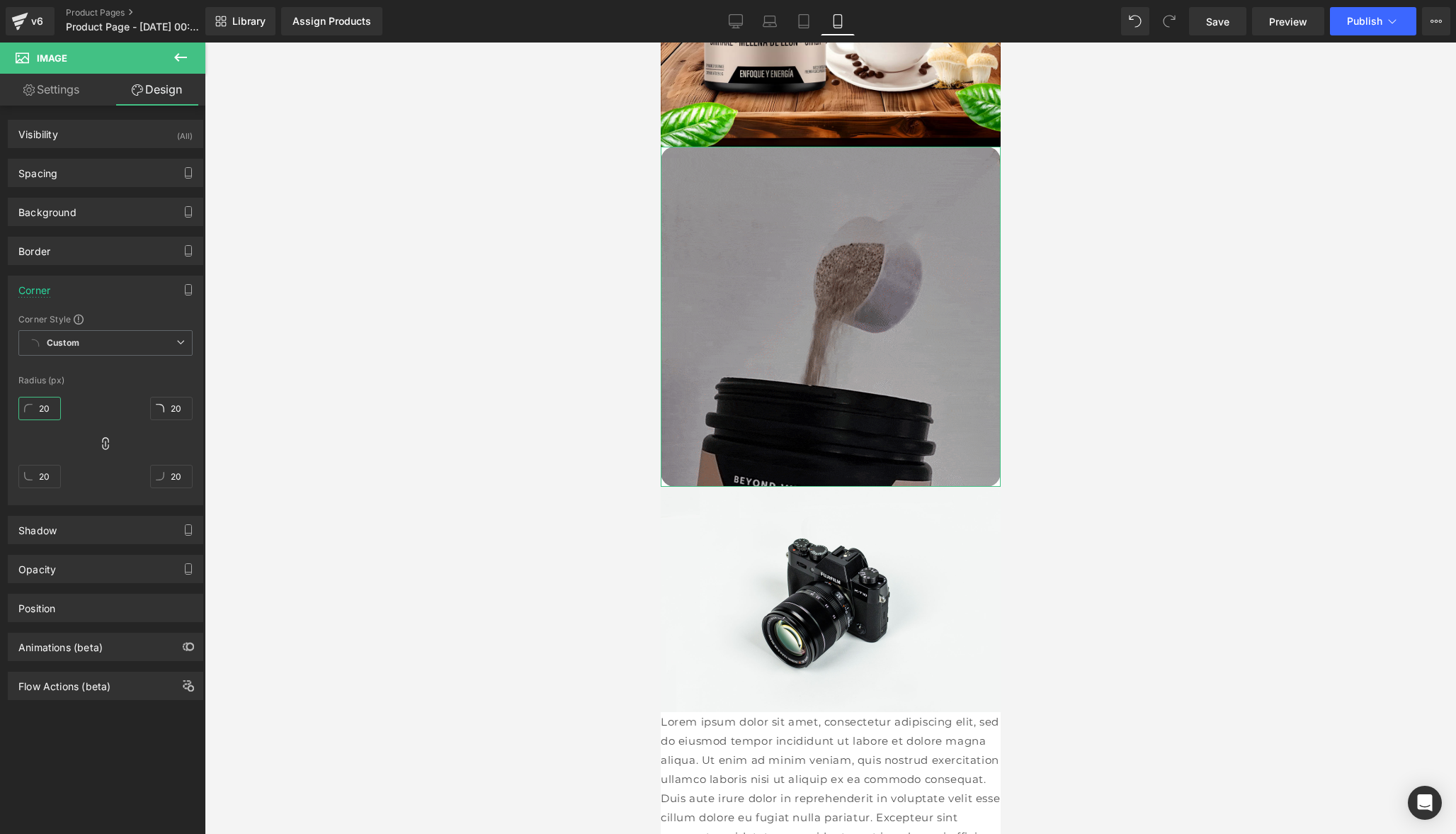
type input "20"
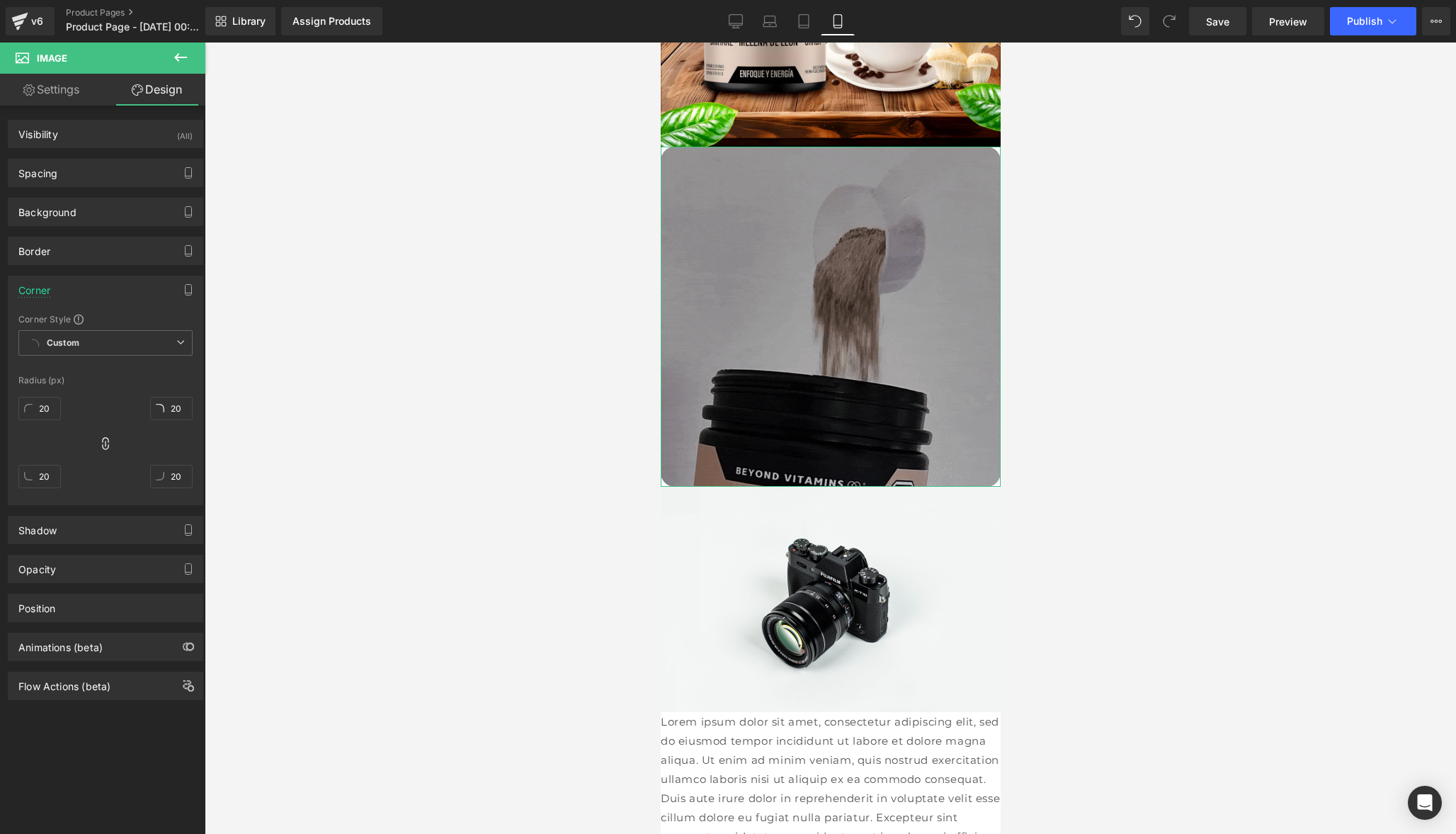
click at [118, 461] on div "20px 20 20px 20 20px 20 20px 20" at bounding box center [105, 447] width 174 height 114
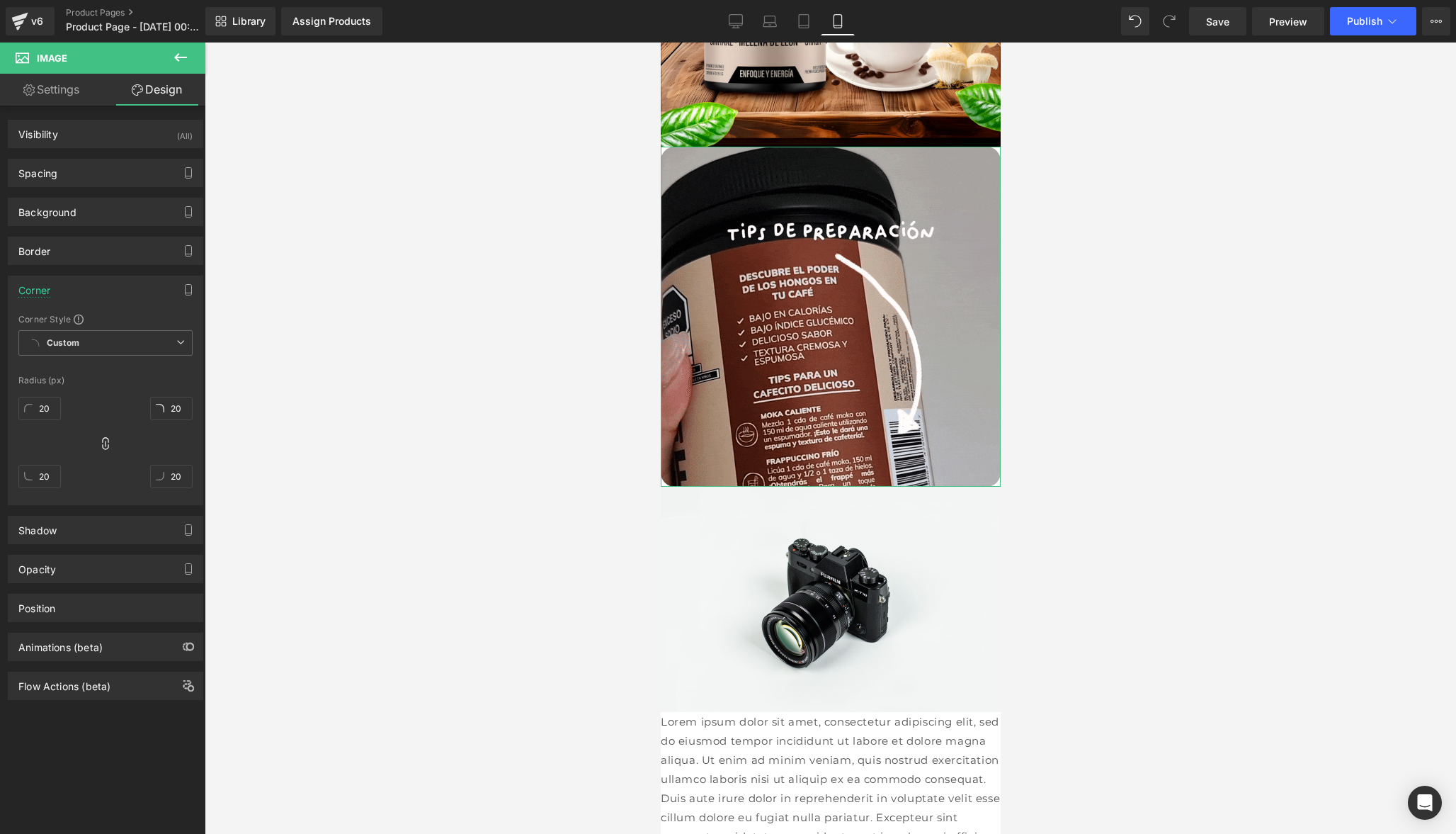
click at [73, 96] on link "Settings" at bounding box center [51, 89] width 102 height 32
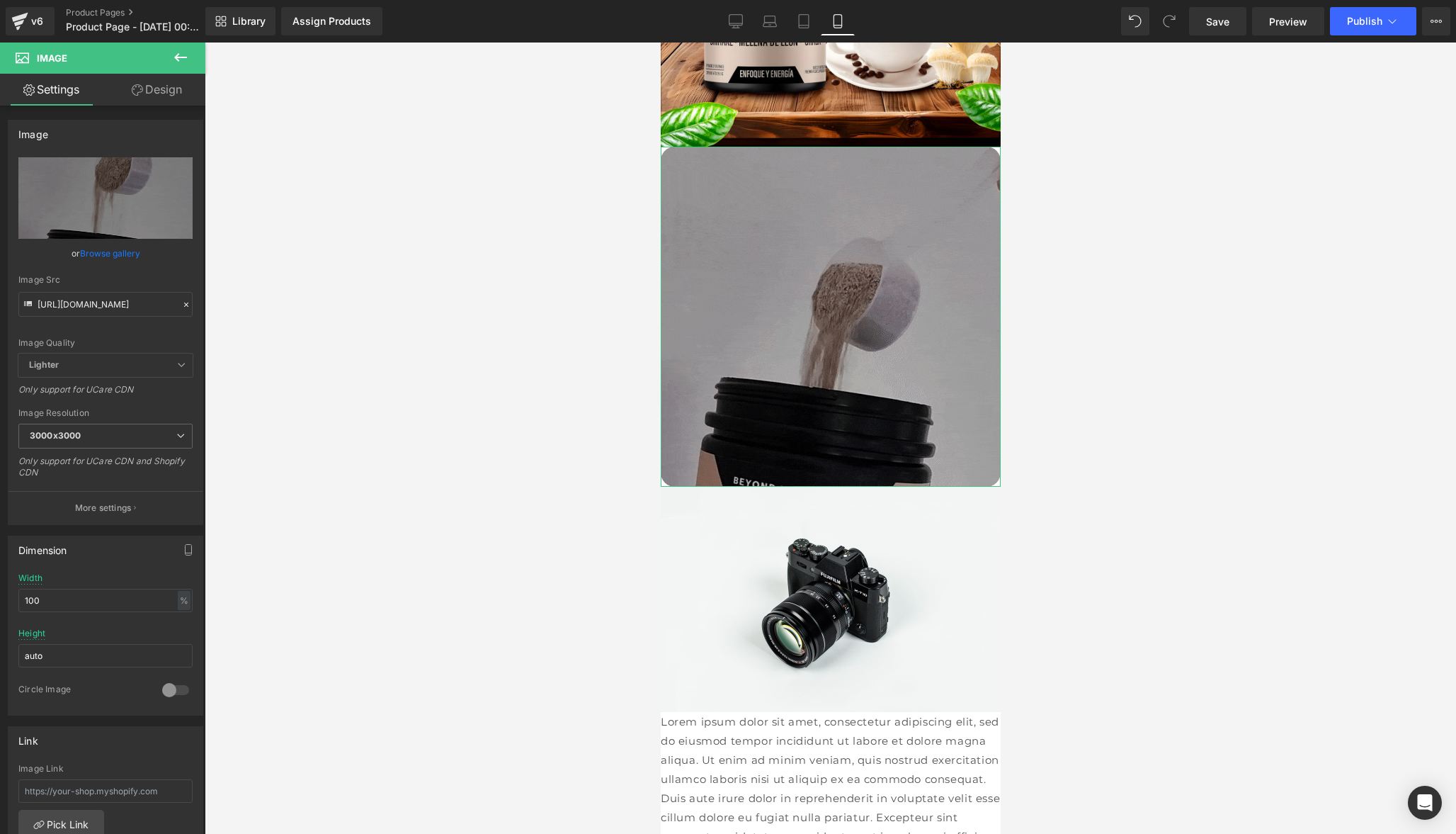
scroll to position [130, 0]
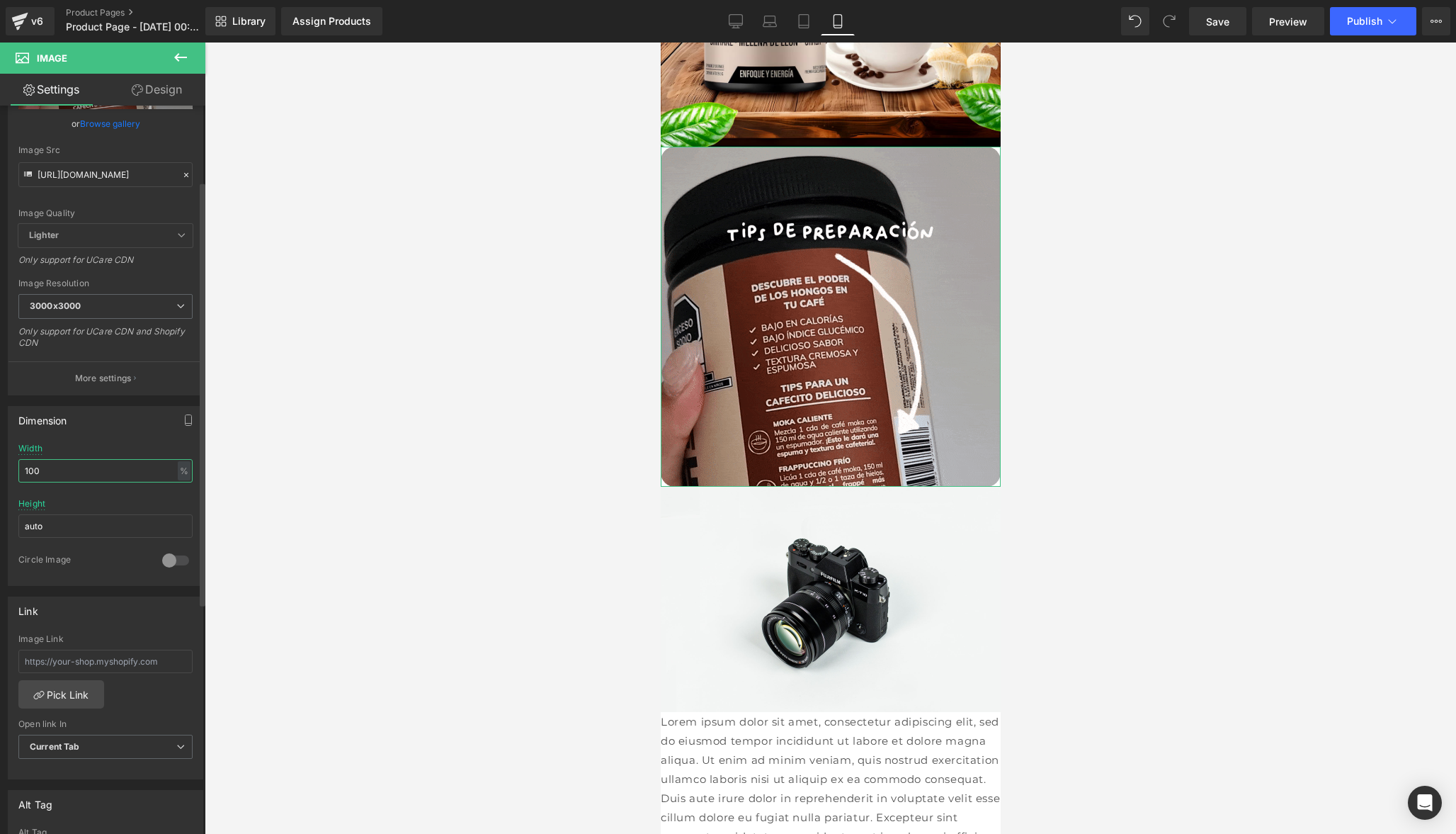
click at [82, 470] on input "100" at bounding box center [105, 471] width 174 height 24
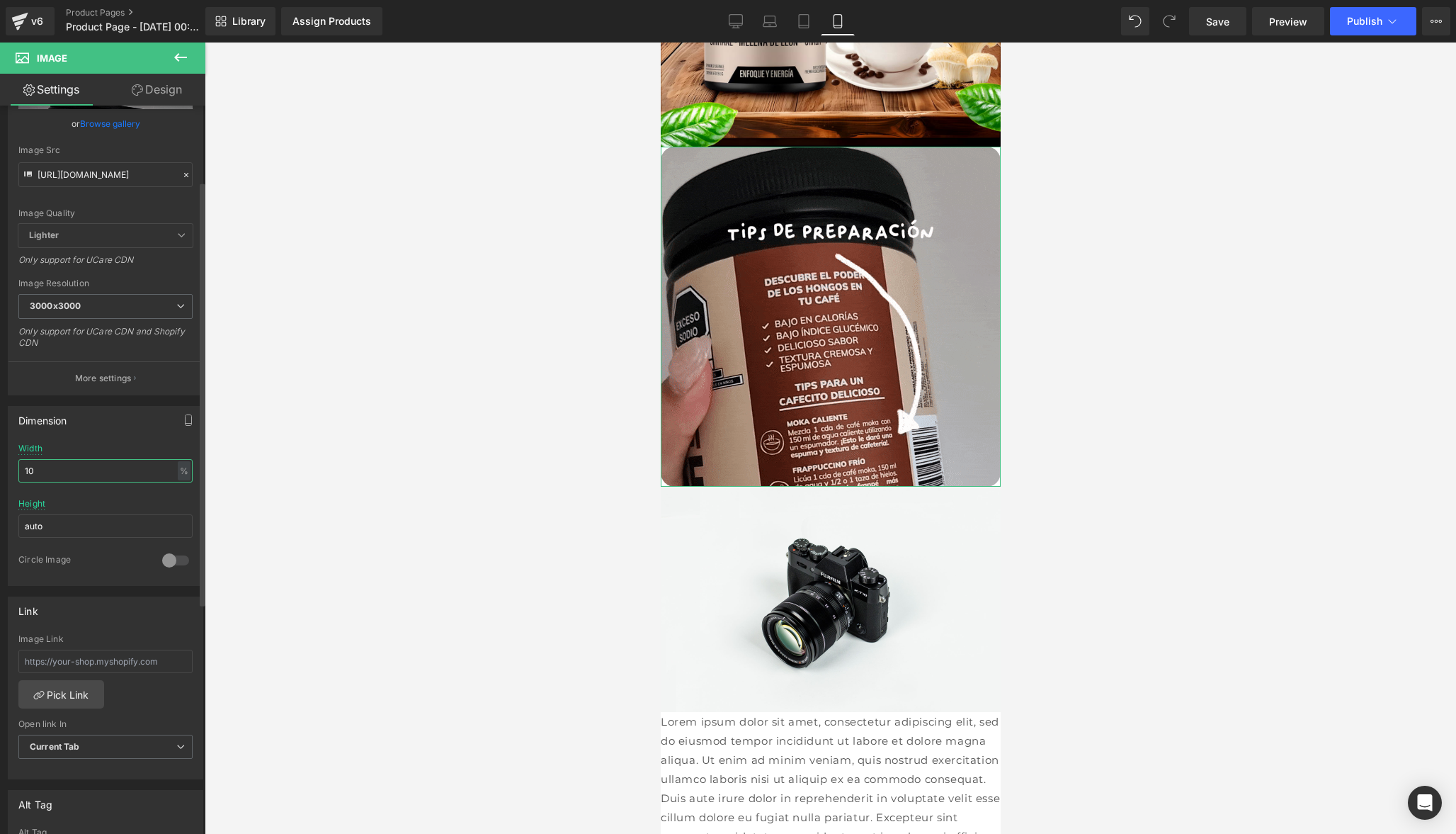
type input "1"
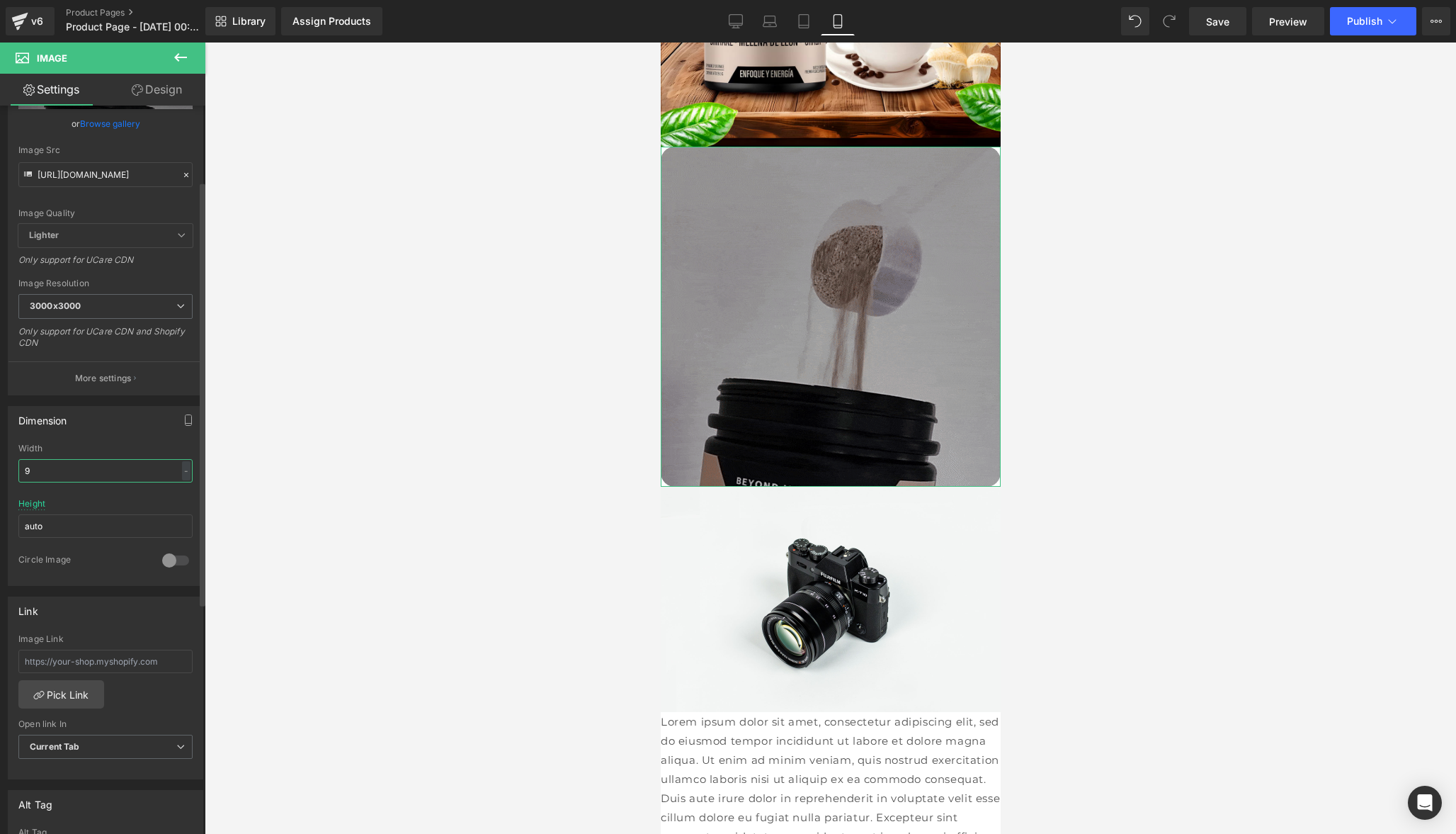
type input "95"
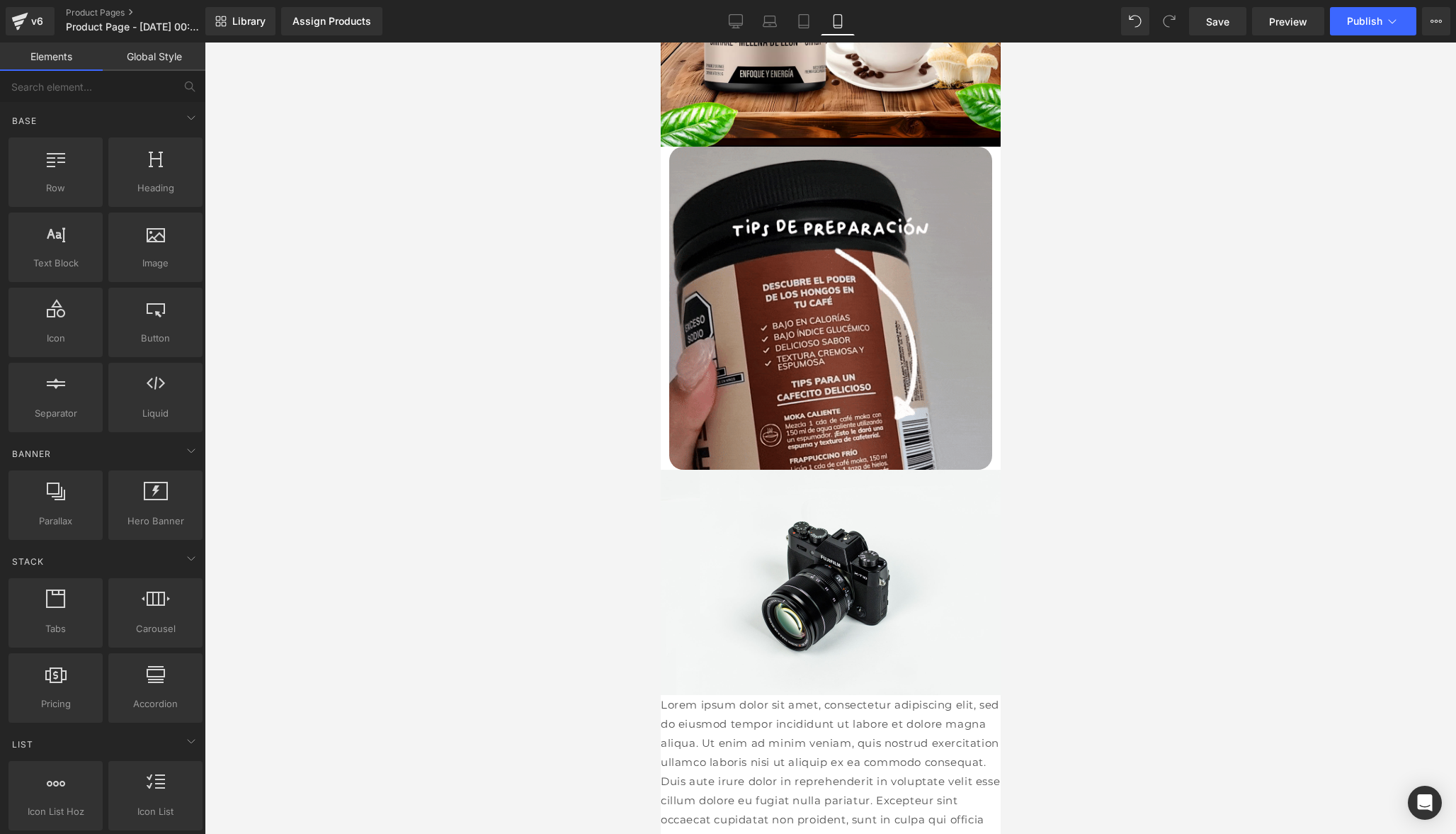
click at [517, 482] on div at bounding box center [830, 438] width 1251 height 791
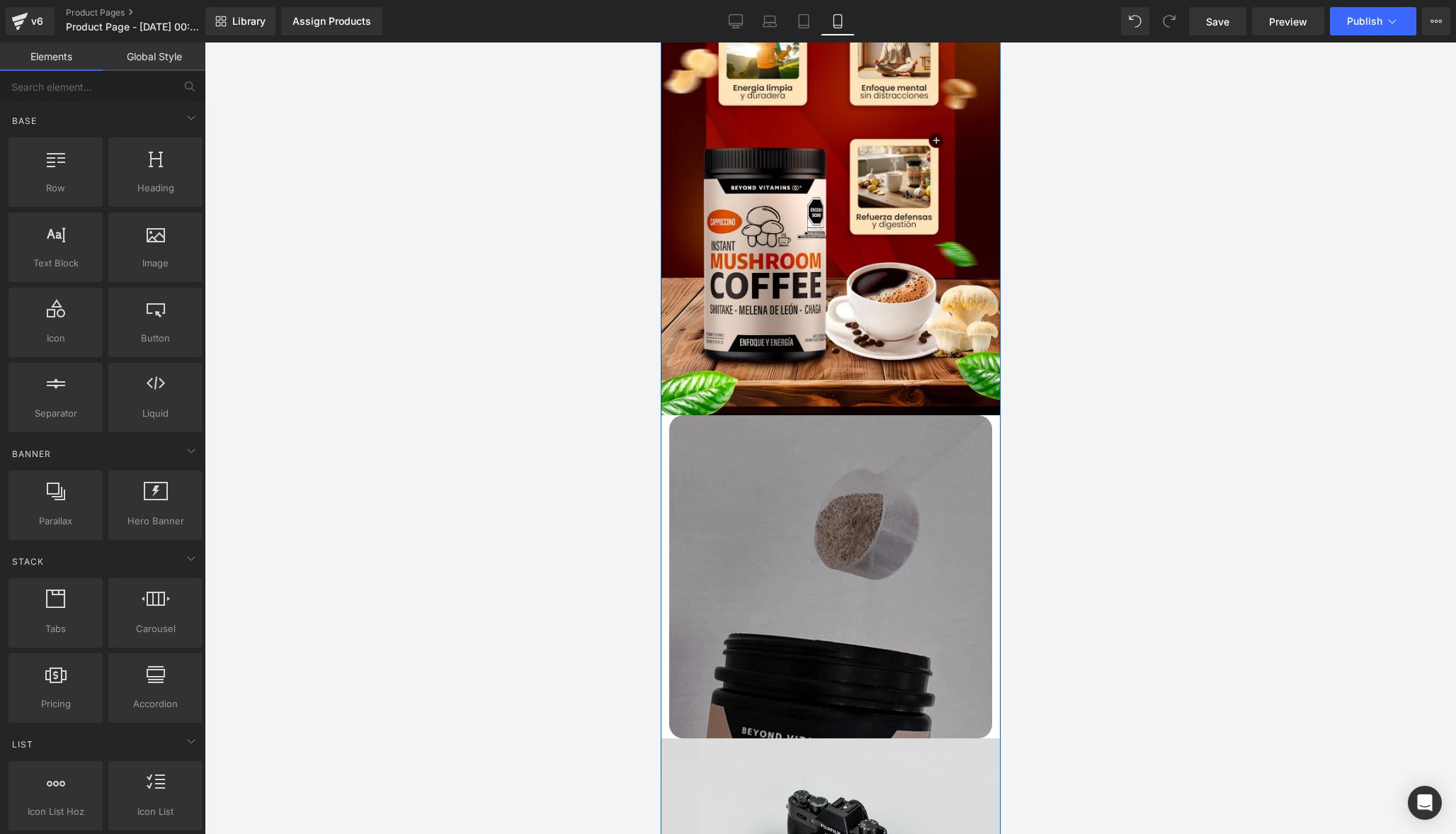
scroll to position [273, 0]
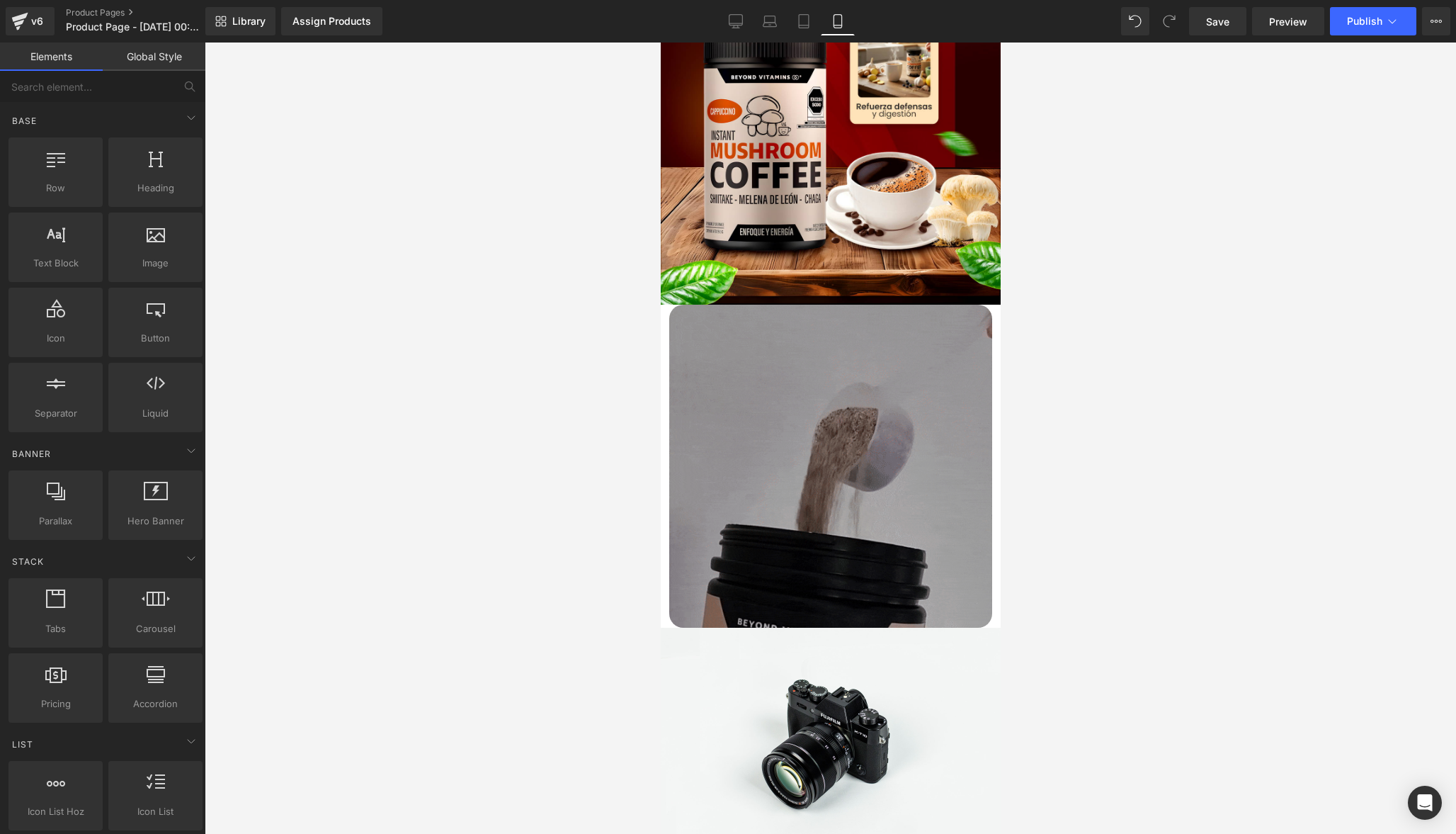
click at [185, 57] on link "Global Style" at bounding box center [154, 56] width 102 height 28
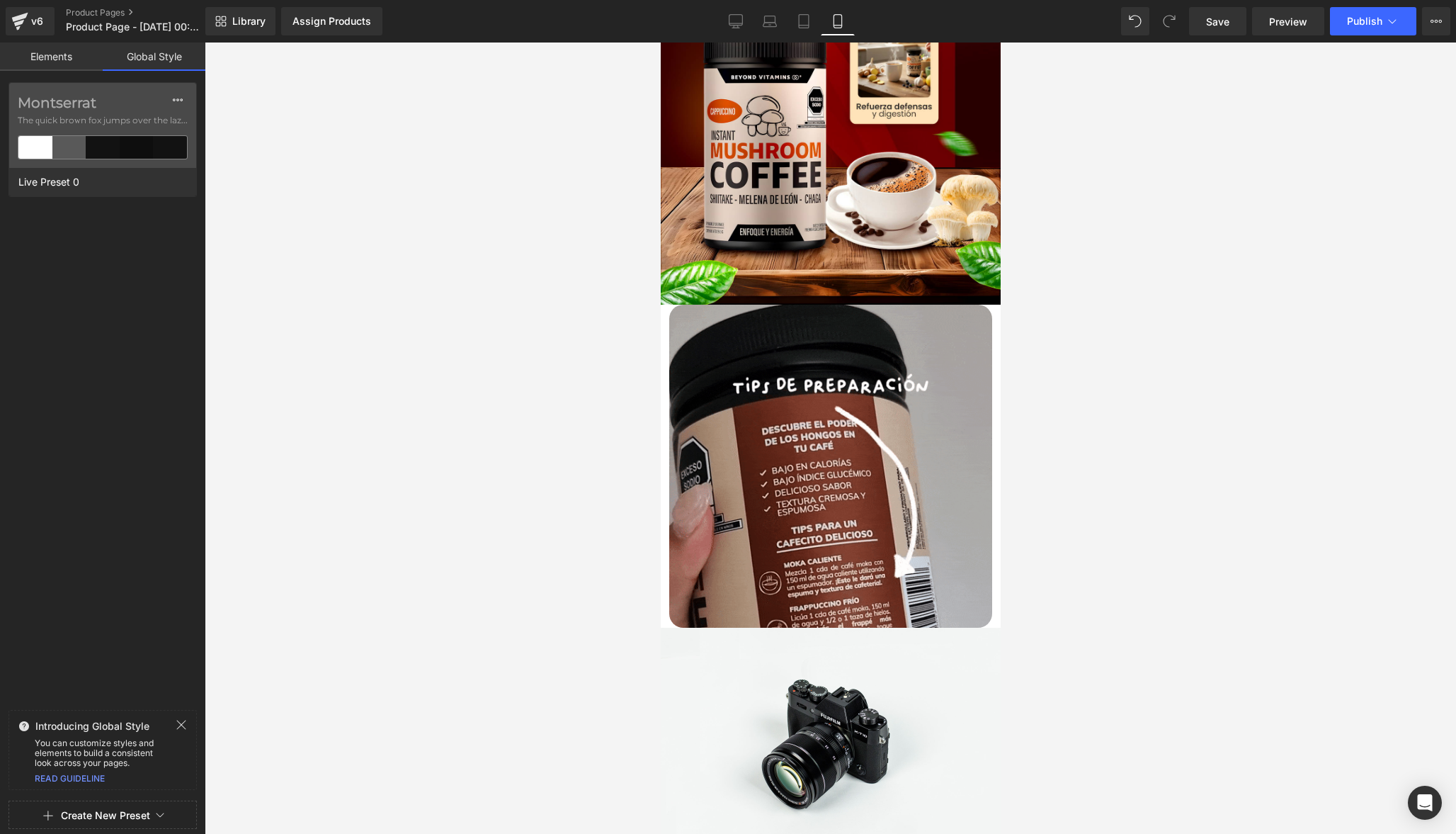
click at [87, 59] on link "Elements" at bounding box center [51, 56] width 102 height 28
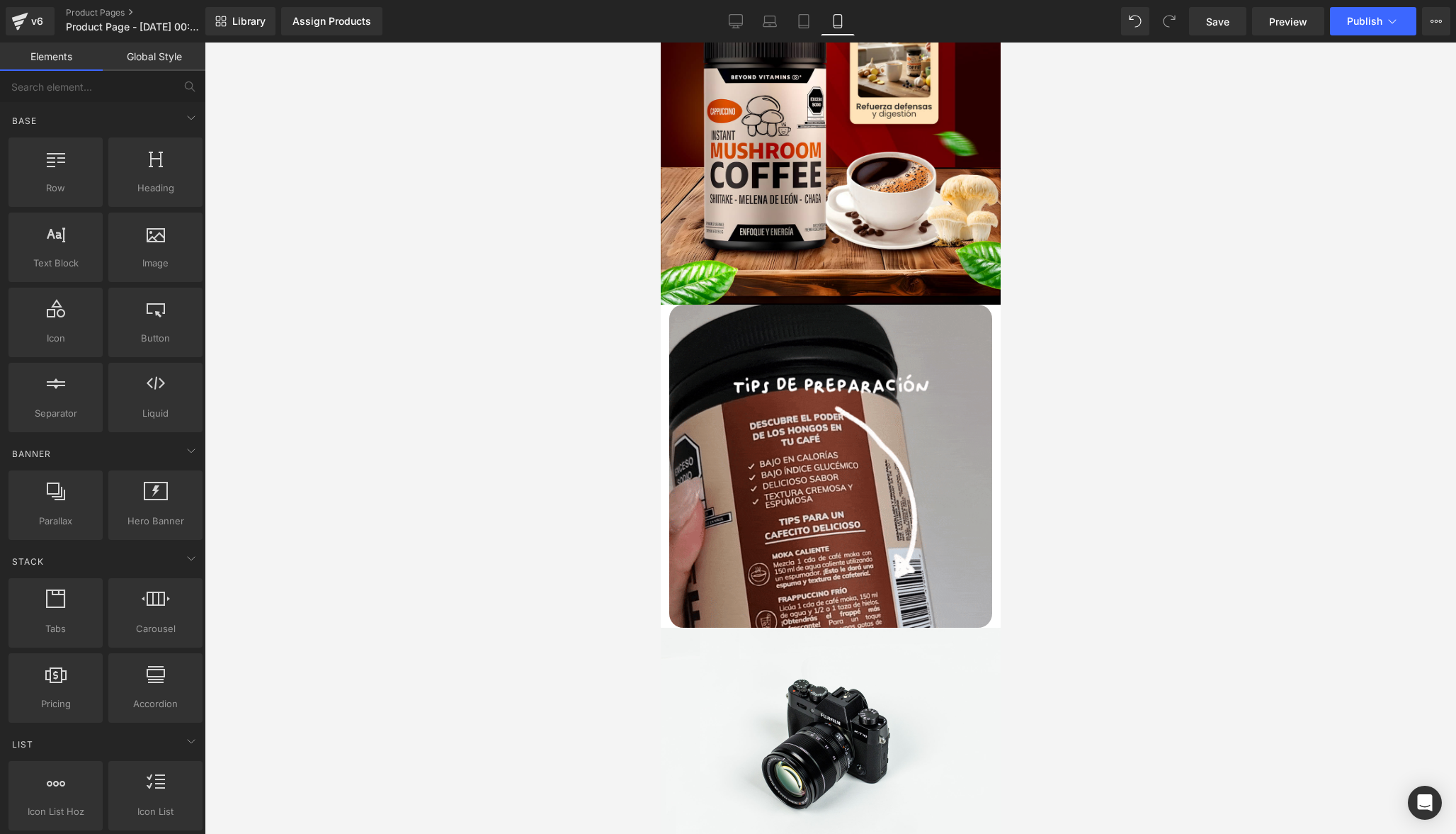
click at [164, 57] on link "Global Style" at bounding box center [154, 56] width 102 height 28
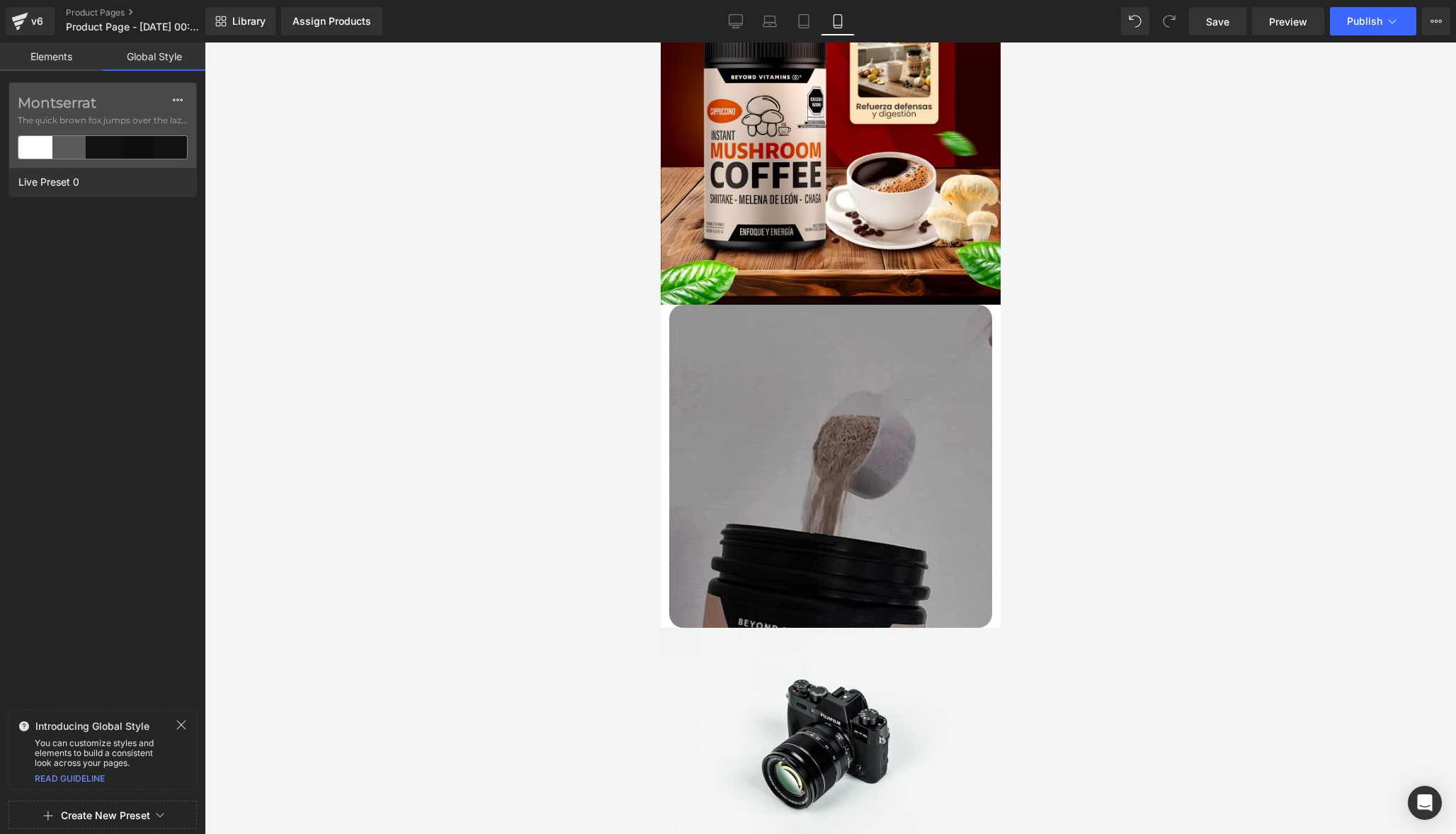
click at [51, 73] on div "Elements Global Style Base Row rows, columns, layouts, div Heading headings, ti…" at bounding box center [102, 441] width 205 height 798
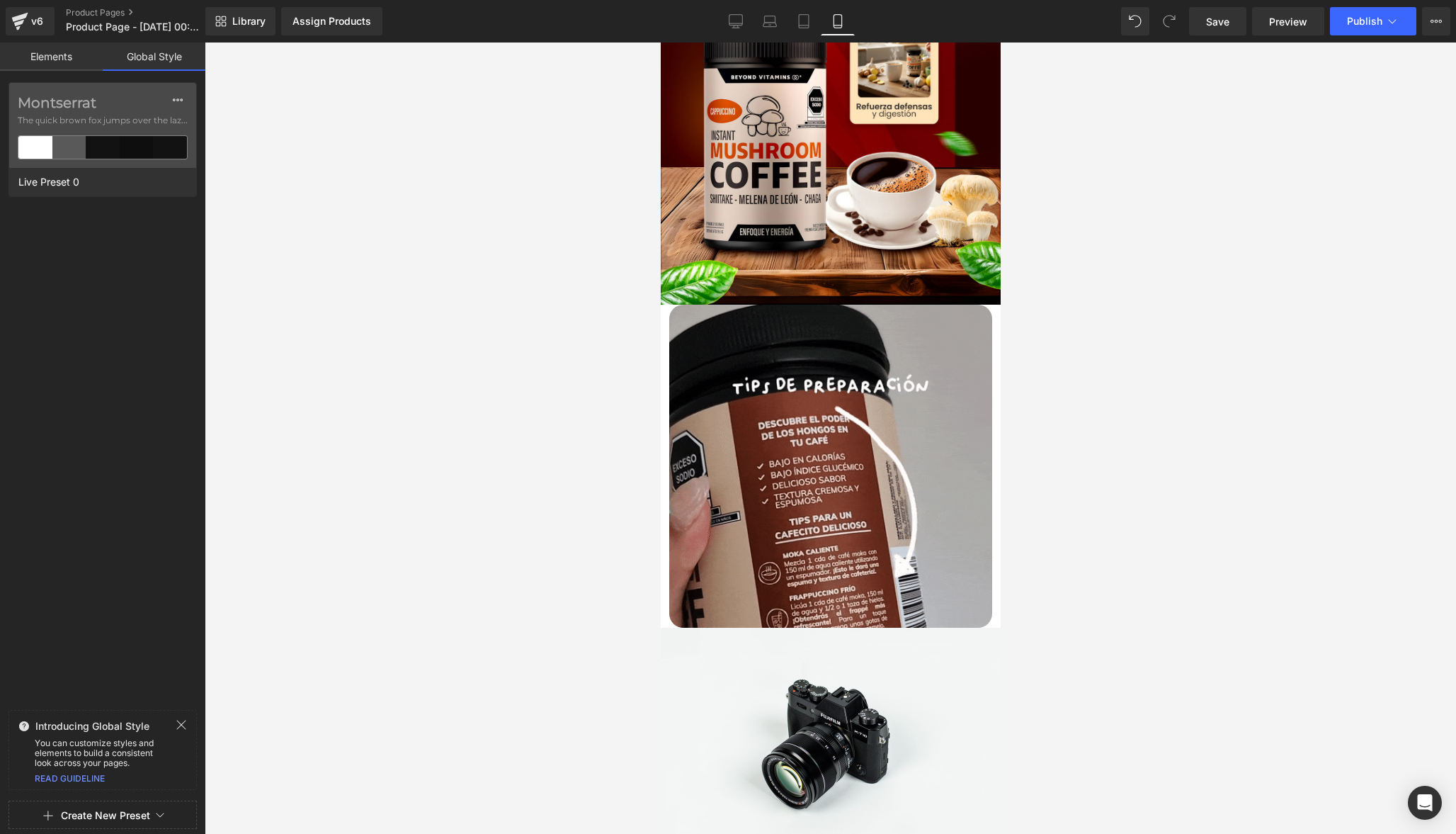
click at [59, 62] on link "Elements" at bounding box center [51, 56] width 102 height 28
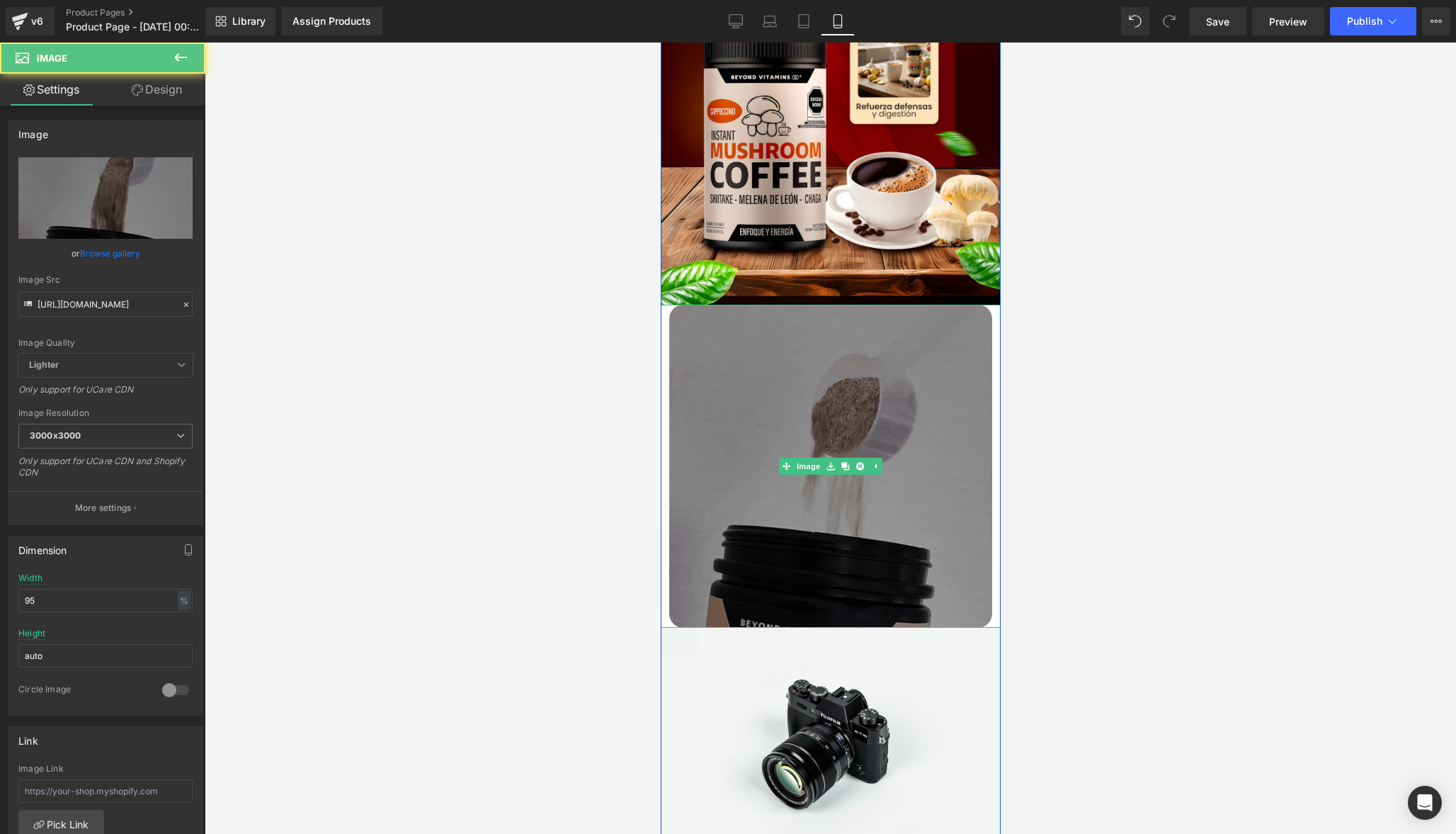
click at [774, 419] on img at bounding box center [829, 465] width 323 height 323
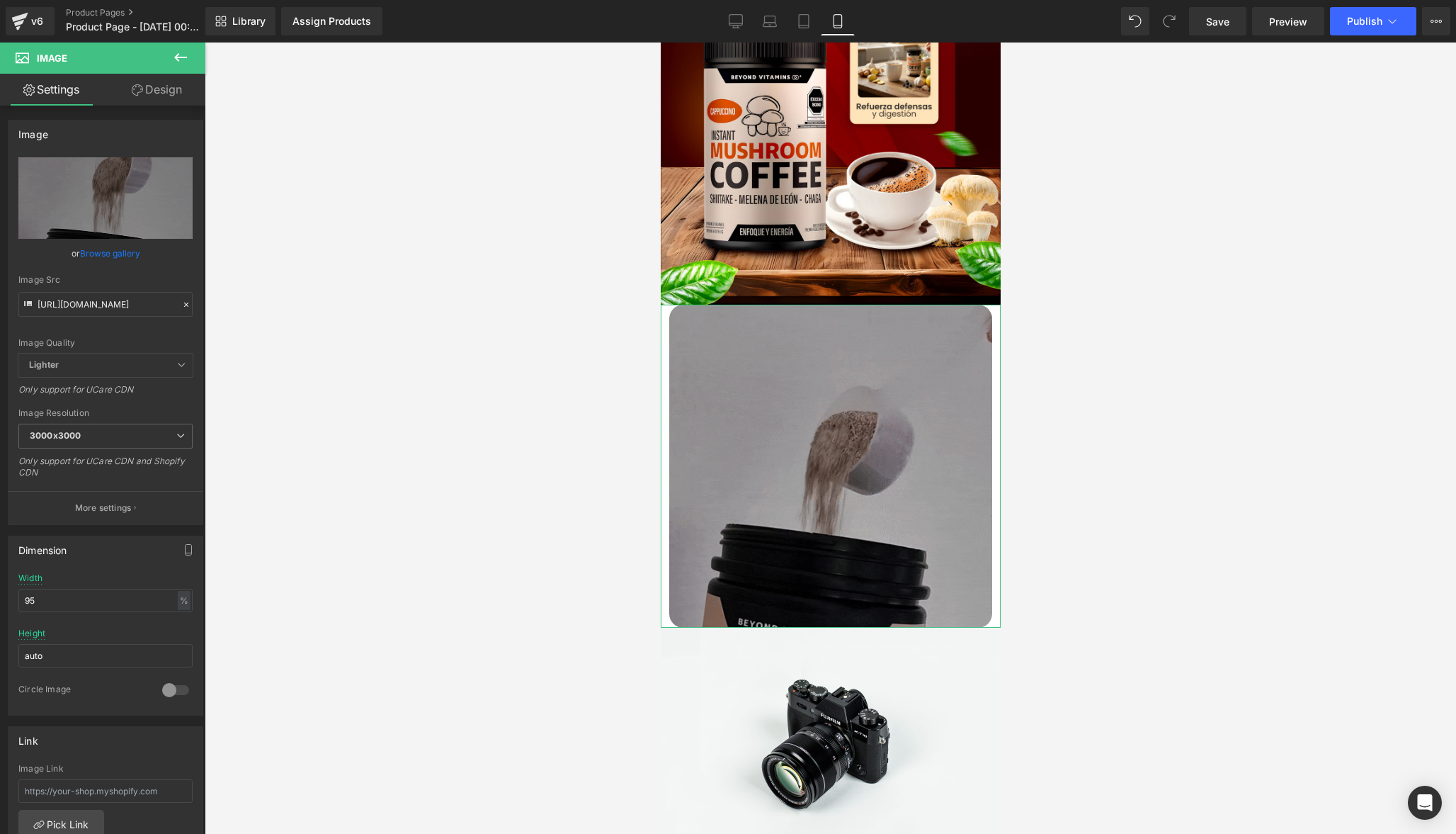
click at [169, 86] on link "Design" at bounding box center [157, 89] width 102 height 32
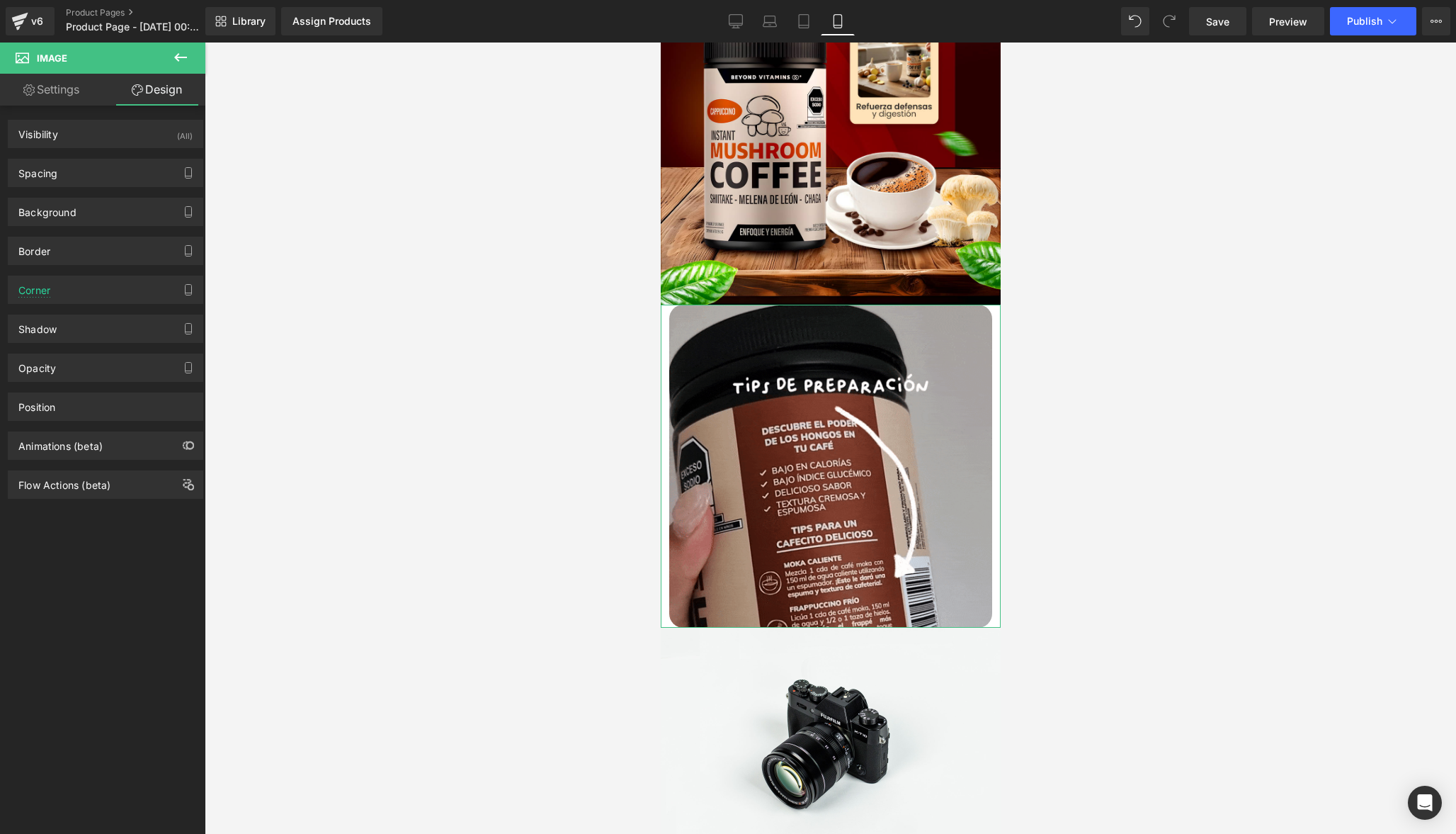
click at [45, 105] on link "Settings" at bounding box center [51, 89] width 102 height 32
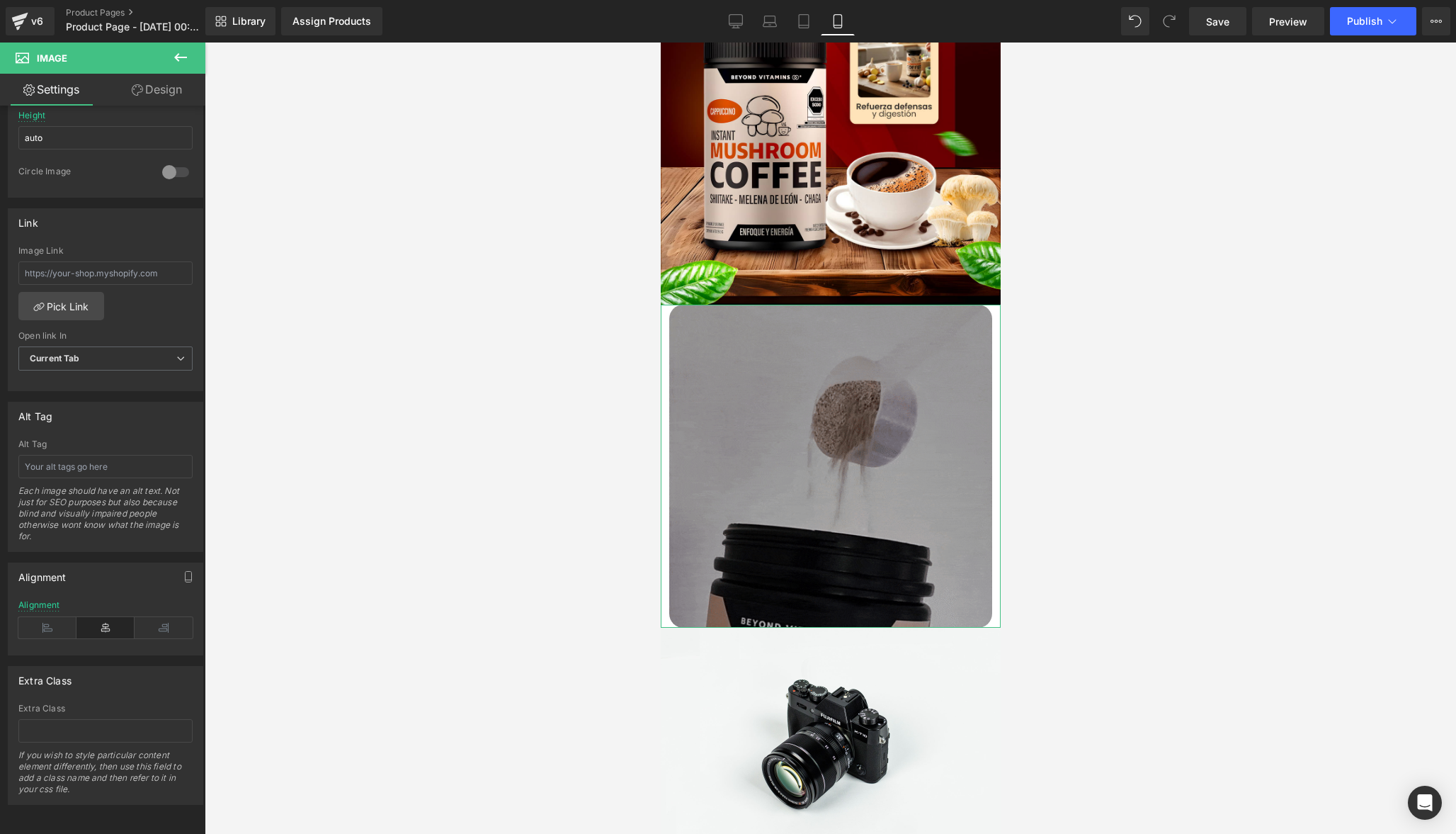
scroll to position [526, 0]
click at [176, 105] on link "Design" at bounding box center [157, 89] width 102 height 32
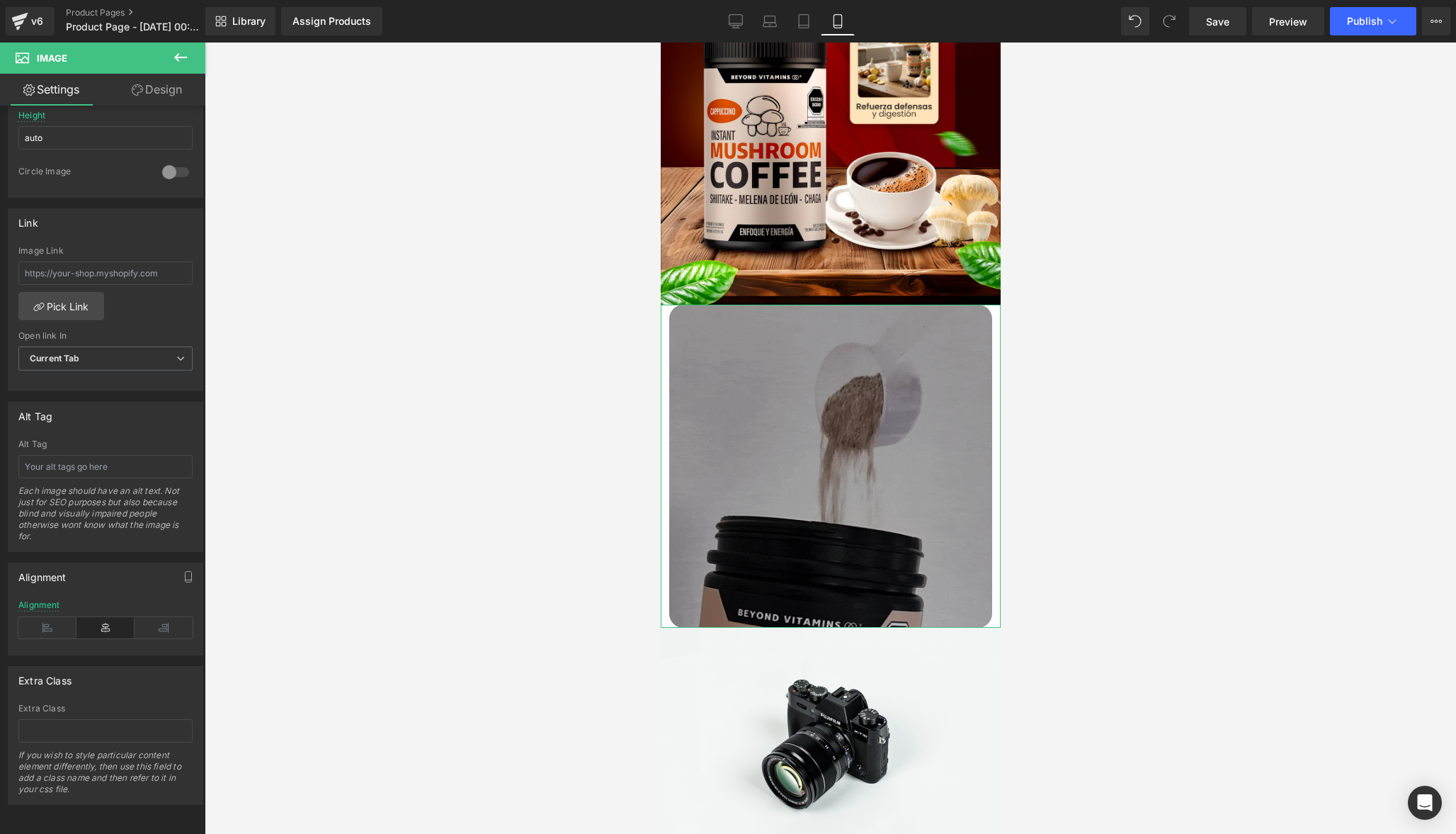
type input "0"
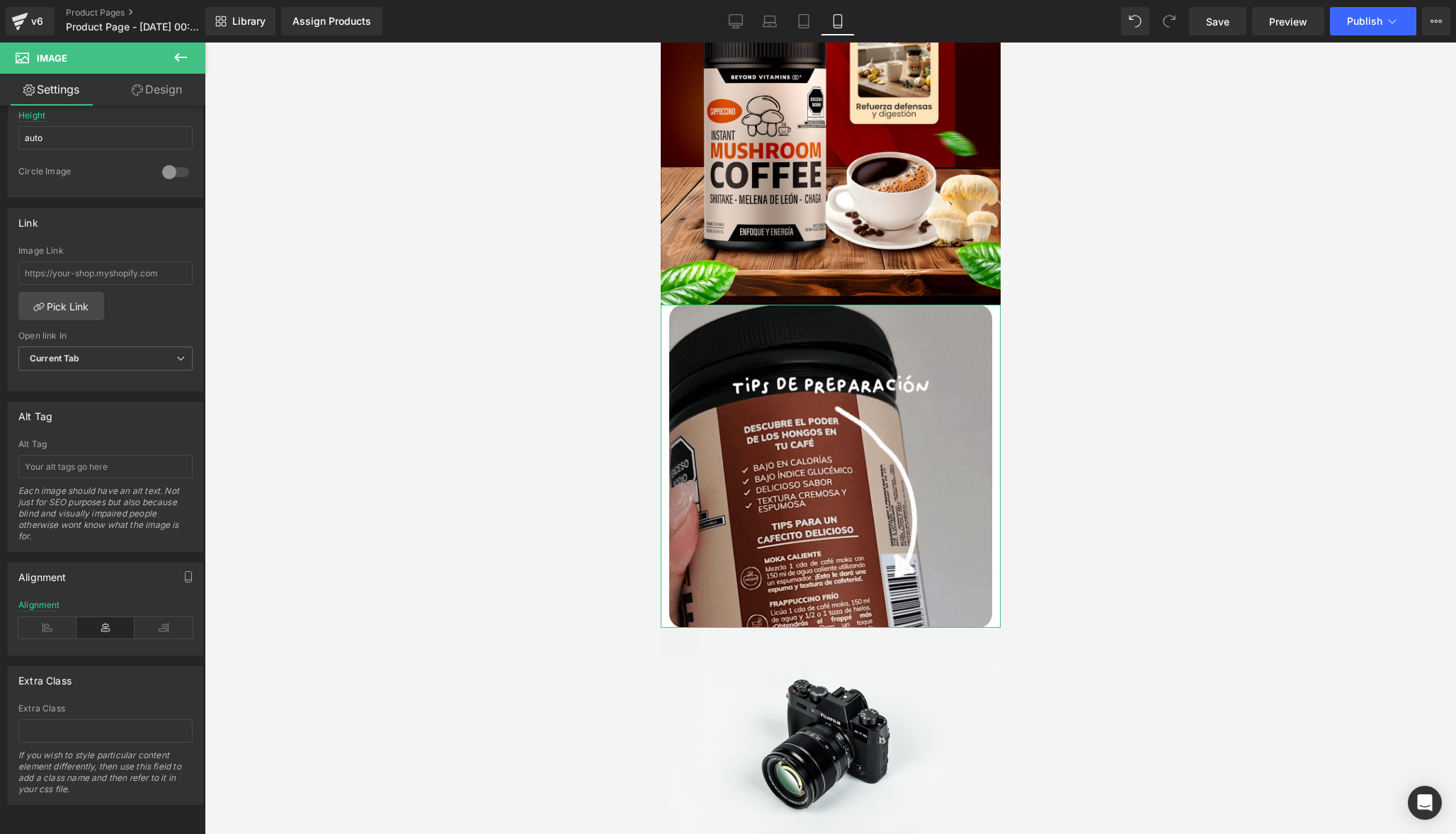
type input "0"
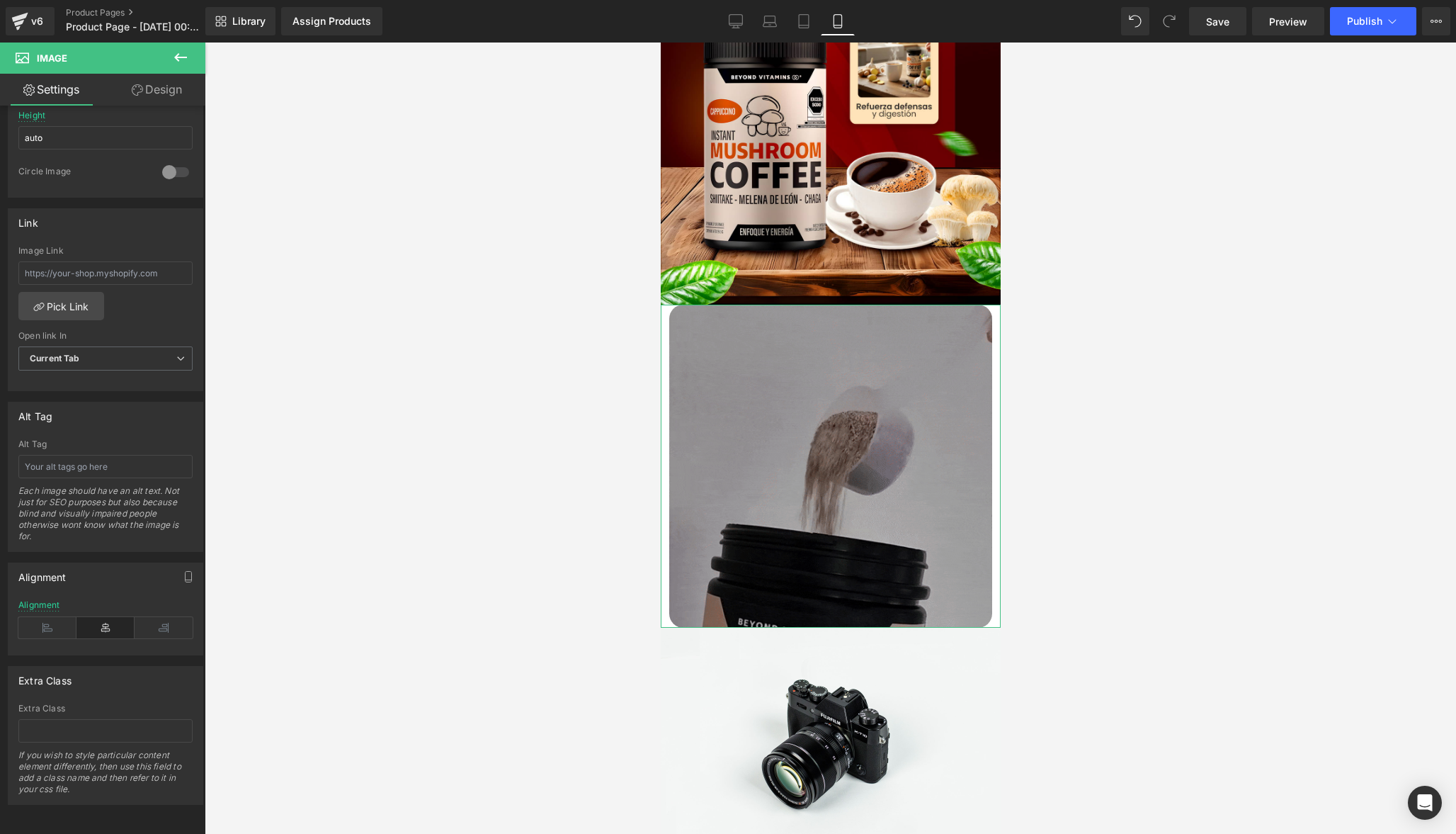
type input "0"
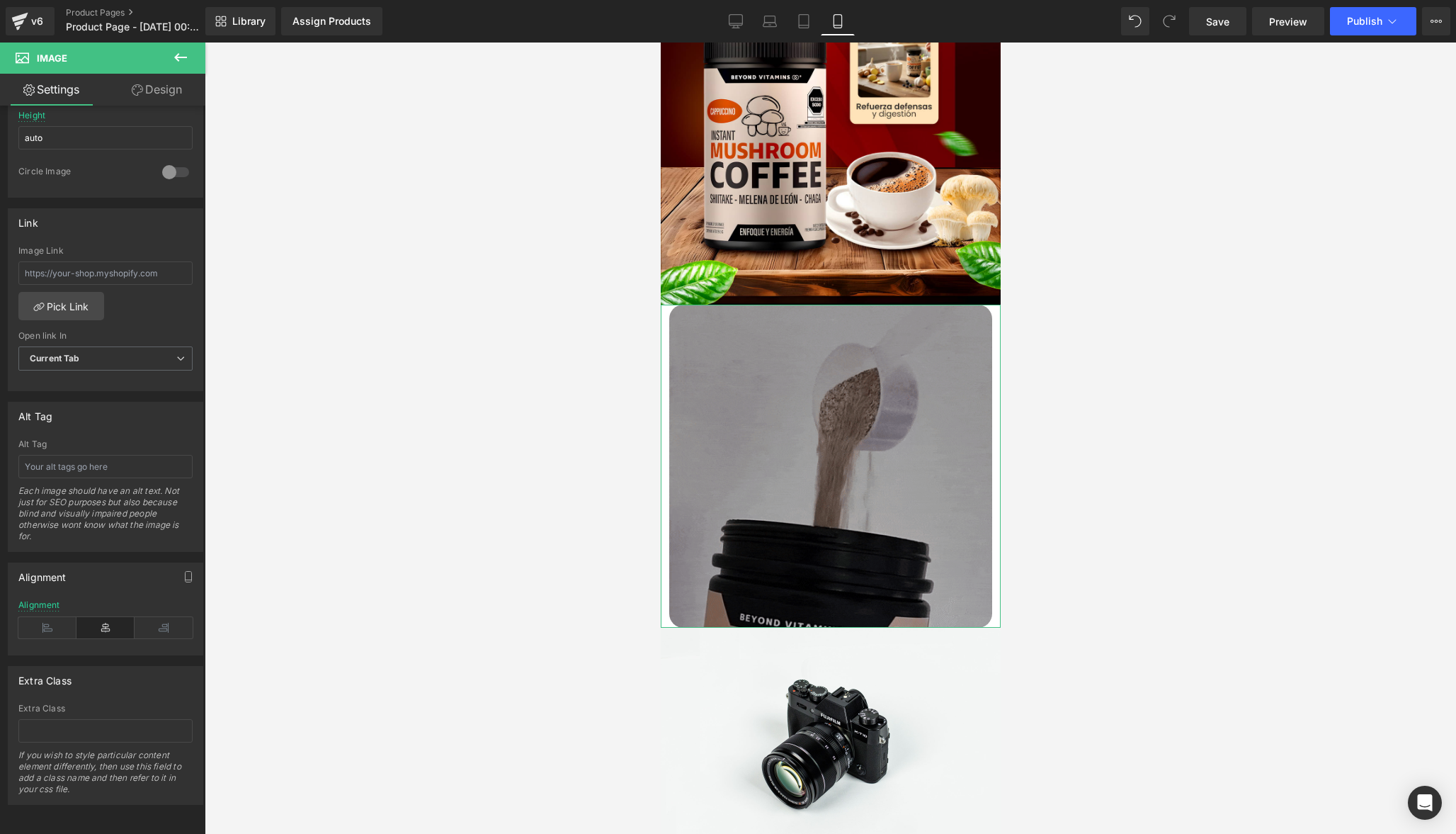
type input "0"
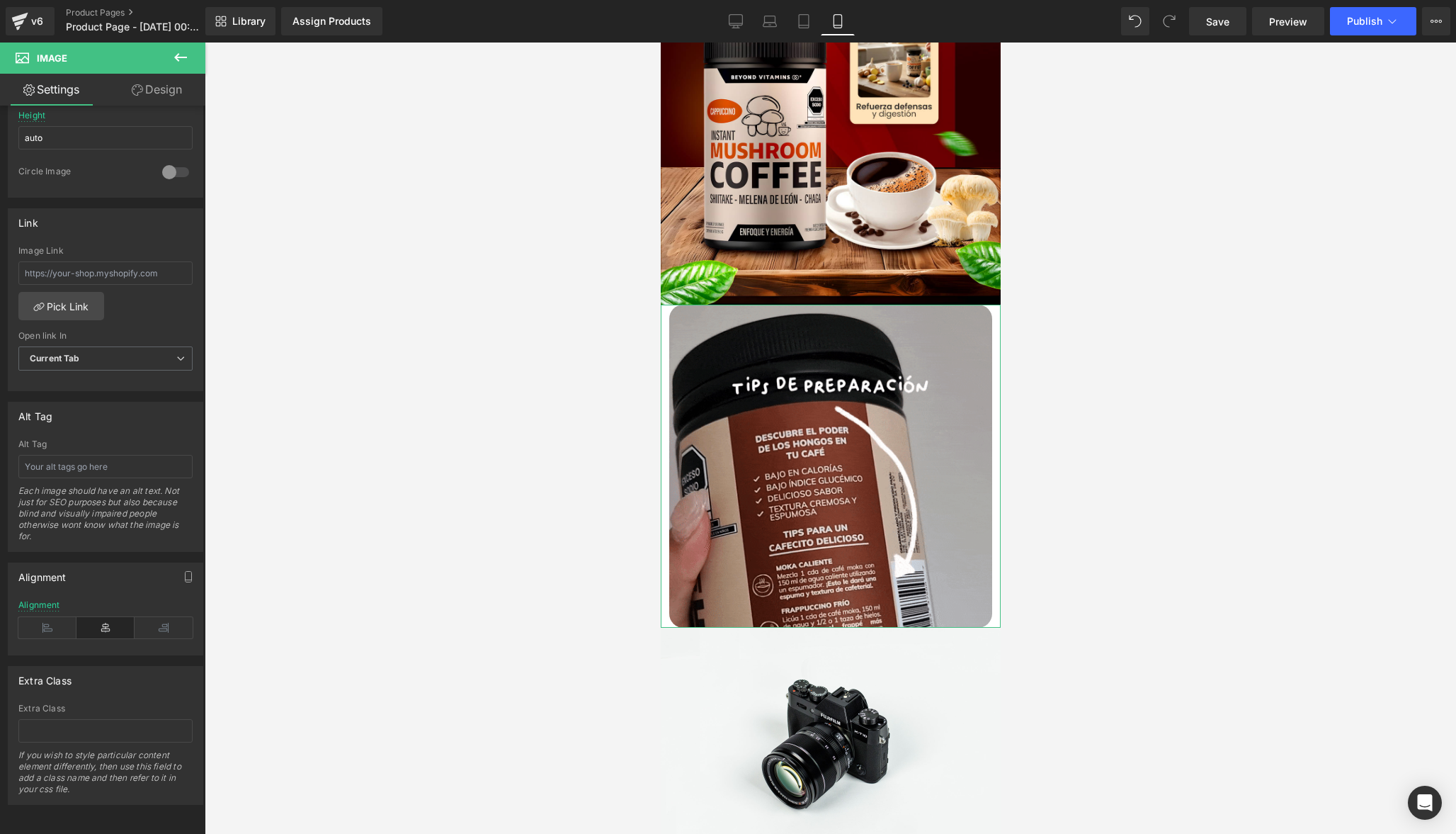
type input "0"
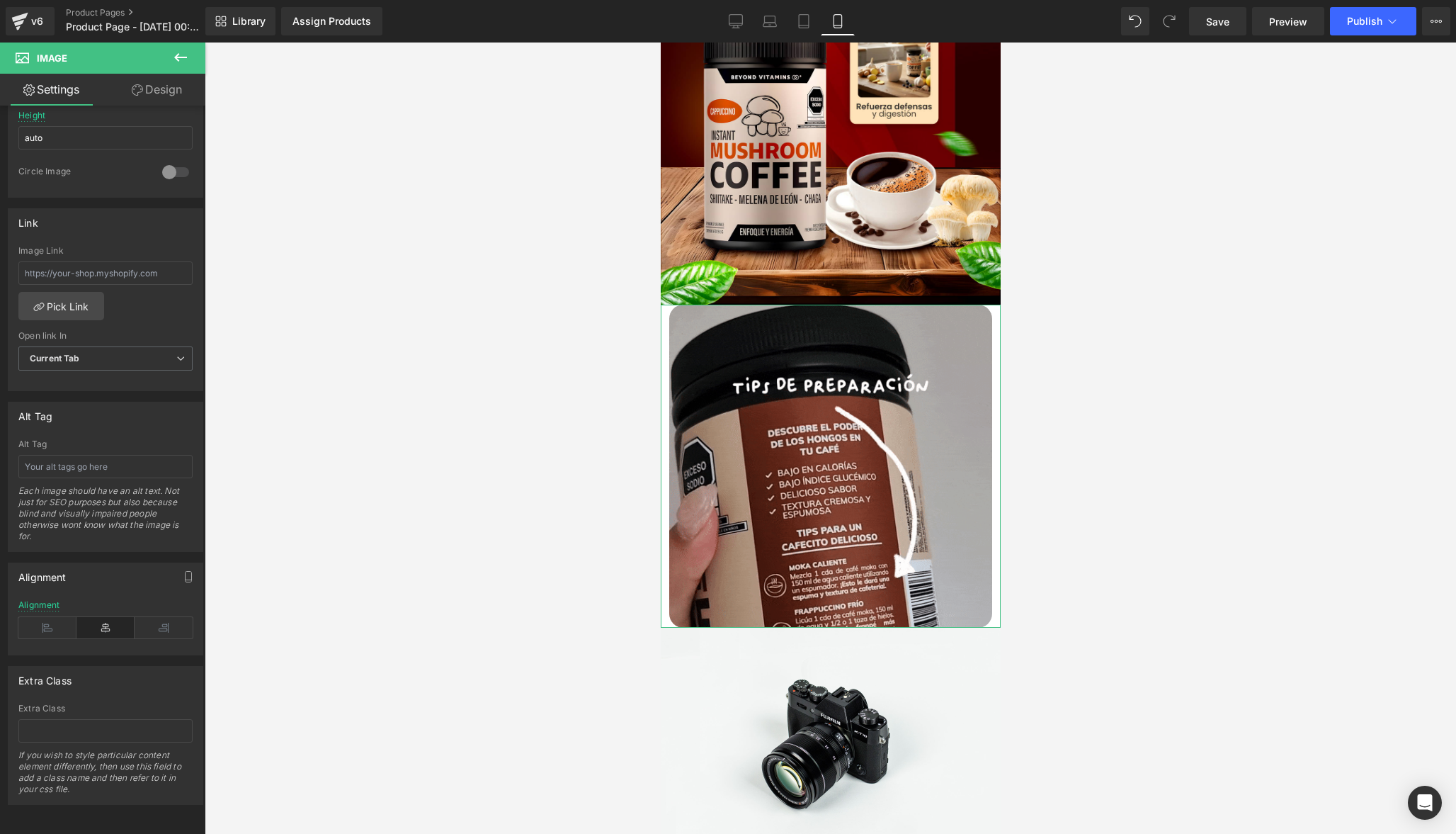
type input "0"
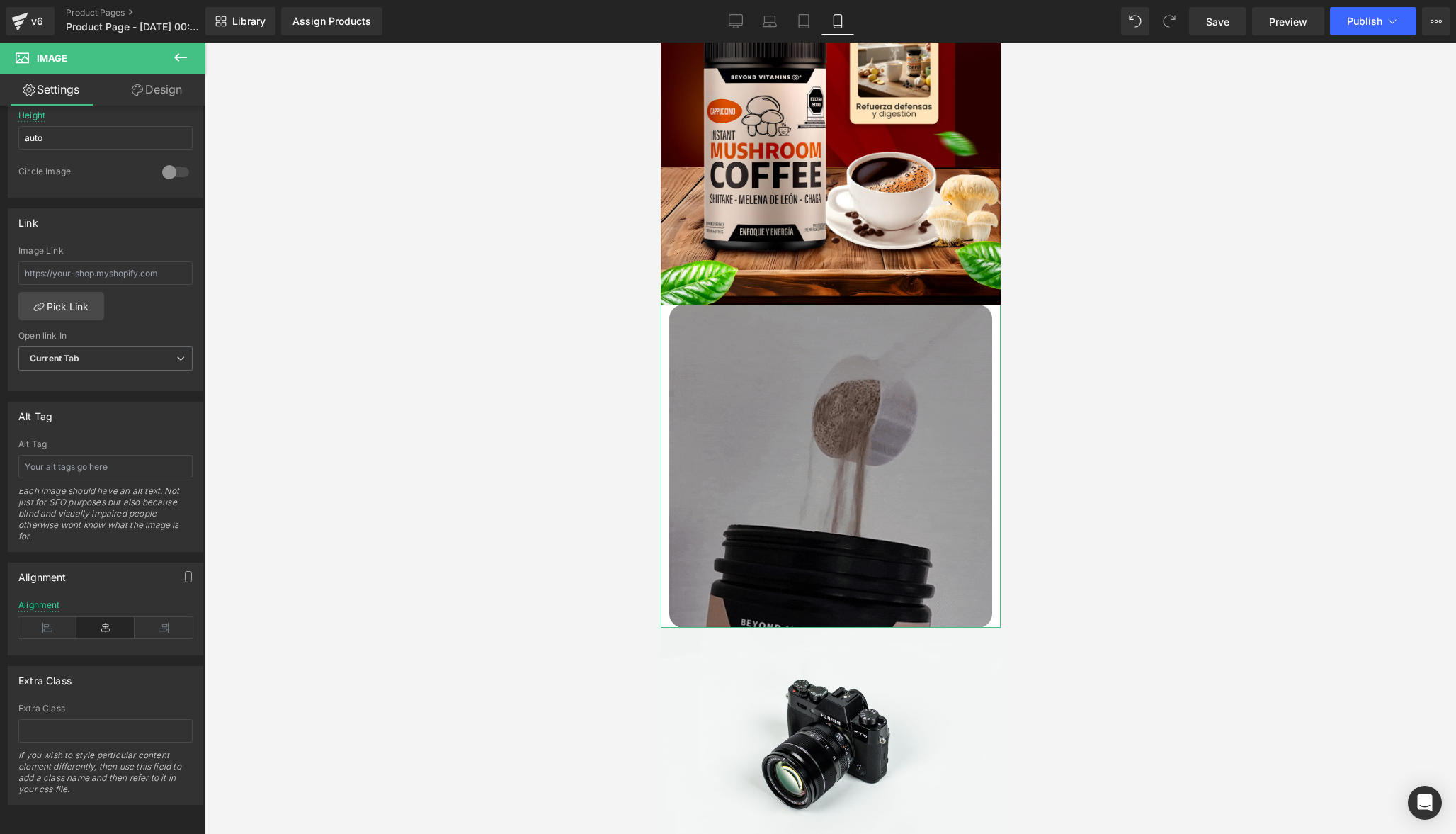
type input "0"
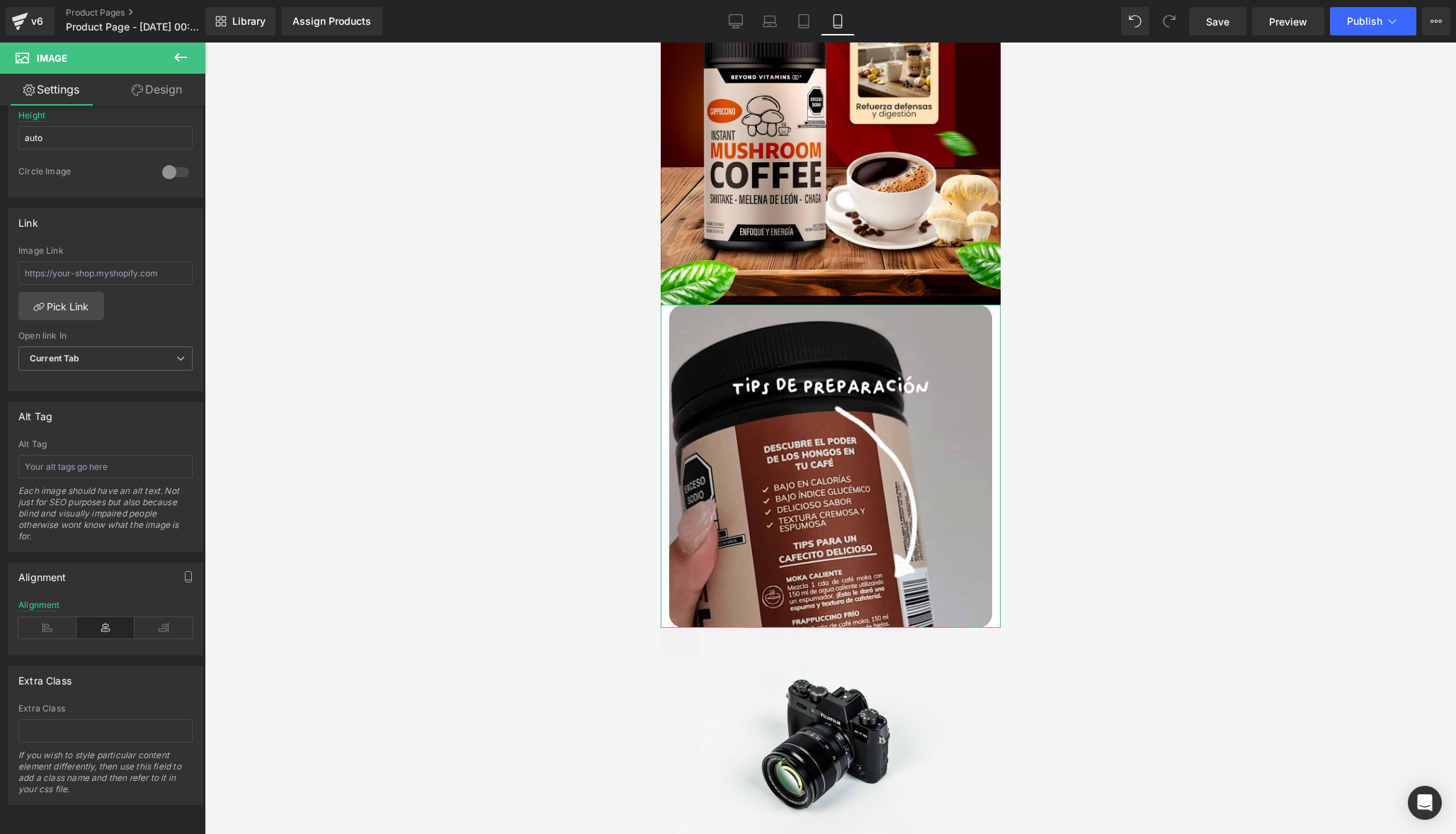
type input "0"
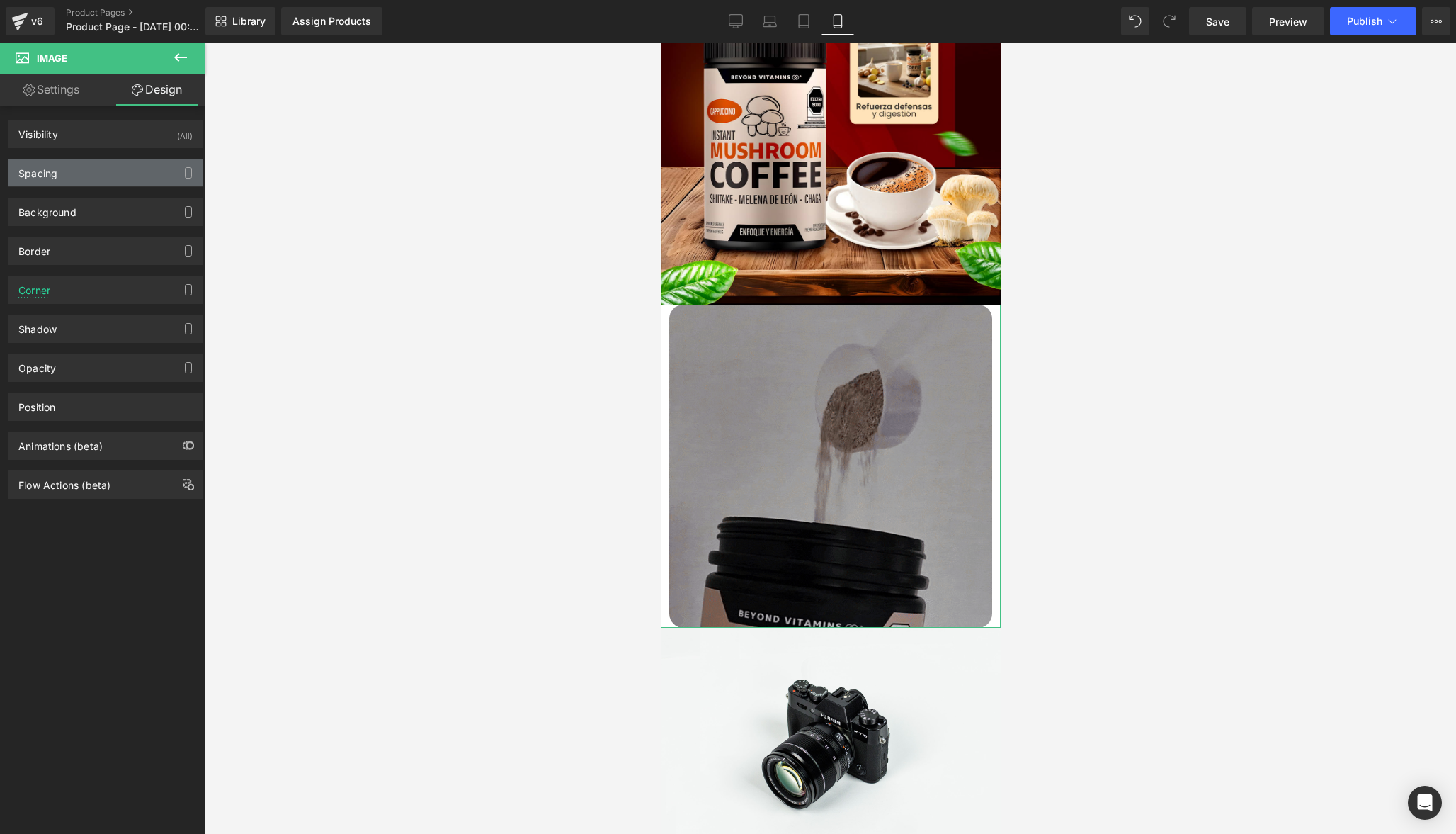
click at [89, 174] on div "Spacing" at bounding box center [105, 173] width 194 height 27
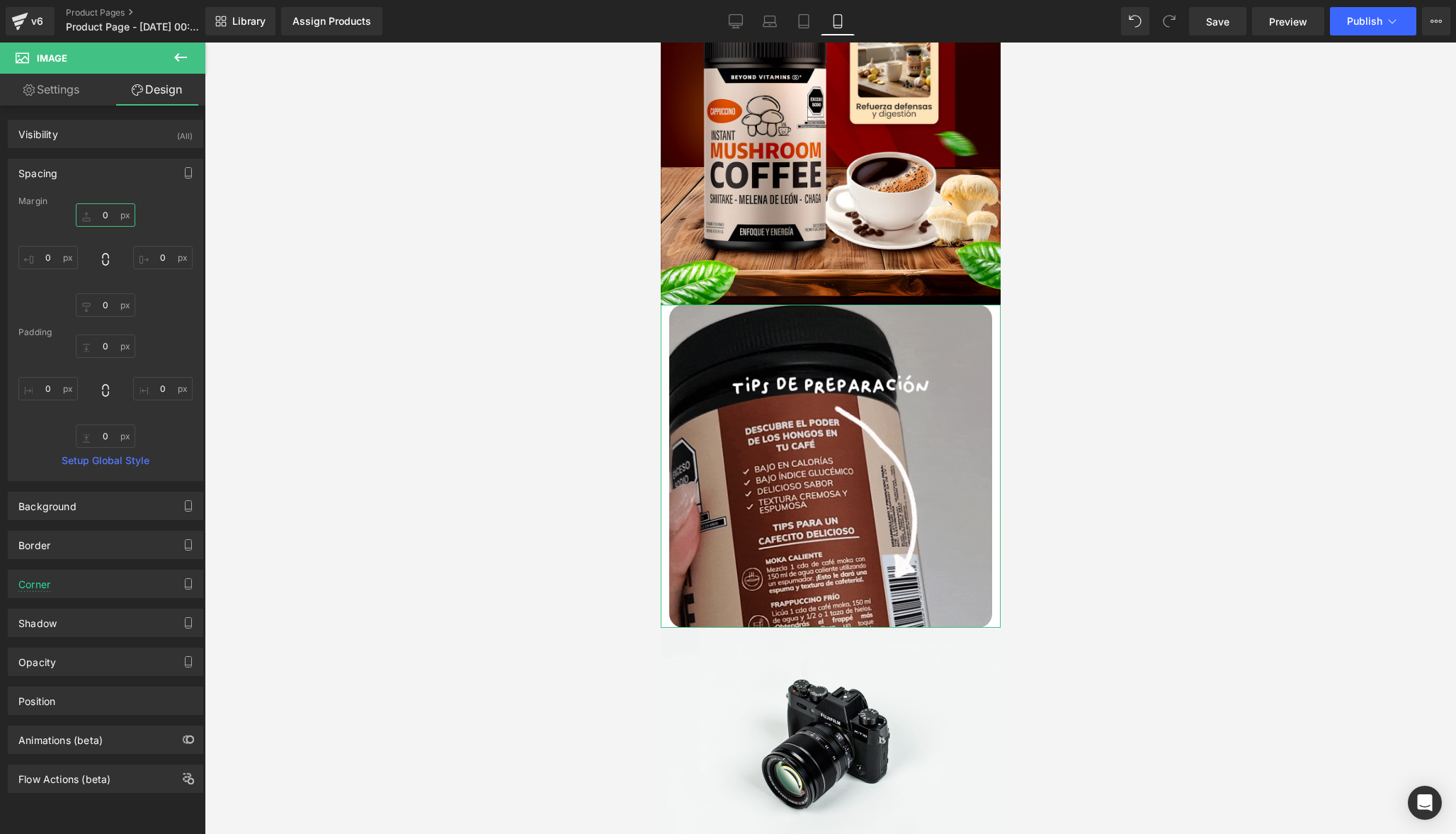
click at [104, 217] on input "0" at bounding box center [105, 215] width 59 height 24
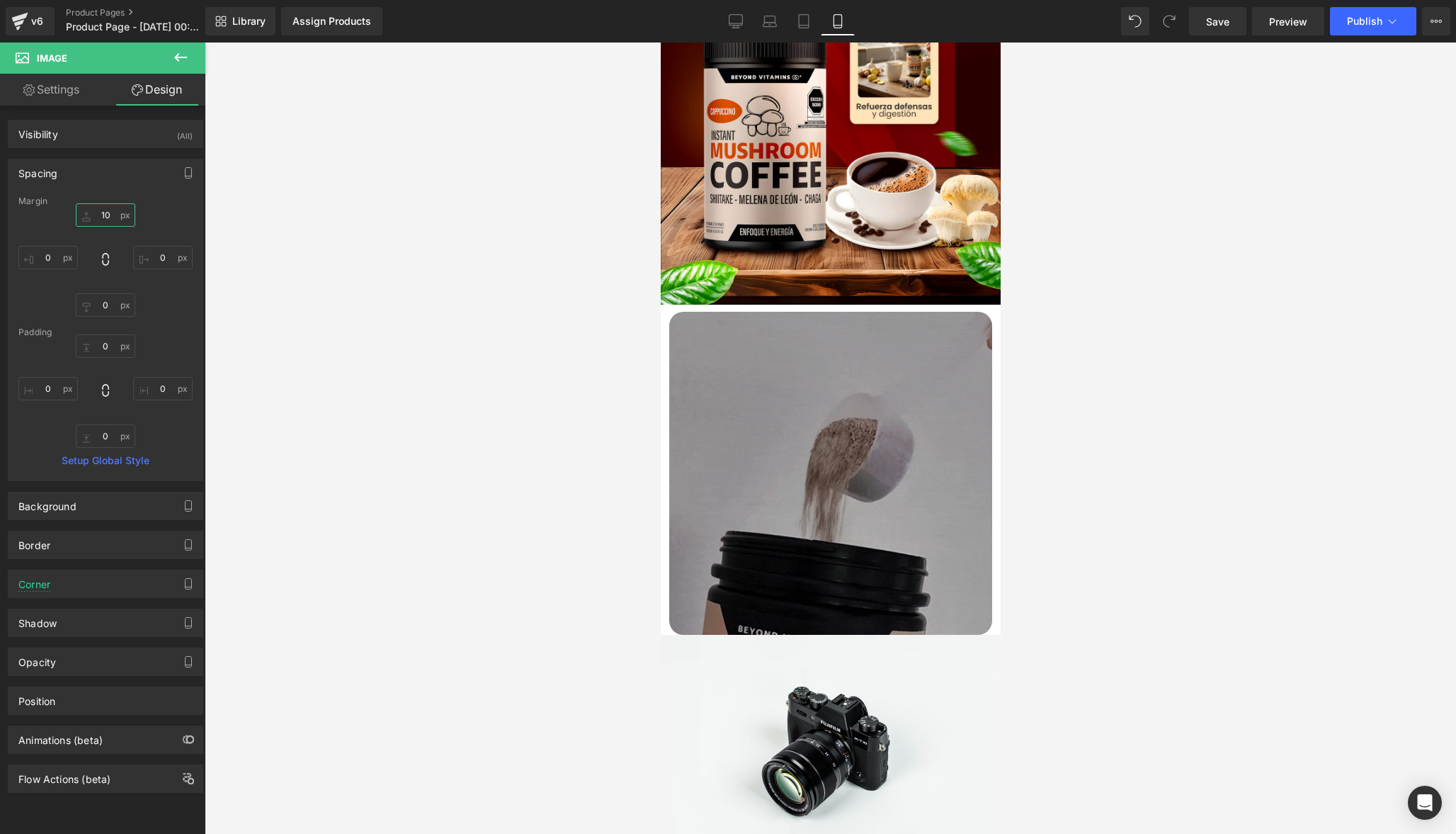
type input "1"
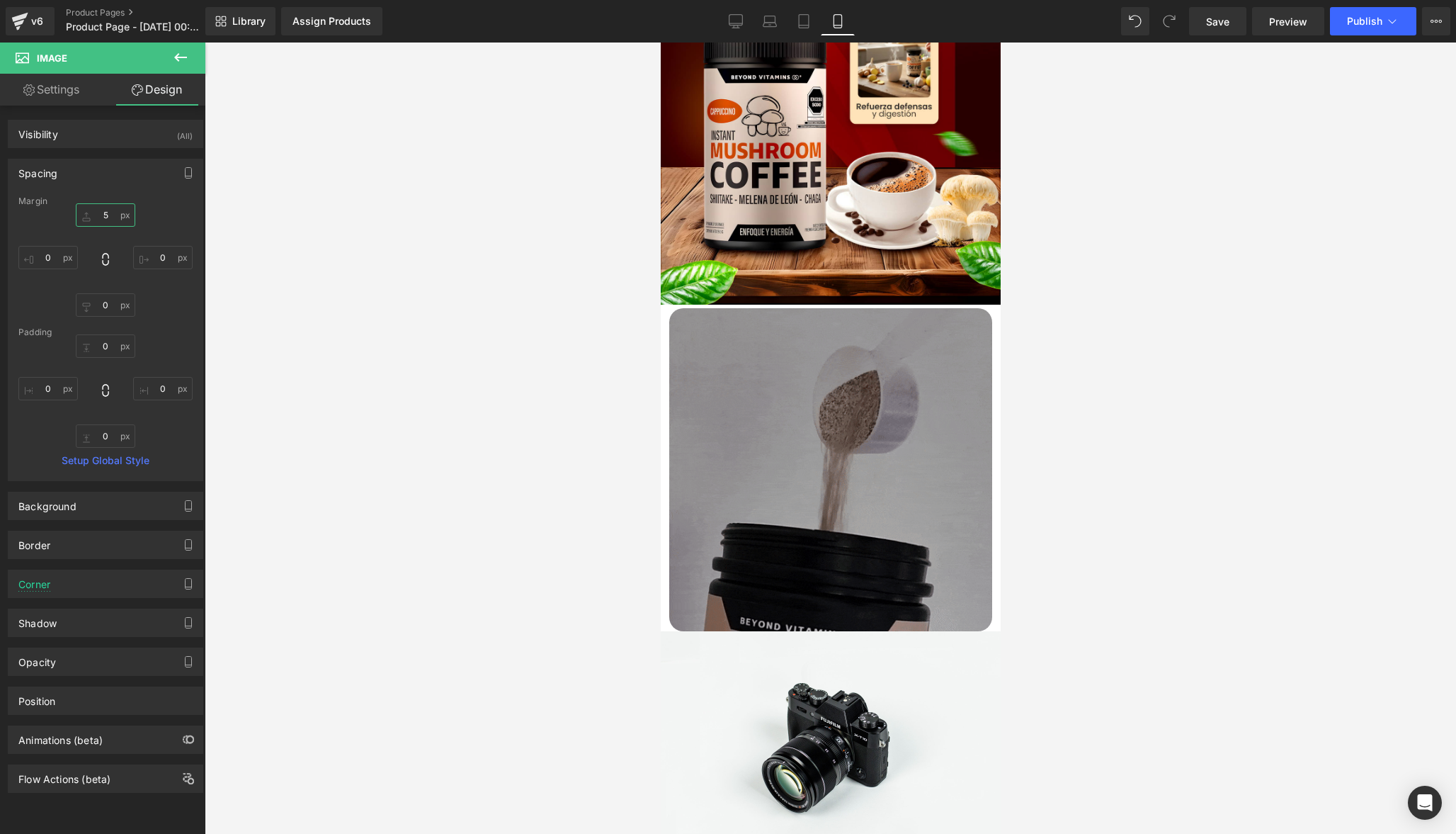
type input "5"
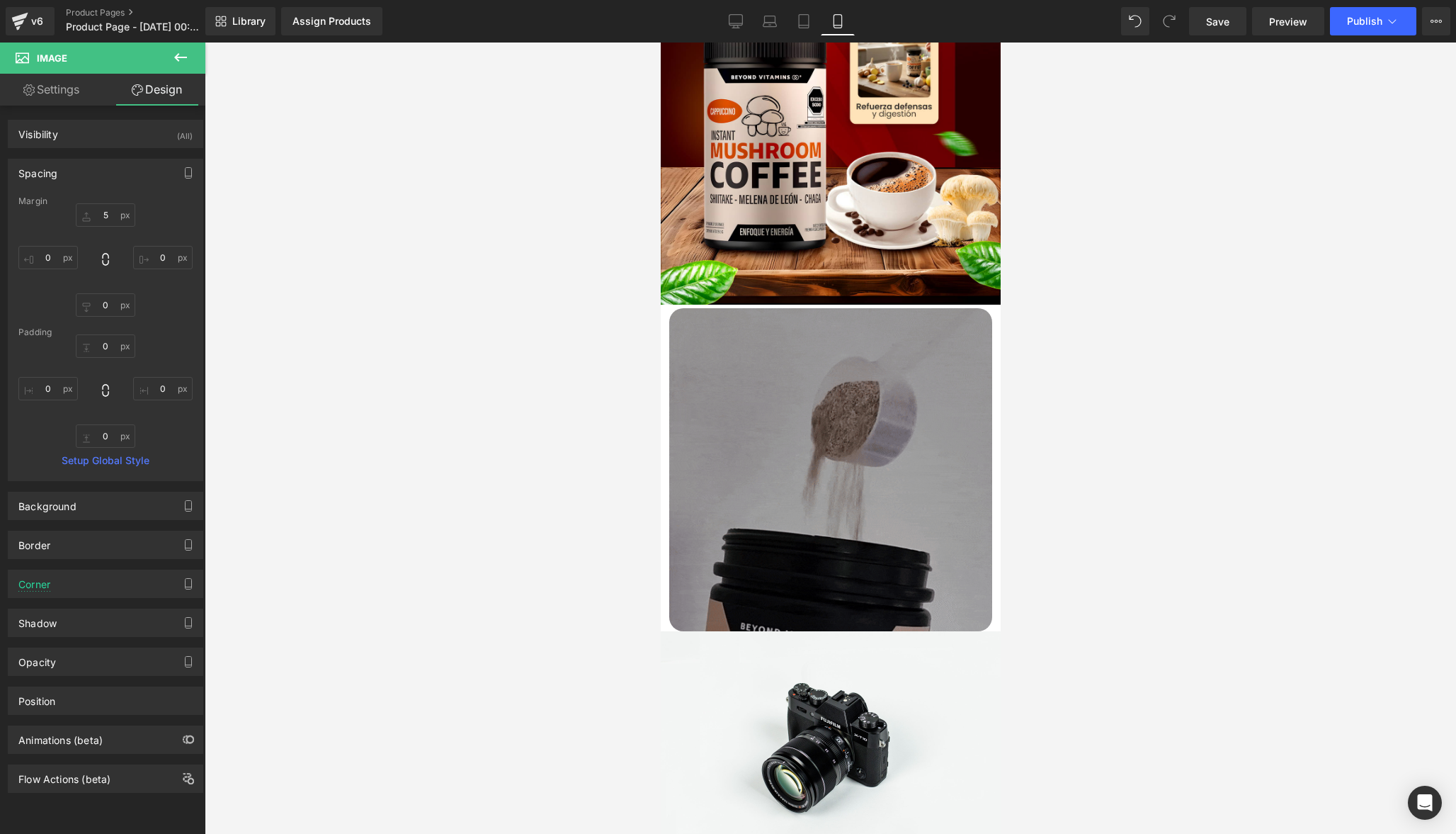
click at [430, 384] on div at bounding box center [830, 438] width 1251 height 791
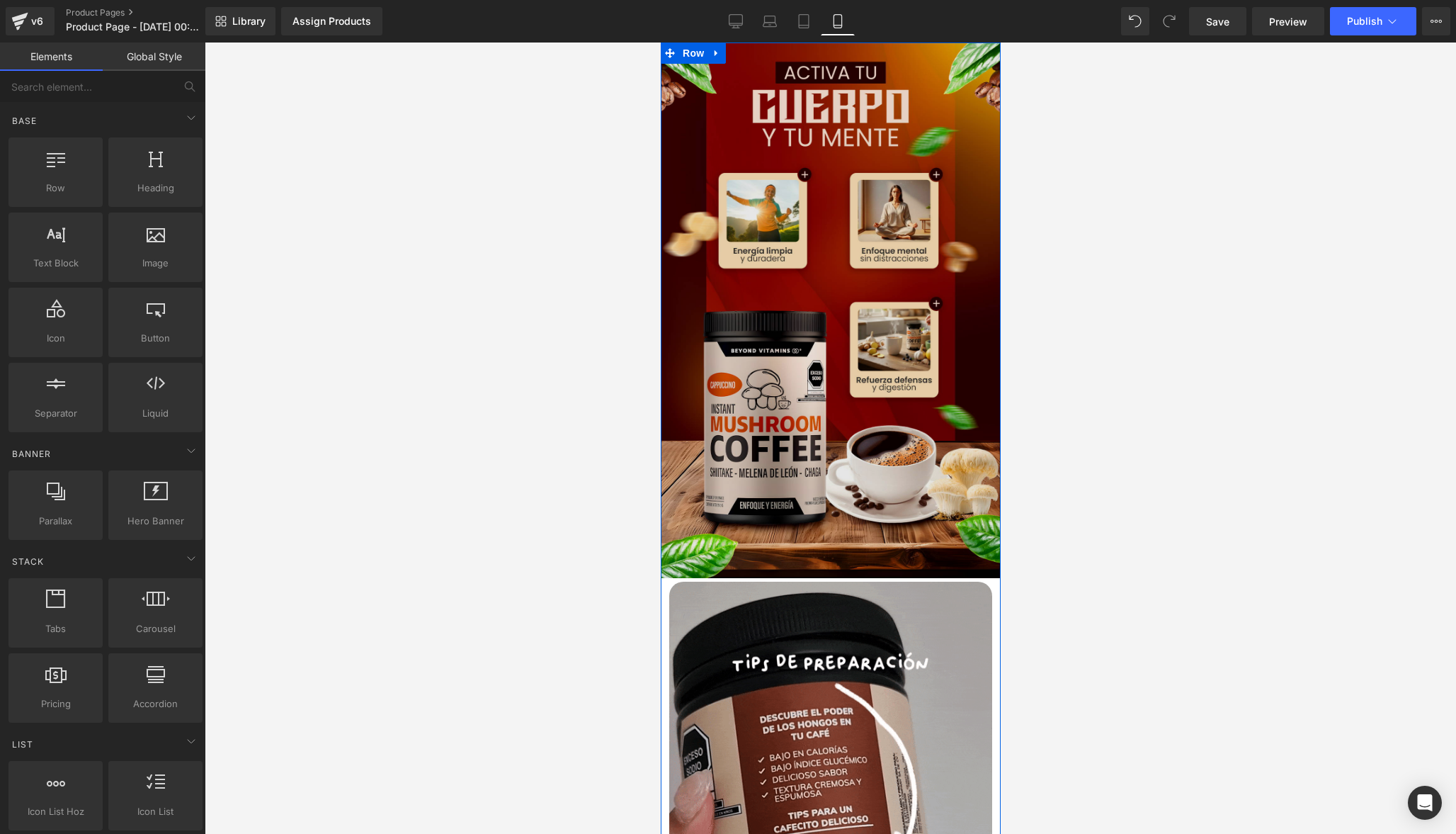
scroll to position [0, 0]
